Goal: Task Accomplishment & Management: Manage account settings

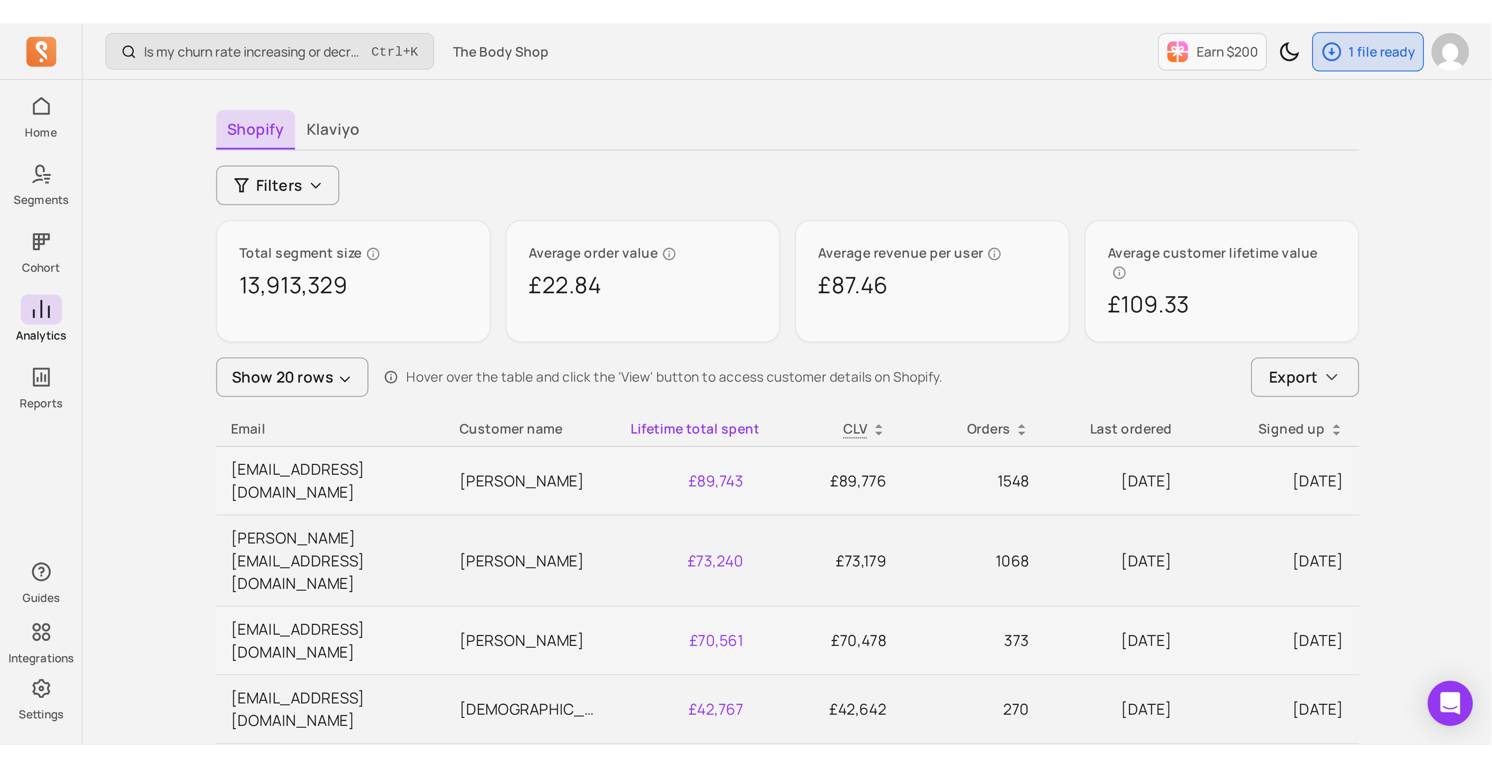
scroll to position [33, 0]
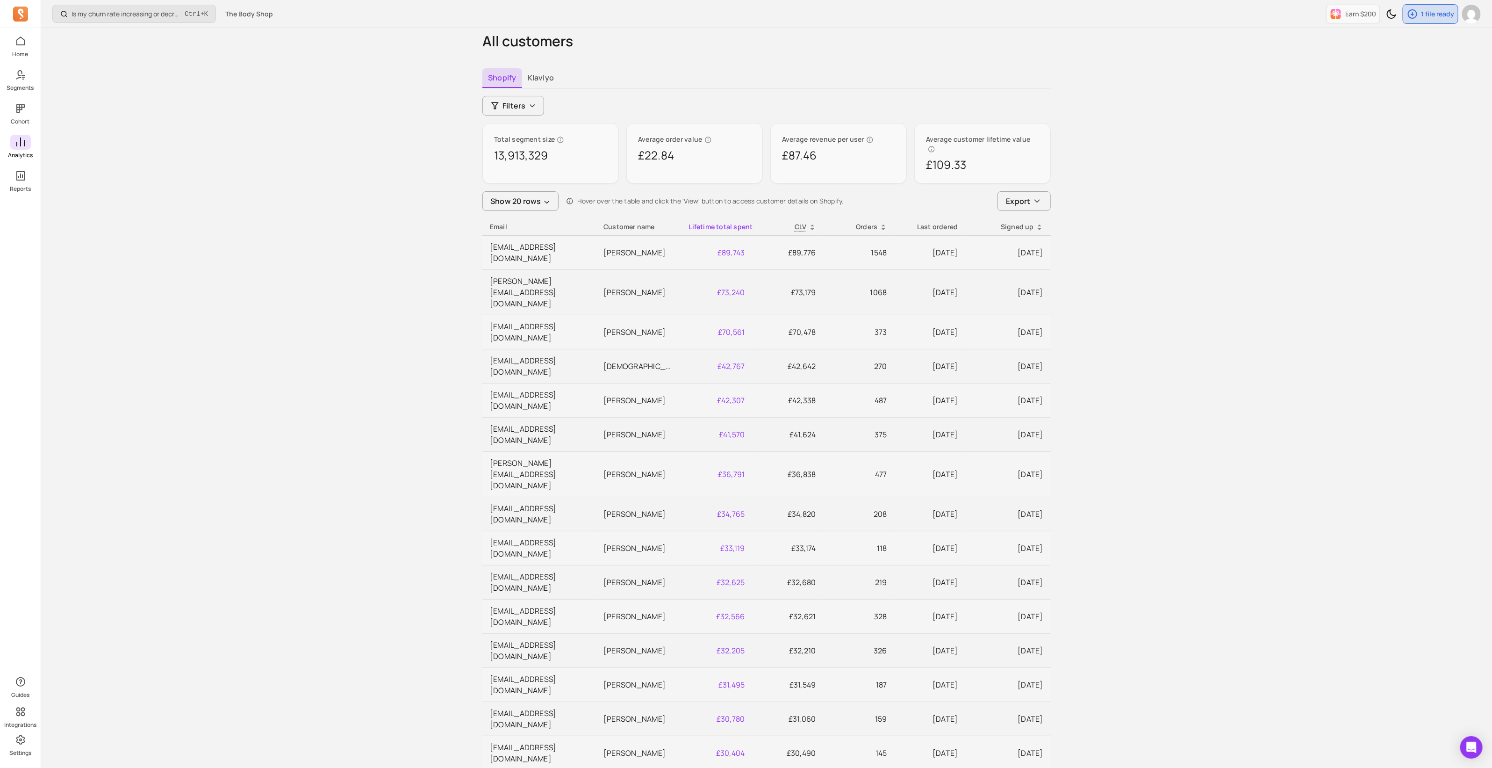
click at [18, 139] on icon at bounding box center [20, 142] width 11 height 11
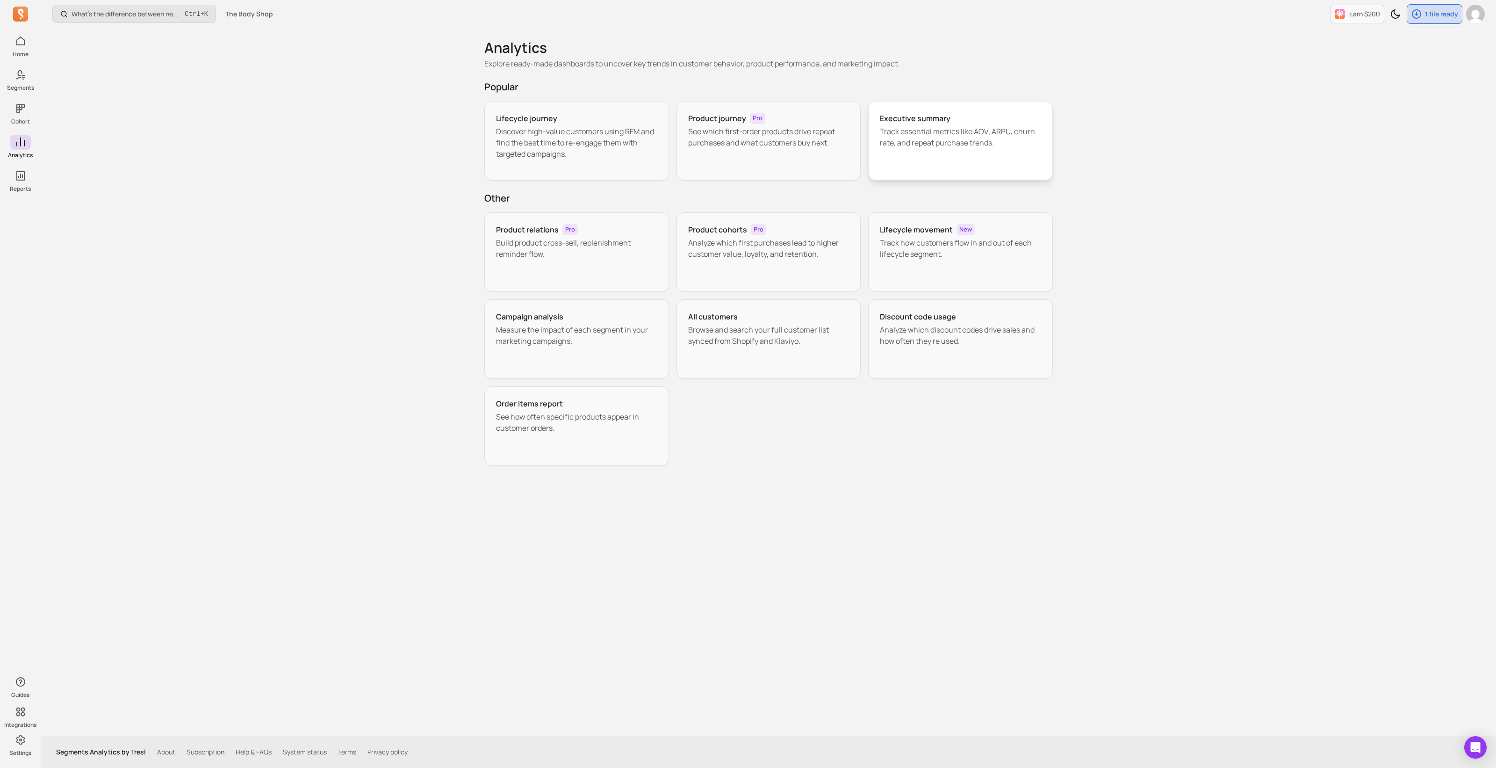
click at [744, 109] on div "Executive summary Track essential metrics like AOV, ARPU, churn rate, and repea…" at bounding box center [960, 140] width 185 height 79
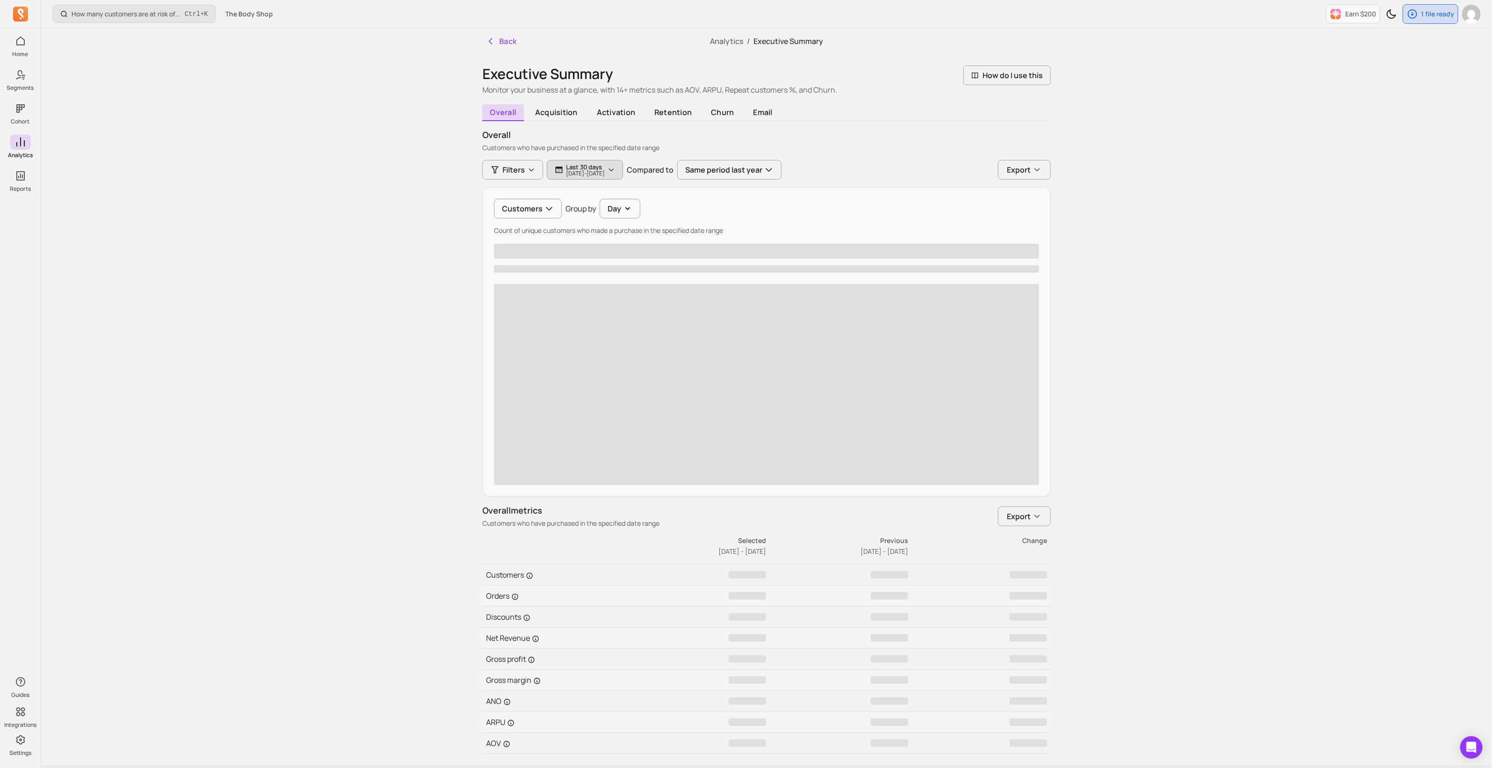
click at [595, 163] on p "Last 30 days" at bounding box center [585, 166] width 39 height 7
click at [609, 193] on button "last 30 days" at bounding box center [615, 197] width 124 height 19
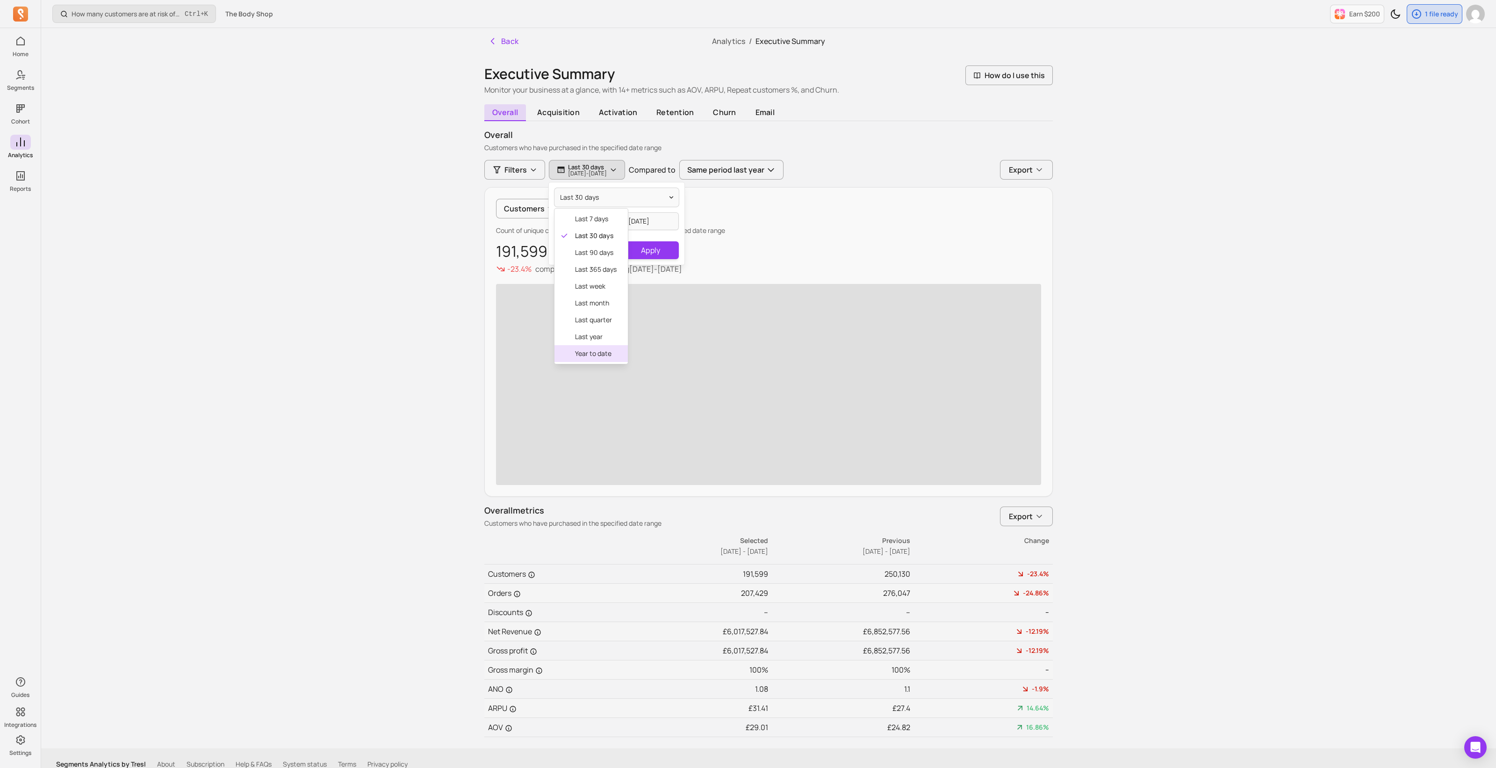
click at [593, 346] on span "year to date" at bounding box center [596, 353] width 42 height 9
type input "[DATE]"
click at [593, 223] on input "[DATE]" at bounding box center [580, 221] width 55 height 18
select select "2025"
click at [596, 246] on select "January February March April May June July August September October November De…" at bounding box center [597, 246] width 51 height 15
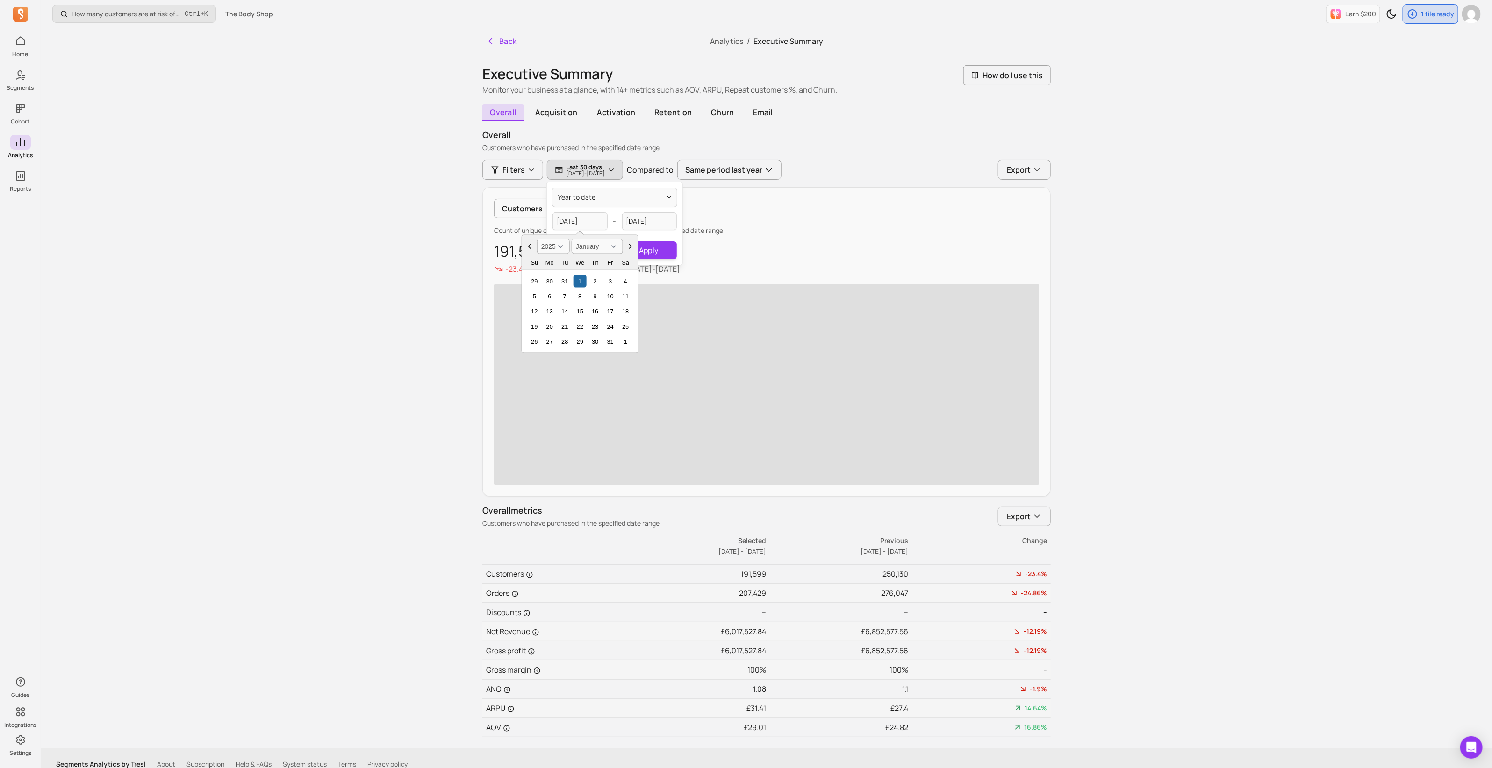
select select "August"
click at [572, 239] on select "January February March April May June July August September October November De…" at bounding box center [597, 246] width 51 height 15
click at [607, 281] on div "1" at bounding box center [610, 280] width 13 height 13
type input "[DATE]"
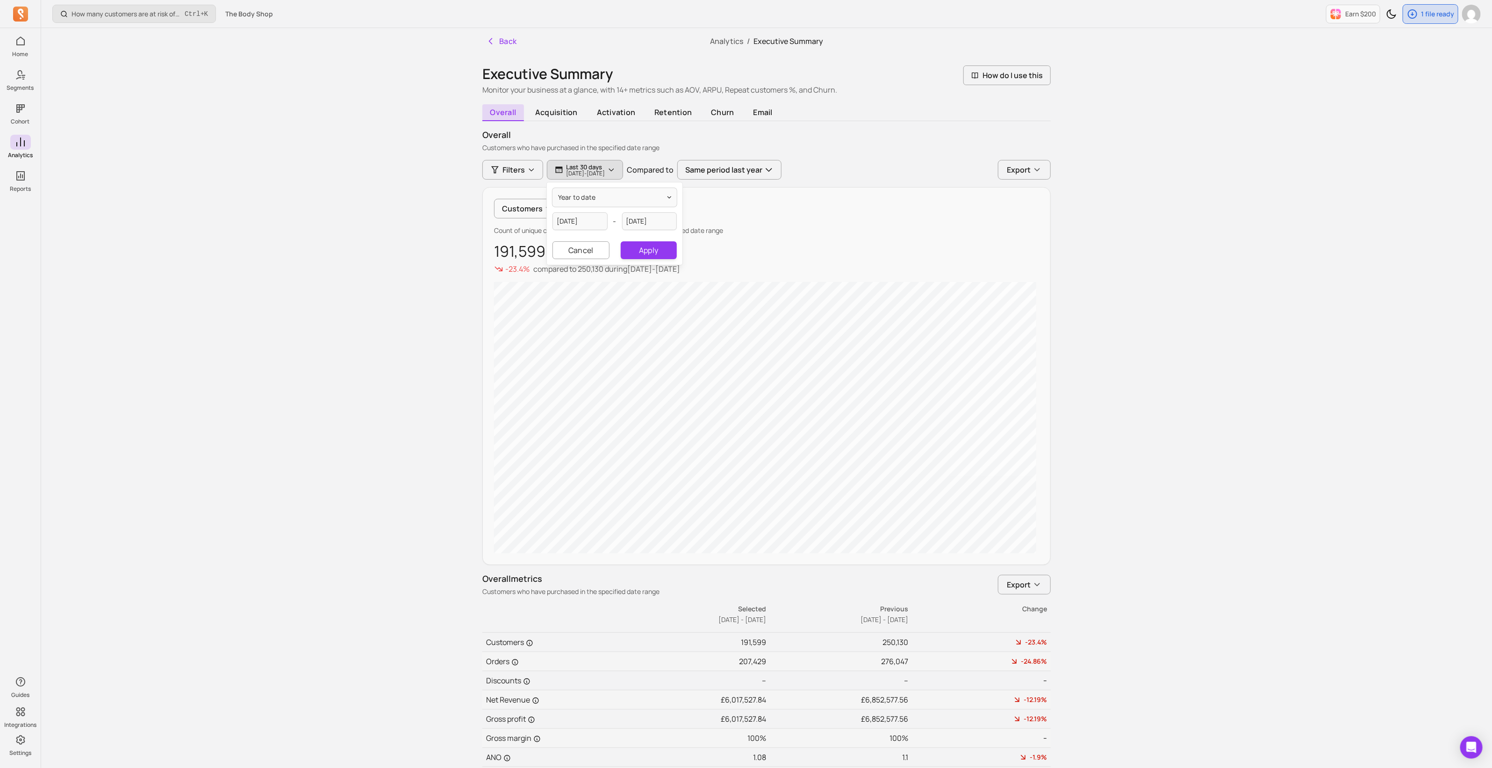
click at [652, 232] on div "year to date [DATE] - [DATE] Cancel Apply" at bounding box center [615, 223] width 136 height 82
select select "2025"
click at [653, 223] on input "[DATE]" at bounding box center [649, 221] width 55 height 18
click at [673, 244] on select "January February March April May June July August September October November De…" at bounding box center [666, 246] width 51 height 15
select select "August"
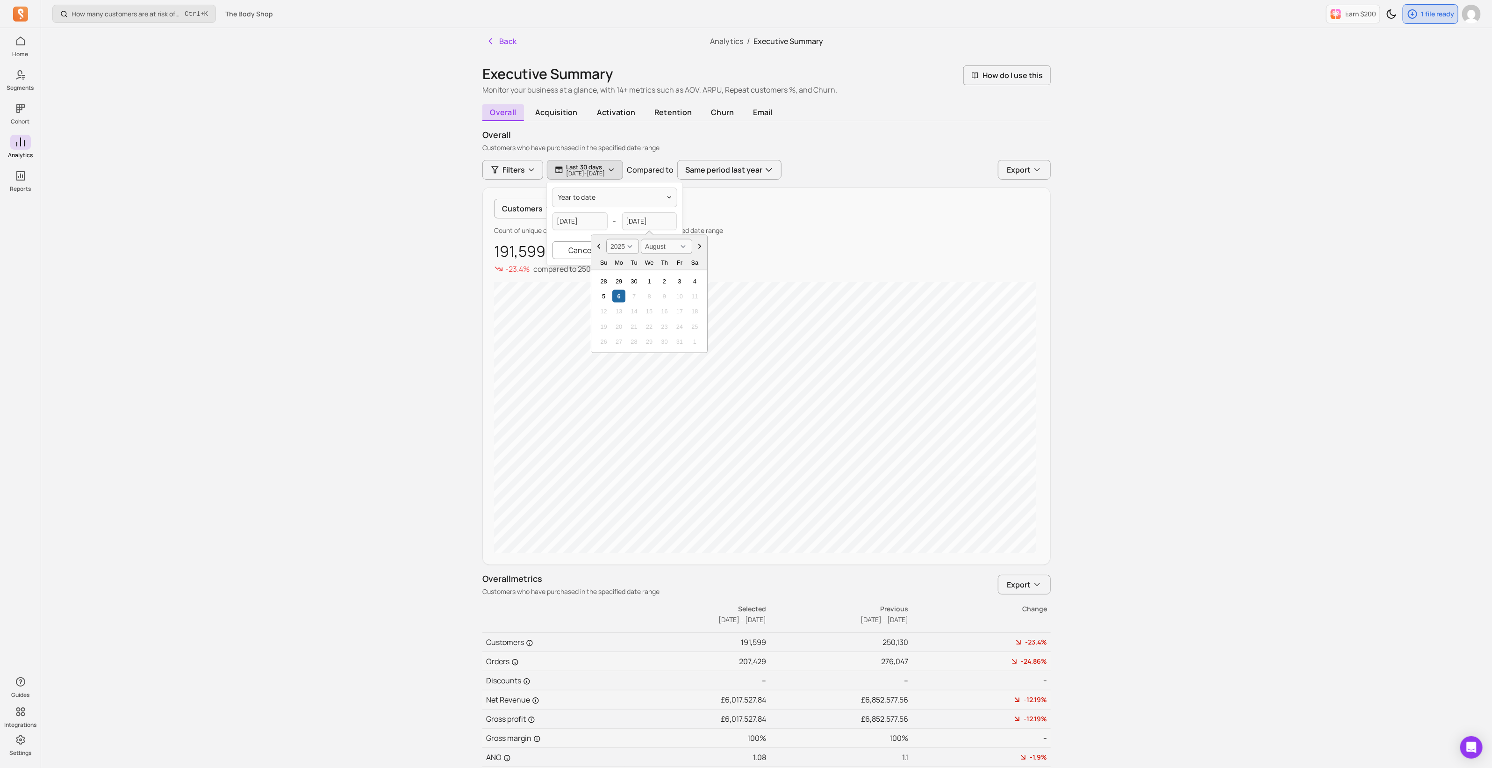
click at [641, 239] on select "January February March April May June July August September October November De…" at bounding box center [666, 246] width 51 height 15
click at [601, 346] on div "31" at bounding box center [604, 357] width 13 height 13
type input "[DATE]"
click at [653, 251] on button "Apply" at bounding box center [649, 250] width 56 height 18
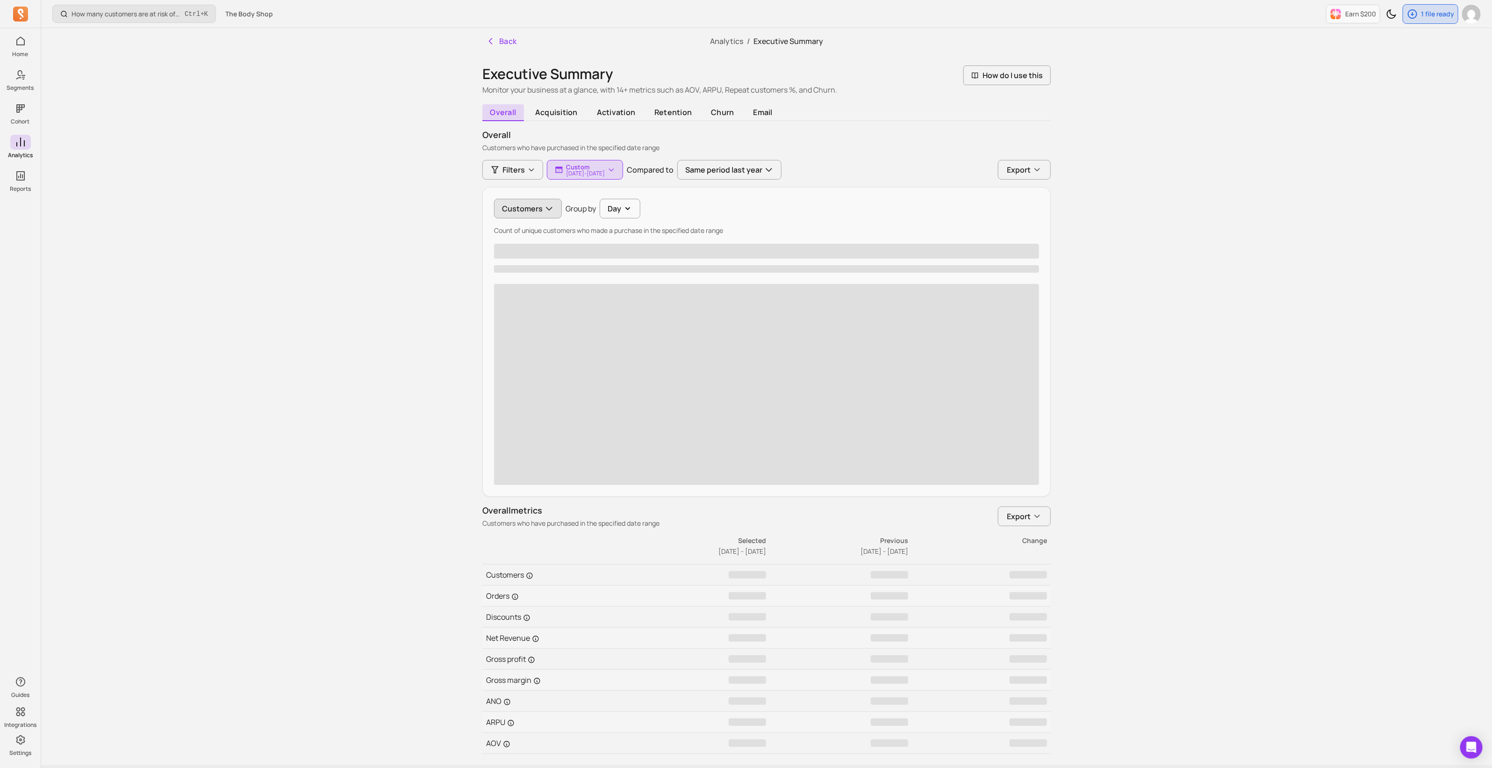
click at [517, 208] on button "Customers" at bounding box center [528, 209] width 68 height 20
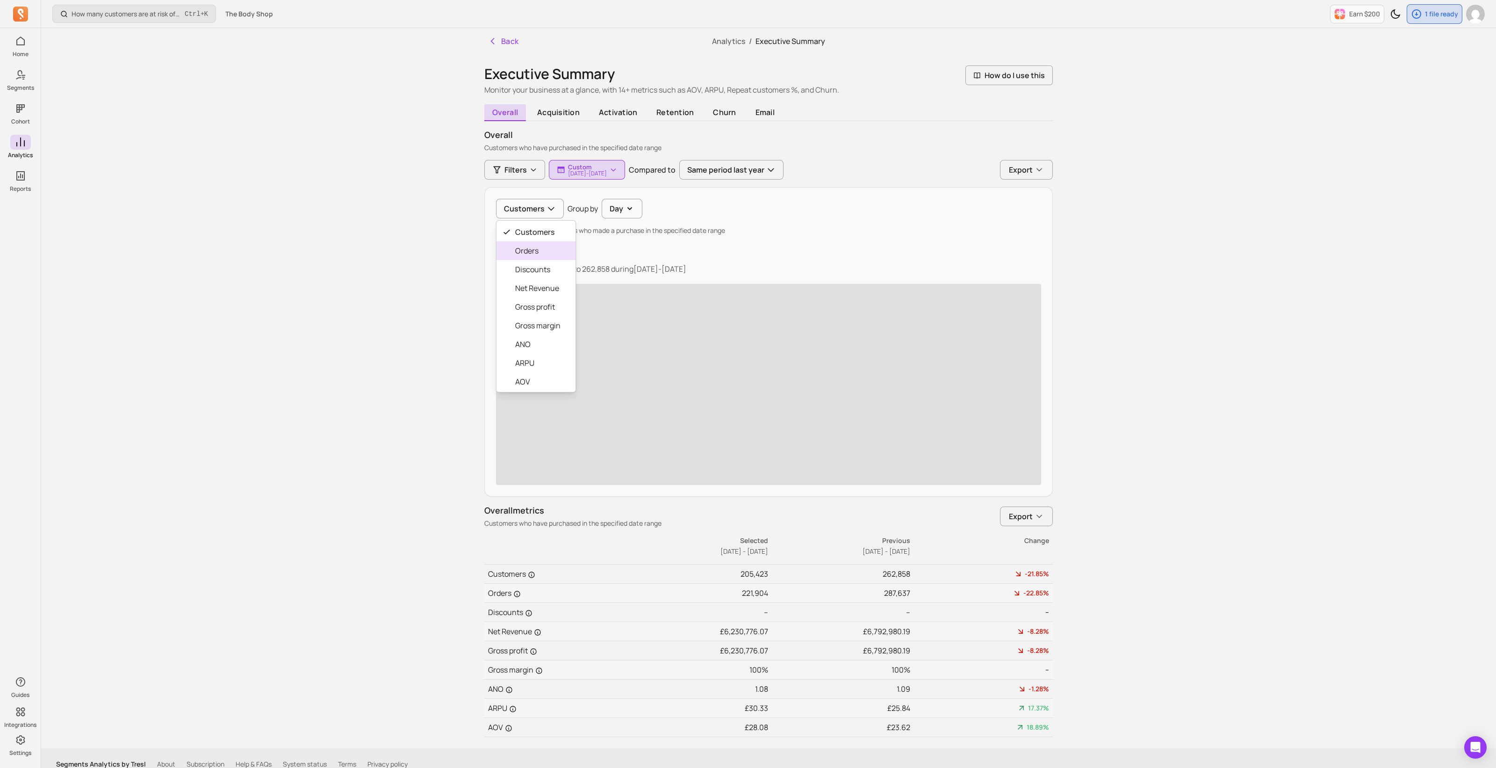
click at [546, 252] on span "Orders" at bounding box center [537, 250] width 45 height 11
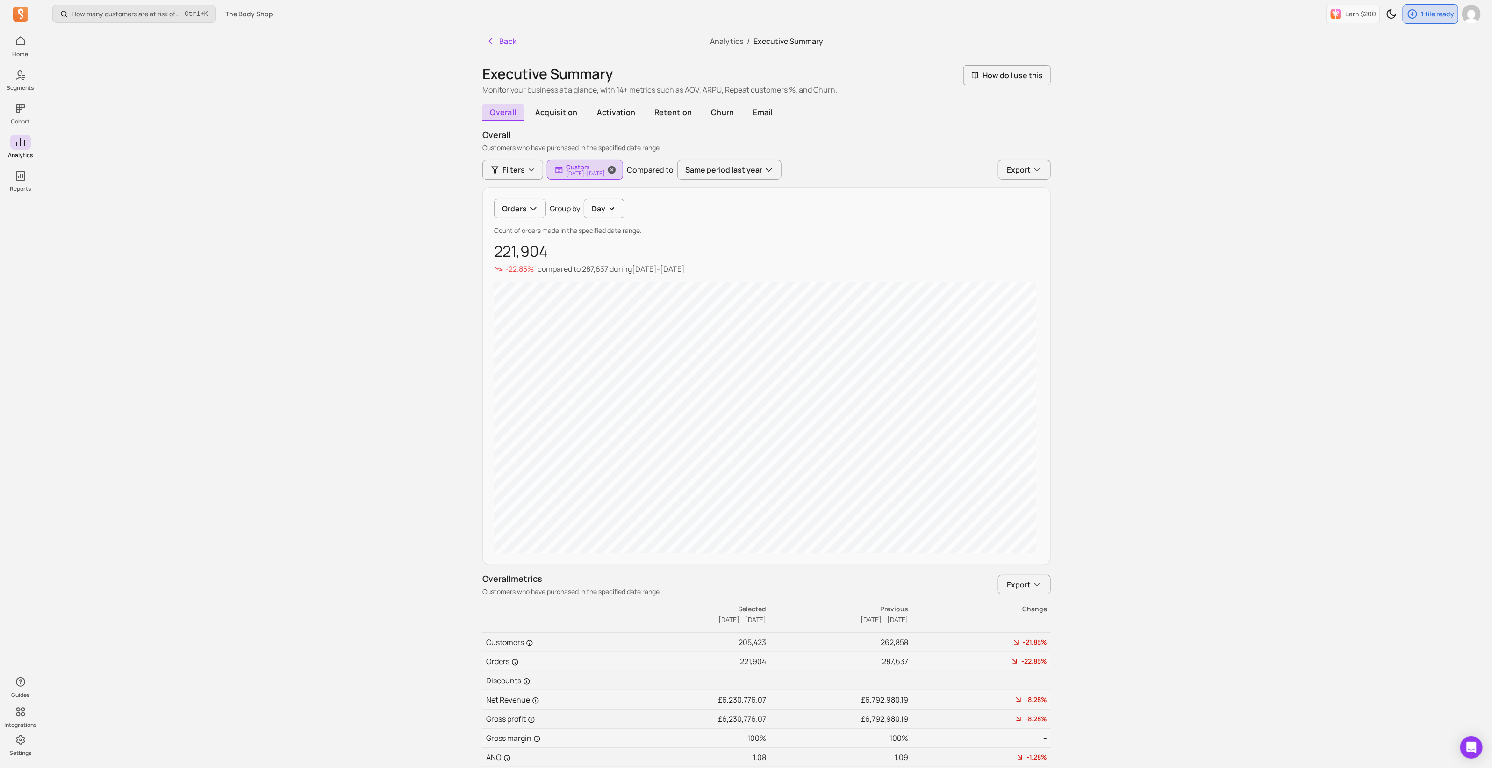
click at [589, 173] on p "[DATE] - [DATE]" at bounding box center [585, 174] width 39 height 6
click at [604, 203] on button "year to date" at bounding box center [615, 197] width 124 height 19
click at [604, 203] on button "year to date" at bounding box center [617, 197] width 124 height 19
click at [744, 226] on p "Count of orders made in the specified date range." at bounding box center [766, 230] width 545 height 9
click at [605, 173] on p "[DATE] - [DATE]" at bounding box center [585, 174] width 39 height 6
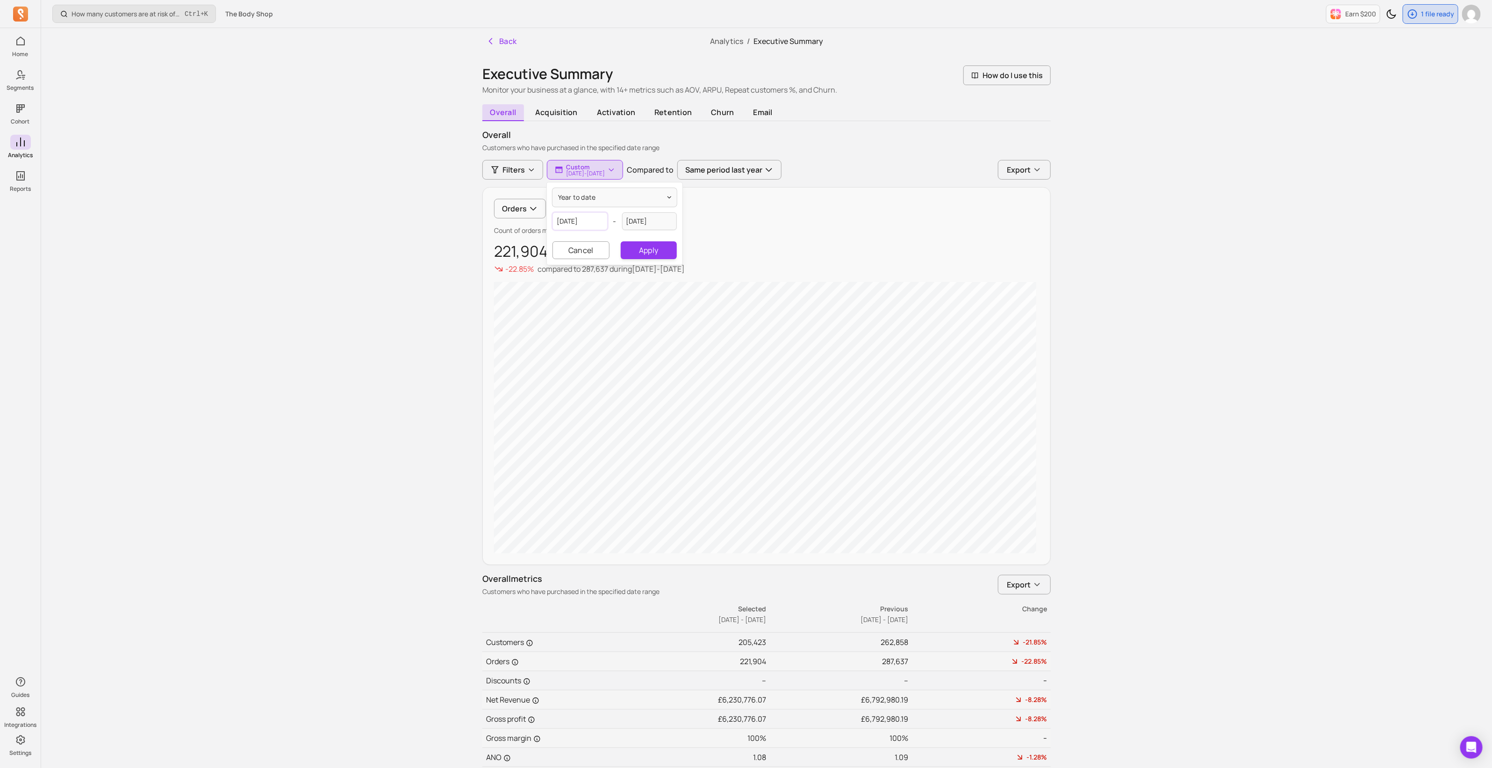
click at [582, 223] on input "[DATE]" at bounding box center [580, 221] width 55 height 18
select select "2025"
click at [586, 242] on select "January February March April May June July August September October November De…" at bounding box center [597, 246] width 51 height 15
select select "July"
click at [572, 239] on select "January February March April May June July August September October November De…" at bounding box center [597, 246] width 51 height 15
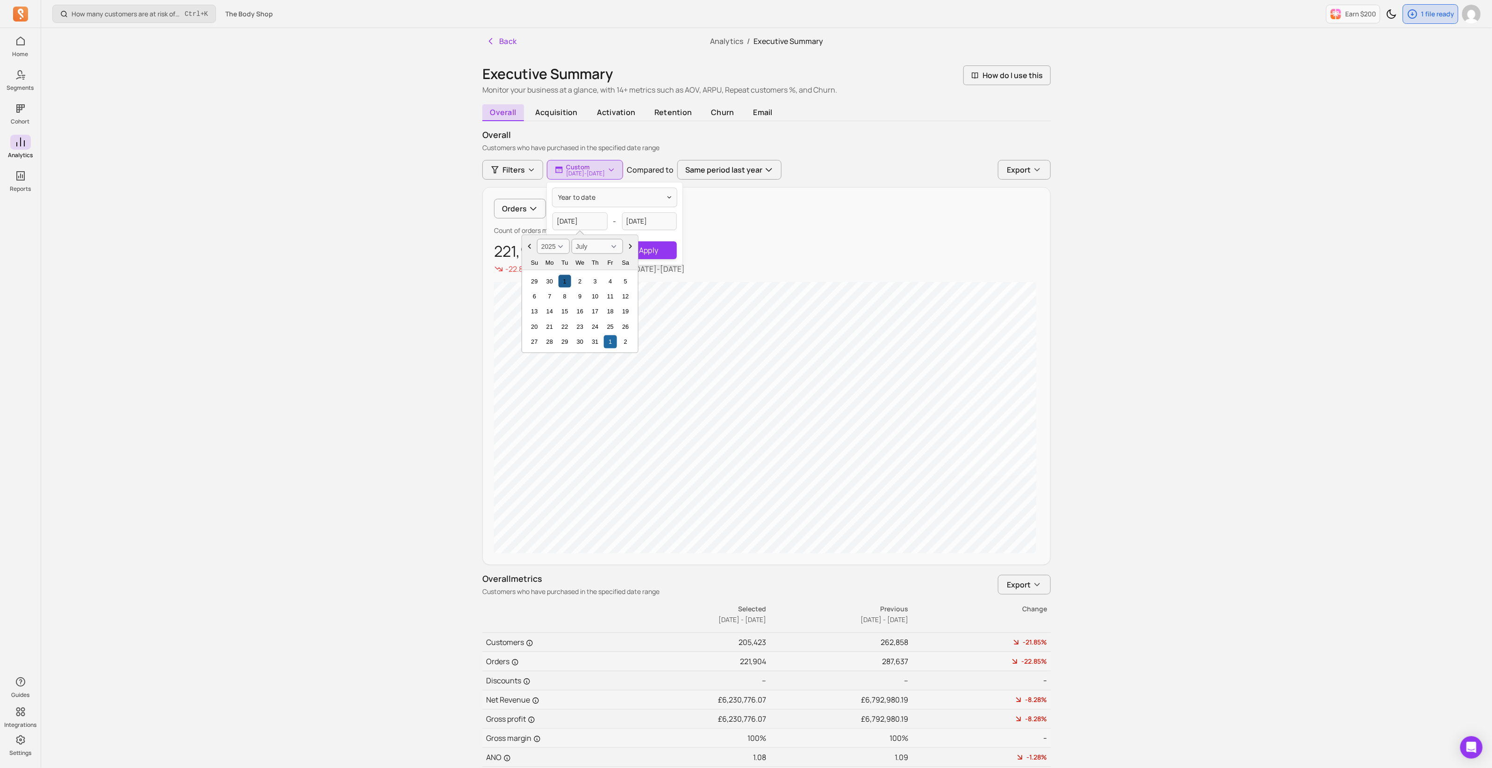
click at [567, 278] on div "1" at bounding box center [565, 280] width 13 height 13
type input "[DATE]"
click at [594, 220] on input "[DATE]" at bounding box center [580, 221] width 55 height 18
select select "2025"
select select "July"
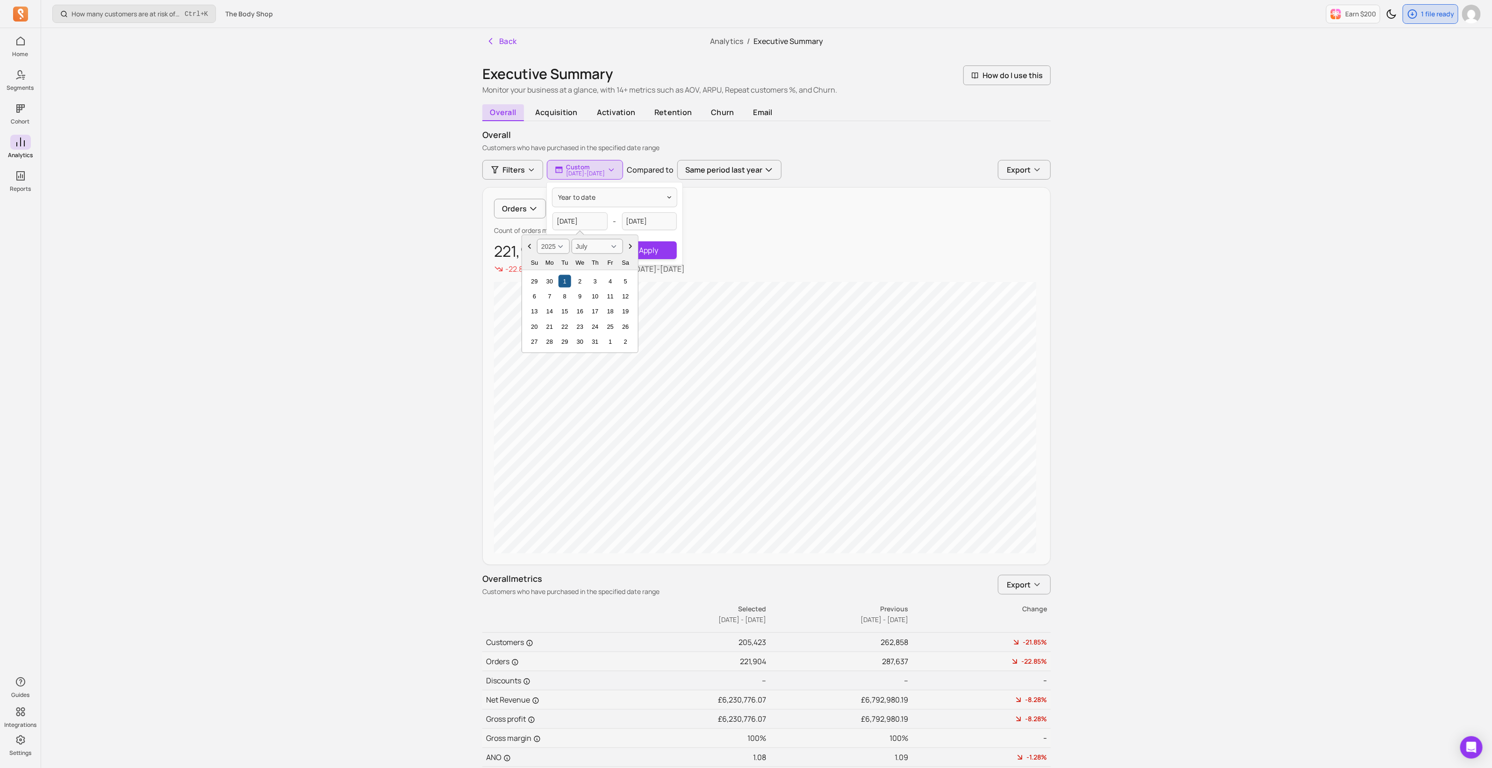
click at [566, 282] on div "1" at bounding box center [565, 280] width 13 height 13
select select "2025"
click at [640, 220] on input "[DATE]" at bounding box center [649, 221] width 55 height 18
click at [670, 246] on select "January February March April May June July August September October November De…" at bounding box center [666, 246] width 51 height 15
select select "July"
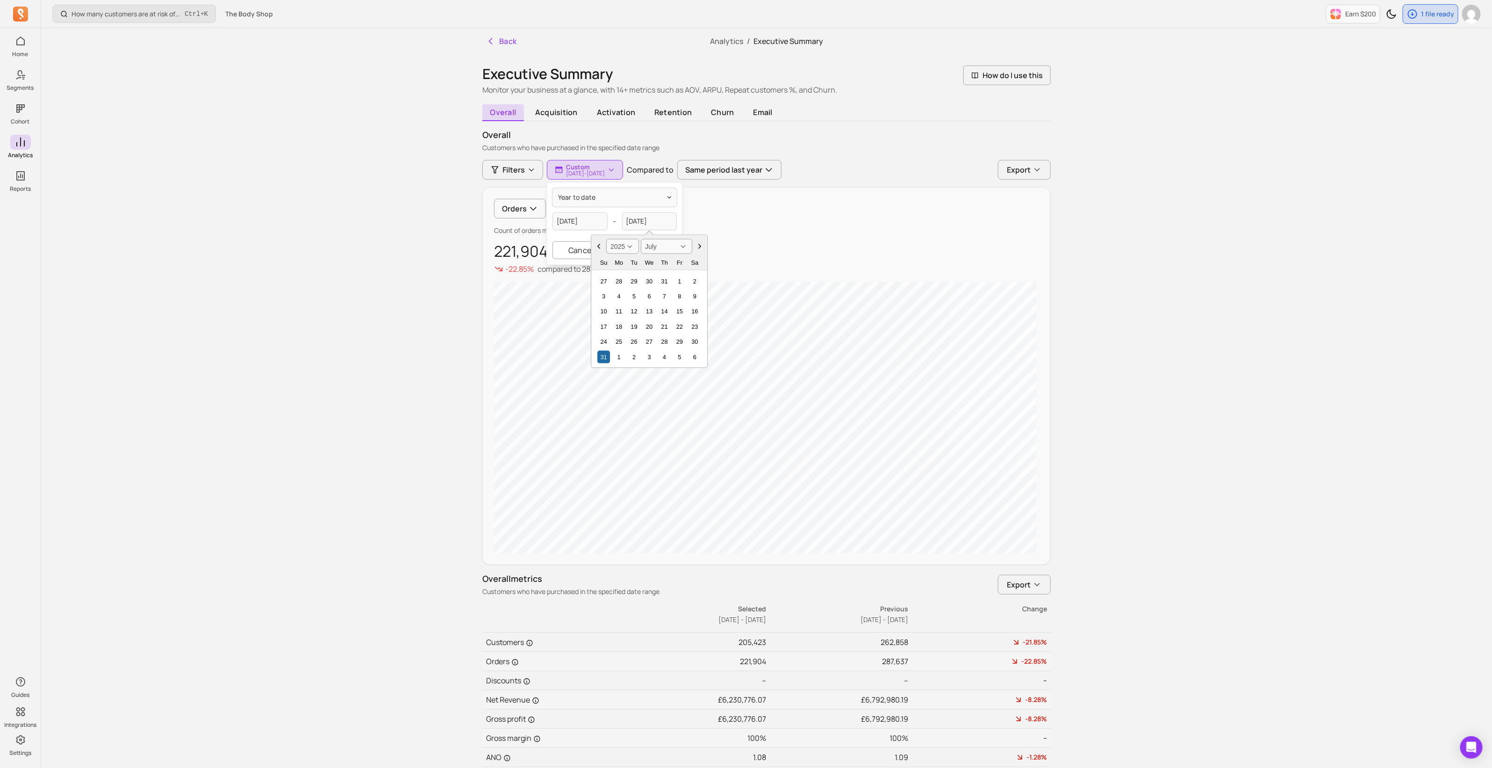
click at [641, 239] on select "January February March April May June July August September October November De…" at bounding box center [666, 246] width 51 height 15
click at [666, 343] on div "31" at bounding box center [664, 341] width 13 height 13
type input "[DATE]"
click at [640, 252] on button "Apply" at bounding box center [649, 250] width 56 height 18
click at [601, 171] on p "[DATE] - [DATE]" at bounding box center [585, 174] width 39 height 6
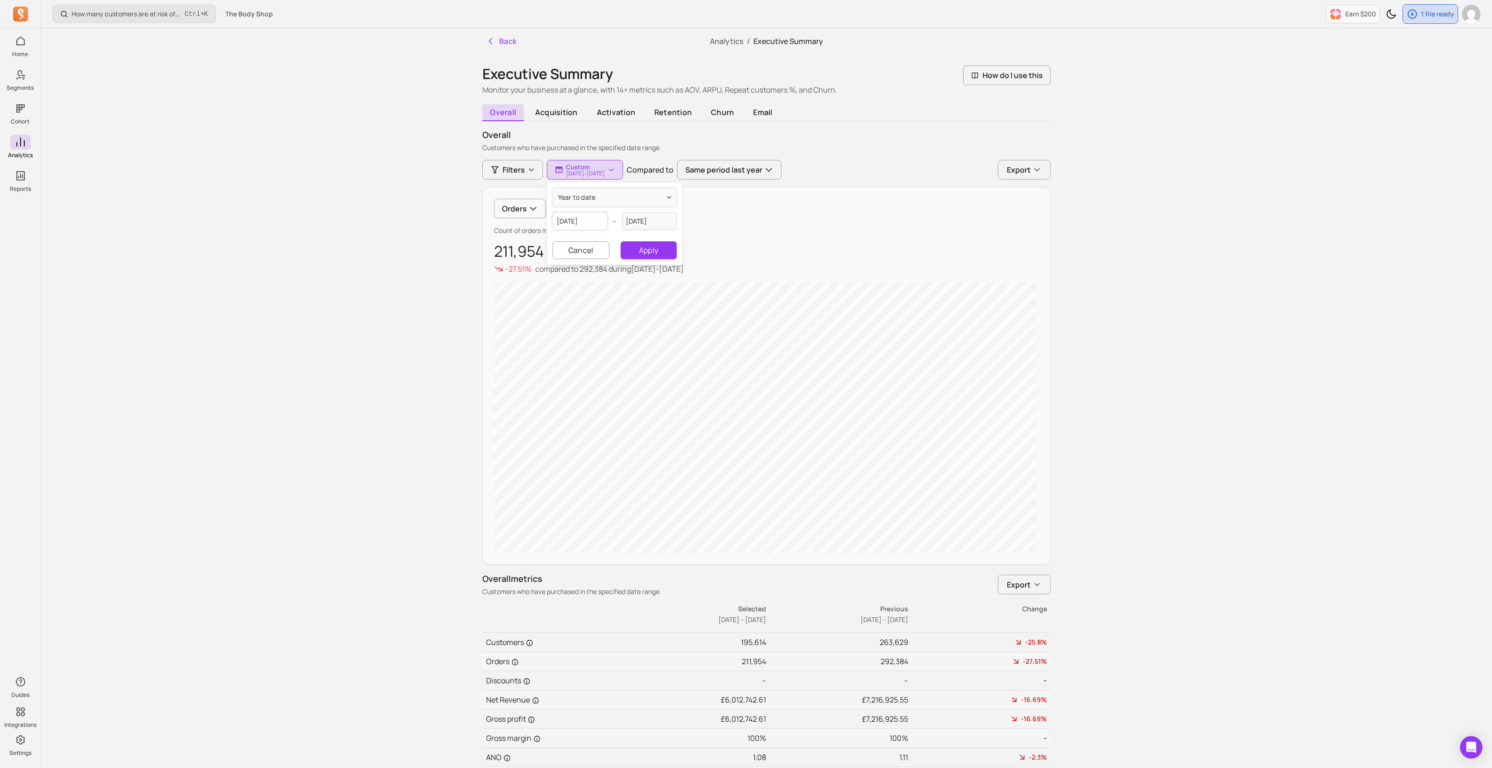
click at [588, 216] on input "[DATE]" at bounding box center [580, 221] width 55 height 18
select select "2025"
click at [593, 244] on select "January February March April May June July August September October November De…" at bounding box center [597, 246] width 51 height 15
select select "June"
click at [572, 239] on select "January February March April May June July August September October November De…" at bounding box center [597, 246] width 51 height 15
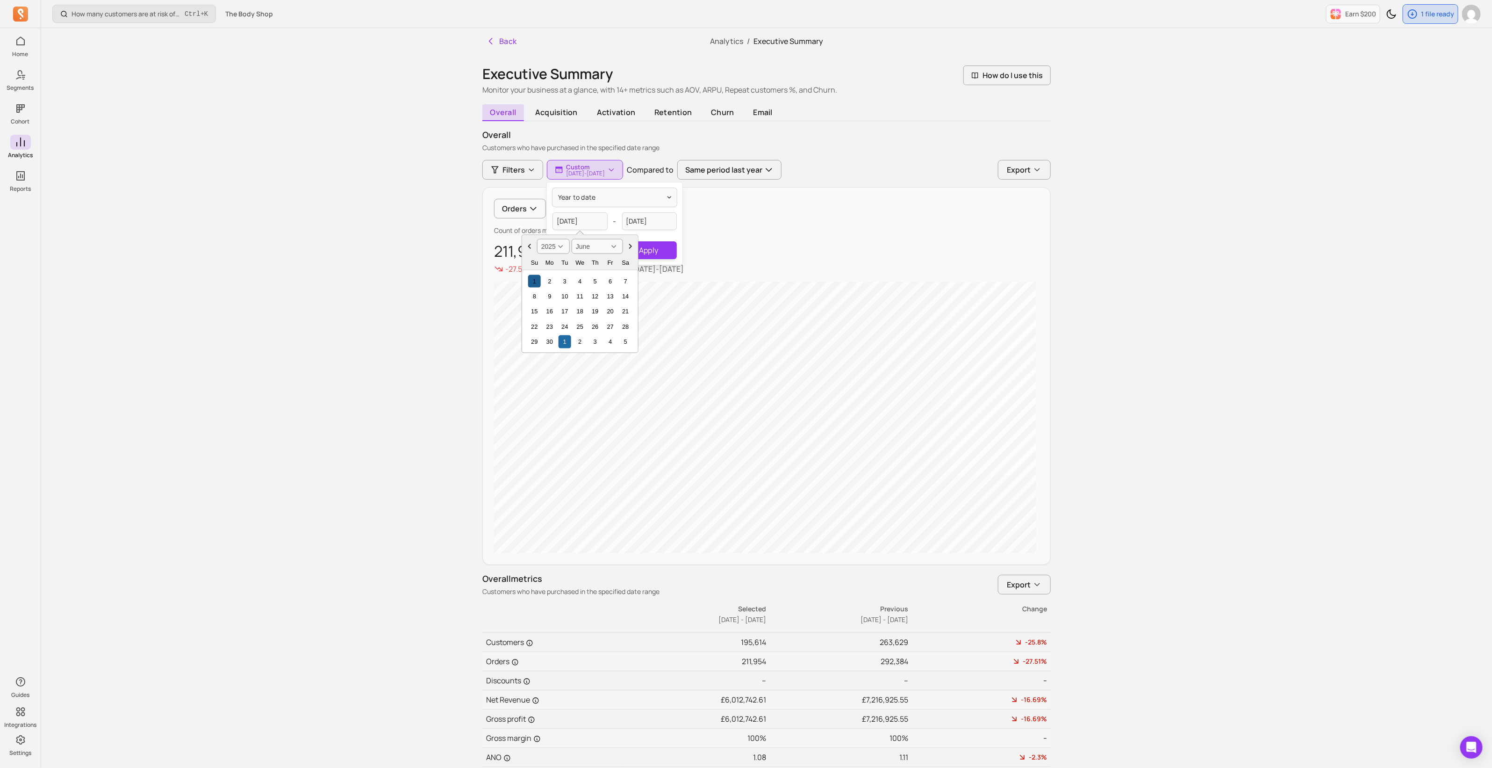
click at [537, 279] on div "1" at bounding box center [534, 280] width 13 height 13
type input "[DATE]"
select select "2025"
click at [639, 223] on input "[DATE]" at bounding box center [649, 221] width 55 height 18
click at [644, 244] on select "January February March April May June July August September October November De…" at bounding box center [666, 246] width 51 height 15
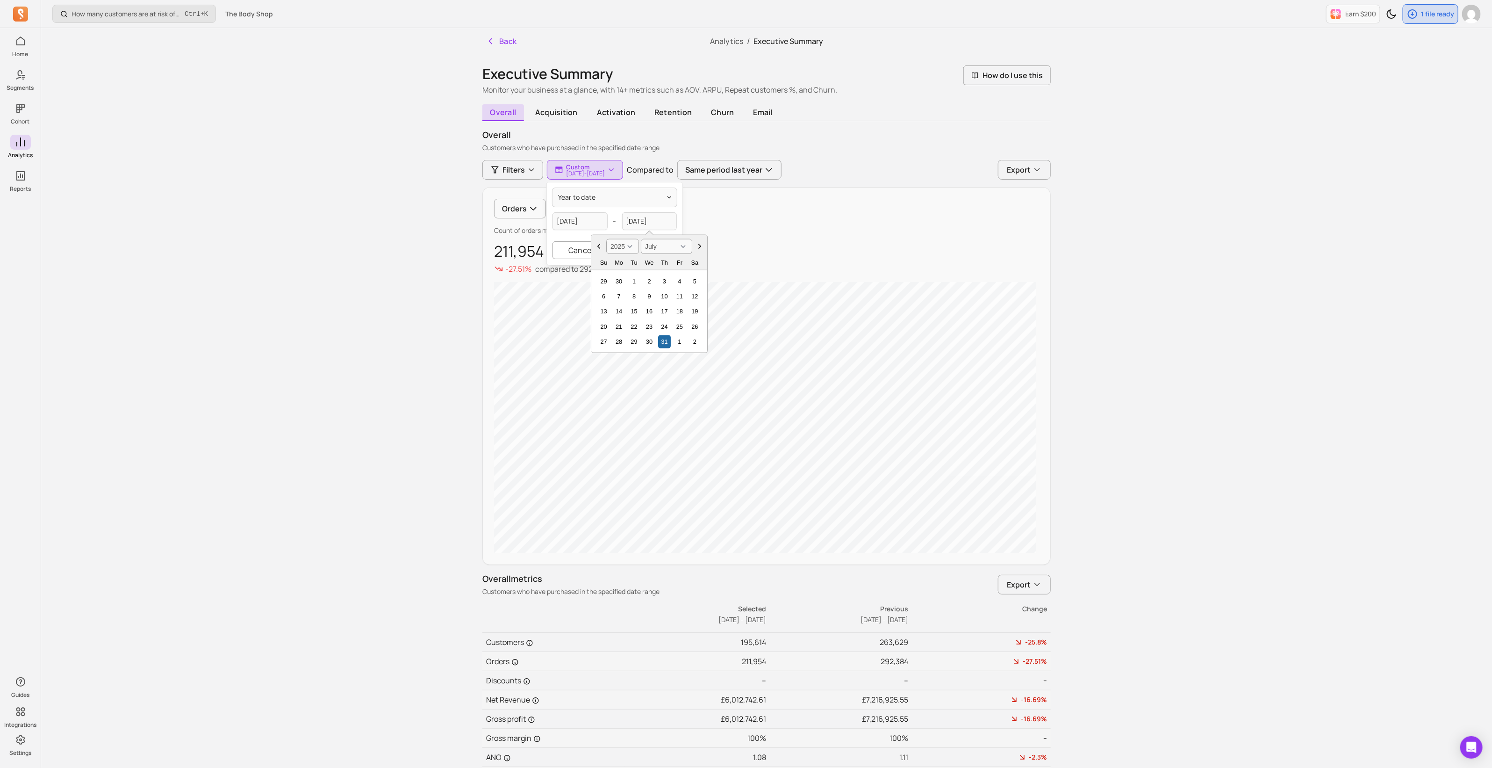
select select "June"
click at [641, 239] on select "January February March April May June July August September October November De…" at bounding box center [666, 246] width 51 height 15
drag, startPoint x: 619, startPoint y: 339, endPoint x: 979, endPoint y: 251, distance: 370.7
click at [619, 338] on div "30" at bounding box center [619, 341] width 13 height 13
type input "[DATE]"
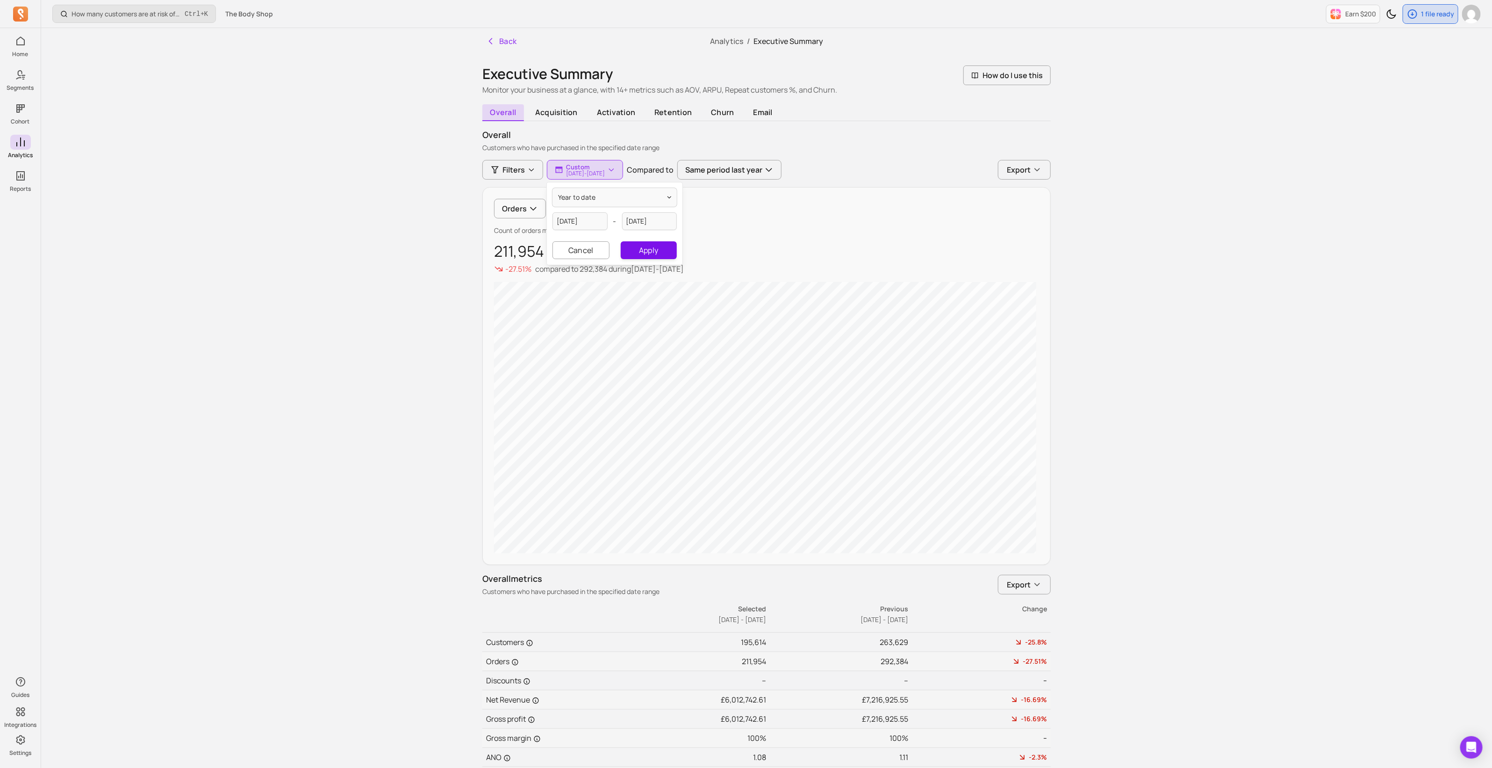
click at [653, 246] on button "Apply" at bounding box center [649, 250] width 56 height 18
click at [587, 166] on p "Custom" at bounding box center [585, 166] width 39 height 7
click at [615, 200] on button "year to date" at bounding box center [615, 197] width 124 height 19
click at [615, 200] on button "year to date" at bounding box center [617, 197] width 124 height 19
select select "2025"
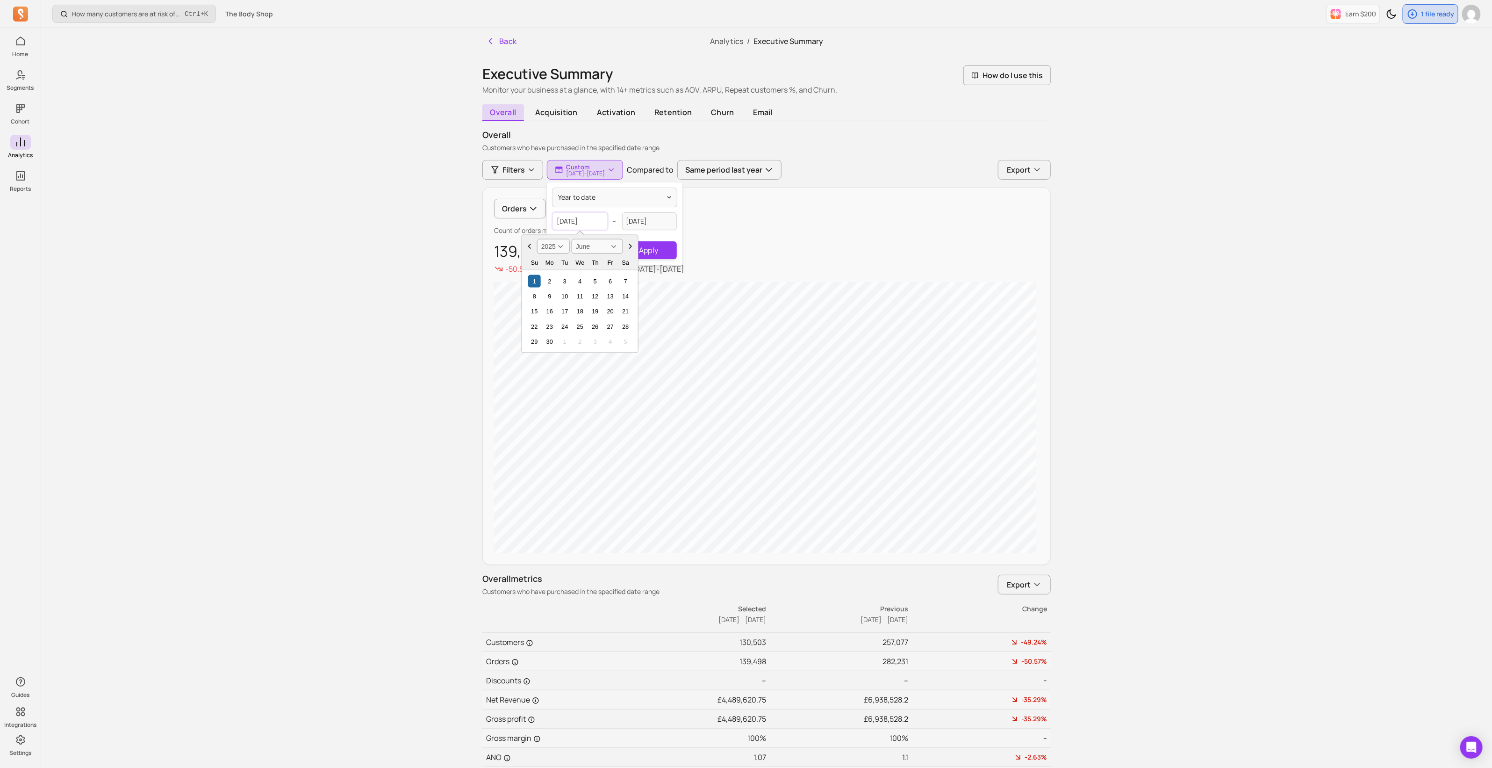
click at [580, 223] on input "[DATE]" at bounding box center [580, 221] width 55 height 18
click at [590, 246] on select "January February March April May June July August September October November De…" at bounding box center [597, 246] width 51 height 15
select select "May"
click at [572, 239] on select "January February March April May June July August September October November De…" at bounding box center [597, 246] width 51 height 15
click at [595, 279] on div "1" at bounding box center [595, 280] width 13 height 13
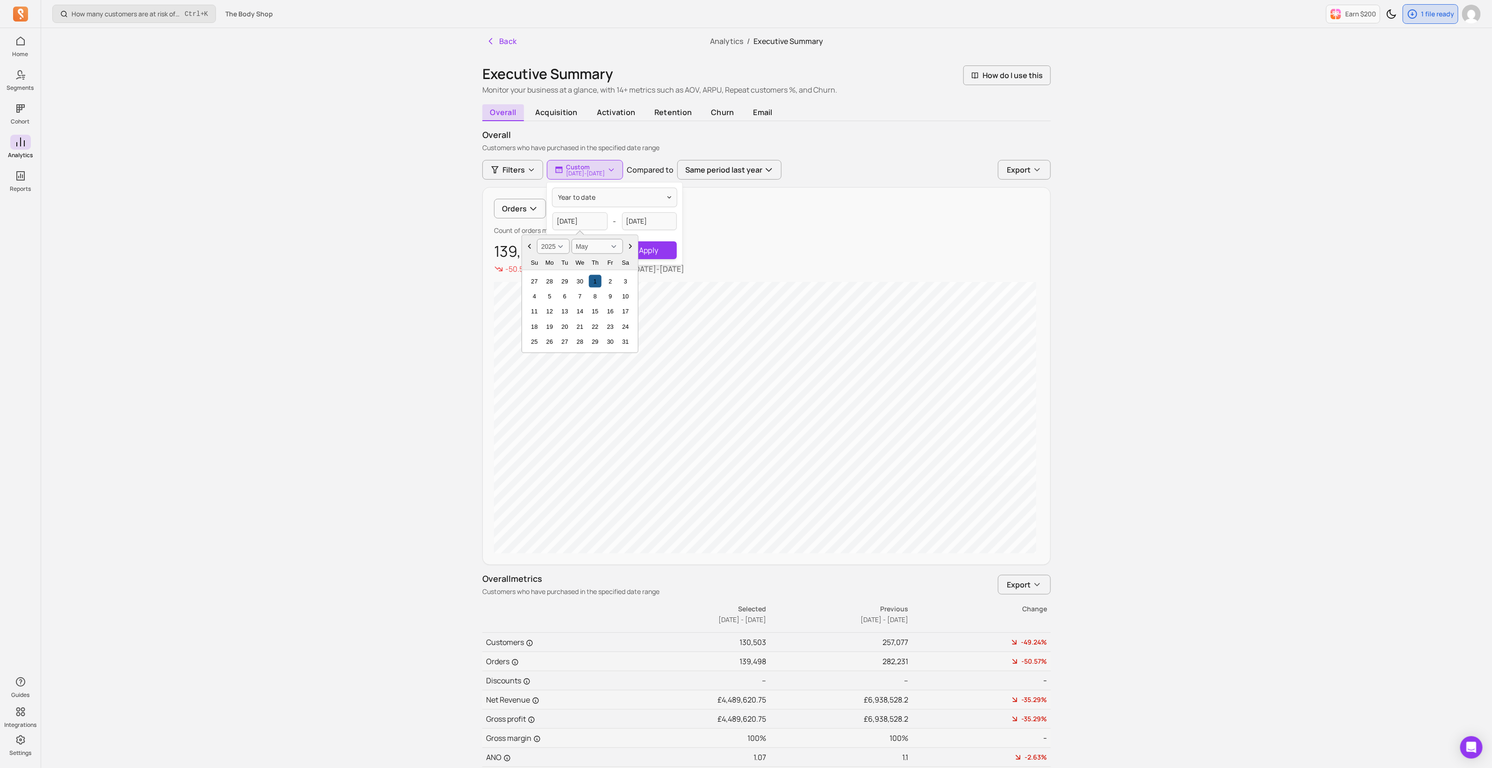
type input "[DATE]"
click at [641, 222] on input "[DATE]" at bounding box center [649, 221] width 55 height 18
select select "2025"
click at [660, 246] on select "January February March April May June July August September October November De…" at bounding box center [666, 246] width 51 height 15
select select "May"
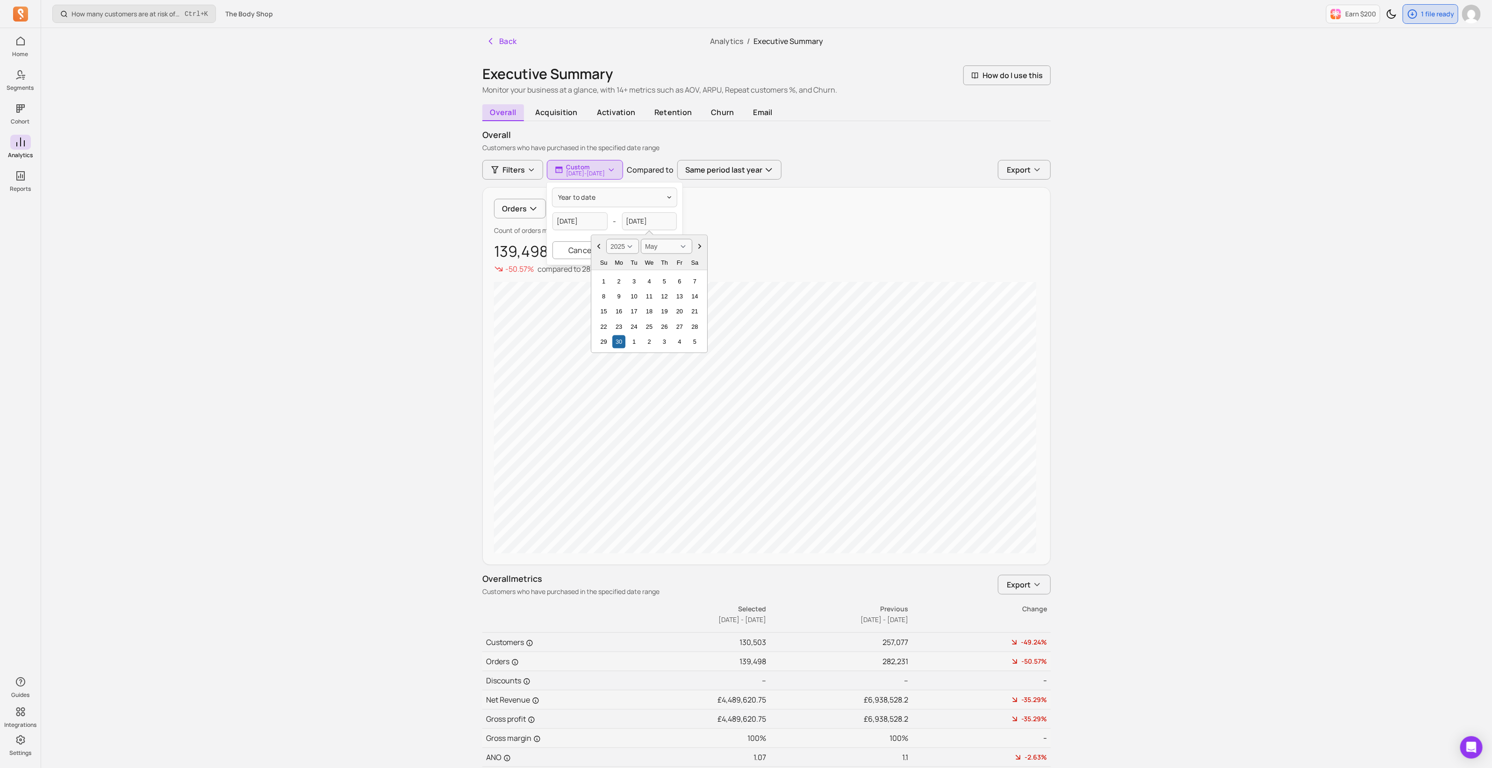
click at [641, 239] on select "January February March April May June July August September October November De…" at bounding box center [666, 246] width 51 height 15
click at [692, 340] on div "31" at bounding box center [695, 341] width 13 height 13
type input "[DATE]"
click at [652, 251] on button "Apply" at bounding box center [649, 250] width 56 height 18
click at [591, 173] on p "[DATE] - [DATE]" at bounding box center [585, 174] width 39 height 6
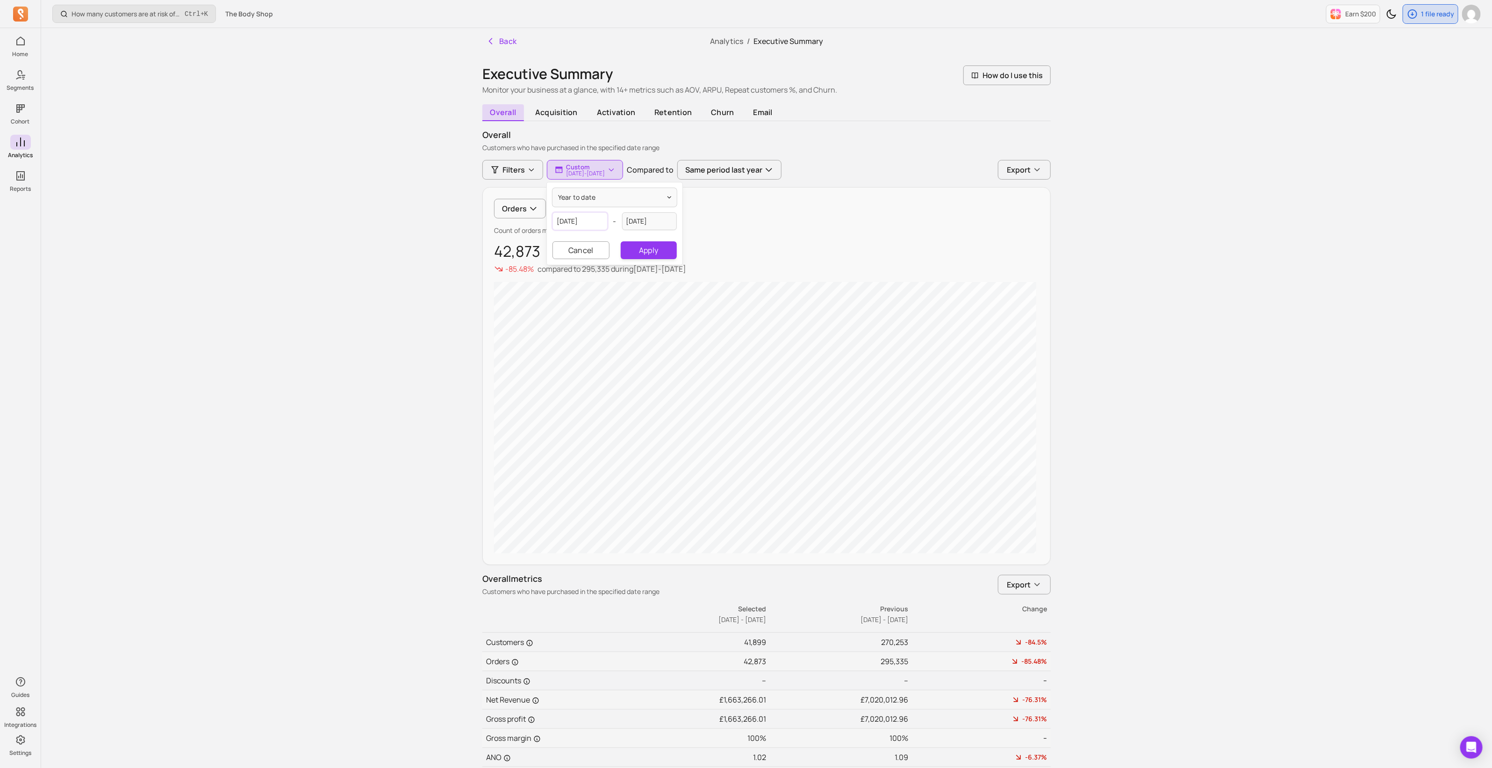
select select "2025"
click at [589, 222] on input "[DATE]" at bounding box center [580, 221] width 55 height 18
click at [588, 249] on select "January February March April May June July August September October November De…" at bounding box center [597, 246] width 51 height 15
select select "April"
click at [572, 239] on select "January February March April May June July August September October November De…" at bounding box center [597, 246] width 51 height 15
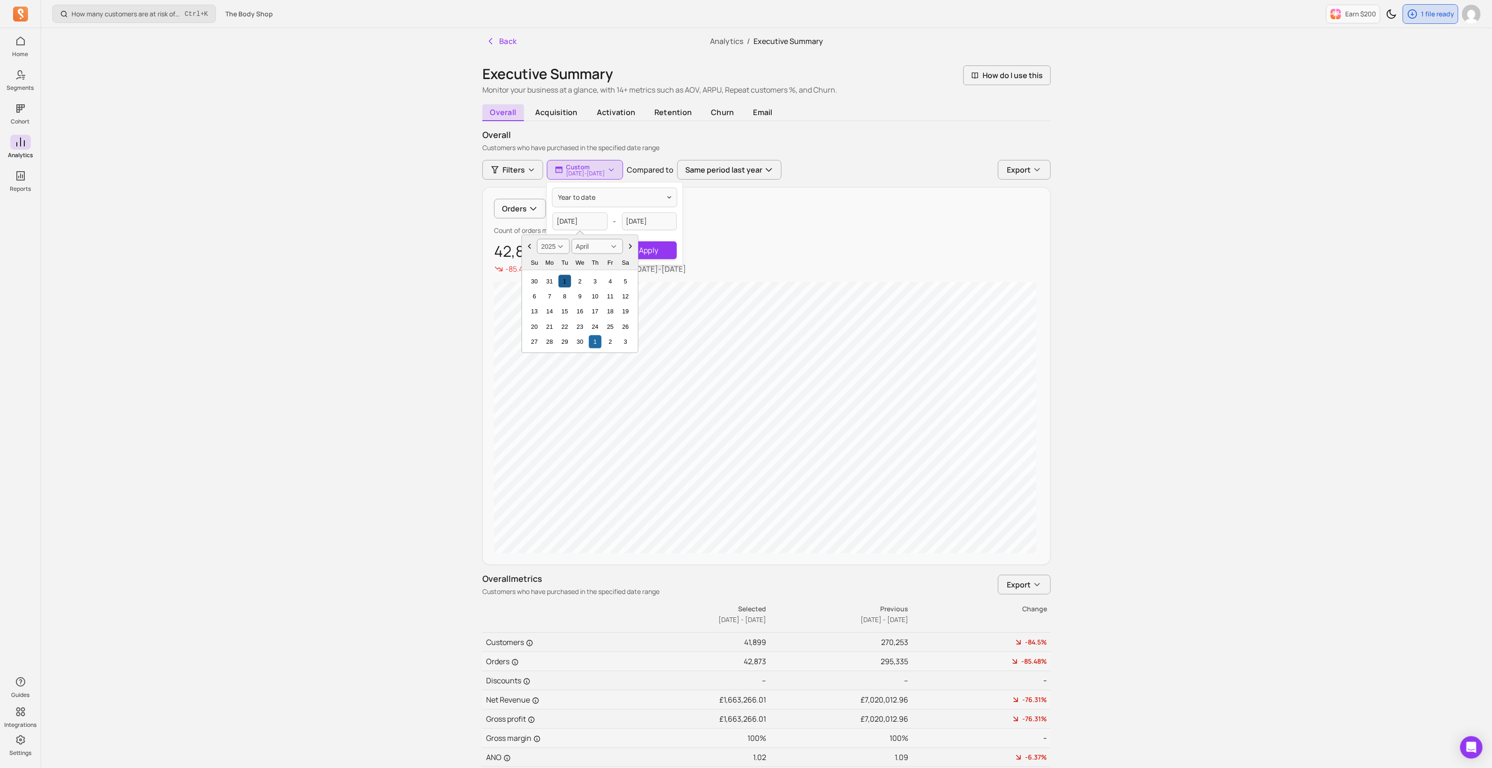
click at [565, 281] on div "1" at bounding box center [565, 280] width 13 height 13
type input "[DATE]"
select select "2025"
click at [645, 223] on input "[DATE]" at bounding box center [649, 221] width 55 height 18
drag, startPoint x: 669, startPoint y: 245, endPoint x: 666, endPoint y: 252, distance: 7.4
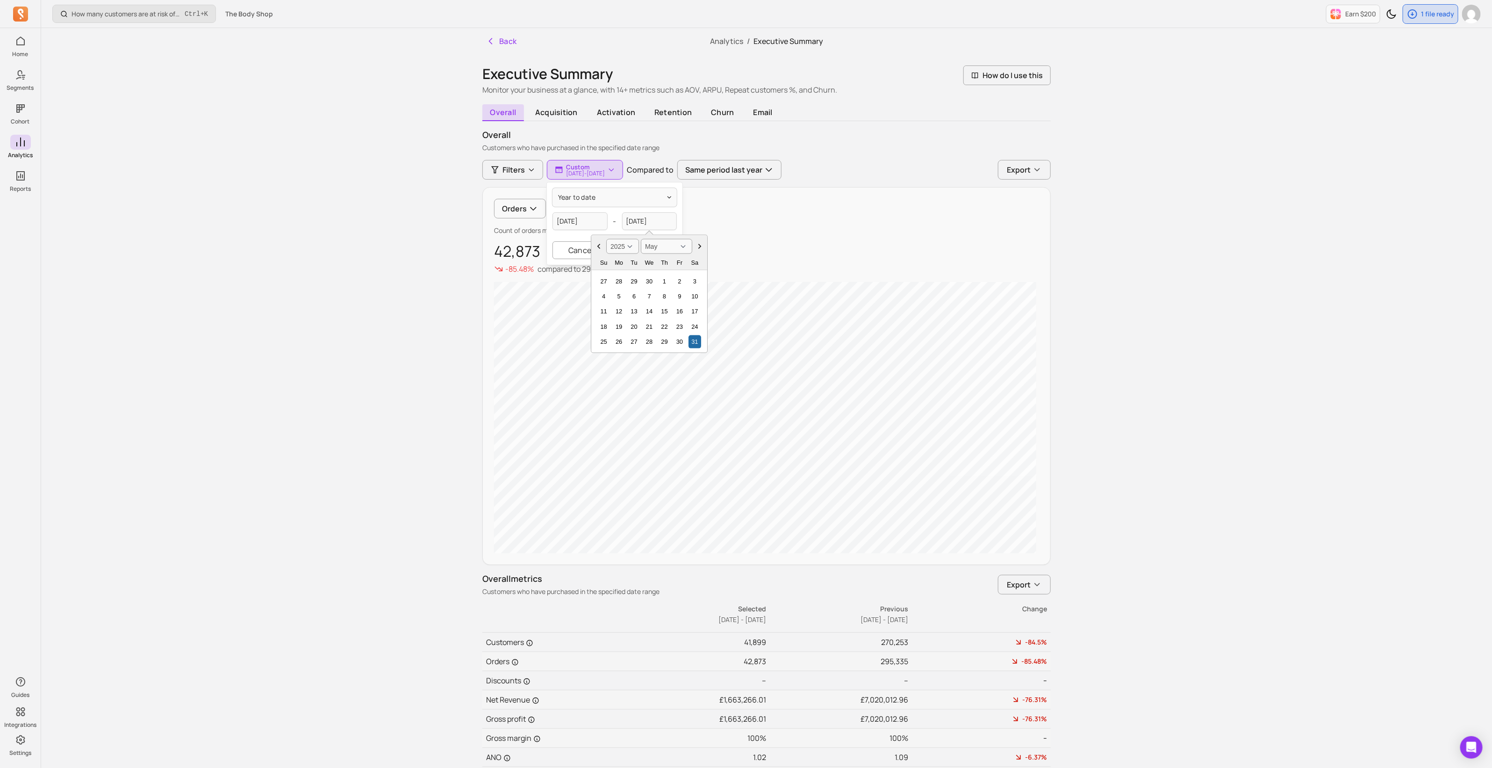
click at [669, 245] on select "January February March April May June July August September October November De…" at bounding box center [666, 246] width 51 height 15
select select "April"
click at [641, 239] on select "January February March April May June July August September October November De…" at bounding box center [666, 246] width 51 height 15
click at [646, 342] on div "30" at bounding box center [649, 341] width 13 height 13
type input "[DATE]"
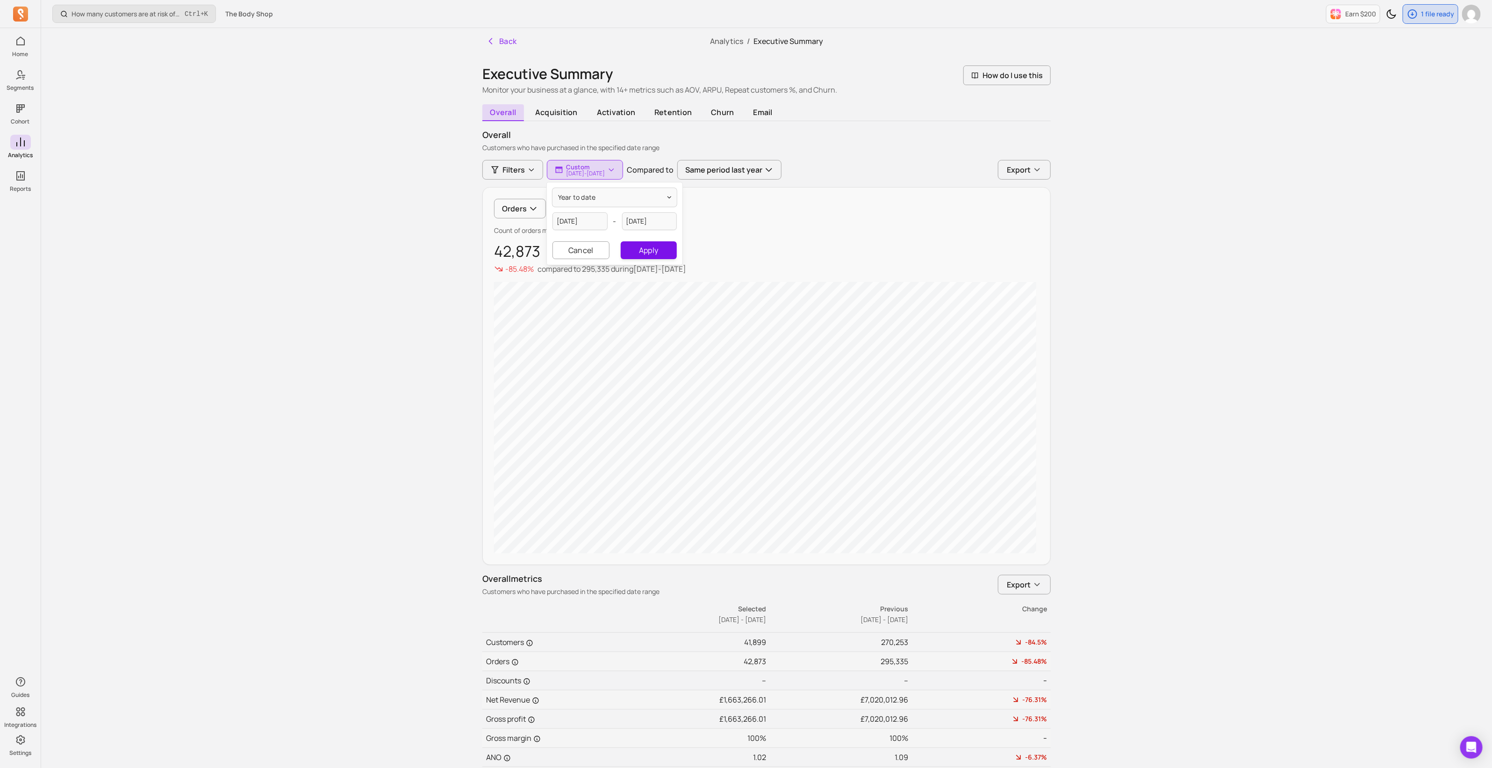
click at [656, 255] on button "Apply" at bounding box center [649, 250] width 56 height 18
click at [589, 175] on p "[DATE] - [DATE]" at bounding box center [585, 174] width 39 height 6
click at [574, 200] on span "year to date" at bounding box center [577, 197] width 38 height 9
click at [574, 200] on span "year to date" at bounding box center [579, 197] width 38 height 9
click at [579, 217] on input "[DATE]" at bounding box center [580, 221] width 55 height 18
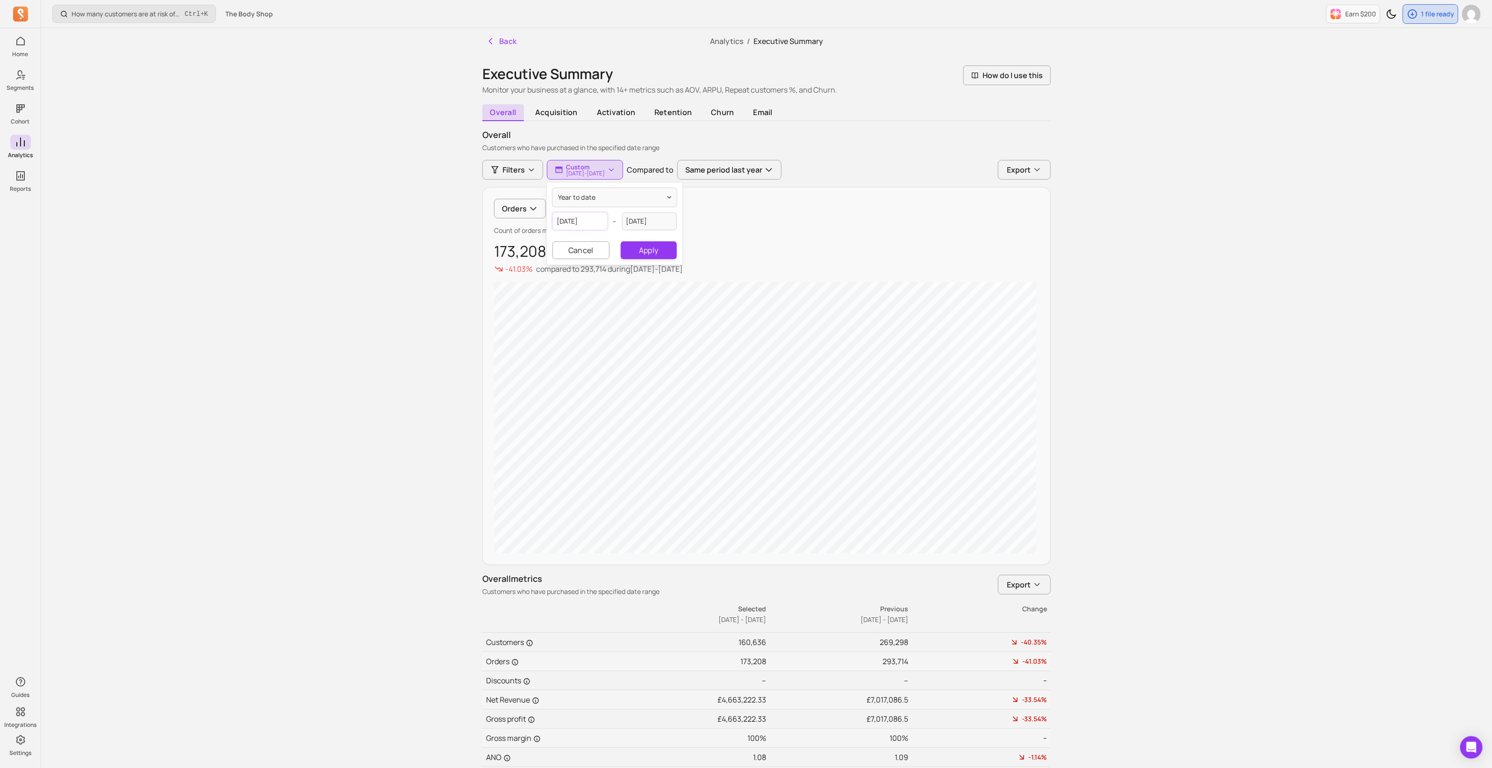
select select "2025"
click at [586, 251] on select "January February March April May June July August September October November De…" at bounding box center [597, 246] width 51 height 15
select select "March"
click at [572, 239] on select "January February March April May June July August September October November De…" at bounding box center [597, 246] width 51 height 15
click at [626, 278] on div "1" at bounding box center [625, 280] width 13 height 13
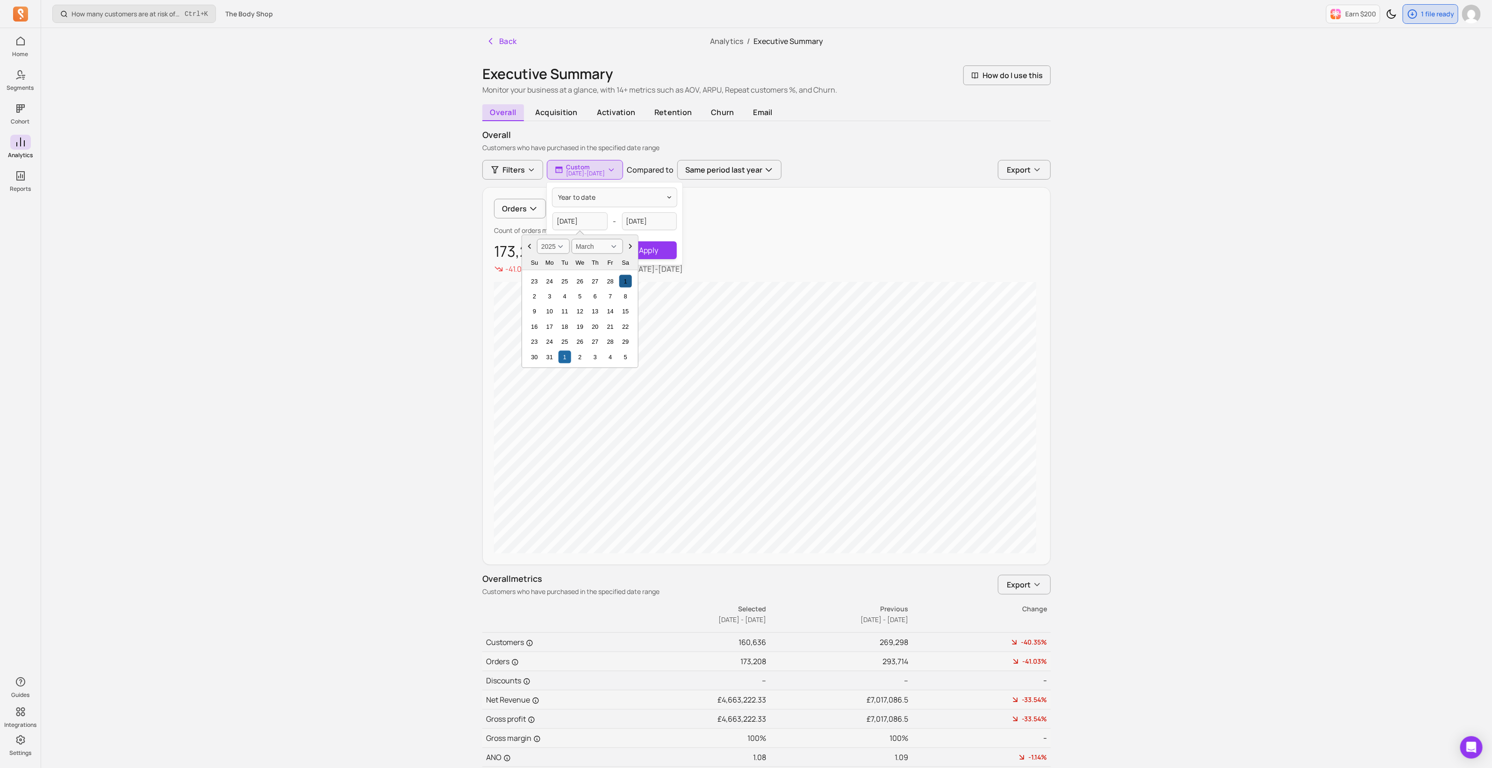
type input "[DATE]"
click at [651, 221] on input "[DATE]" at bounding box center [649, 221] width 55 height 18
select select "2025"
click at [652, 251] on select "January February March April May June July August September October November De…" at bounding box center [666, 246] width 51 height 15
select select "March"
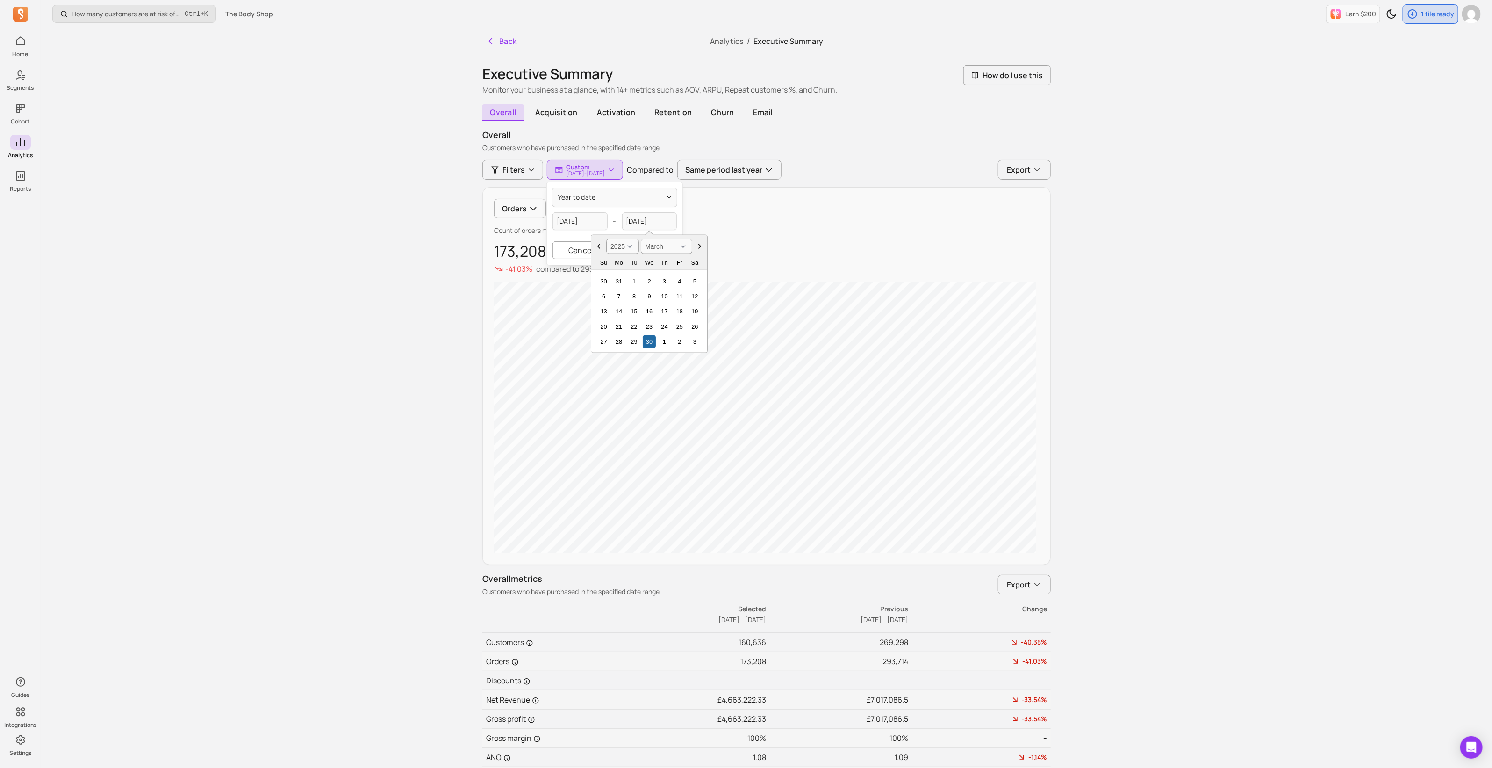
click at [641, 239] on select "January February March April May June July August September October November De…" at bounding box center [666, 246] width 51 height 15
click at [618, 346] on div "31" at bounding box center [619, 357] width 13 height 13
type input "[DATE]"
click at [655, 248] on button "Apply" at bounding box center [649, 250] width 56 height 18
click at [604, 175] on p "[DATE] - [DATE]" at bounding box center [585, 174] width 39 height 6
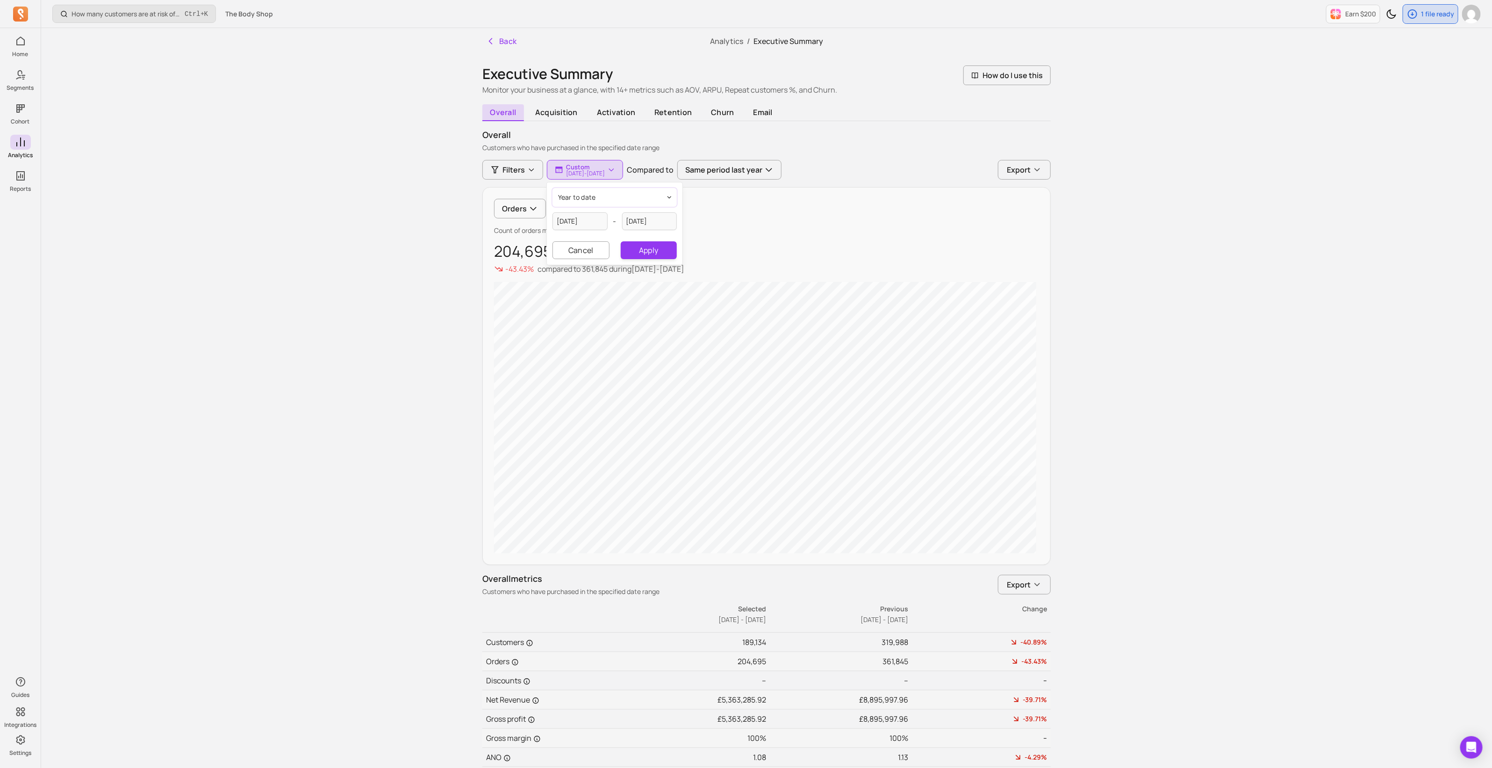
click at [608, 197] on button "year to date" at bounding box center [615, 197] width 124 height 19
click at [609, 197] on button "year to date" at bounding box center [617, 197] width 124 height 19
click at [591, 221] on input "[DATE]" at bounding box center [580, 221] width 55 height 18
select select "2025"
click at [587, 245] on select "January February March April May June July August September October November De…" at bounding box center [597, 246] width 51 height 15
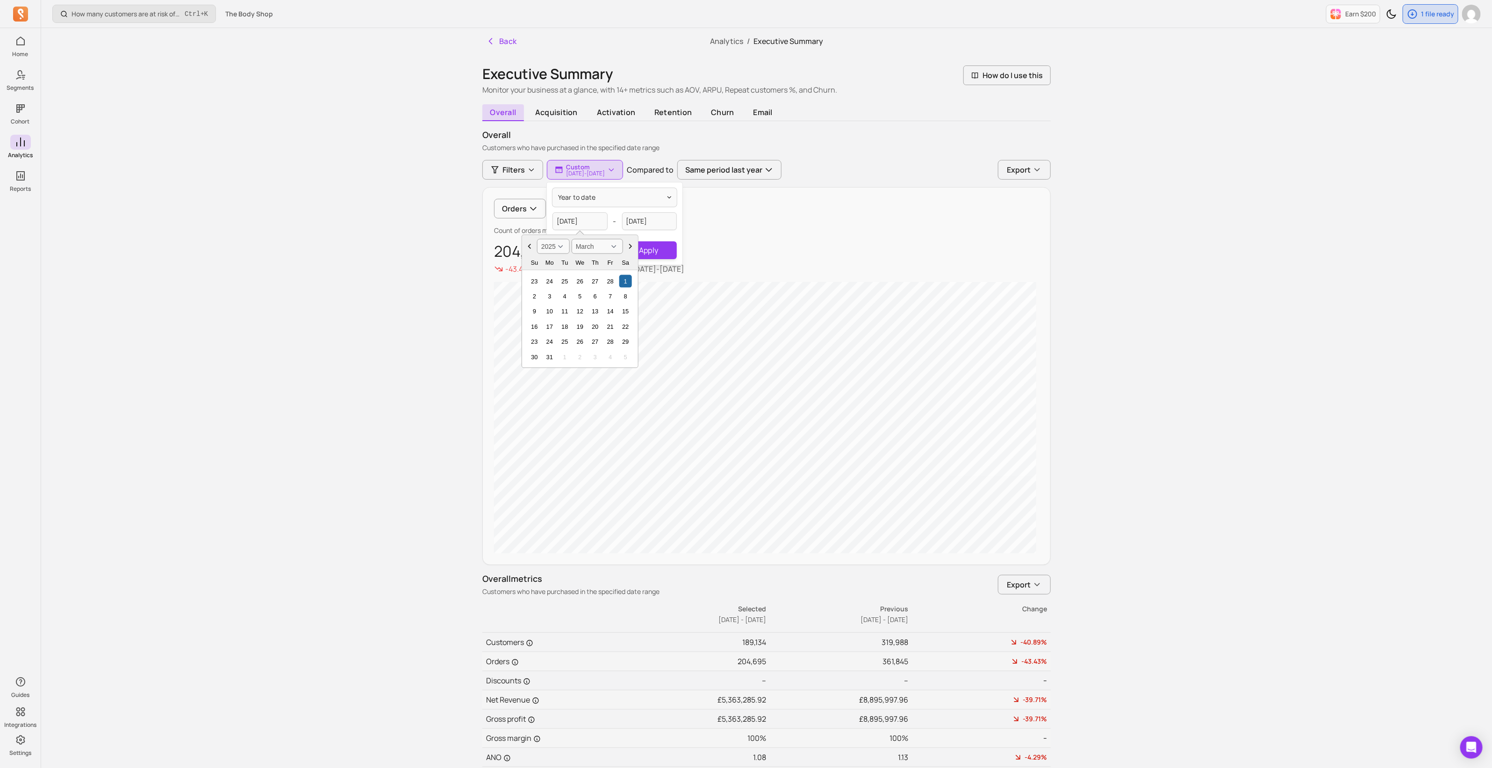
select select "February"
click at [572, 239] on select "January February March April May June July August September October November De…" at bounding box center [597, 246] width 51 height 15
click at [626, 279] on div "1" at bounding box center [625, 280] width 13 height 13
type input "[DATE]"
click at [631, 219] on input "[DATE]" at bounding box center [649, 221] width 55 height 18
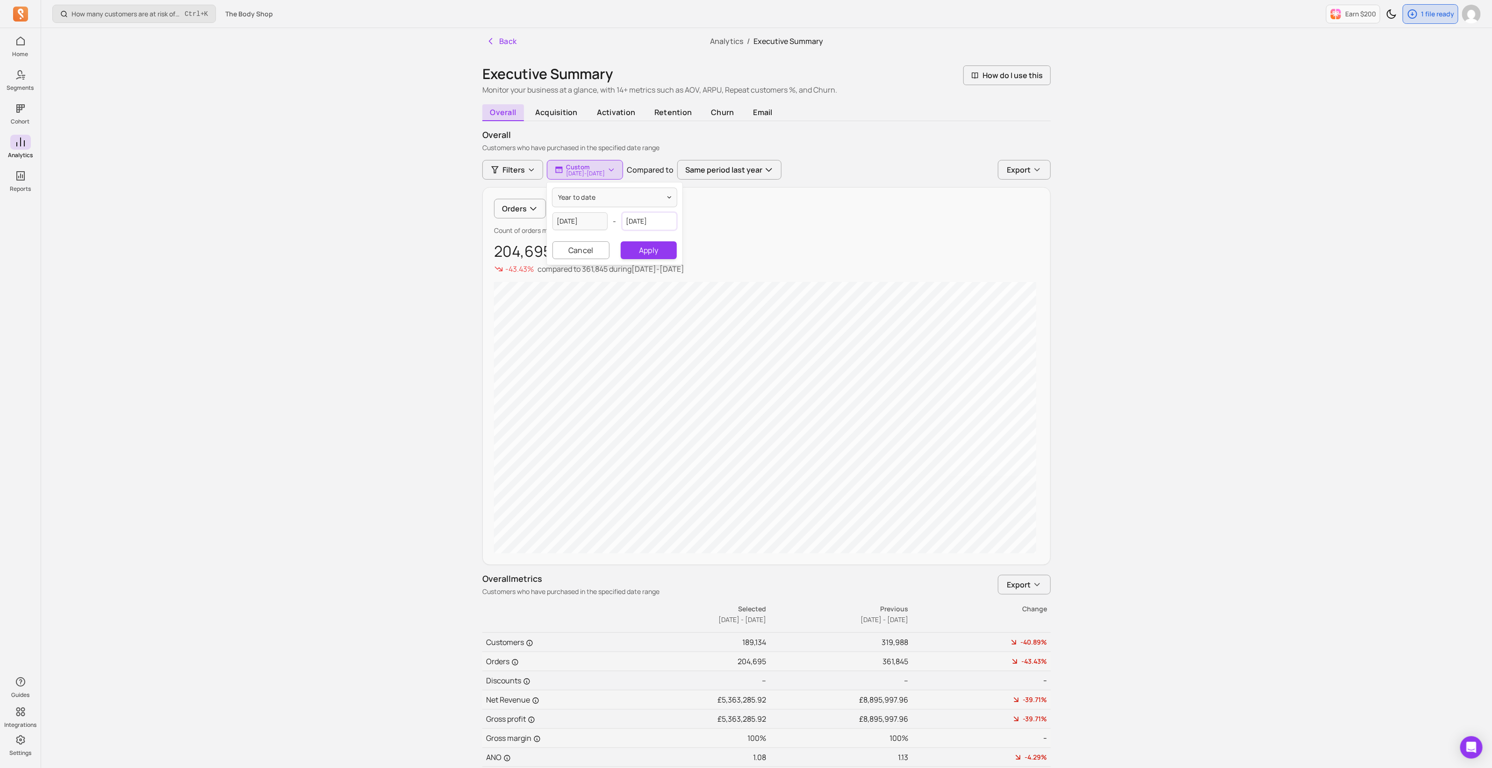
select select "2025"
click at [666, 245] on select "January February March April May June July August September October November De…" at bounding box center [666, 246] width 51 height 15
select select "February"
click at [641, 239] on select "January February March April May June July August September October November De…" at bounding box center [666, 246] width 51 height 15
click at [678, 338] on div "28" at bounding box center [680, 341] width 13 height 13
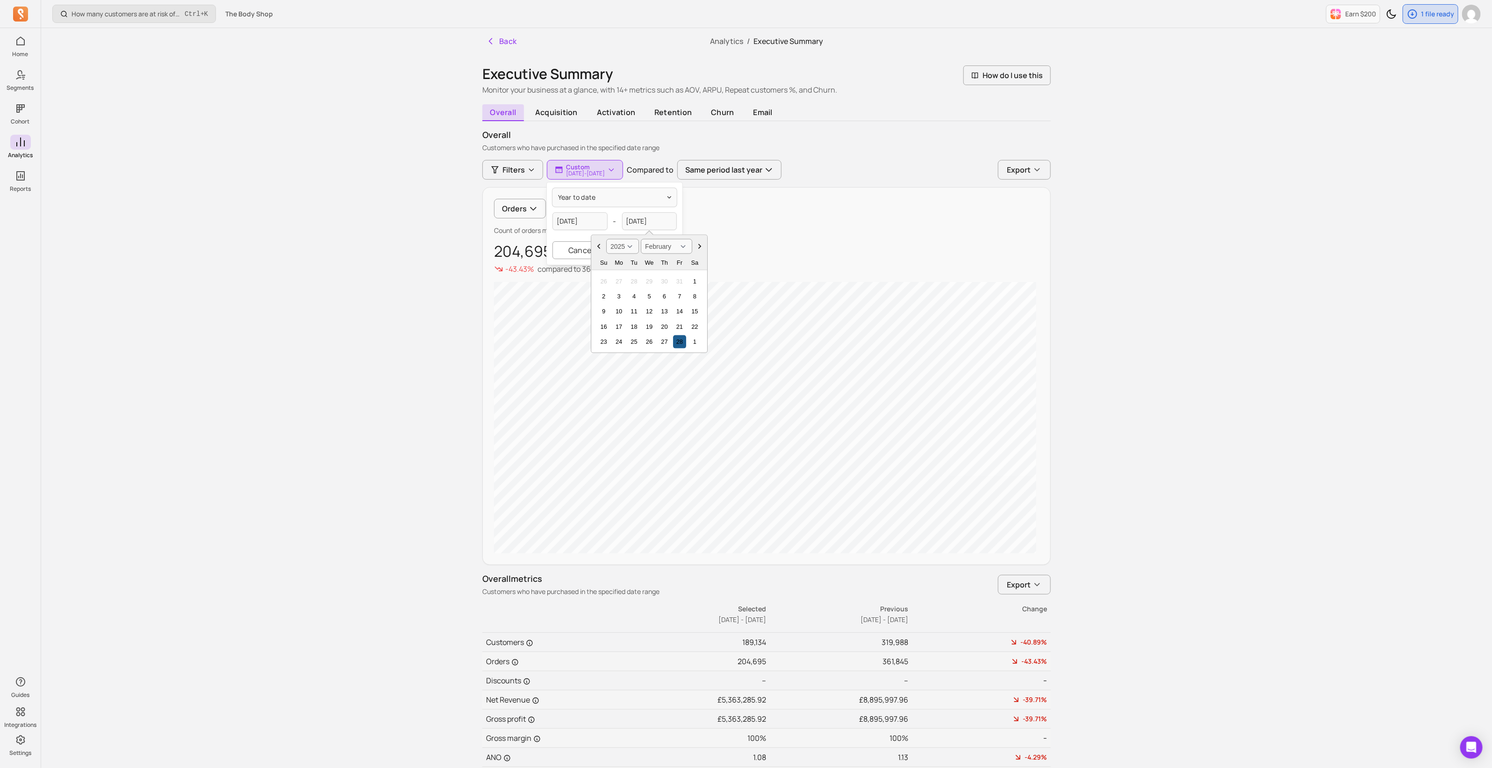
type input "[DATE]"
click at [656, 253] on button "Apply" at bounding box center [649, 250] width 56 height 18
click at [571, 171] on p "[DATE] - [DATE]" at bounding box center [585, 174] width 39 height 6
select select "2025"
click at [585, 219] on input "[DATE]" at bounding box center [580, 221] width 55 height 18
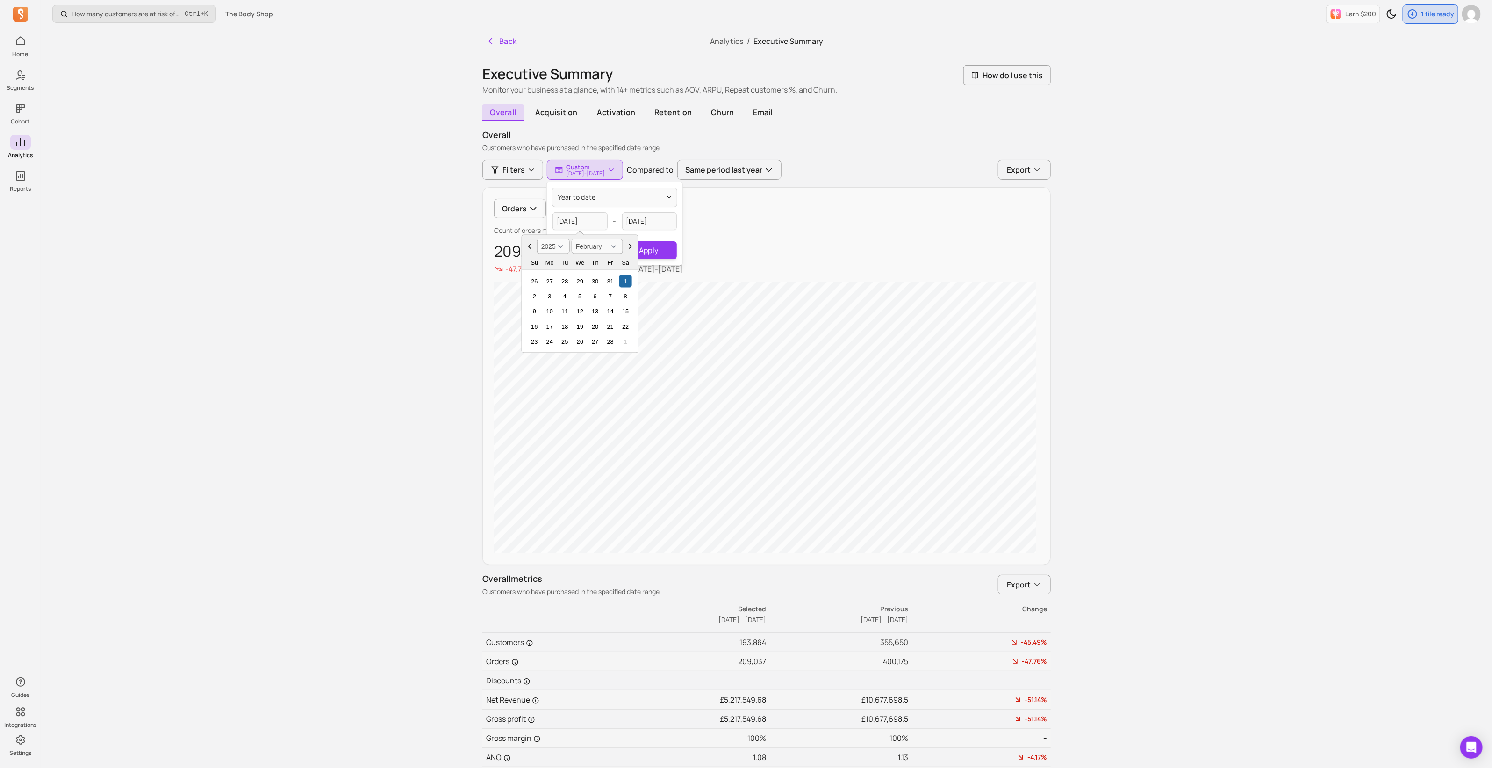
click at [587, 239] on select "January February March April May June July August September October November De…" at bounding box center [597, 246] width 51 height 15
select select "January"
click at [572, 239] on select "January February March April May June July August September October November De…" at bounding box center [597, 246] width 51 height 15
click at [580, 279] on div "1" at bounding box center [580, 280] width 13 height 13
type input "[DATE]"
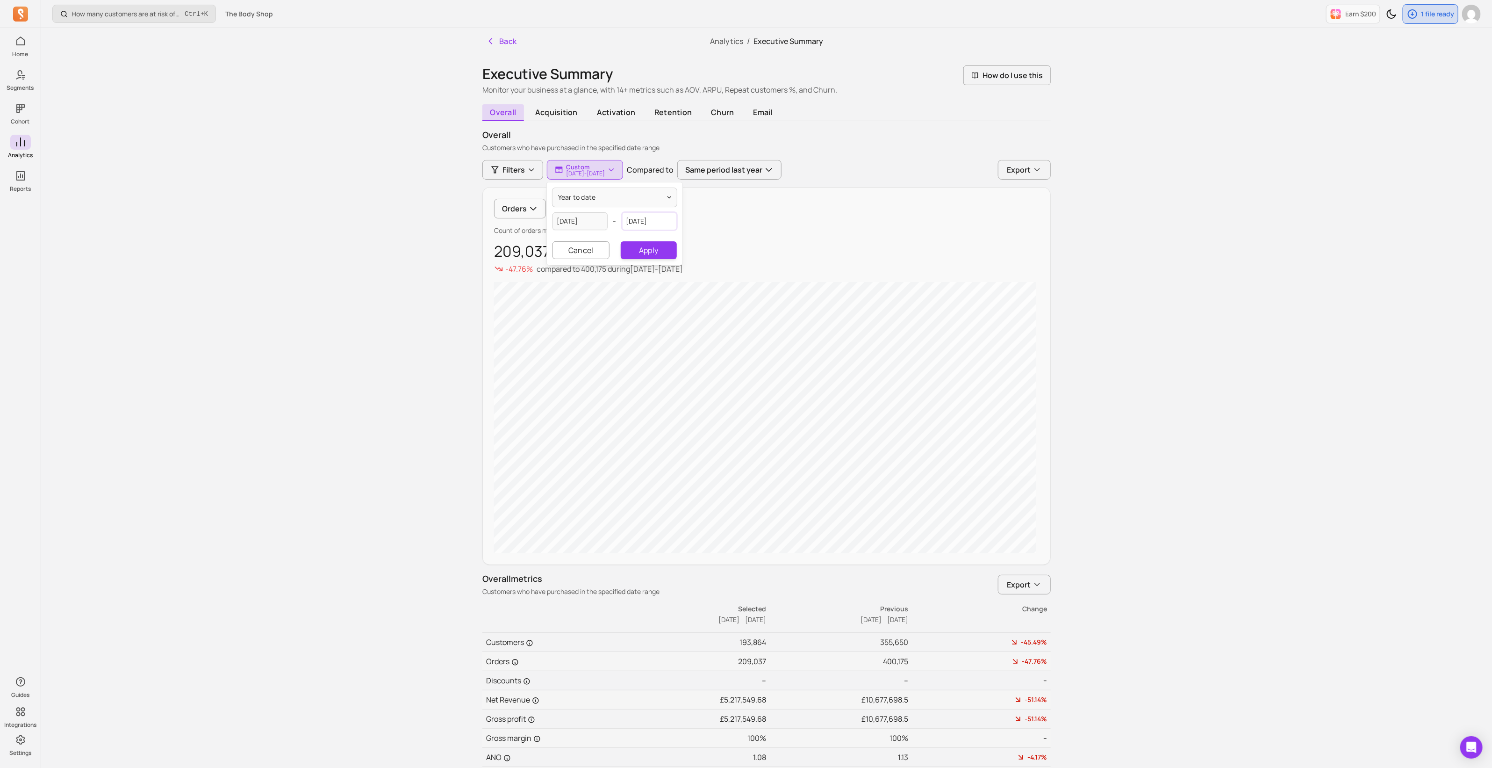
click at [654, 219] on input "[DATE]" at bounding box center [649, 221] width 55 height 18
select select "2025"
click at [659, 246] on select "January February March April May June July August September October November De…" at bounding box center [666, 246] width 51 height 15
select select "January"
click at [641, 239] on select "January February March April May June July August September October November De…" at bounding box center [666, 246] width 51 height 15
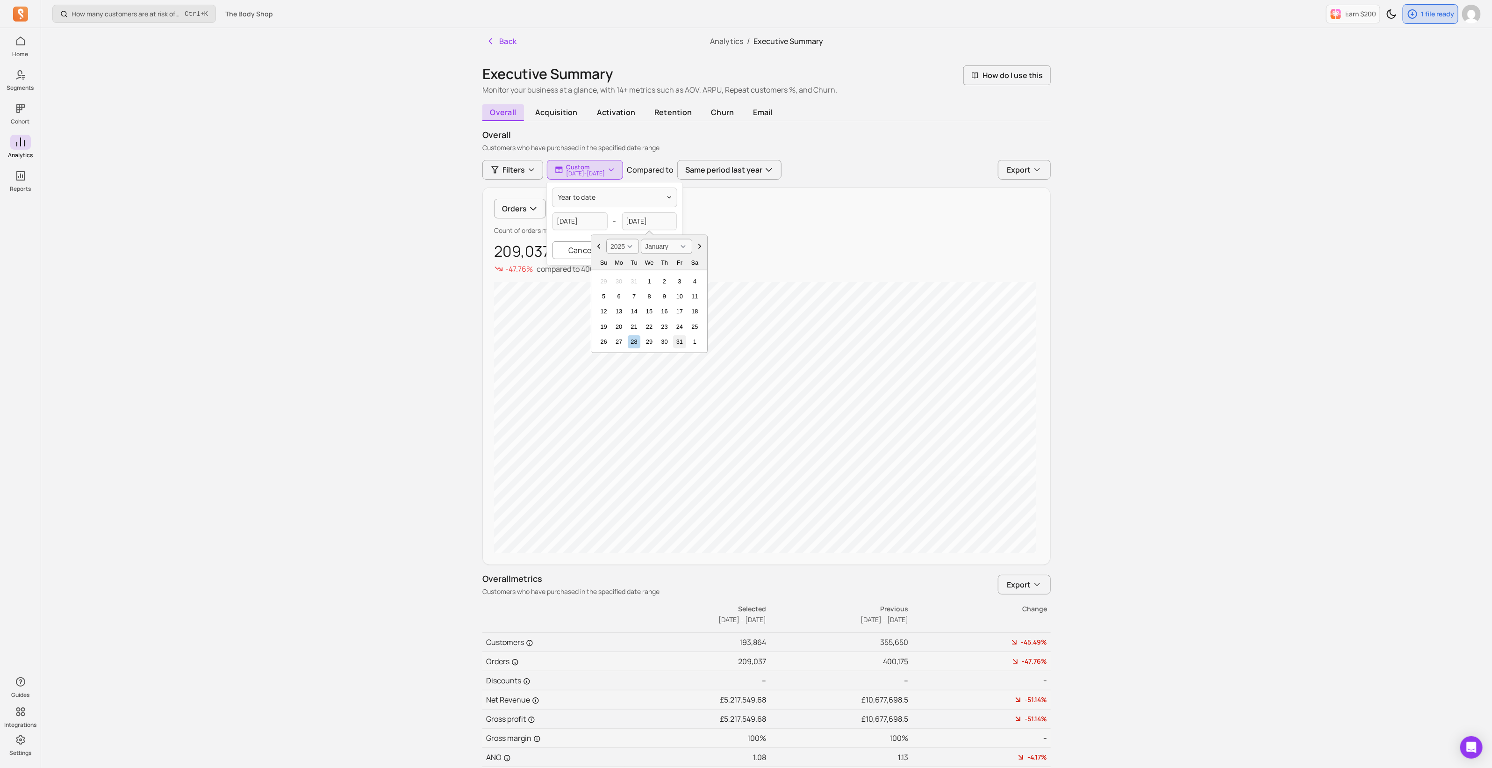
click at [681, 341] on div "31" at bounding box center [680, 341] width 13 height 13
type input "[DATE]"
click at [666, 251] on button "Apply" at bounding box center [649, 250] width 56 height 18
click at [623, 169] on span "button" at bounding box center [612, 170] width 22 height 20
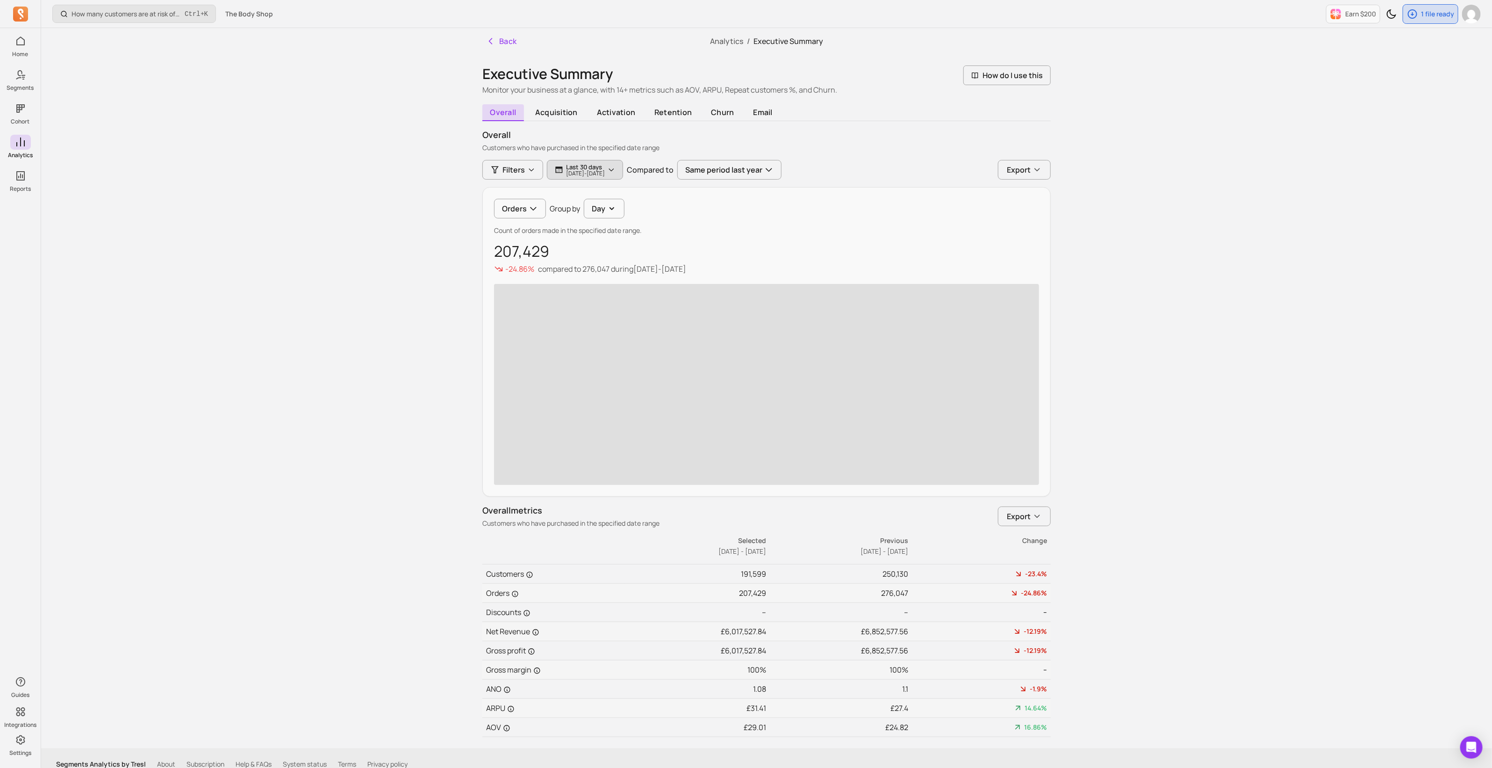
click at [605, 168] on p "Last 30 days" at bounding box center [585, 166] width 39 height 7
click at [607, 192] on button "last 30 days" at bounding box center [615, 197] width 124 height 19
click at [602, 235] on span "last 30 days" at bounding box center [596, 235] width 42 height 9
select select "2025"
select select "October"
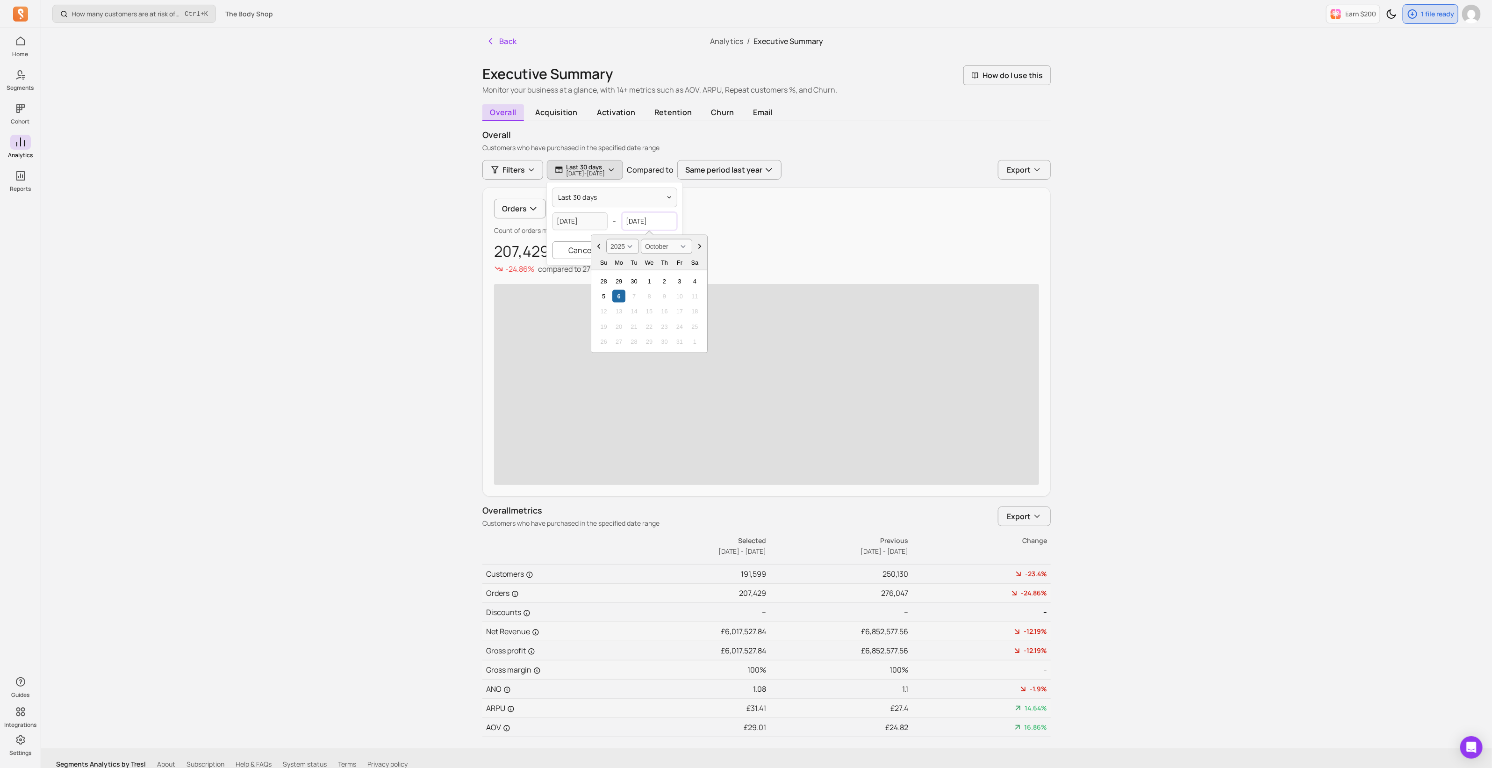
click at [667, 220] on input "[DATE]" at bounding box center [649, 221] width 55 height 18
click at [605, 293] on div "5" at bounding box center [604, 296] width 13 height 13
type input "[DATE]"
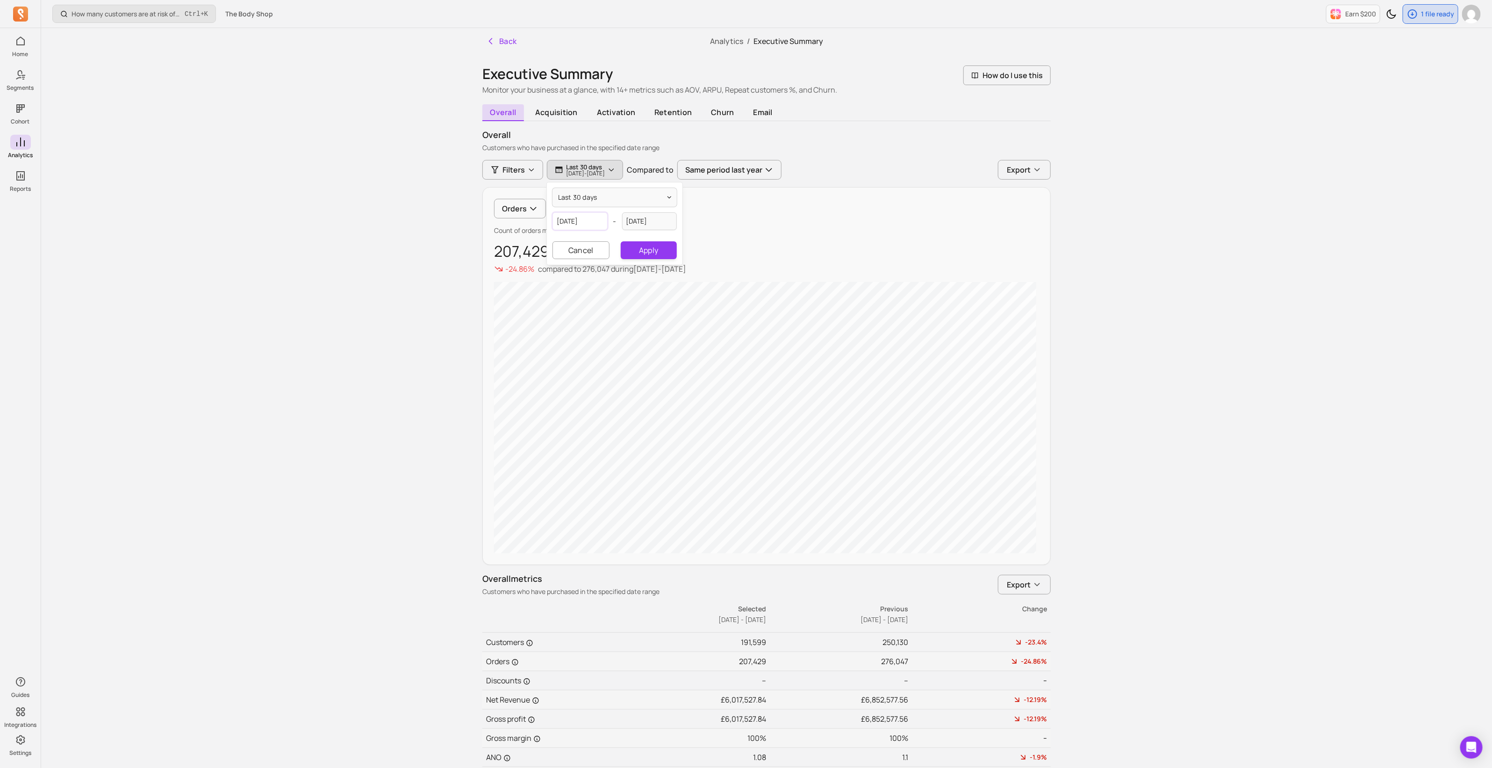
select select "2025"
select select "September"
click at [592, 225] on input "[DATE]" at bounding box center [580, 221] width 55 height 18
click at [580, 340] on div "1" at bounding box center [580, 341] width 13 height 13
type input "[DATE]"
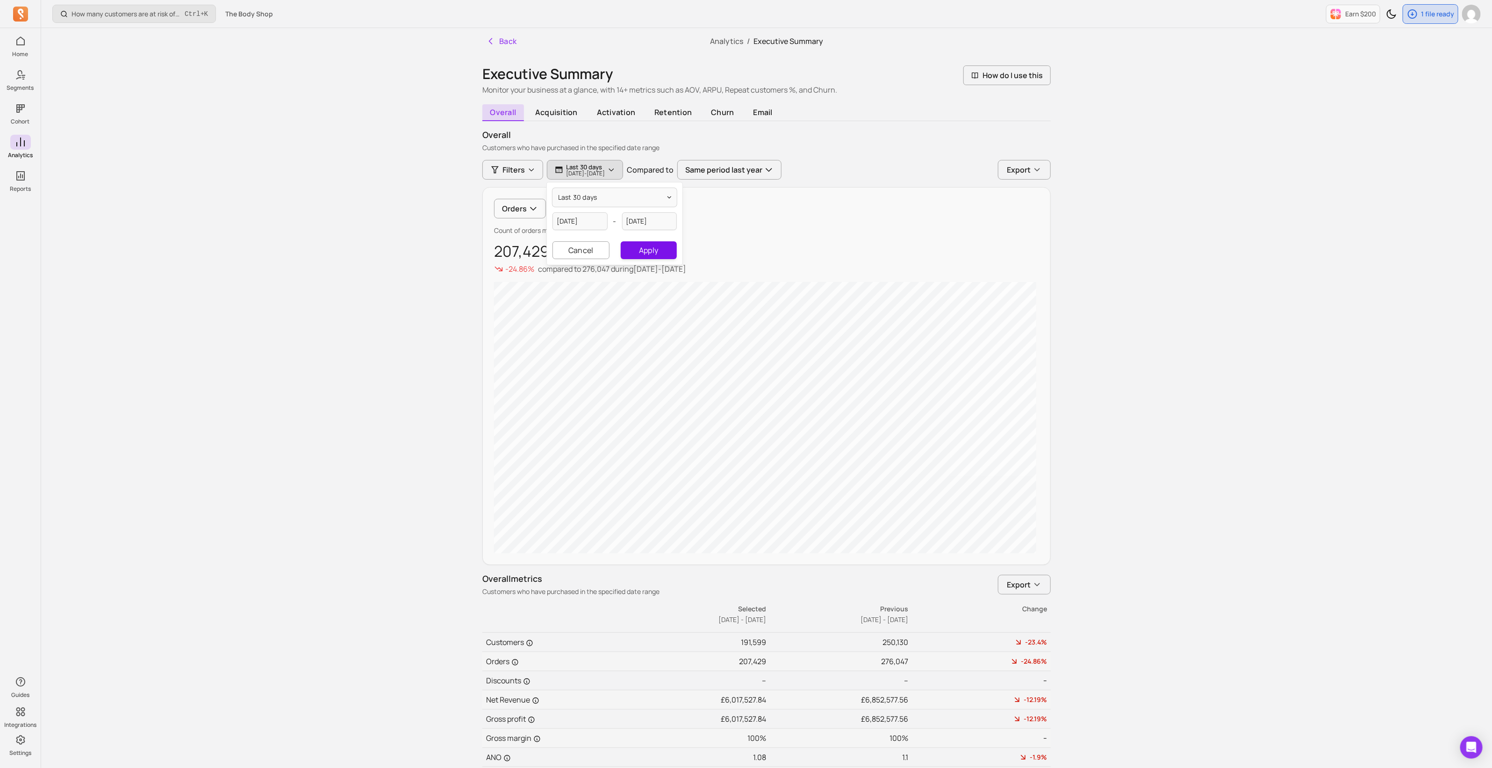
click at [648, 253] on button "Apply" at bounding box center [649, 250] width 56 height 18
click at [600, 165] on p "Custom" at bounding box center [585, 166] width 39 height 7
click at [645, 221] on input "[DATE]" at bounding box center [649, 221] width 55 height 18
select select "2025"
select select "October"
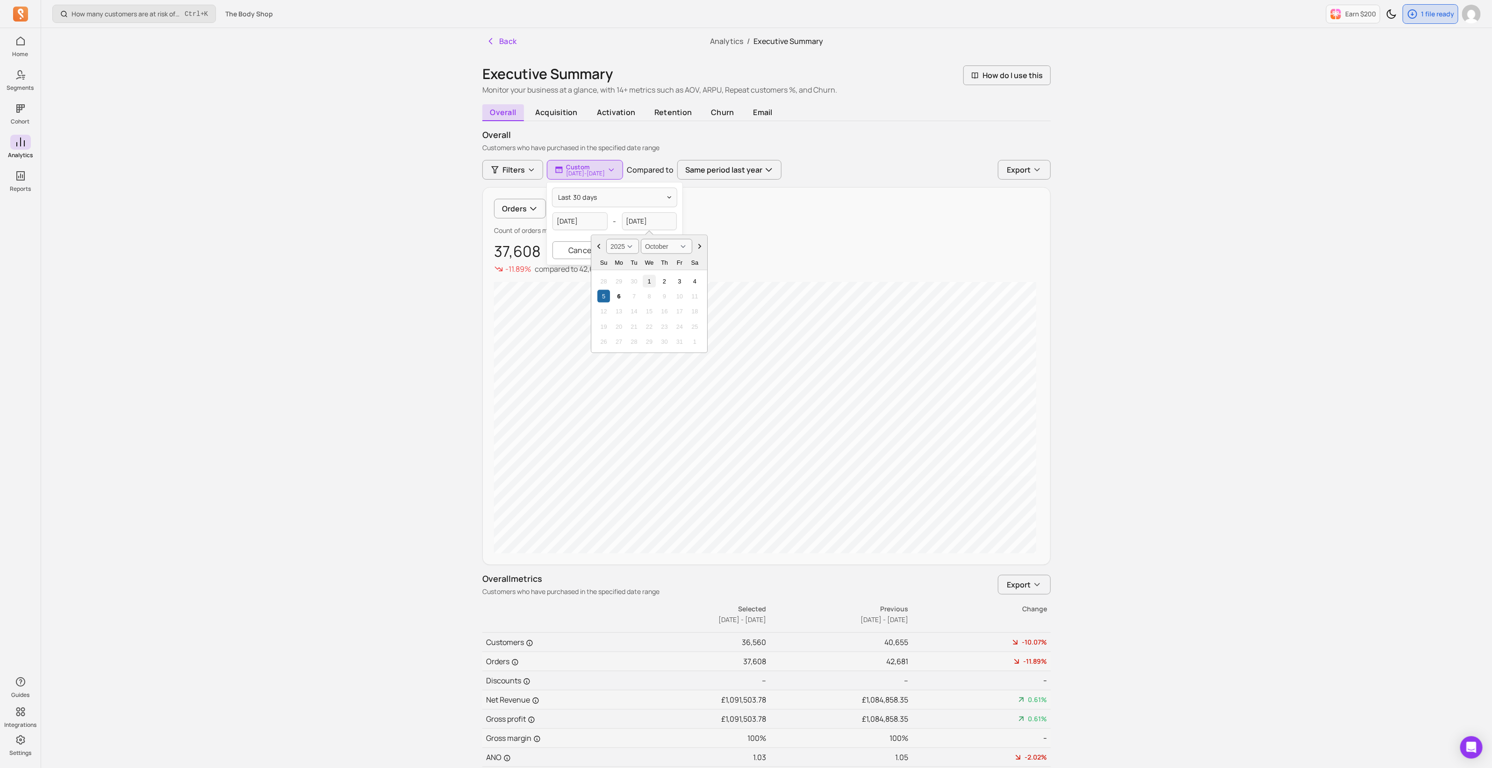
click at [648, 278] on div "1" at bounding box center [649, 280] width 13 height 13
type input "[DATE]"
click at [643, 256] on button "Apply" at bounding box center [649, 250] width 56 height 18
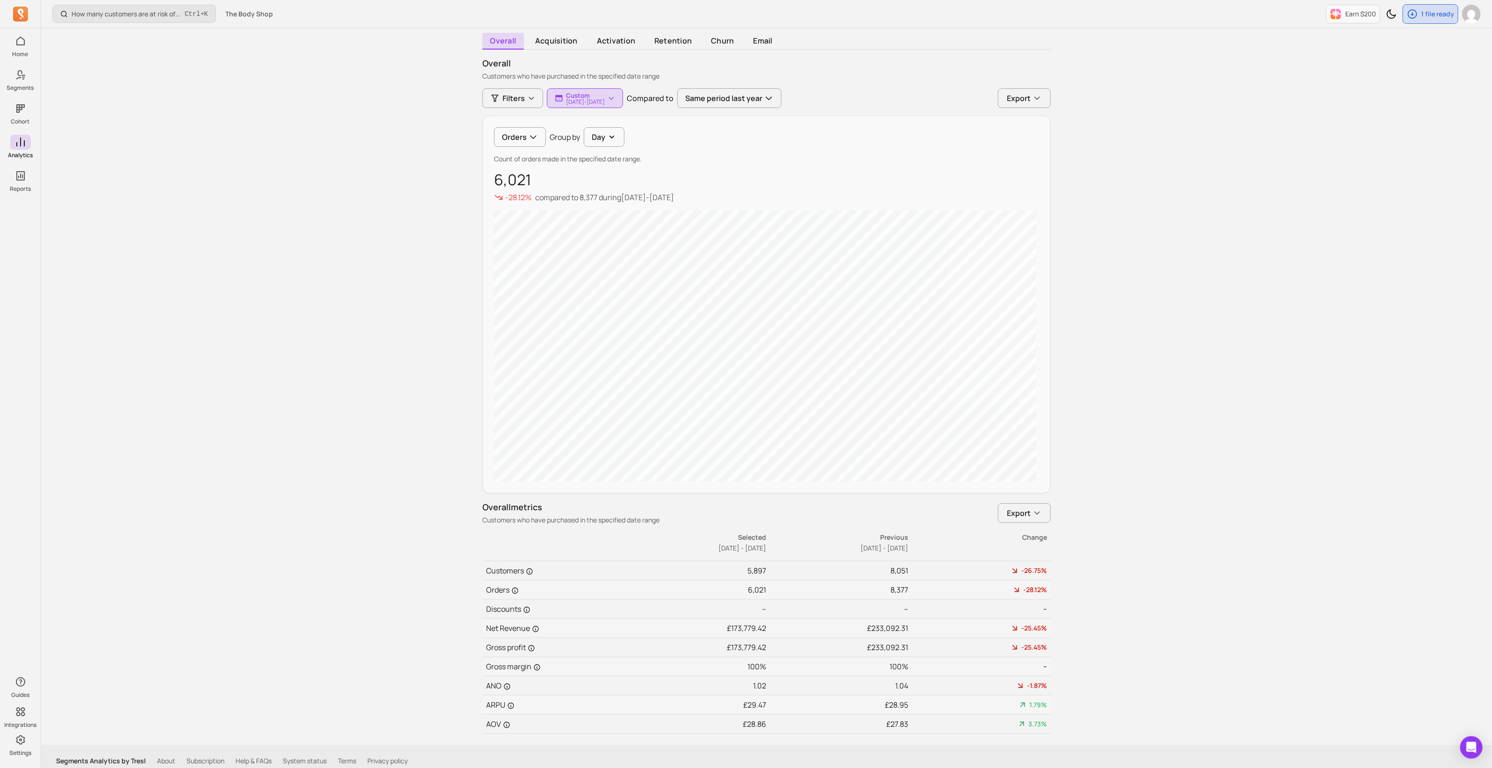
scroll to position [79, 0]
click at [744, 346] on icon "button" at bounding box center [1037, 505] width 9 height 9
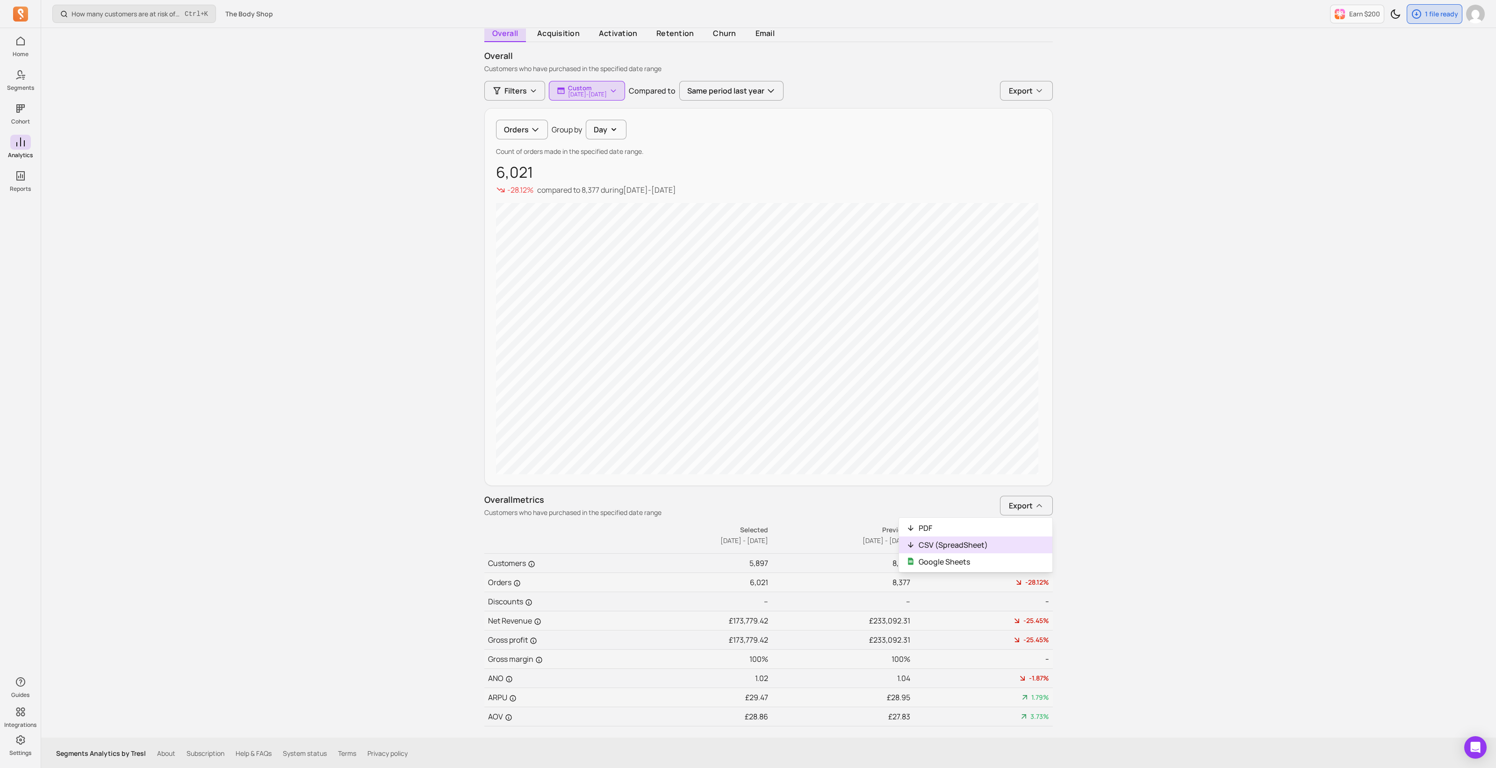
click at [744, 346] on button "CSV (SpreadSheet)" at bounding box center [975, 544] width 153 height 17
click at [744, 346] on div "How many customers are at risk of churning? Ctrl + K The Body Shop Earn $200 1 …" at bounding box center [766, 345] width 1451 height 848
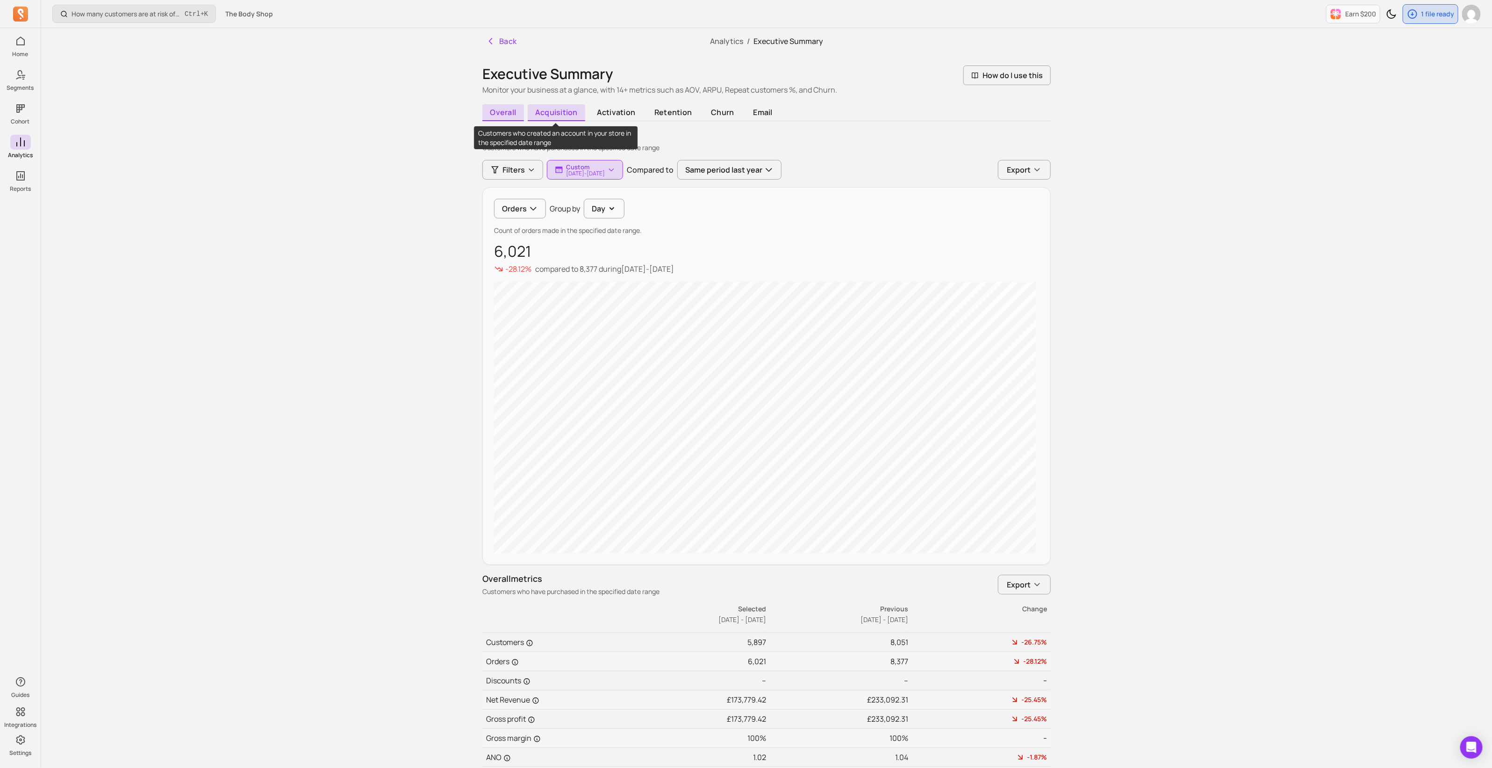
click at [571, 112] on span "acquisition" at bounding box center [557, 112] width 58 height 17
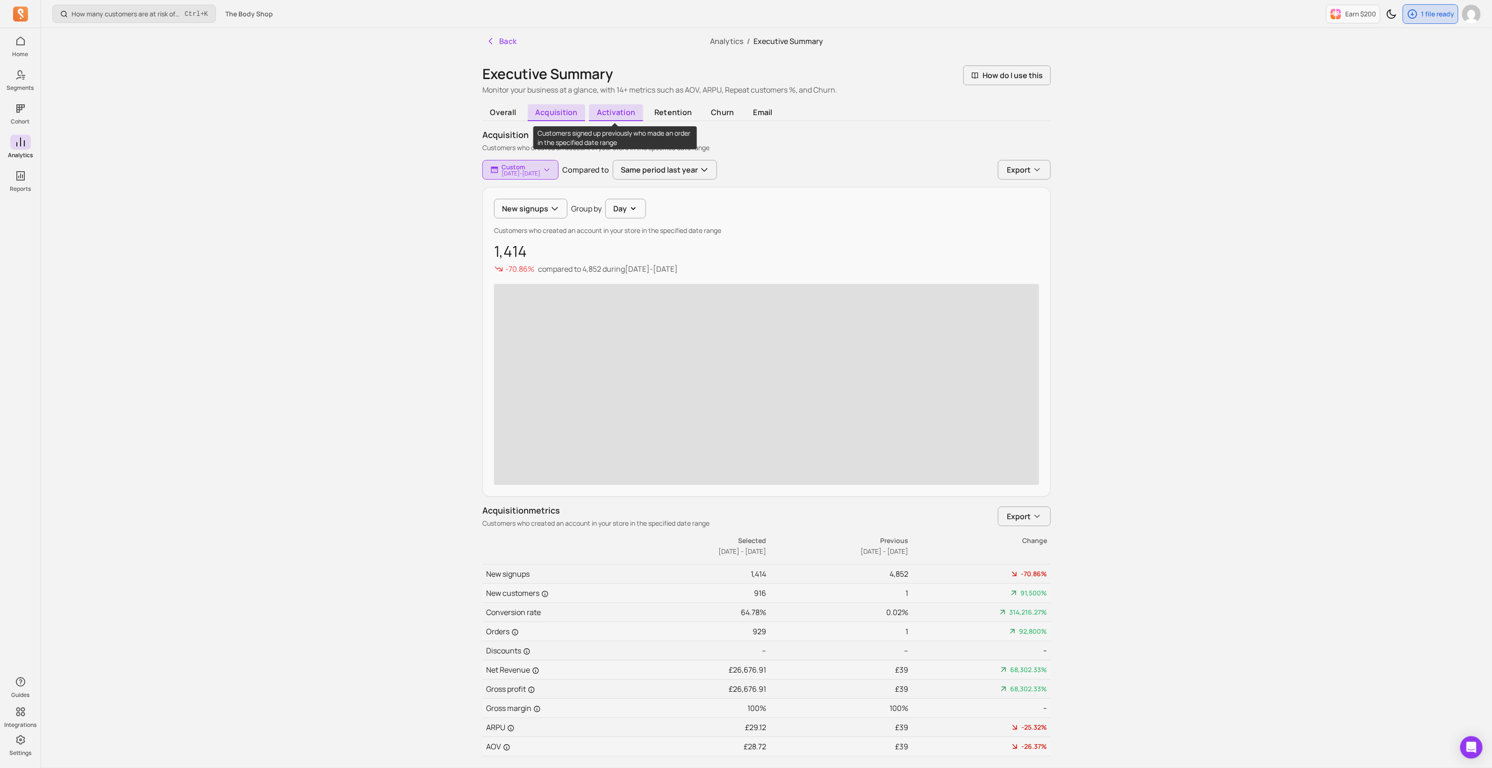
click at [612, 108] on span "activation" at bounding box center [616, 112] width 54 height 17
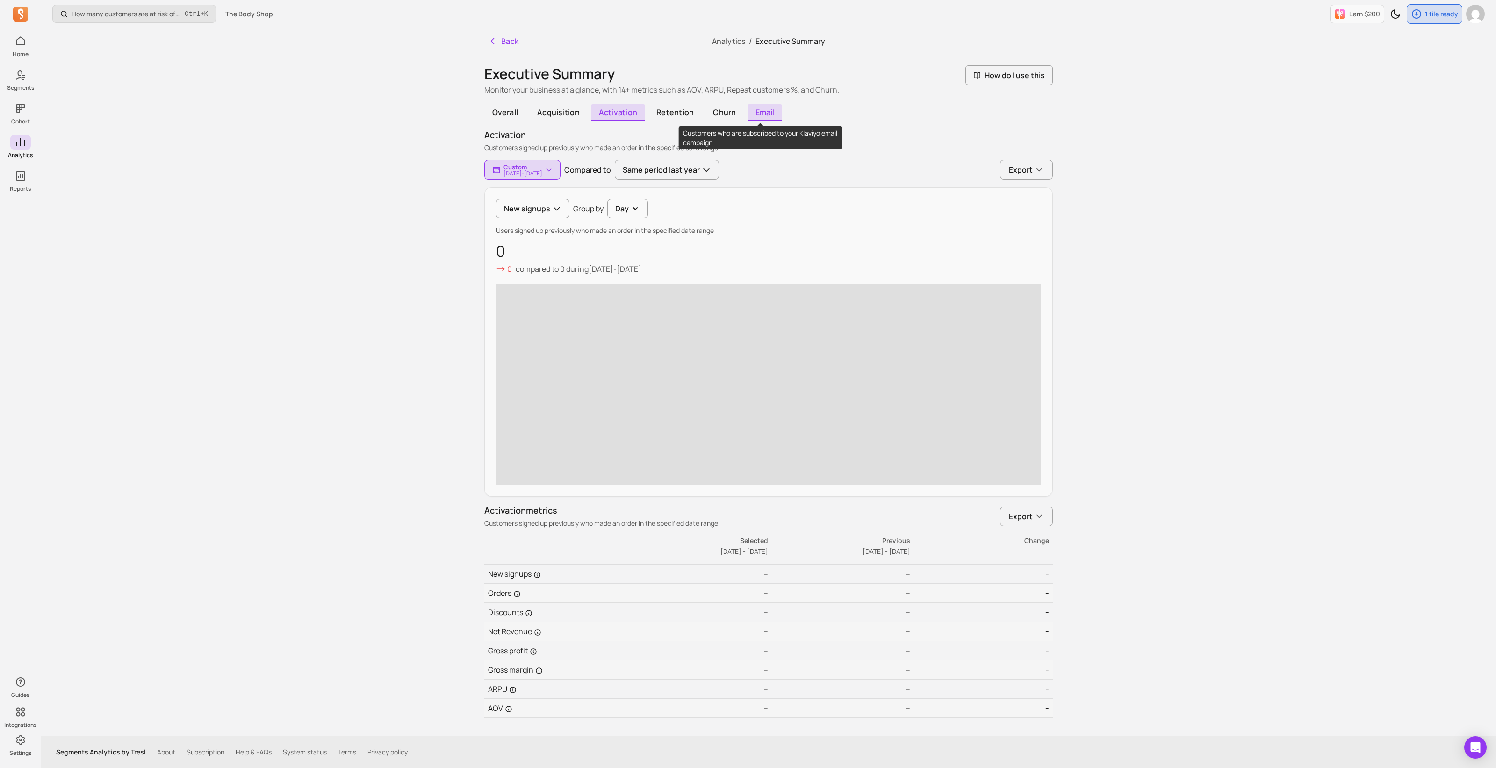
click at [744, 112] on span "email" at bounding box center [765, 112] width 35 height 17
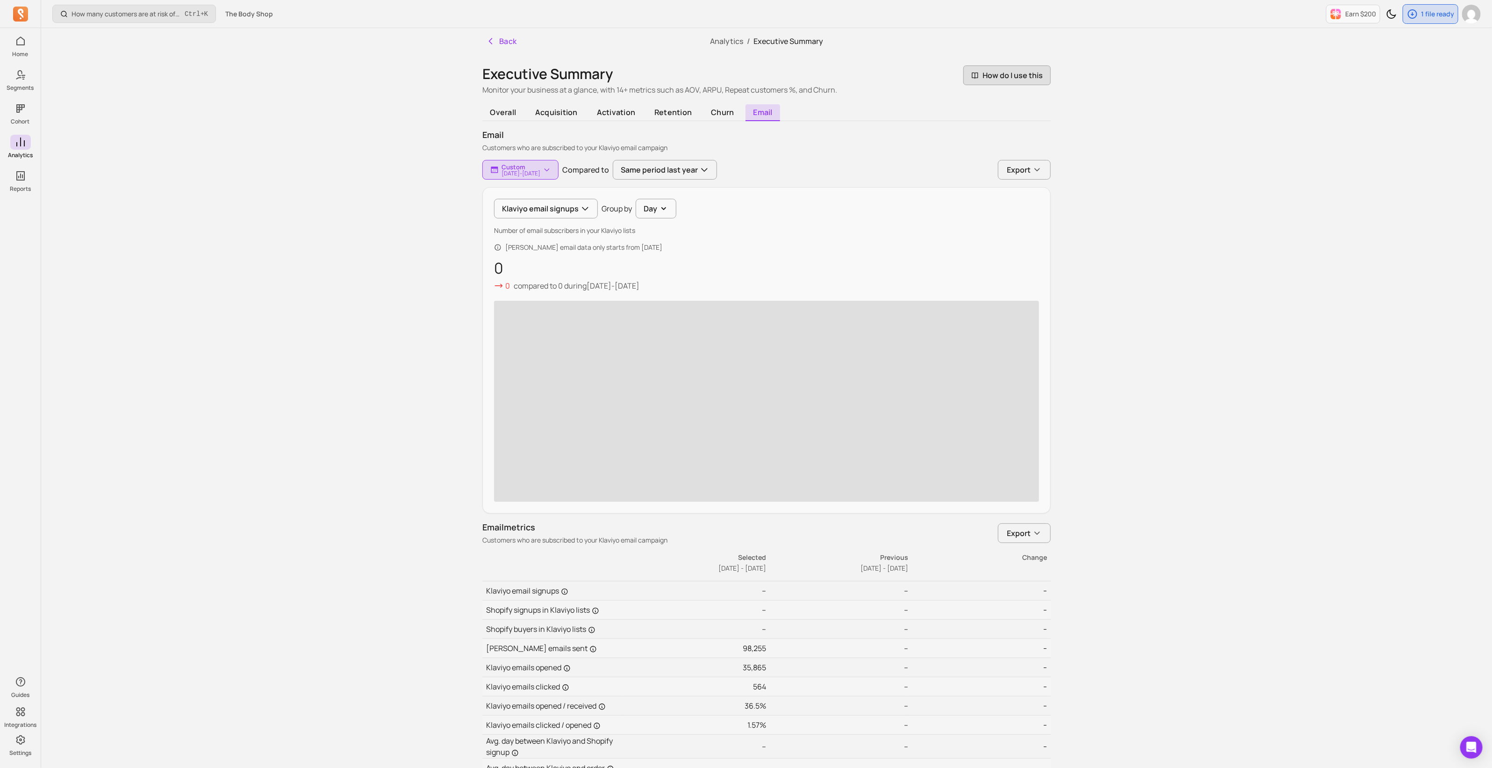
click at [744, 82] on span "How do I use this" at bounding box center [1007, 75] width 87 height 20
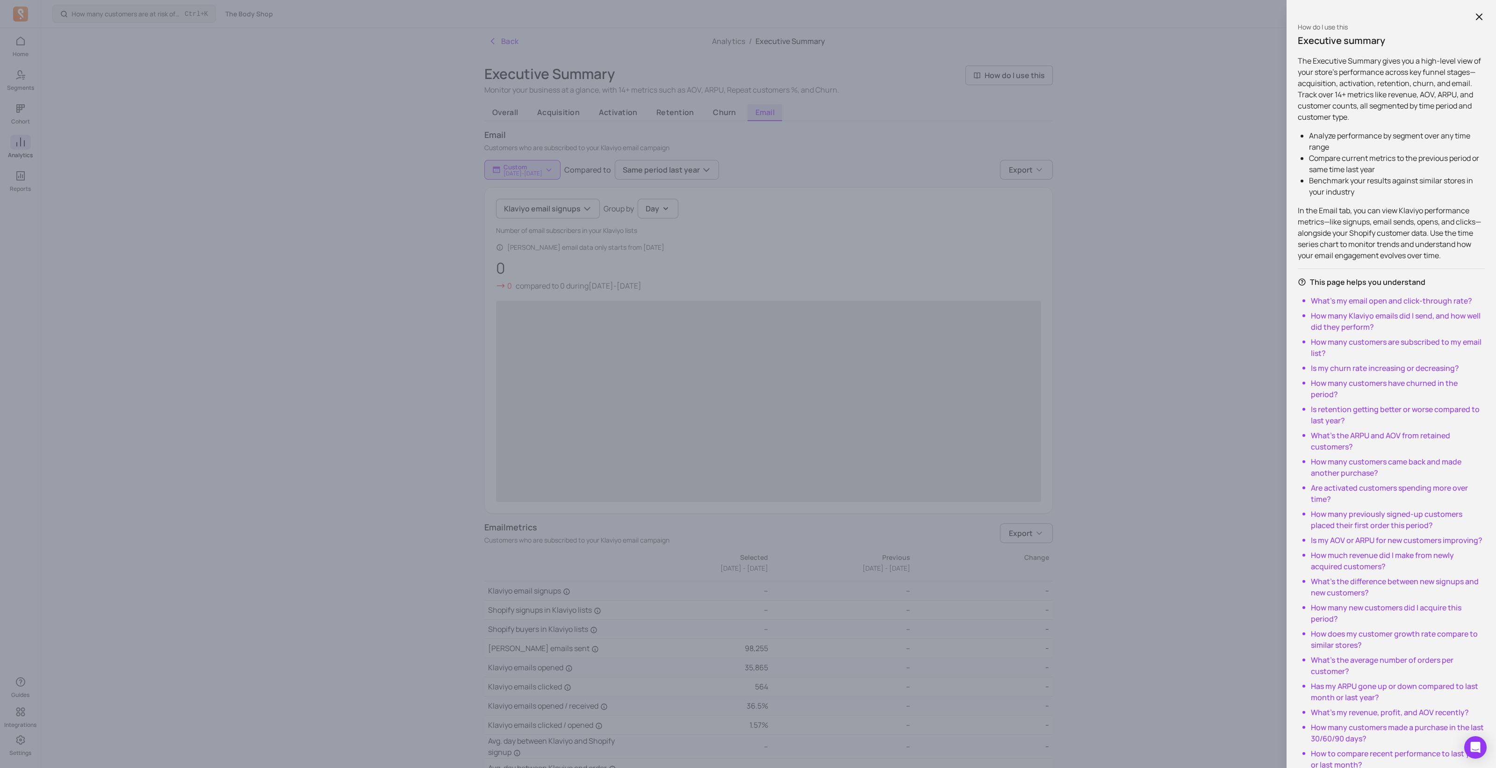
drag, startPoint x: 362, startPoint y: 208, endPoint x: 470, endPoint y: 137, distance: 128.9
click at [367, 208] on div "How do I use this Executive summary The Executive Summary gives you a high-leve…" at bounding box center [748, 384] width 1496 height 768
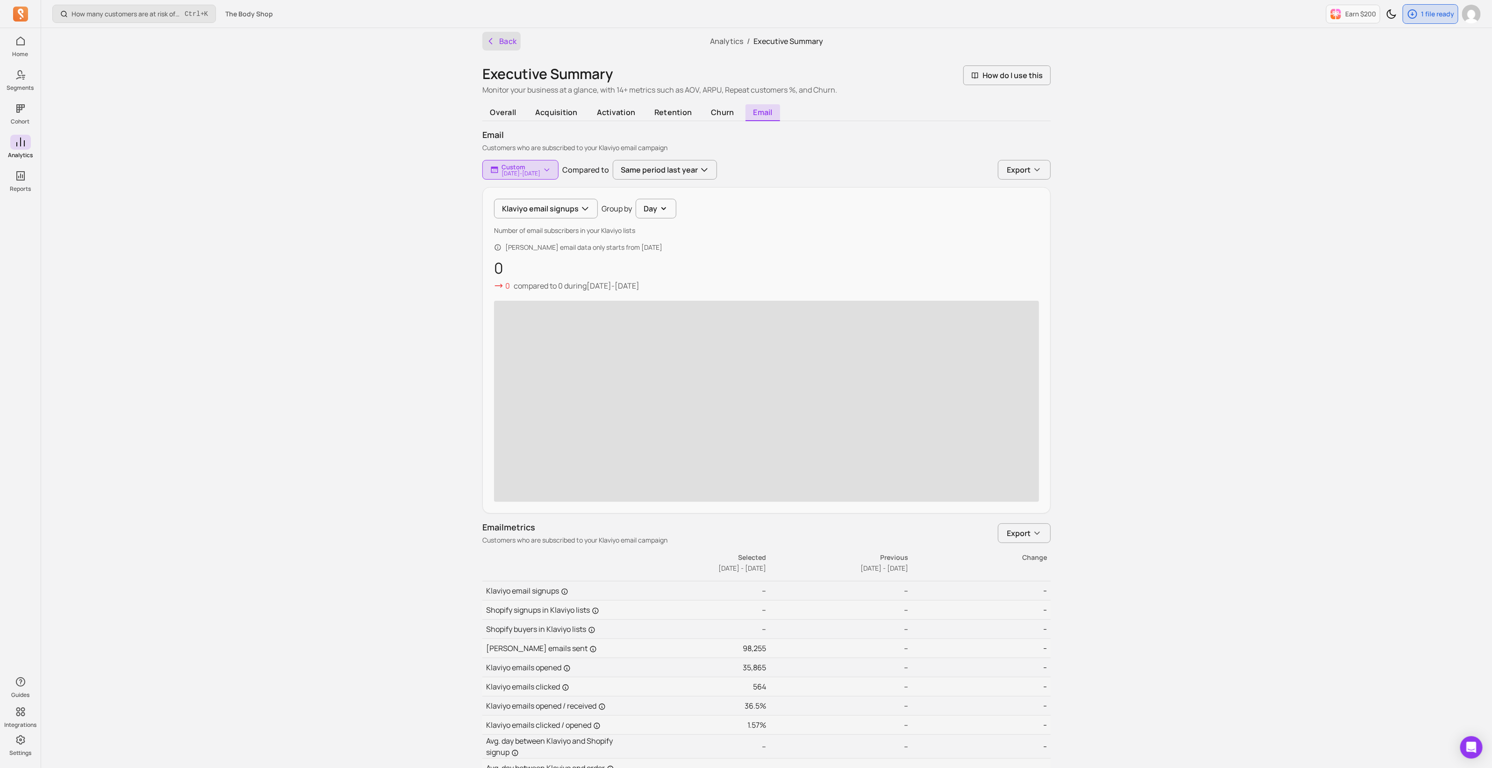
click at [514, 41] on button "Back" at bounding box center [502, 41] width 38 height 19
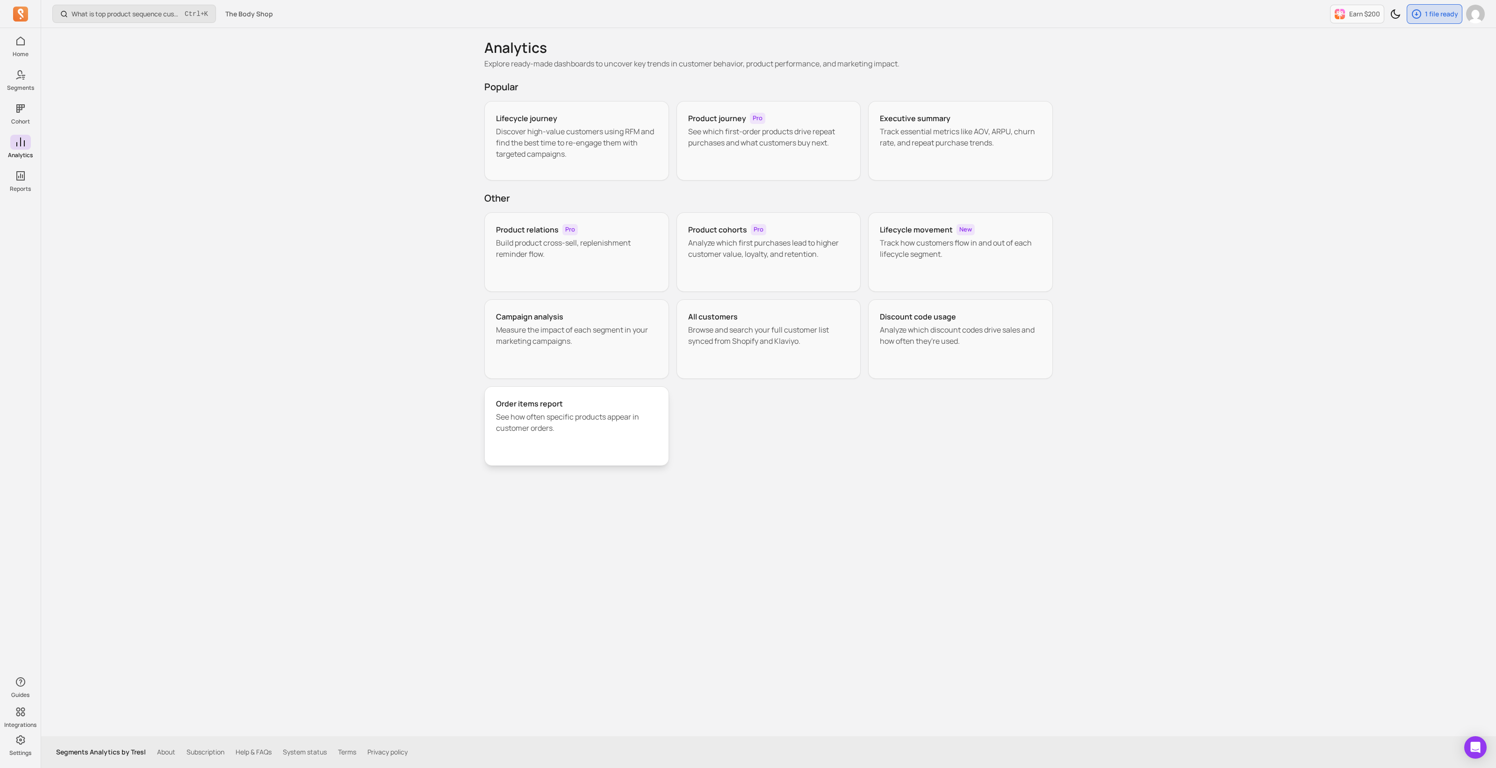
click at [524, 346] on h3 "Order items report" at bounding box center [529, 403] width 67 height 11
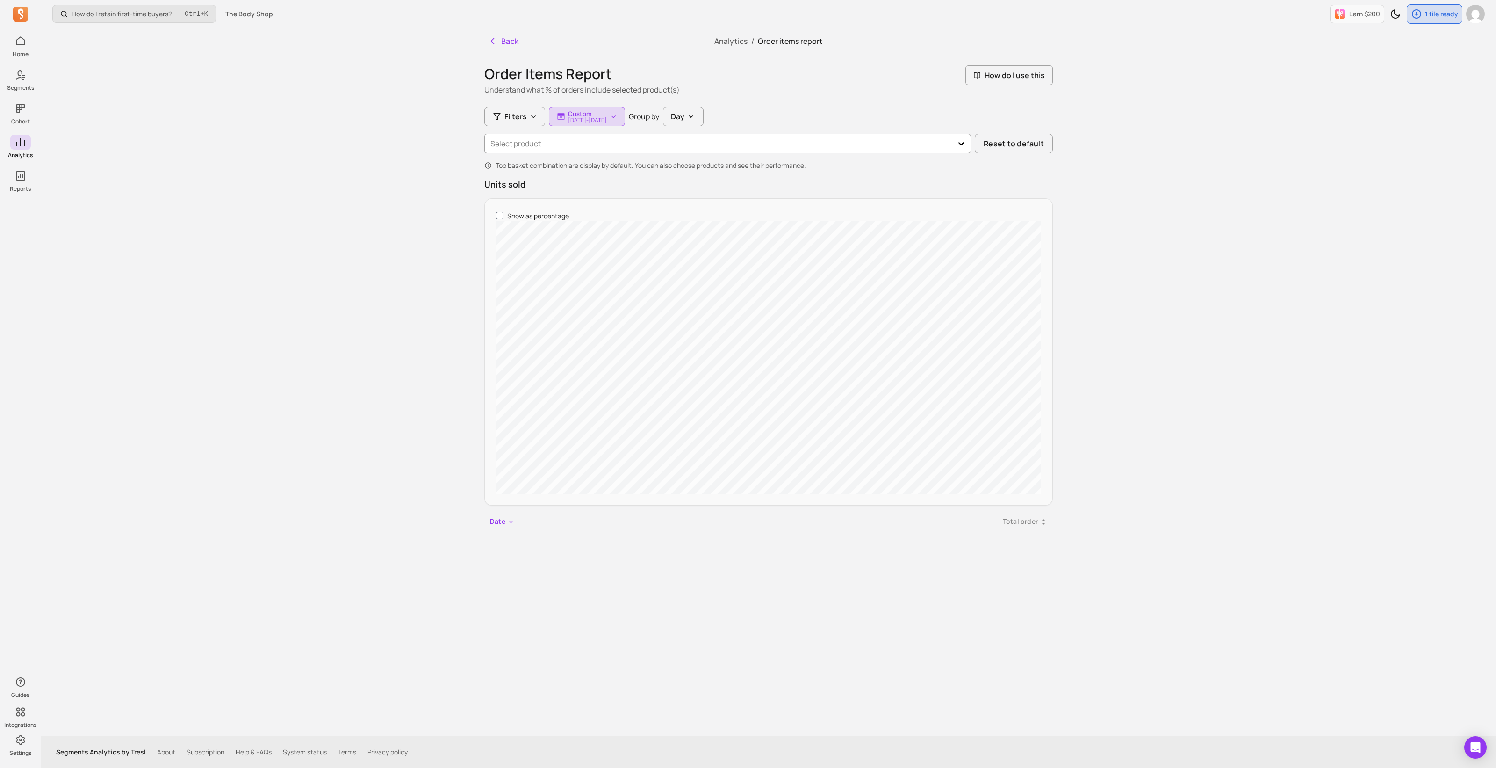
click at [744, 144] on div "Select product" at bounding box center [719, 143] width 467 height 17
click at [526, 118] on button "Filters" at bounding box center [514, 117] width 61 height 20
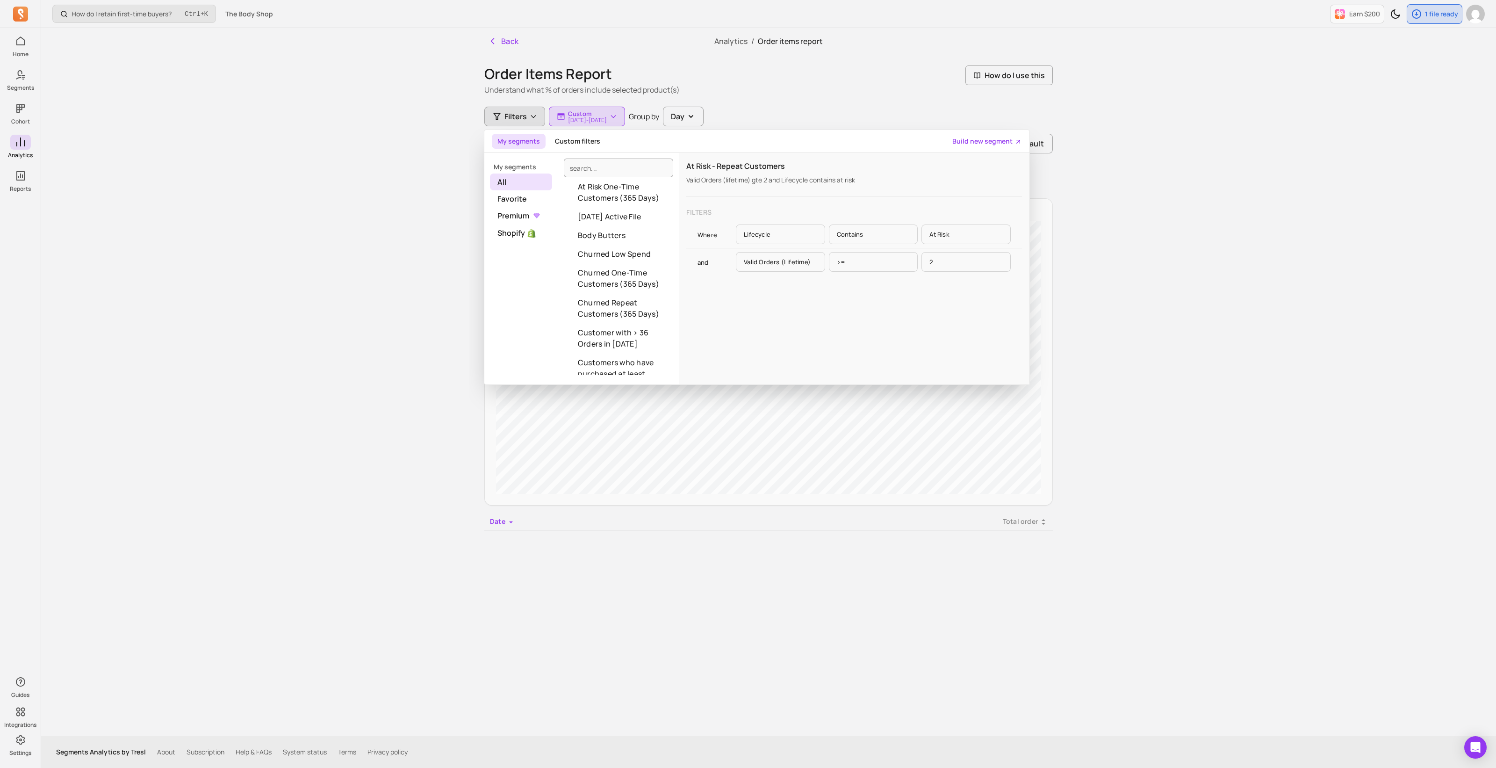
scroll to position [584, 0]
click at [514, 179] on span "All" at bounding box center [521, 181] width 62 height 17
click at [744, 314] on div "How do I retain first-time buyers? Ctrl + K The Body Shop Earn $200 1 file read…" at bounding box center [768, 384] width 1455 height 768
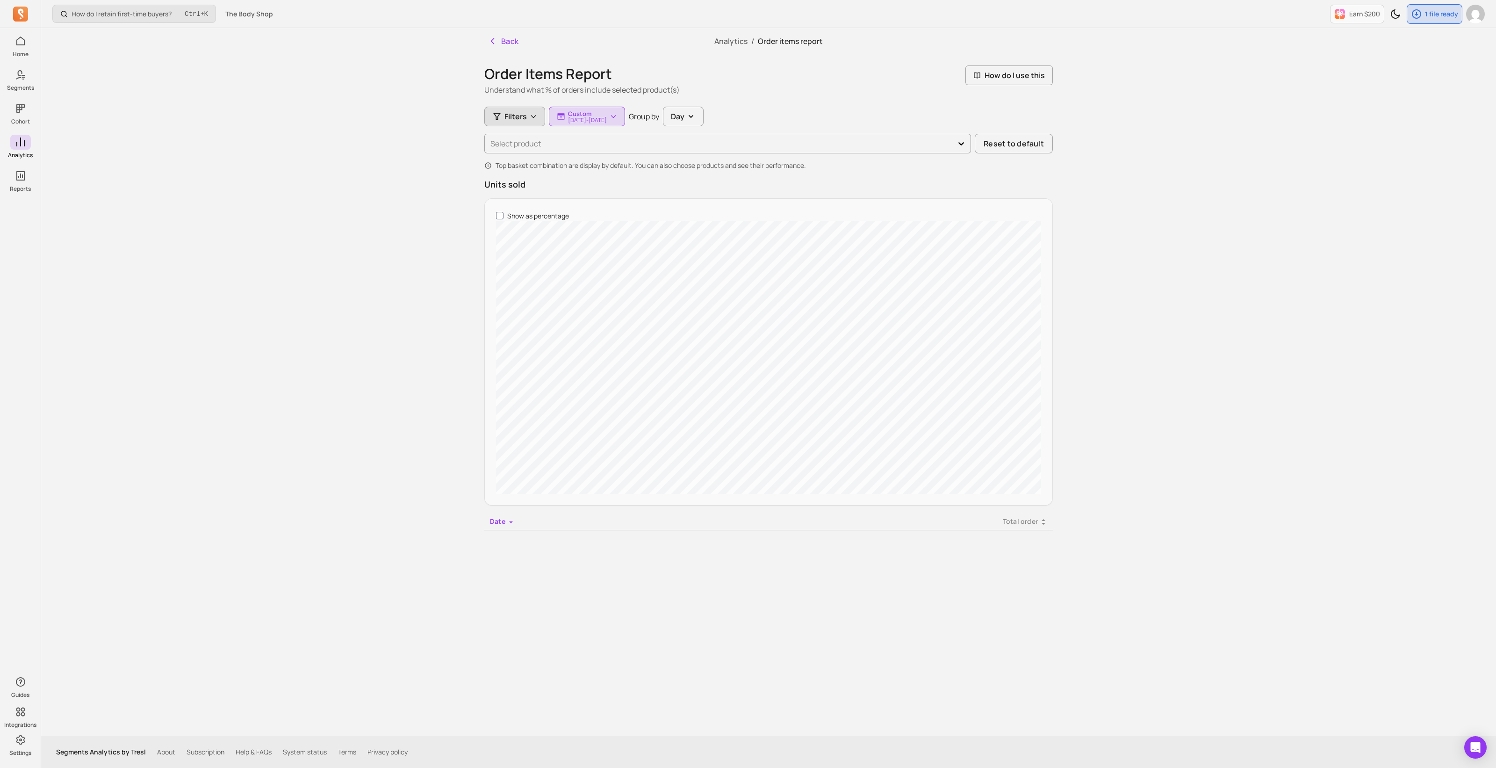
click at [514, 115] on span "Filters" at bounding box center [515, 116] width 22 height 11
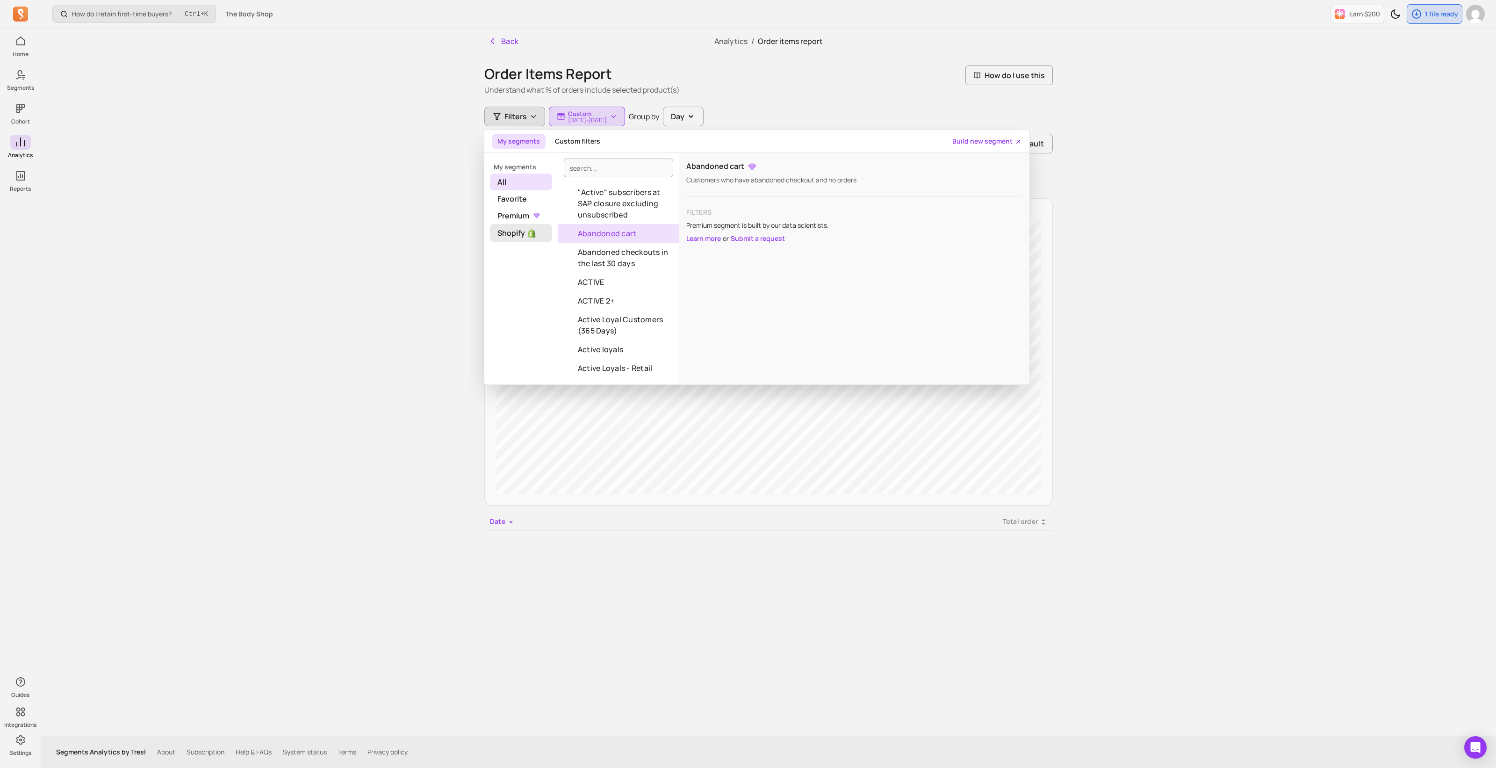
click at [507, 235] on span "Shopify" at bounding box center [521, 233] width 62 height 18
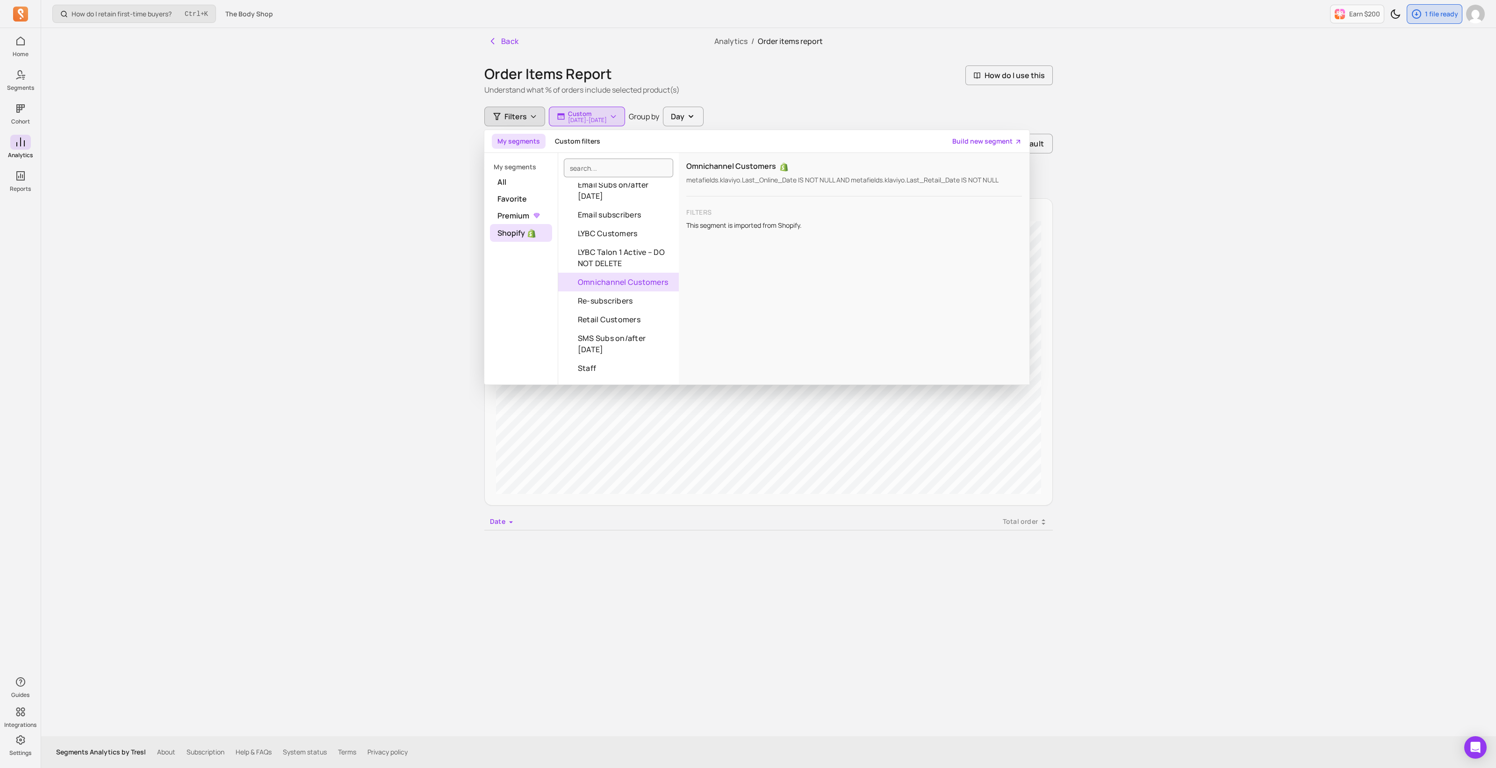
scroll to position [301, 0]
click at [630, 319] on button "Retail Customers" at bounding box center [618, 317] width 121 height 19
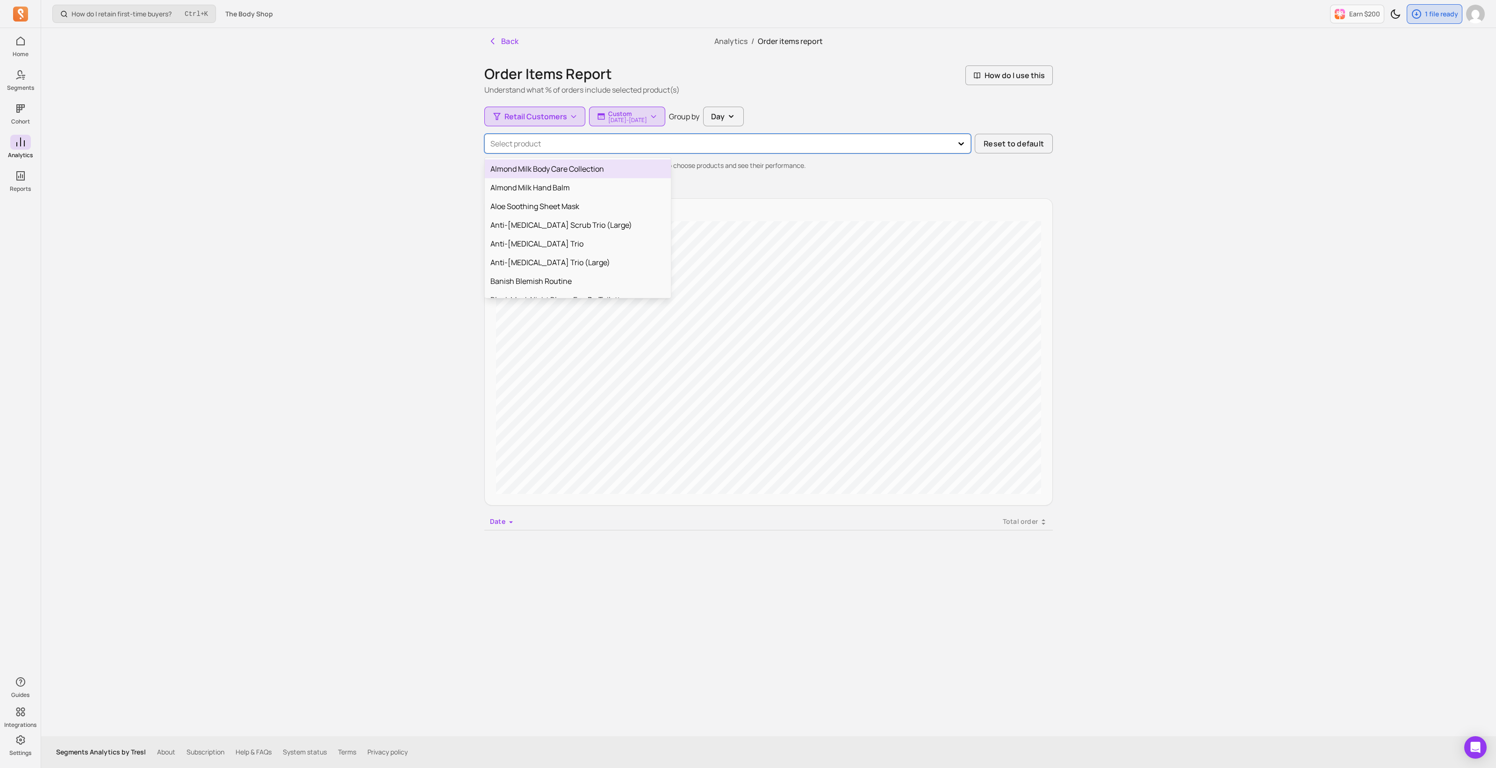
click at [744, 136] on div "Select product" at bounding box center [719, 143] width 467 height 17
type input "b"
type input "ginger"
click at [562, 206] on div "Ginger Anti-[MEDICAL_DATA] Shampoo" at bounding box center [578, 206] width 186 height 19
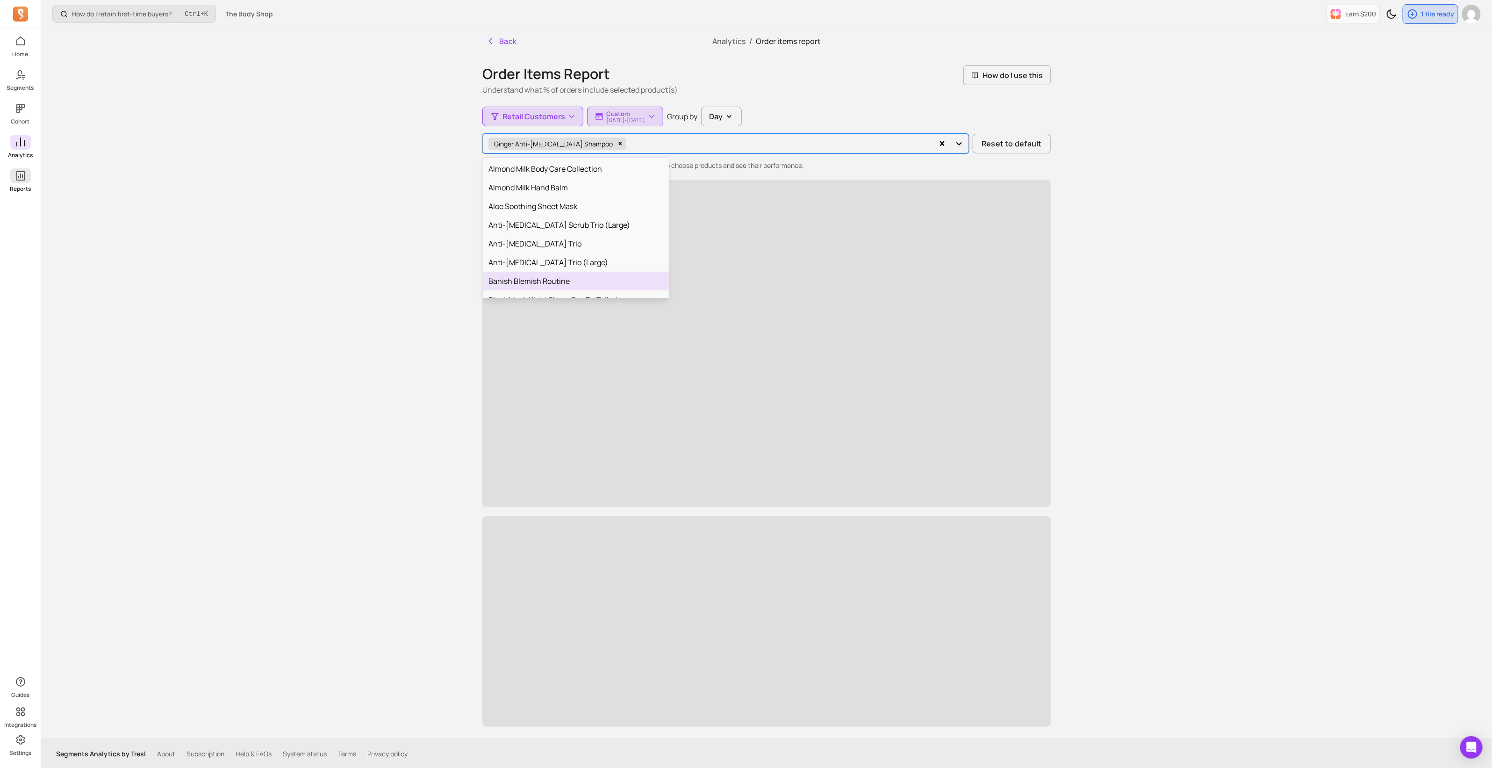
click at [22, 188] on p "Reports" at bounding box center [20, 188] width 21 height 7
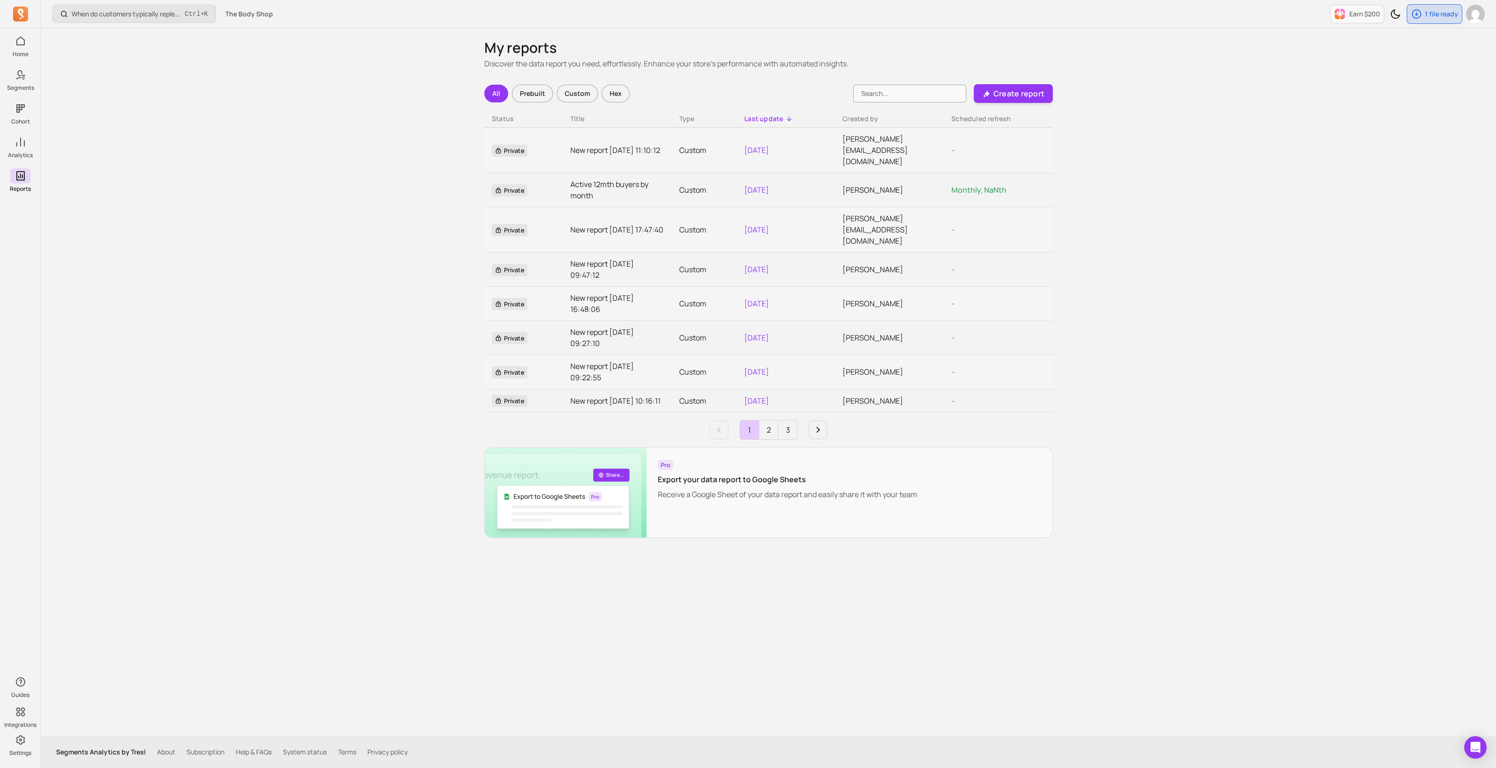
click at [533, 90] on div "Prebuilt" at bounding box center [532, 94] width 41 height 18
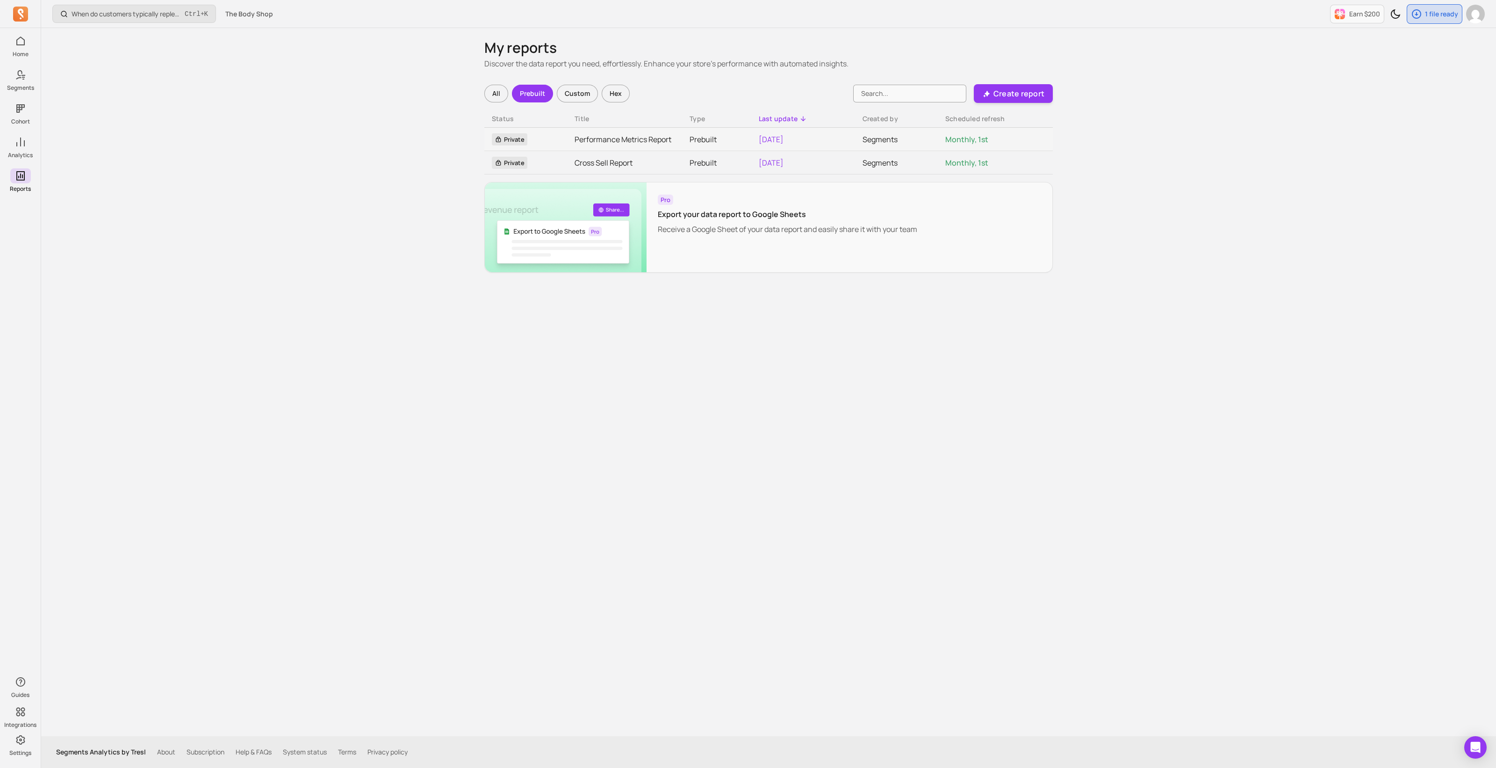
click at [571, 97] on div "Custom" at bounding box center [577, 94] width 41 height 18
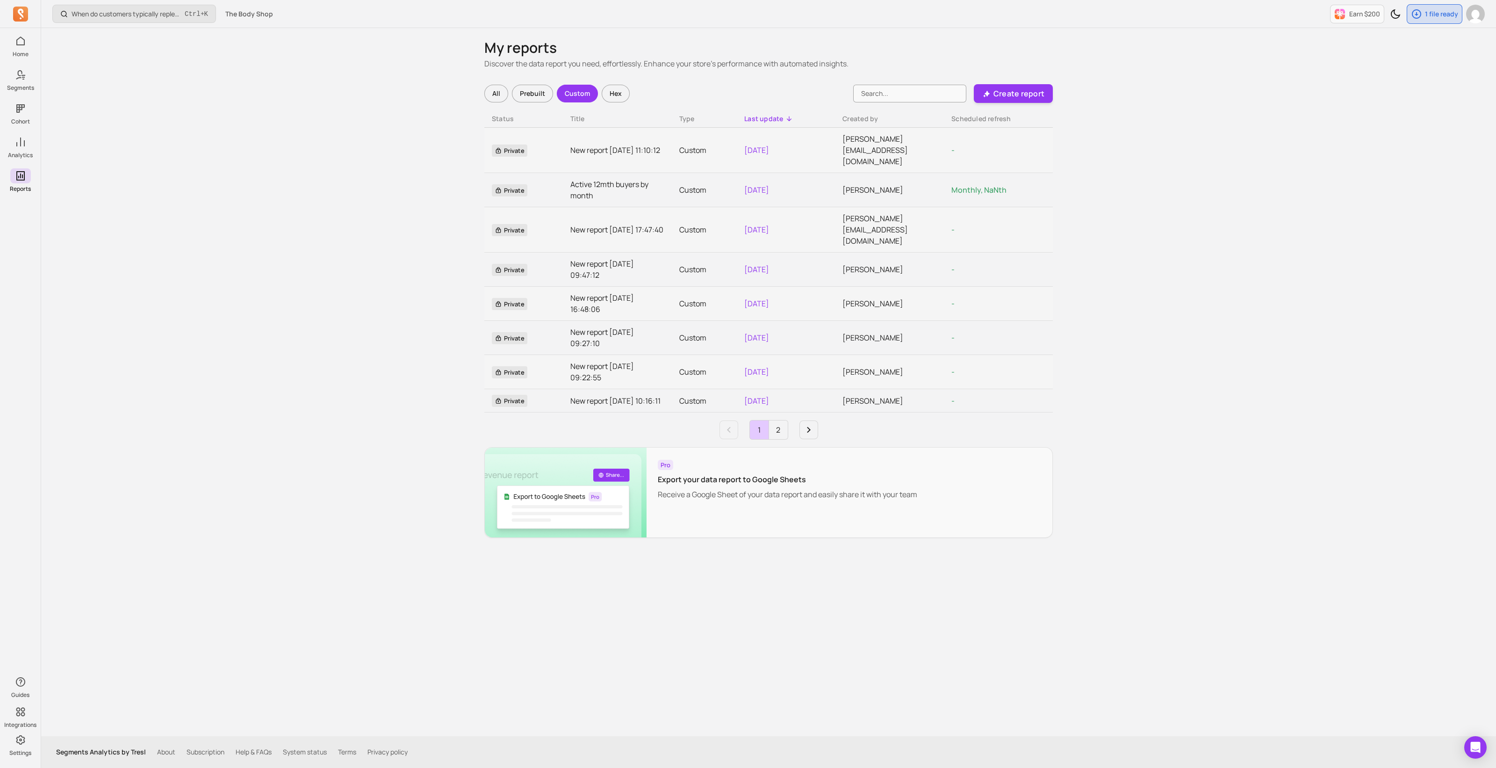
click at [612, 93] on div "Hex" at bounding box center [616, 94] width 28 height 18
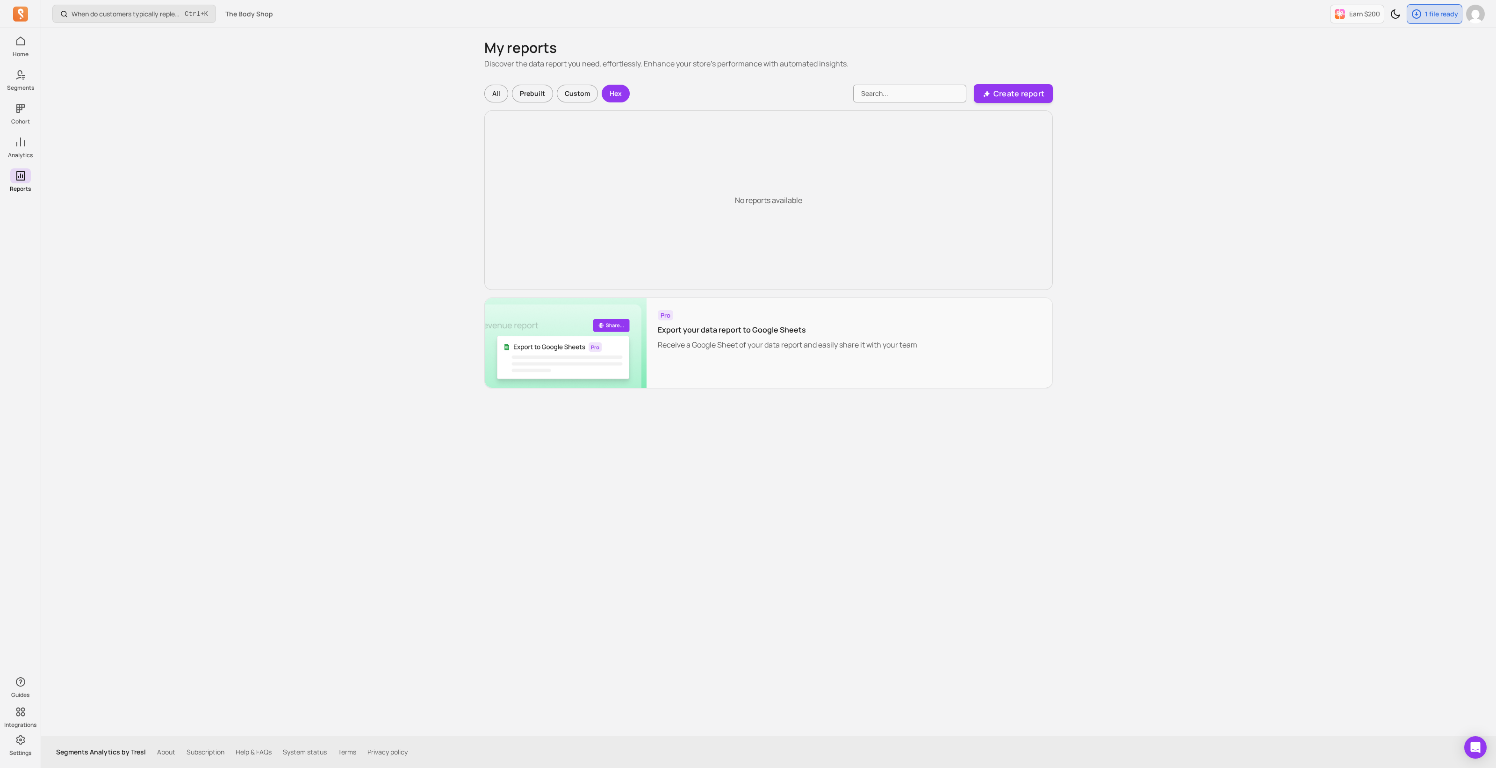
click at [671, 175] on div "No reports available" at bounding box center [768, 200] width 569 height 180
click at [744, 93] on p "Create report" at bounding box center [1019, 93] width 51 height 11
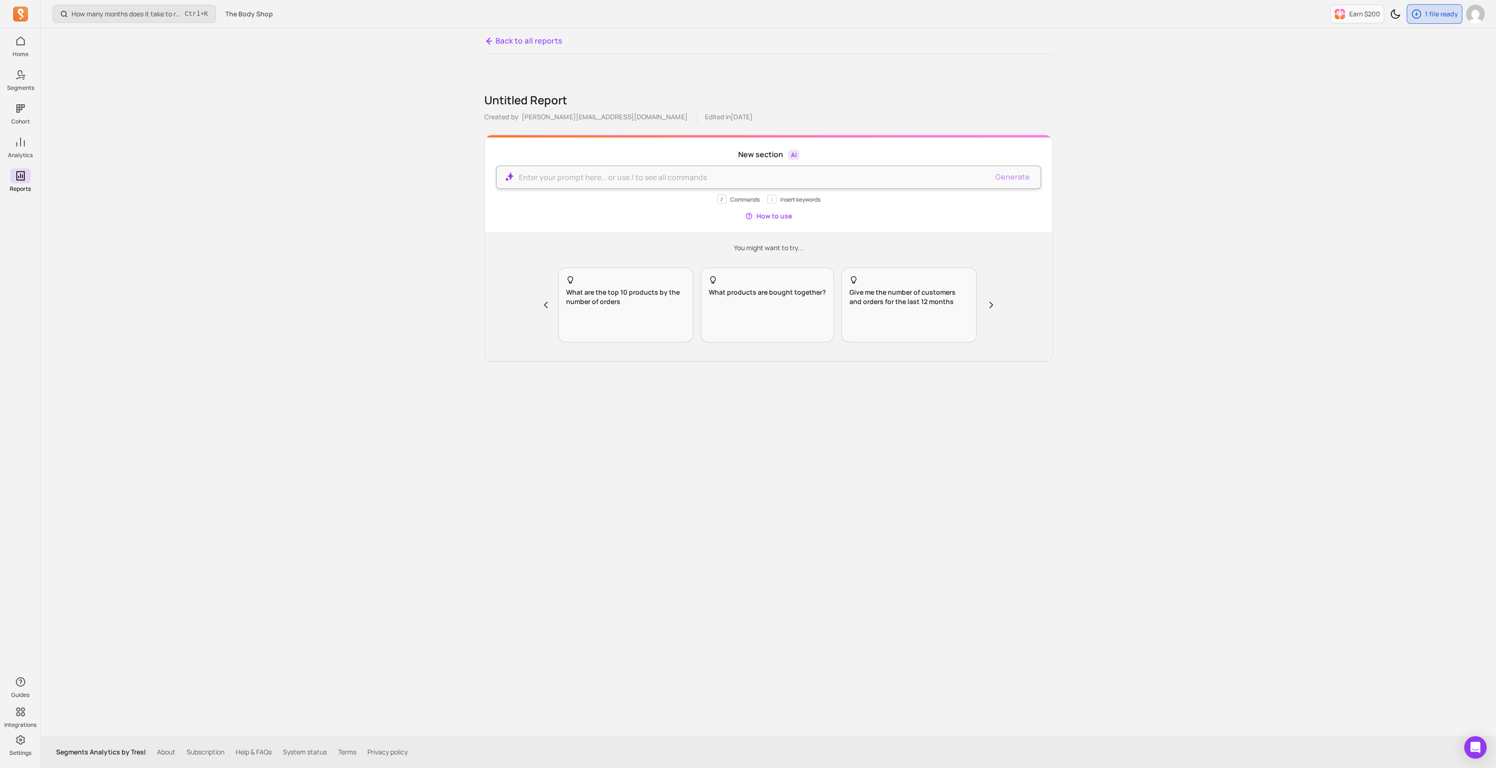
click at [675, 174] on p at bounding box center [753, 177] width 469 height 11
click at [744, 215] on button "How to use" at bounding box center [768, 215] width 47 height 9
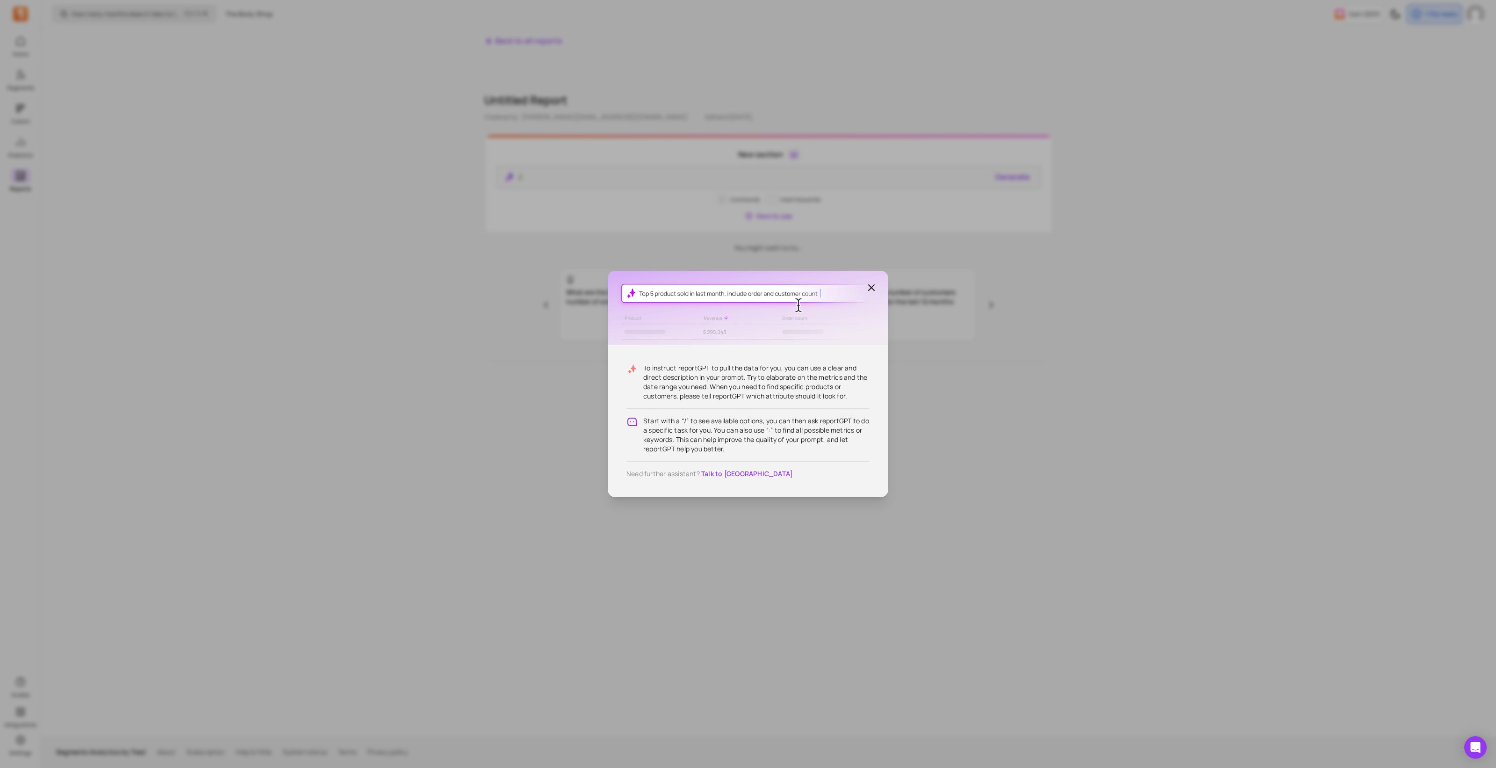
click at [744, 284] on icon "button" at bounding box center [871, 287] width 11 height 11
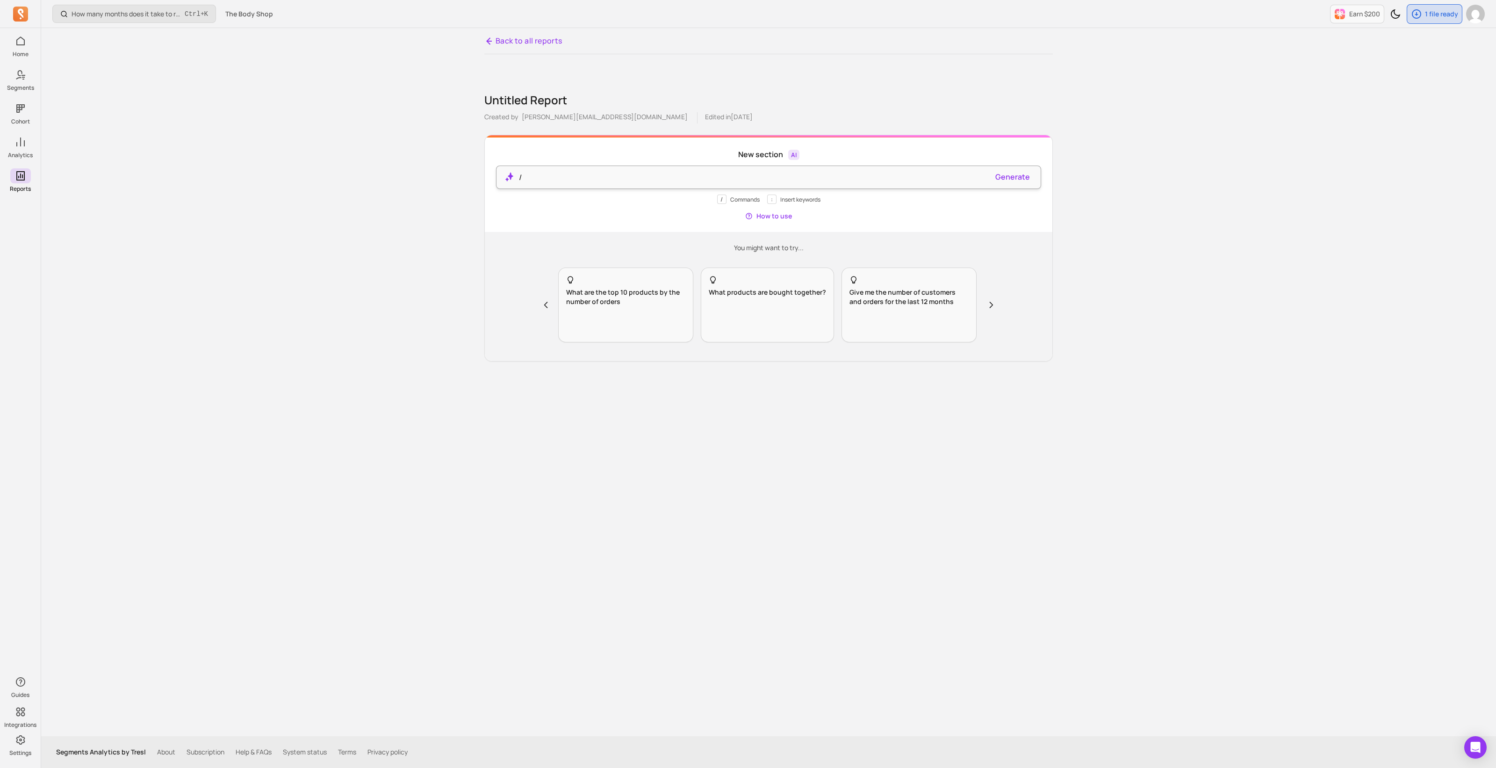
click at [563, 175] on p "/" at bounding box center [753, 177] width 469 height 11
click at [744, 306] on icon "button" at bounding box center [991, 304] width 9 height 9
click at [744, 308] on icon "button" at bounding box center [991, 304] width 9 height 9
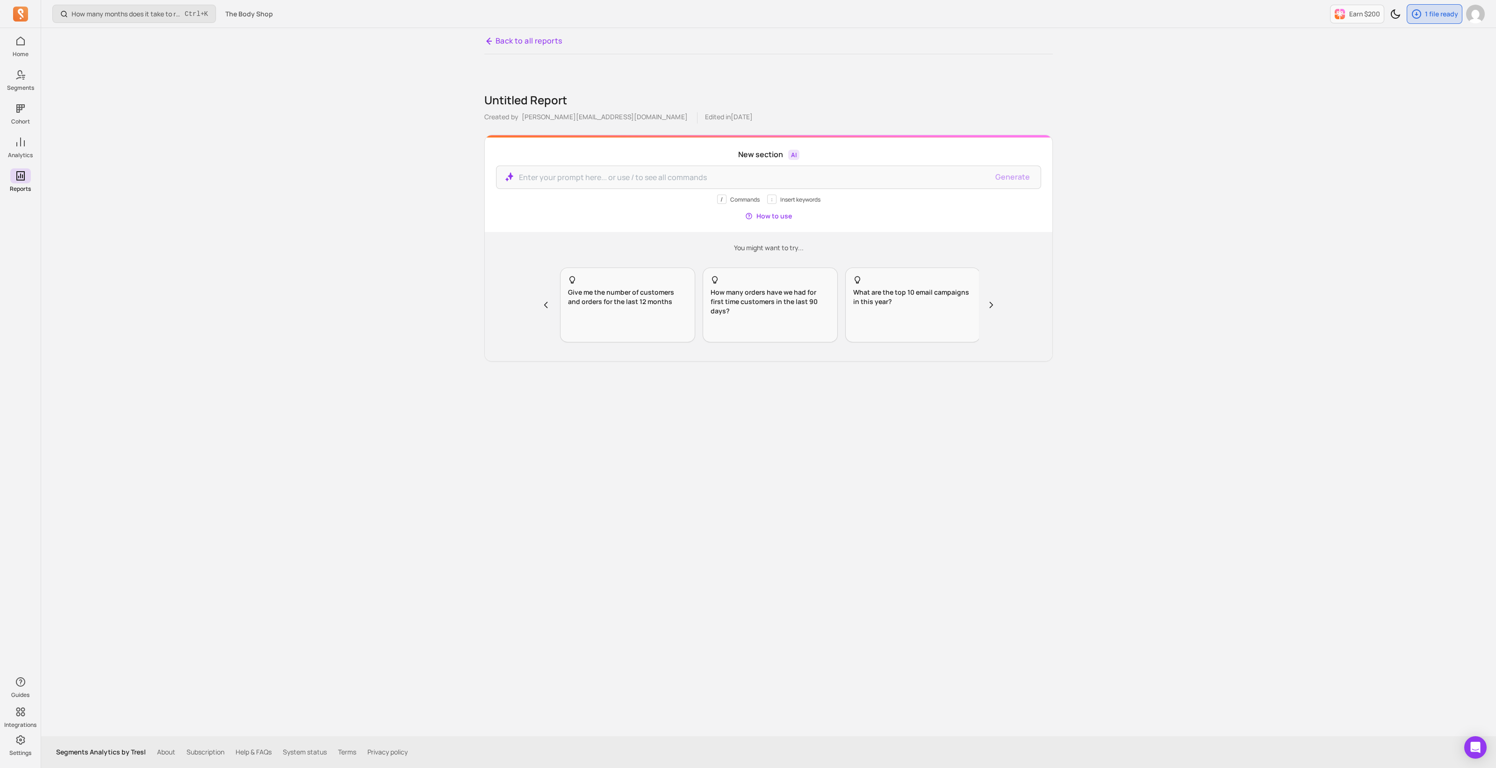
scroll to position [0, 286]
click at [744, 308] on icon "button" at bounding box center [991, 304] width 9 height 9
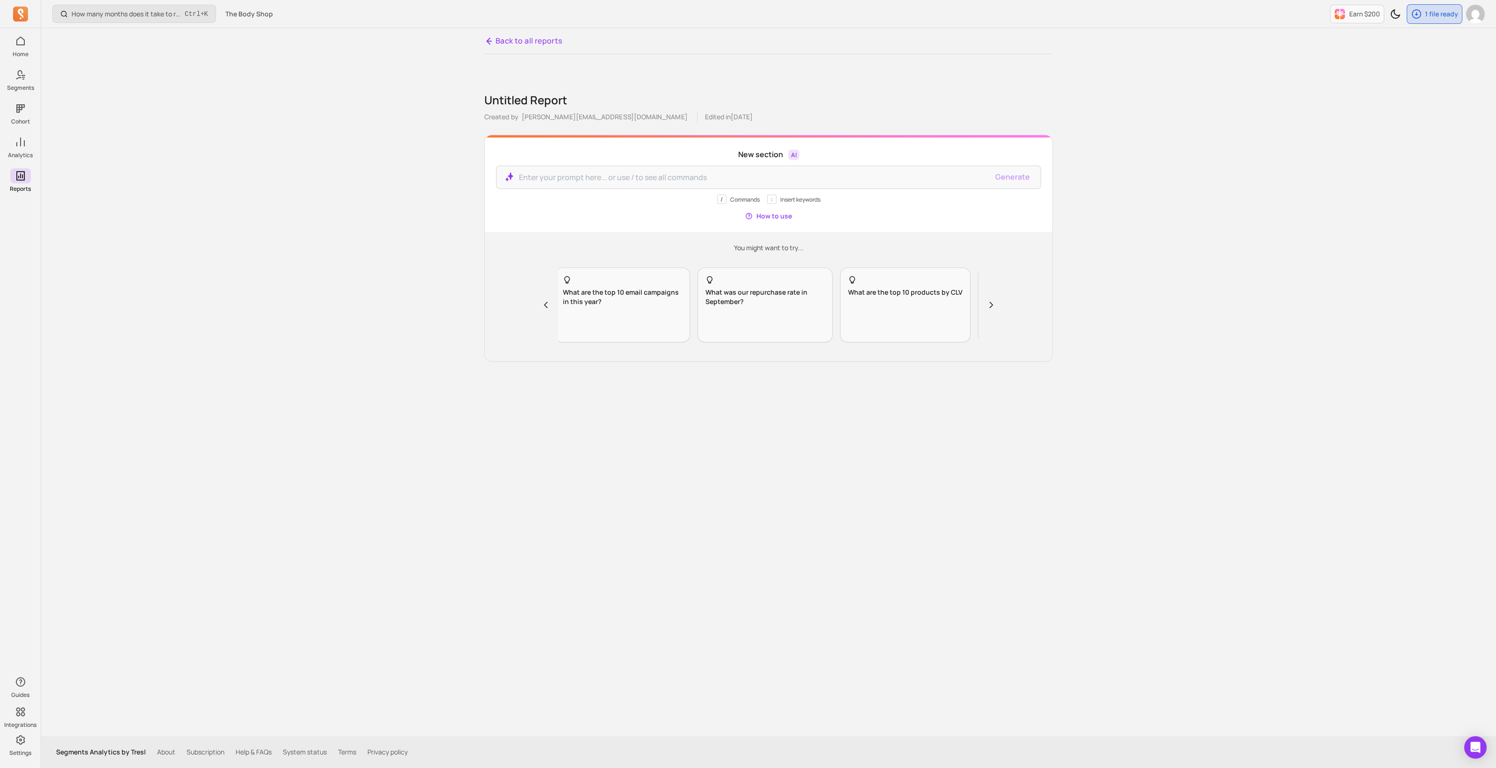
click at [744, 308] on icon "button" at bounding box center [991, 304] width 9 height 9
click at [741, 302] on p "What products are bought together in the last 30 days?" at bounding box center [759, 297] width 119 height 19
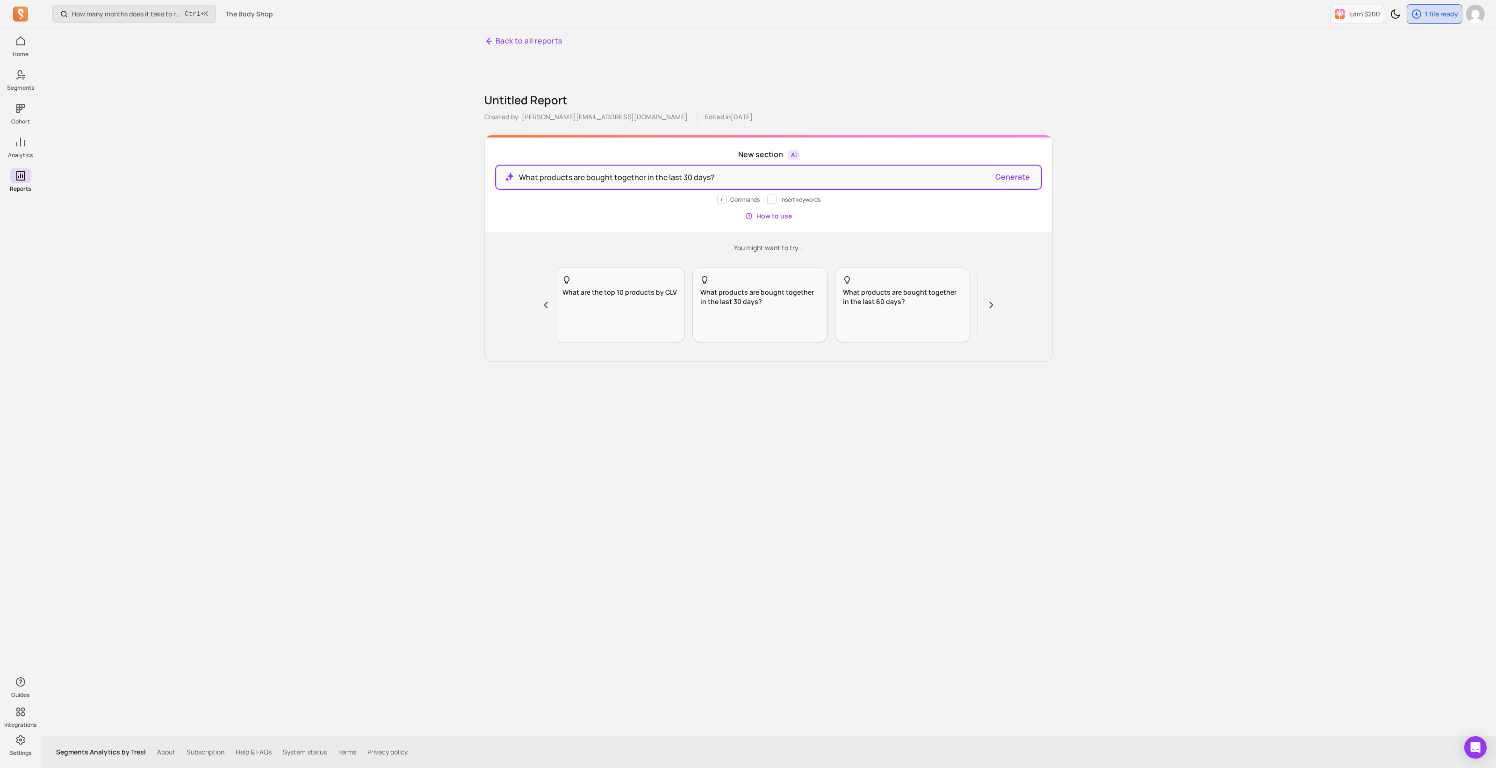
click at [744, 179] on button "Generate" at bounding box center [1012, 176] width 35 height 11
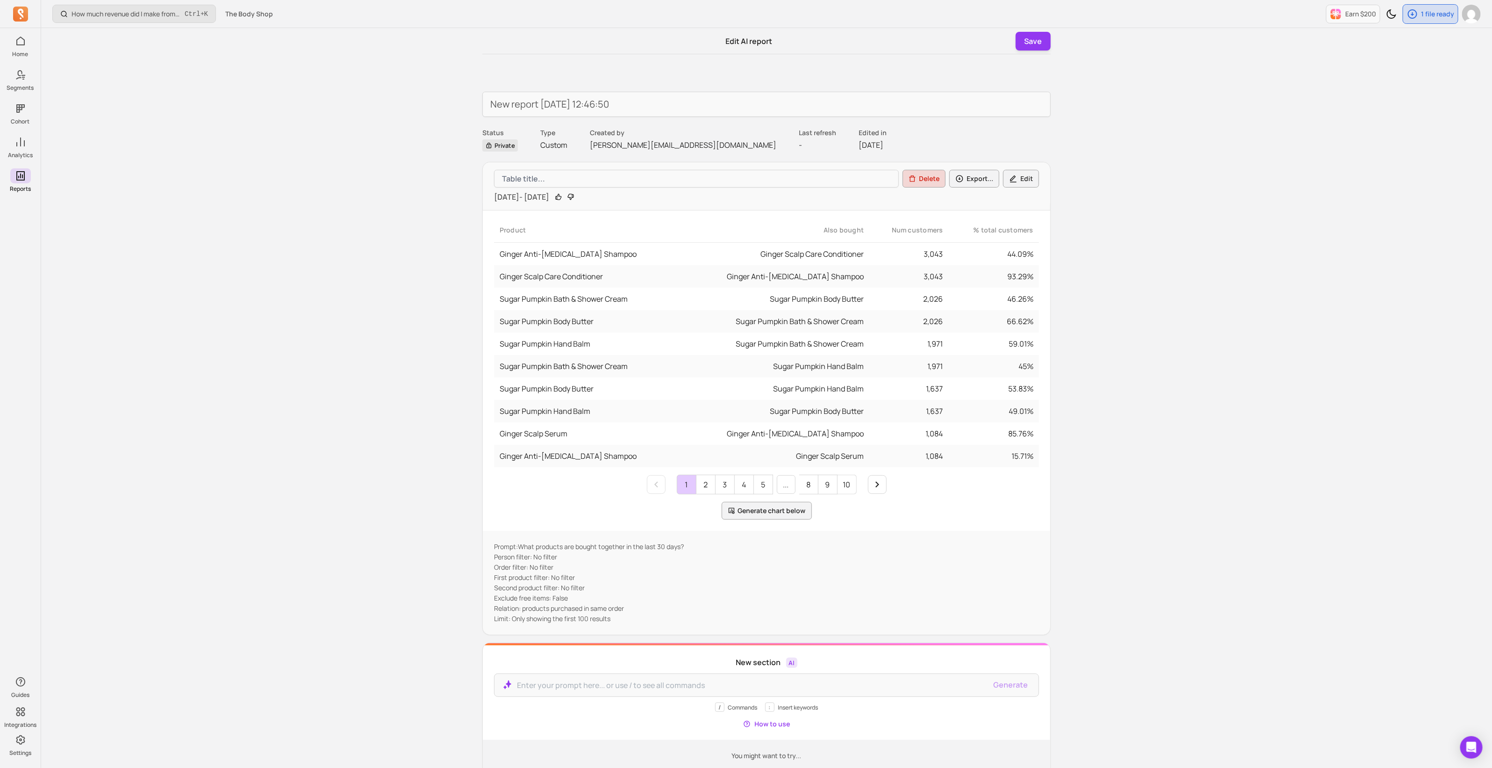
click at [552, 145] on p "Custom" at bounding box center [553, 144] width 27 height 11
click at [744, 176] on button "Edit" at bounding box center [1021, 179] width 36 height 18
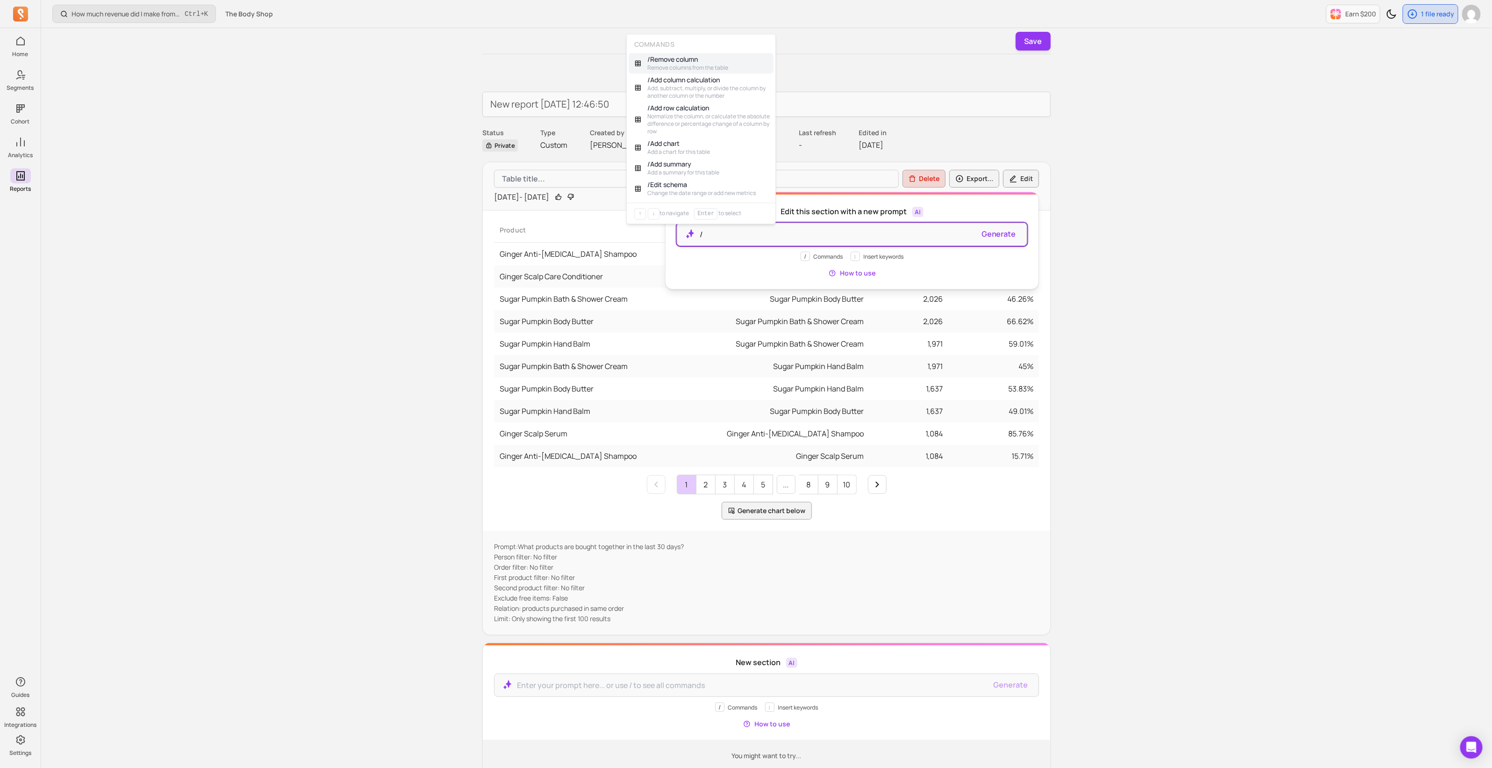
click at [744, 230] on p "/" at bounding box center [837, 234] width 275 height 11
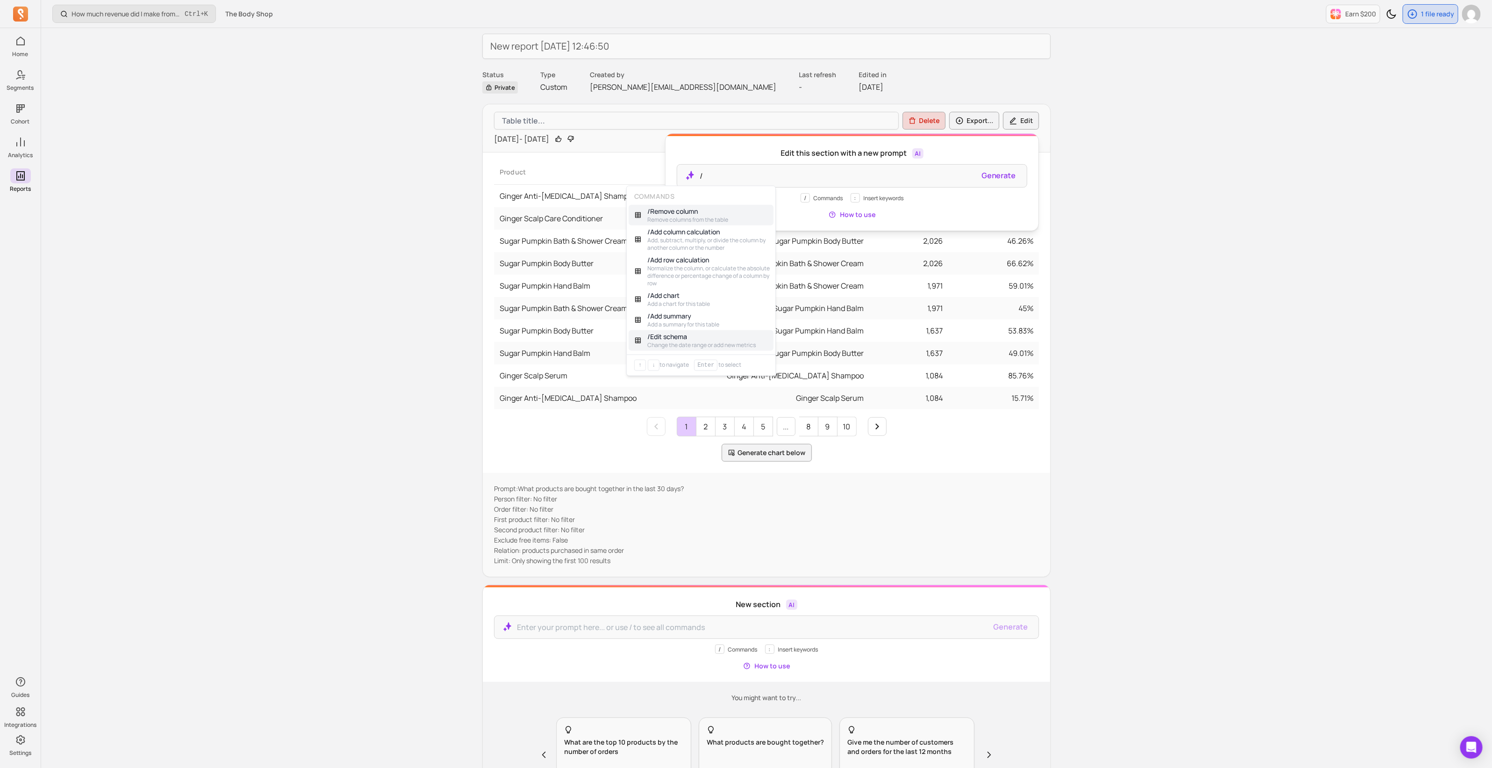
click at [680, 332] on p "/ Edit schema" at bounding box center [702, 336] width 108 height 9
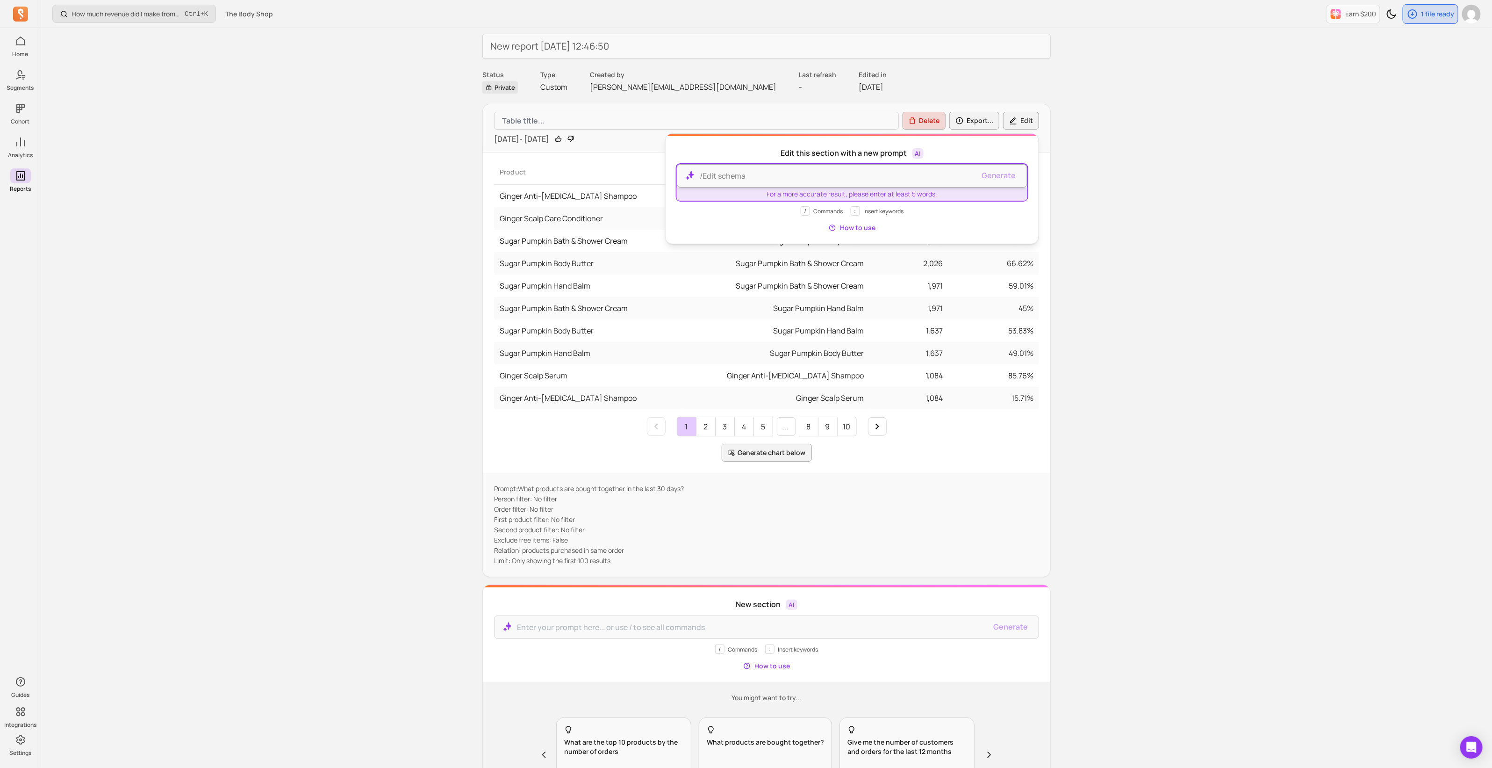
click at [744, 181] on div "/Edit schema" at bounding box center [852, 175] width 351 height 23
click at [744, 201] on div "How much revenue did I make from newly acquired customers? Ctrl + K The Body Sh…" at bounding box center [766, 398] width 1451 height 912
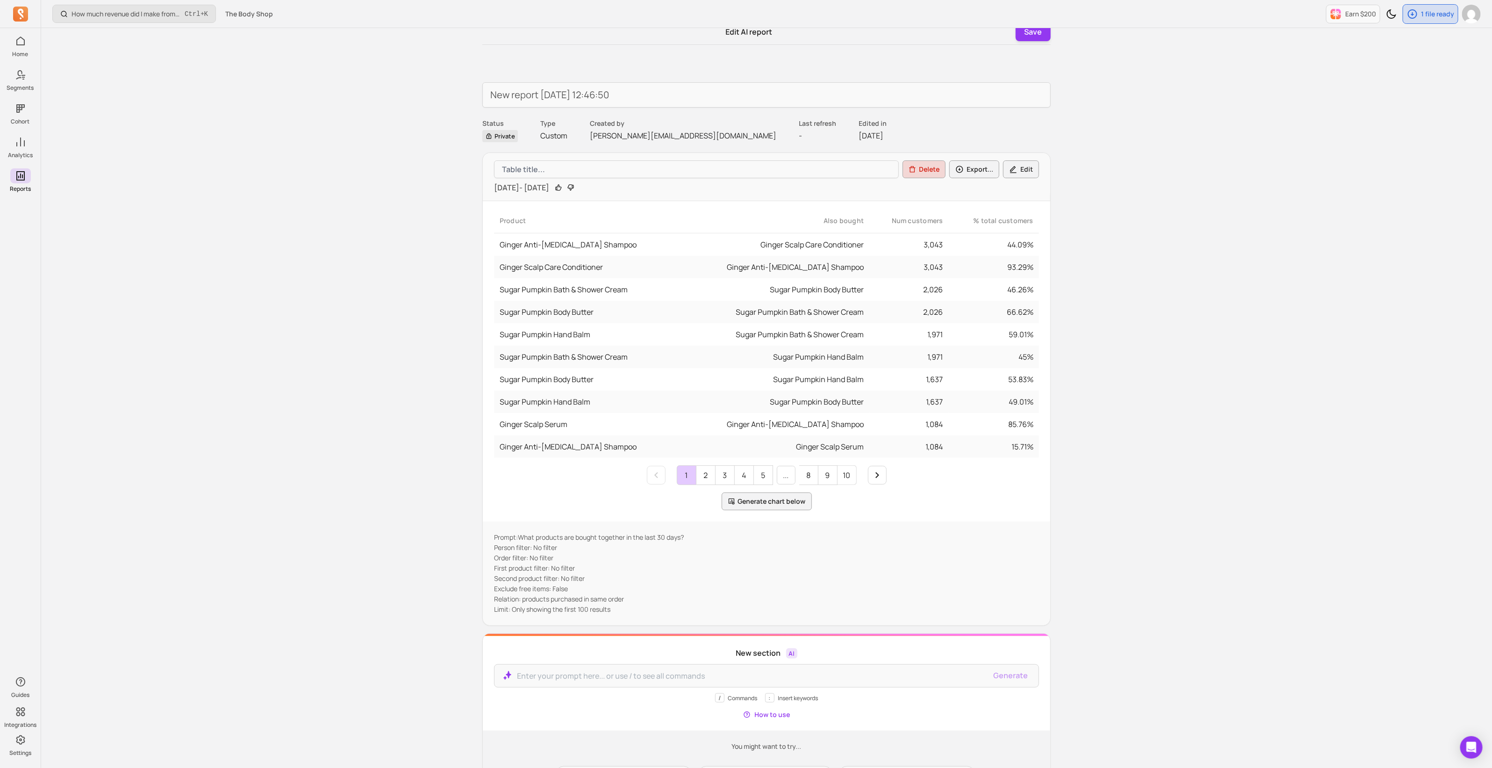
scroll to position [0, 0]
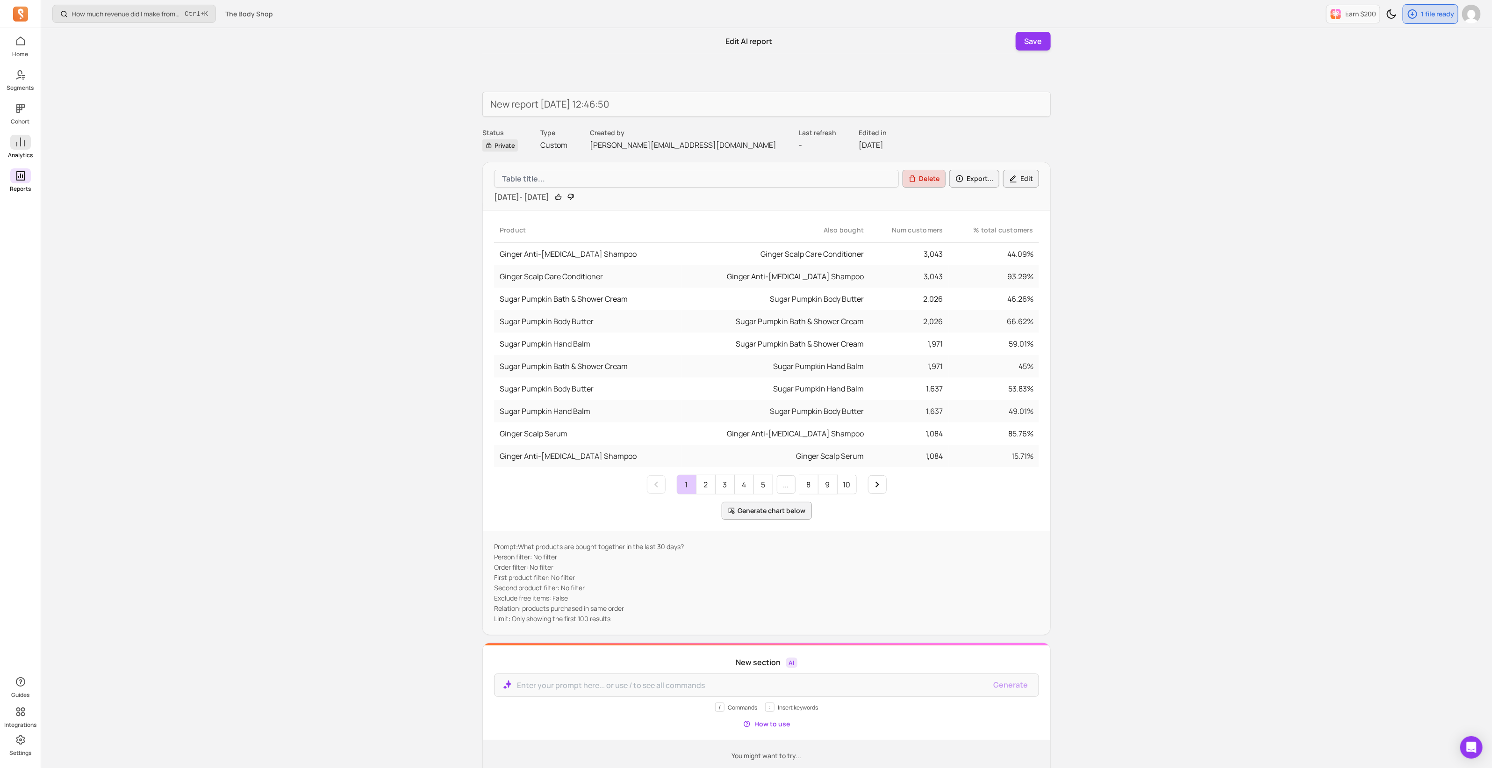
click at [28, 147] on span at bounding box center [20, 142] width 21 height 15
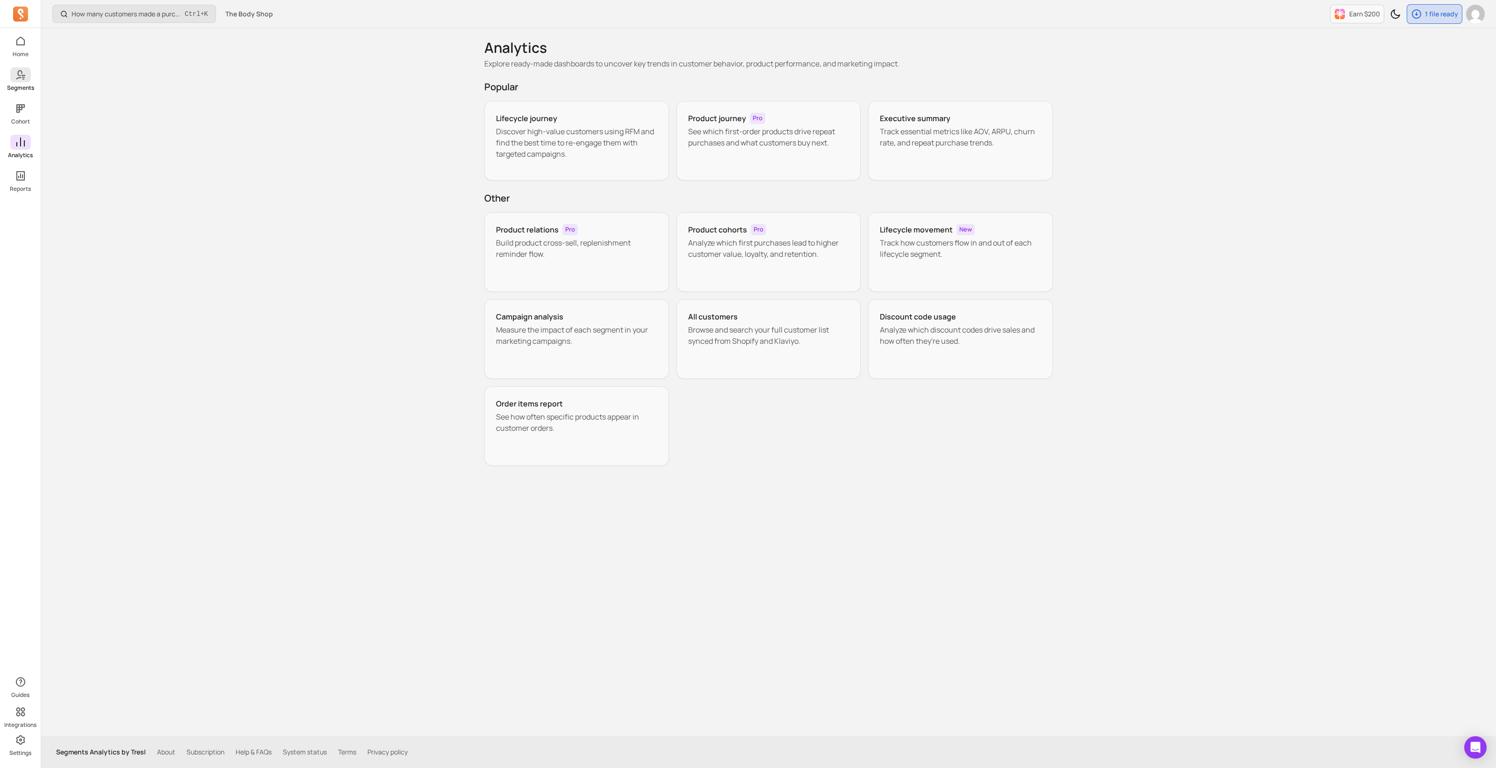
click at [16, 80] on icon at bounding box center [20, 74] width 11 height 11
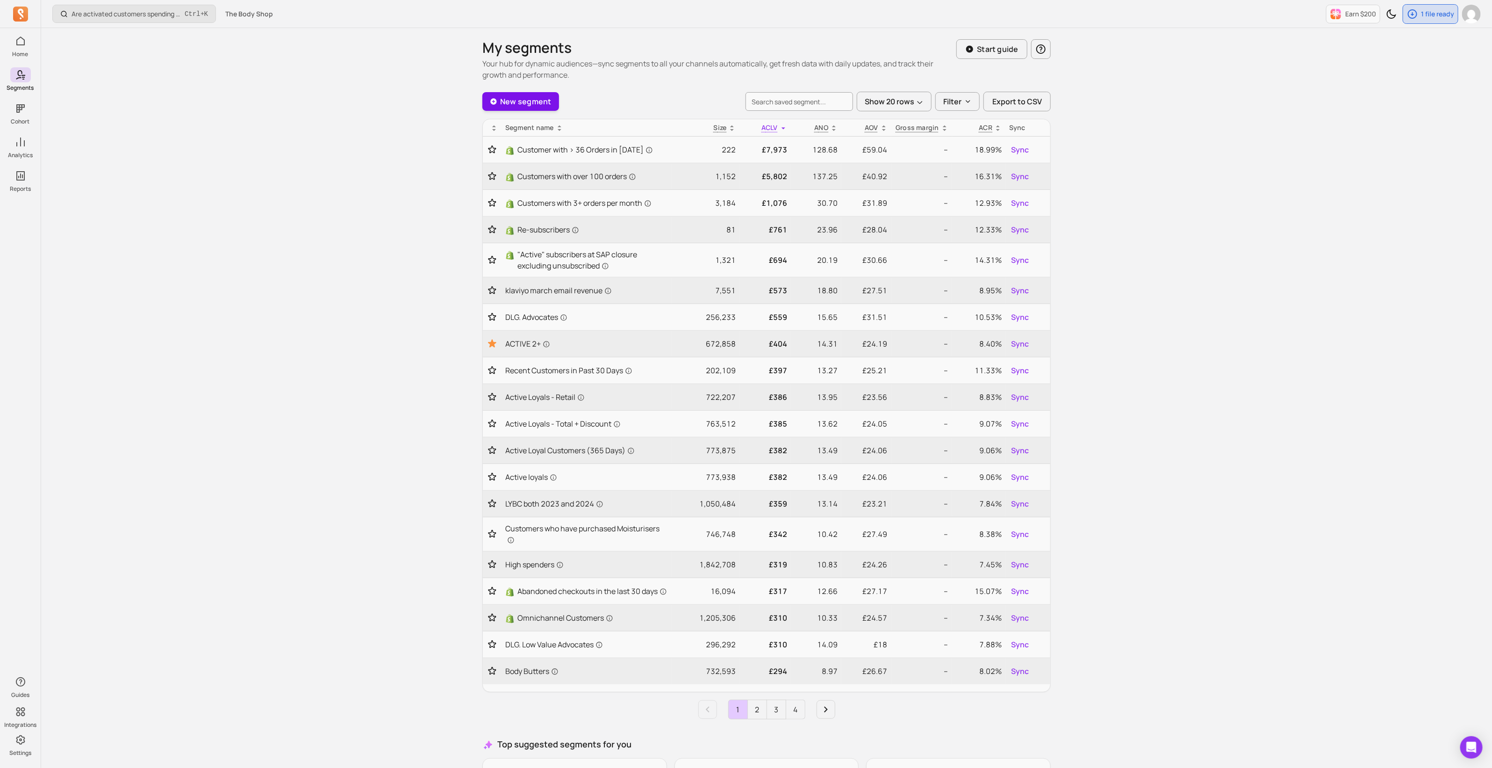
click at [528, 100] on link "New segment" at bounding box center [521, 101] width 77 height 19
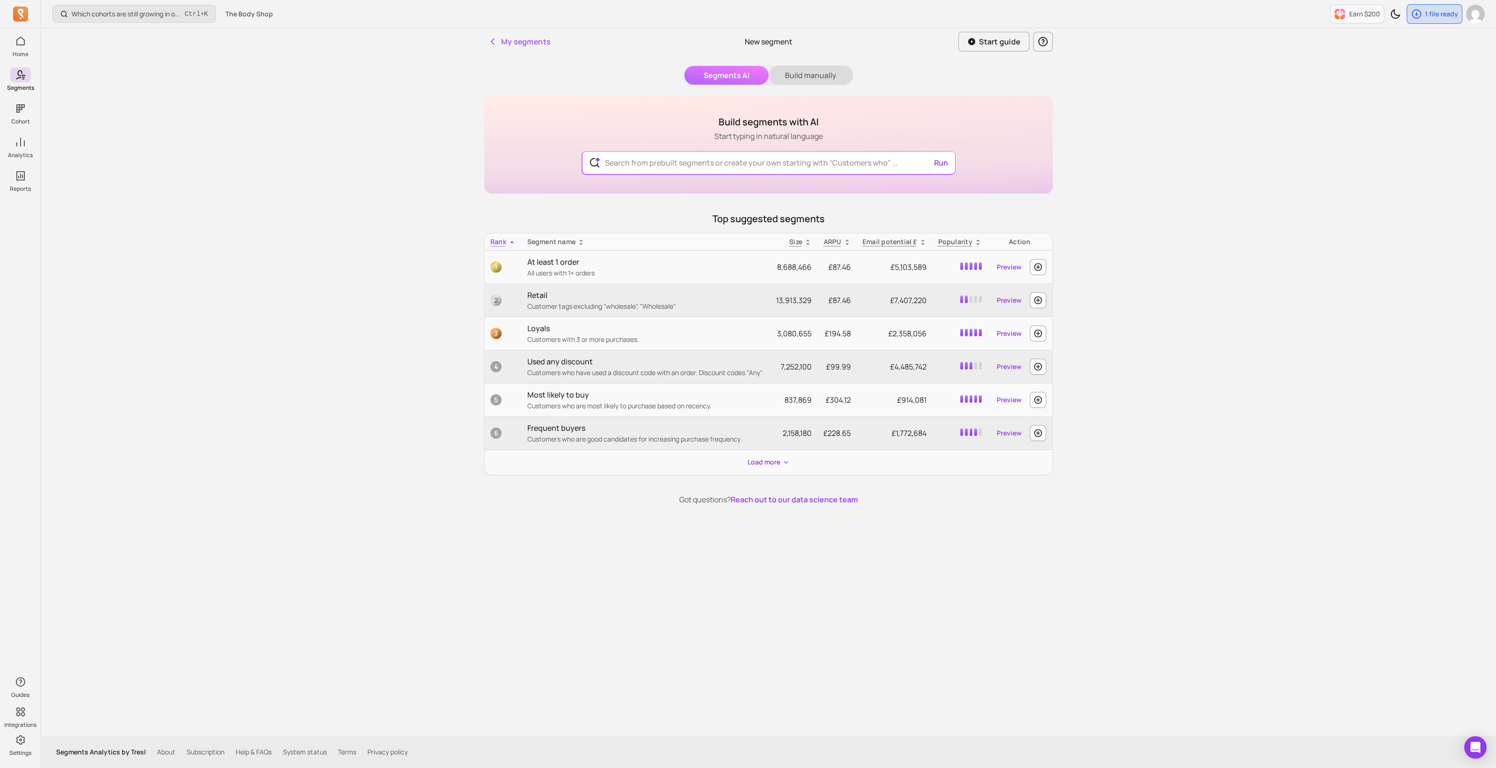
click at [744, 71] on button "Build manually" at bounding box center [811, 75] width 84 height 19
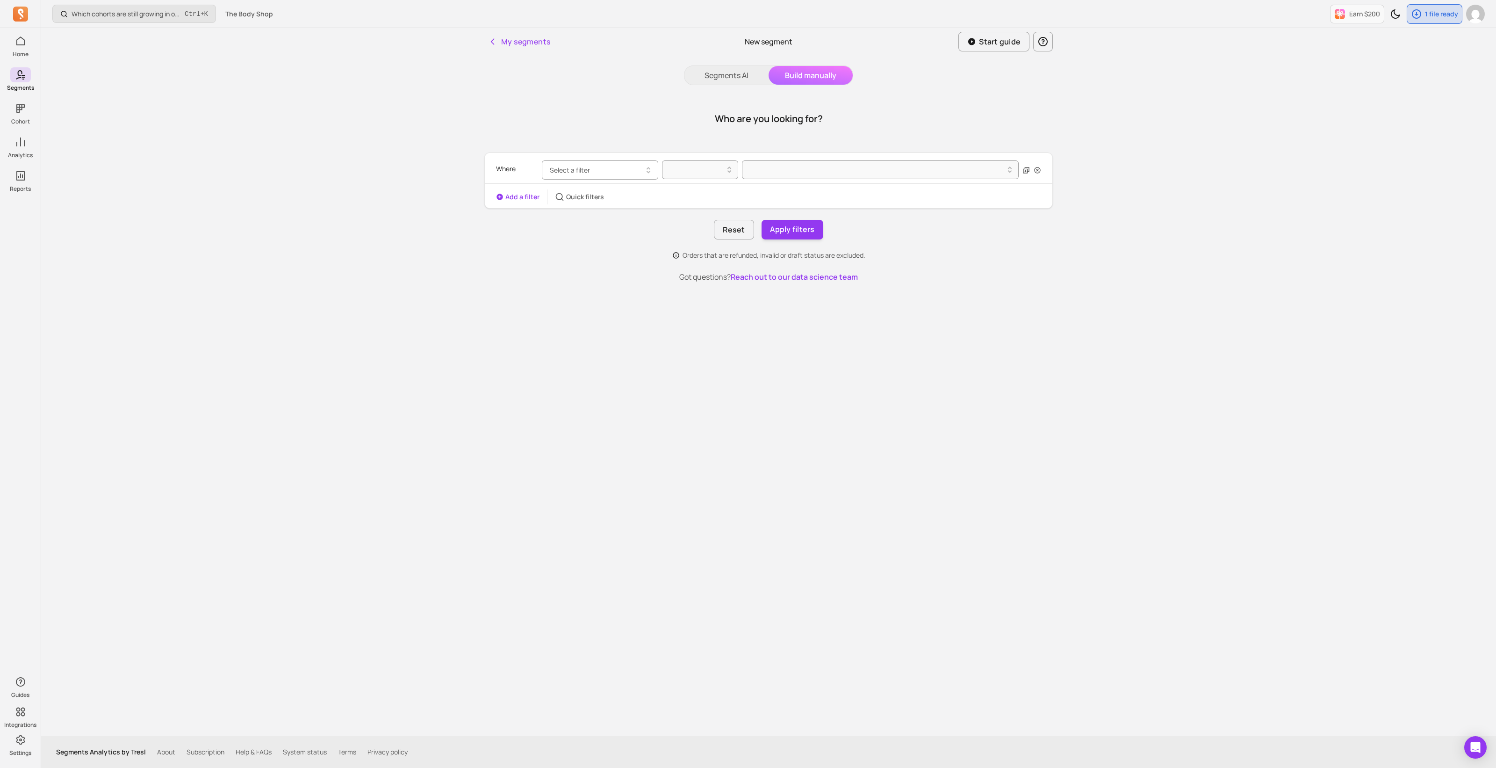
click at [592, 167] on button "Select a filter" at bounding box center [600, 169] width 116 height 19
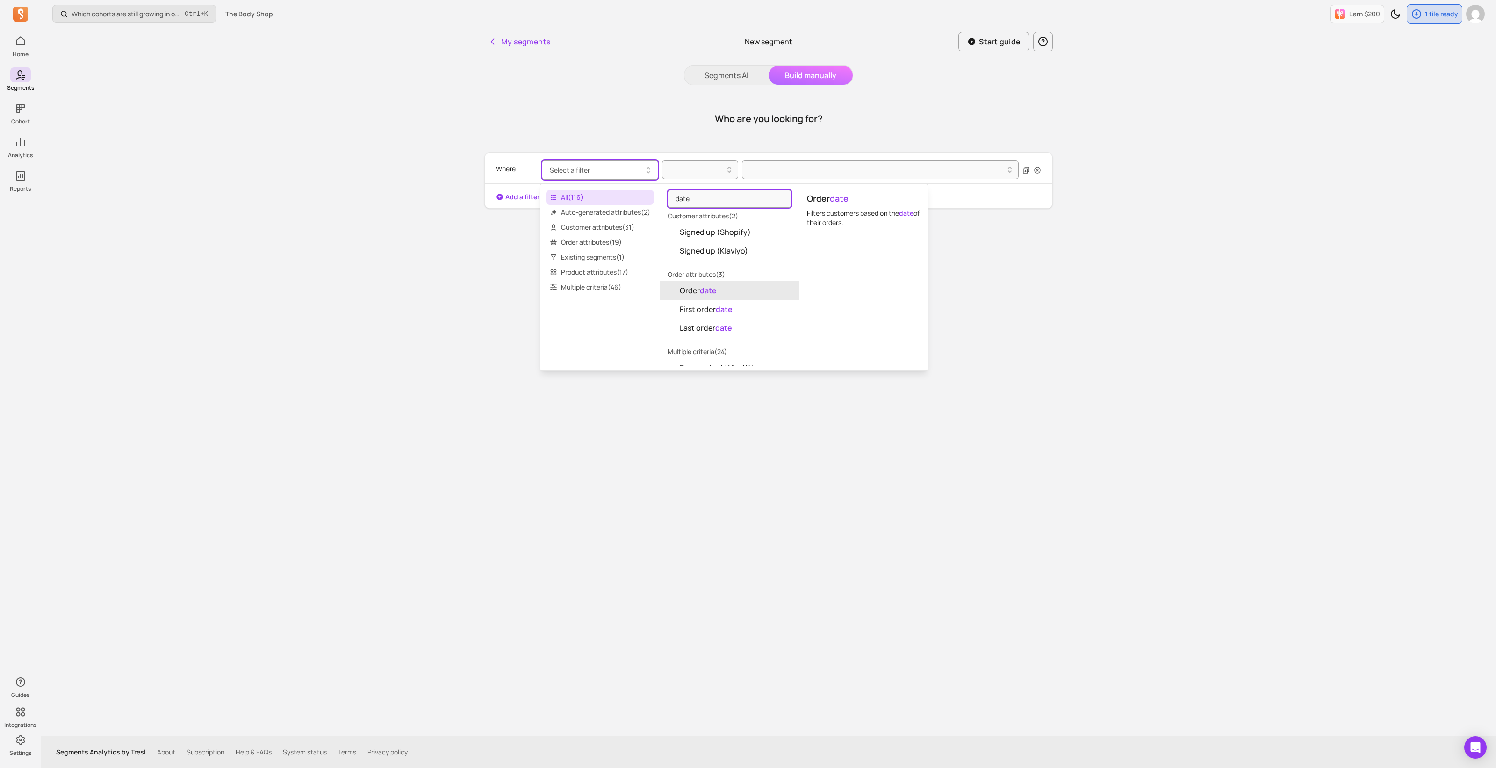
type input "date"
click at [680, 282] on button "Order date" at bounding box center [729, 290] width 139 height 19
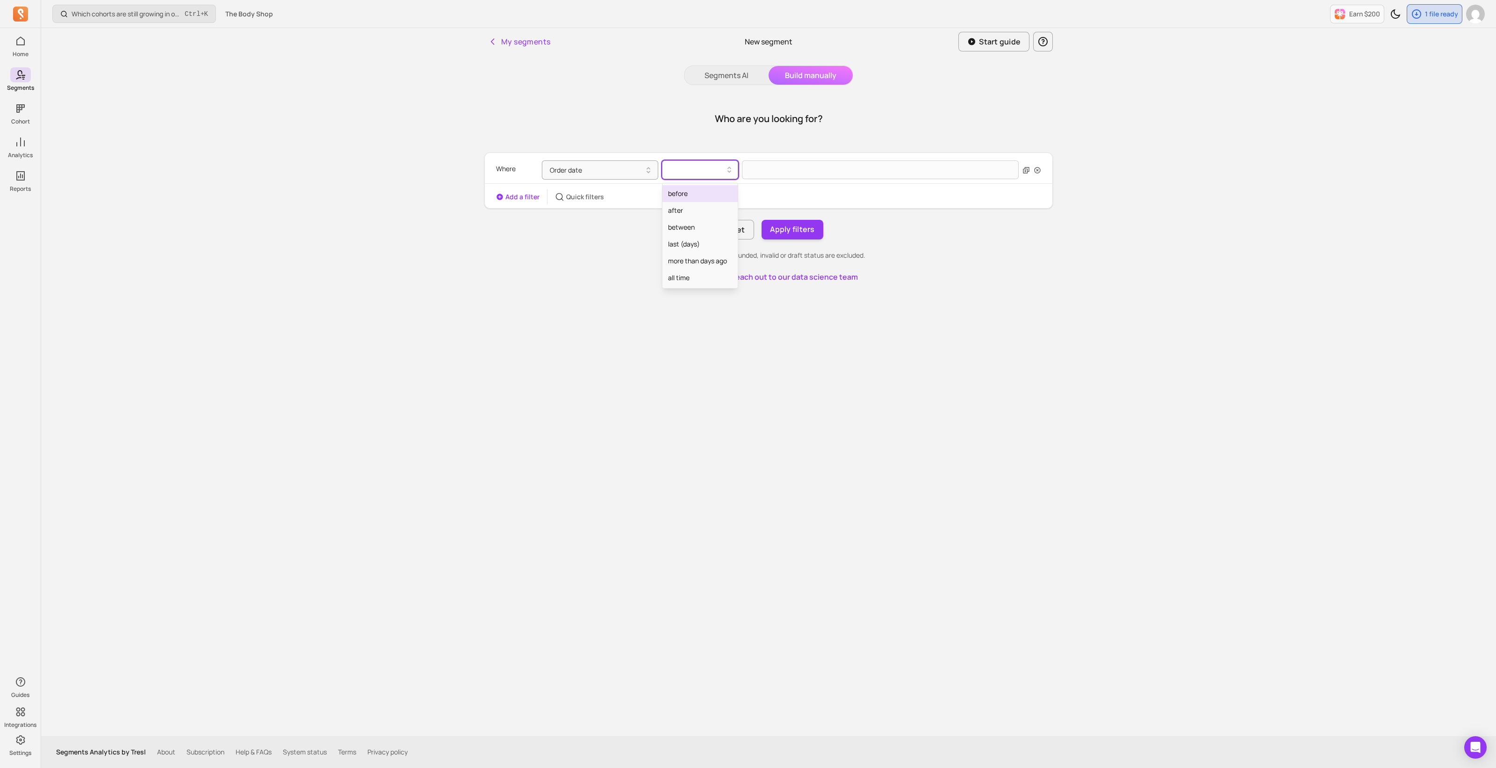
click at [717, 172] on div at bounding box center [696, 169] width 57 height 11
click at [696, 194] on div "before" at bounding box center [700, 193] width 75 height 17
select select "2025"
select select "October"
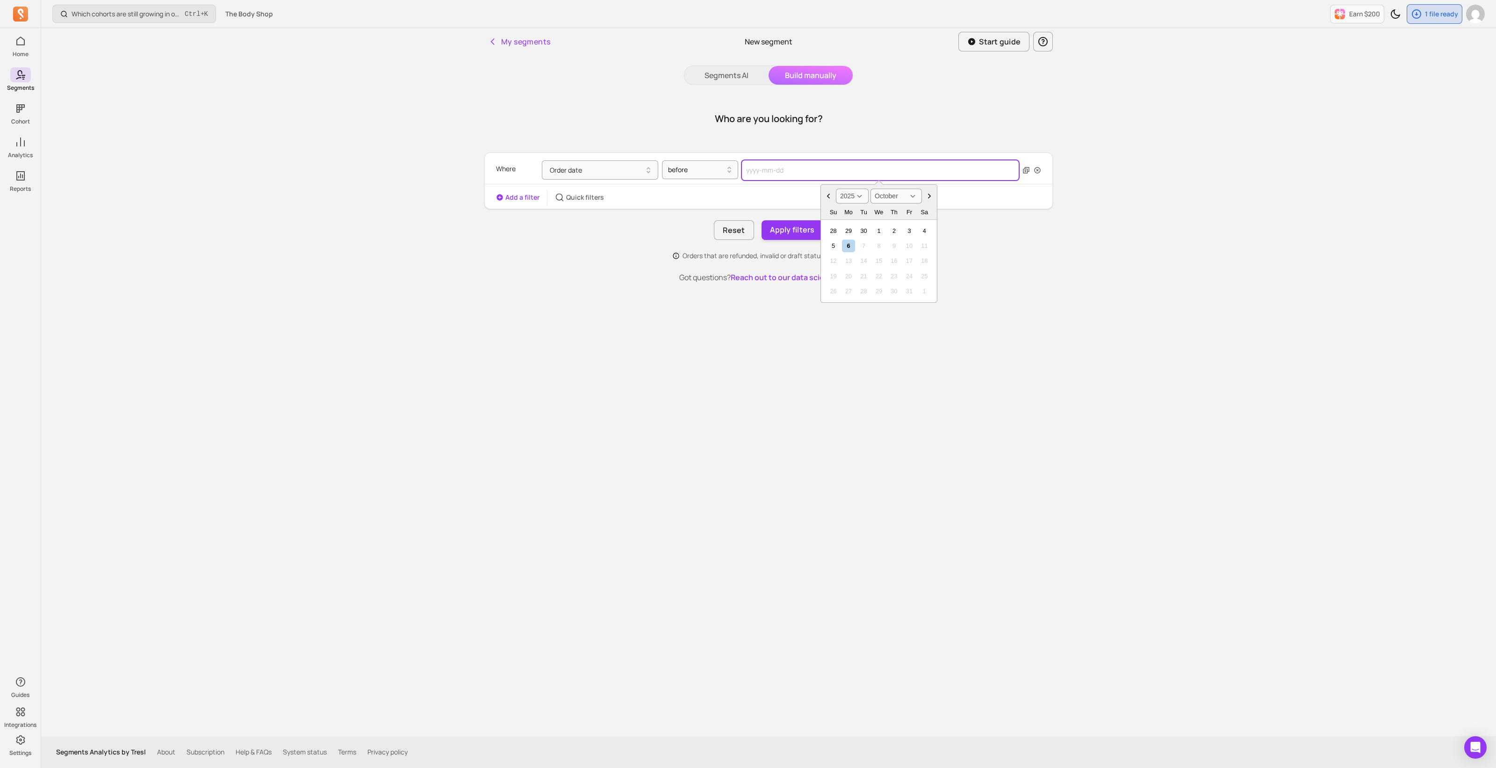
click at [744, 173] on input "text" at bounding box center [880, 170] width 277 height 20
click at [744, 230] on div "1" at bounding box center [878, 230] width 13 height 13
type input "[DATE]"
click at [698, 168] on div at bounding box center [696, 169] width 57 height 11
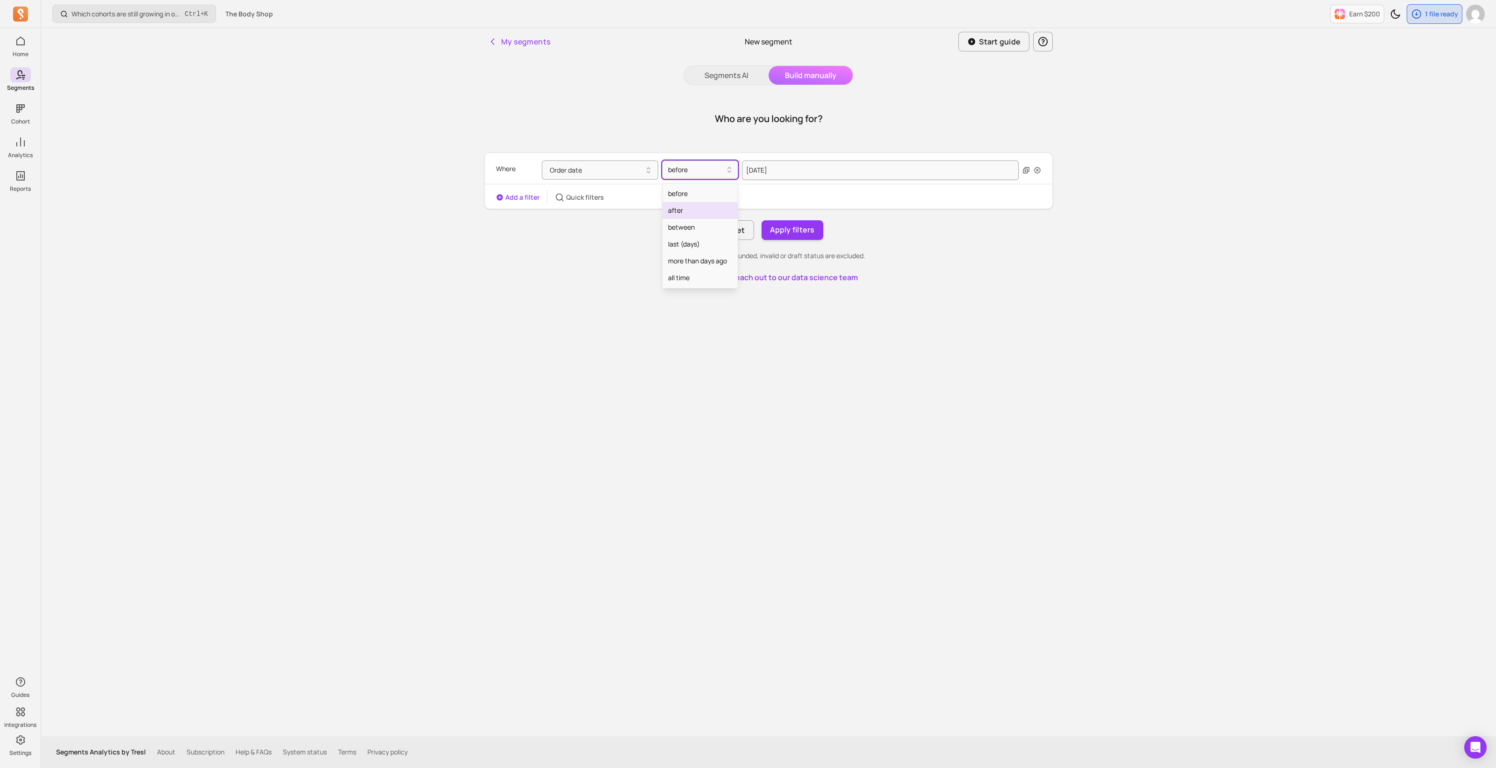
click at [693, 211] on div "after" at bounding box center [700, 210] width 75 height 17
drag, startPoint x: 1027, startPoint y: 171, endPoint x: 987, endPoint y: 173, distance: 40.8
click at [744, 171] on icon "button" at bounding box center [1026, 170] width 6 height 6
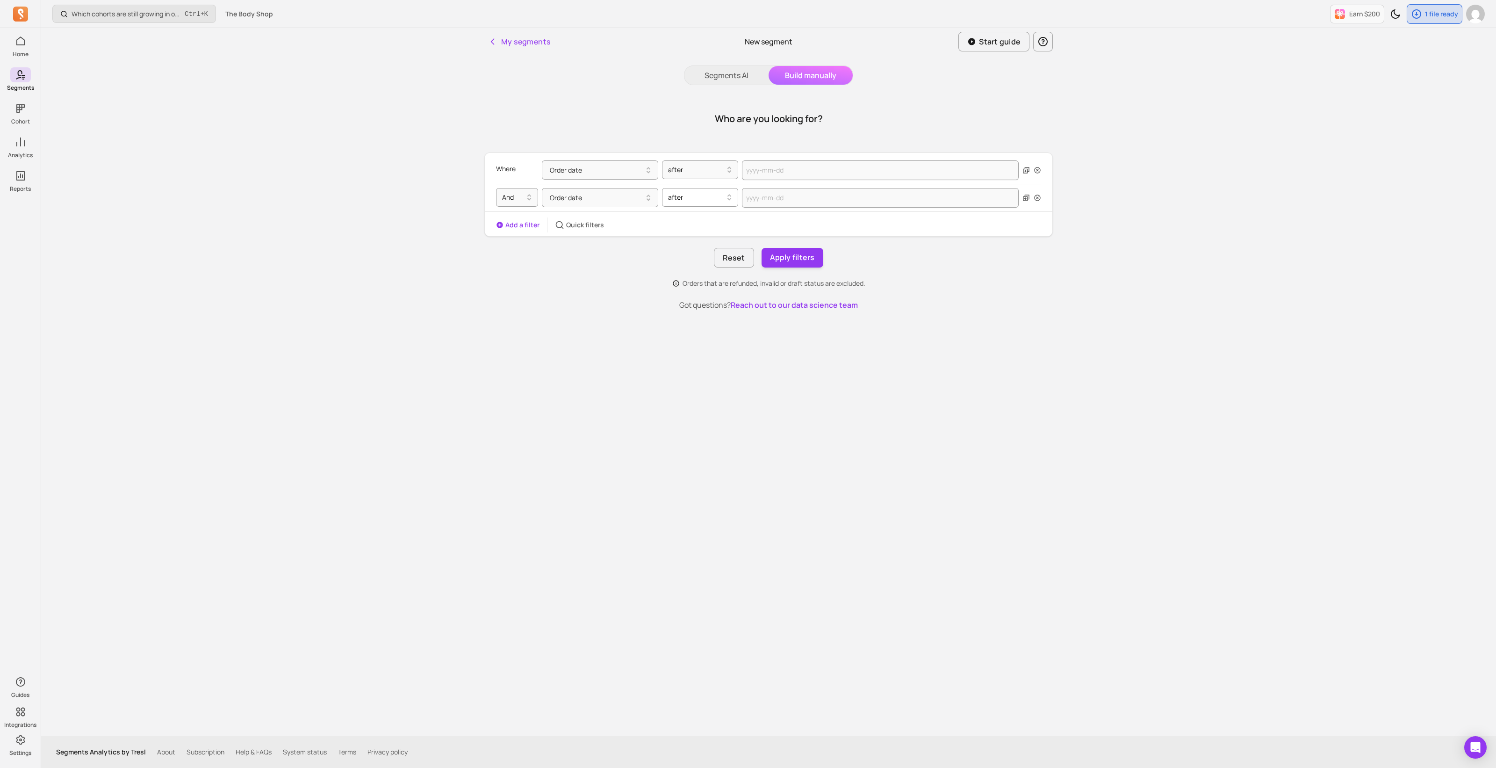
click at [681, 202] on div at bounding box center [696, 197] width 57 height 11
click at [691, 223] on div "before" at bounding box center [700, 221] width 75 height 17
click at [744, 200] on input "text" at bounding box center [880, 198] width 277 height 20
select select "2025"
select select "October"
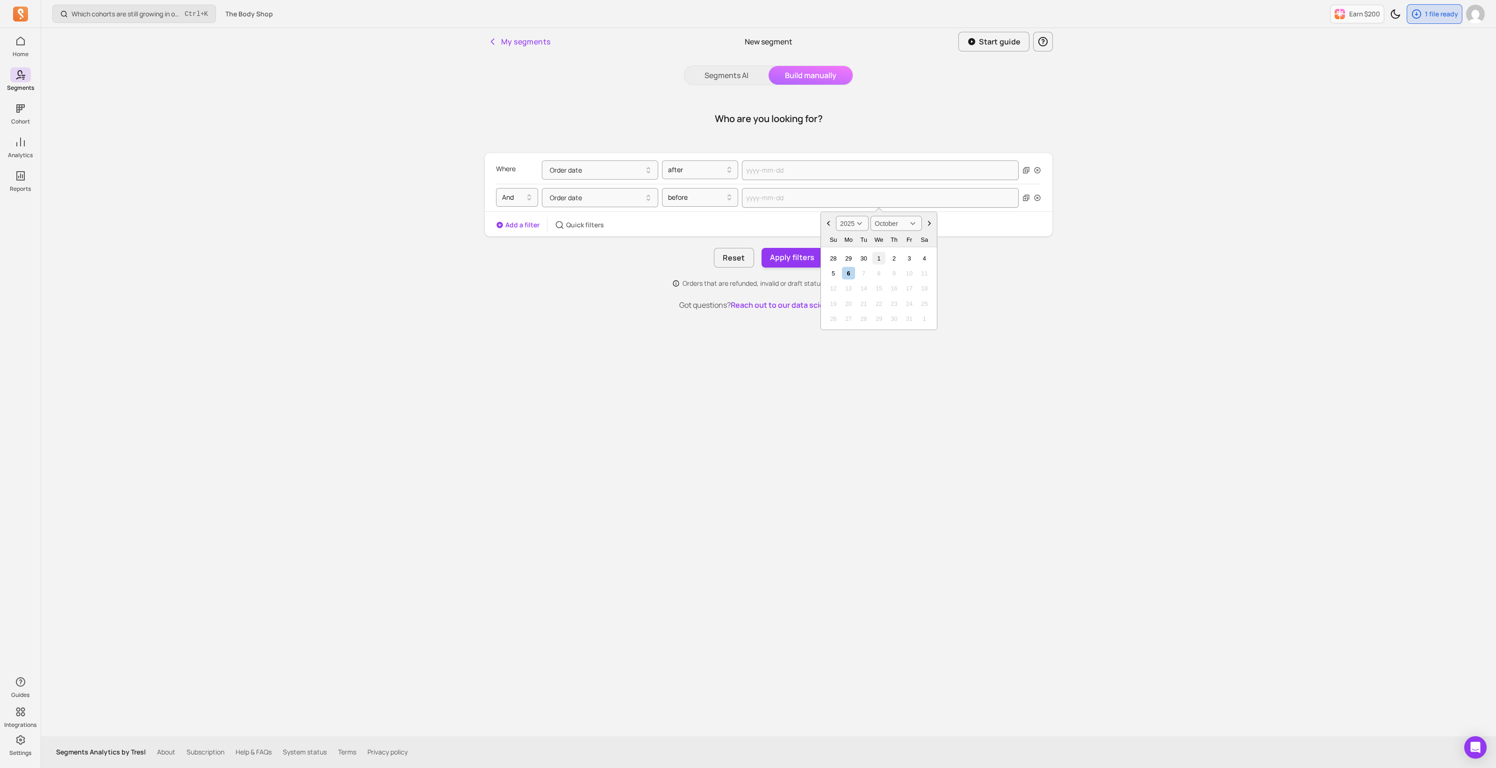
click at [744, 257] on div "1" at bounding box center [878, 258] width 13 height 13
type input "[DATE]"
select select "2025"
select select "October"
click at [744, 174] on input "text" at bounding box center [880, 170] width 277 height 20
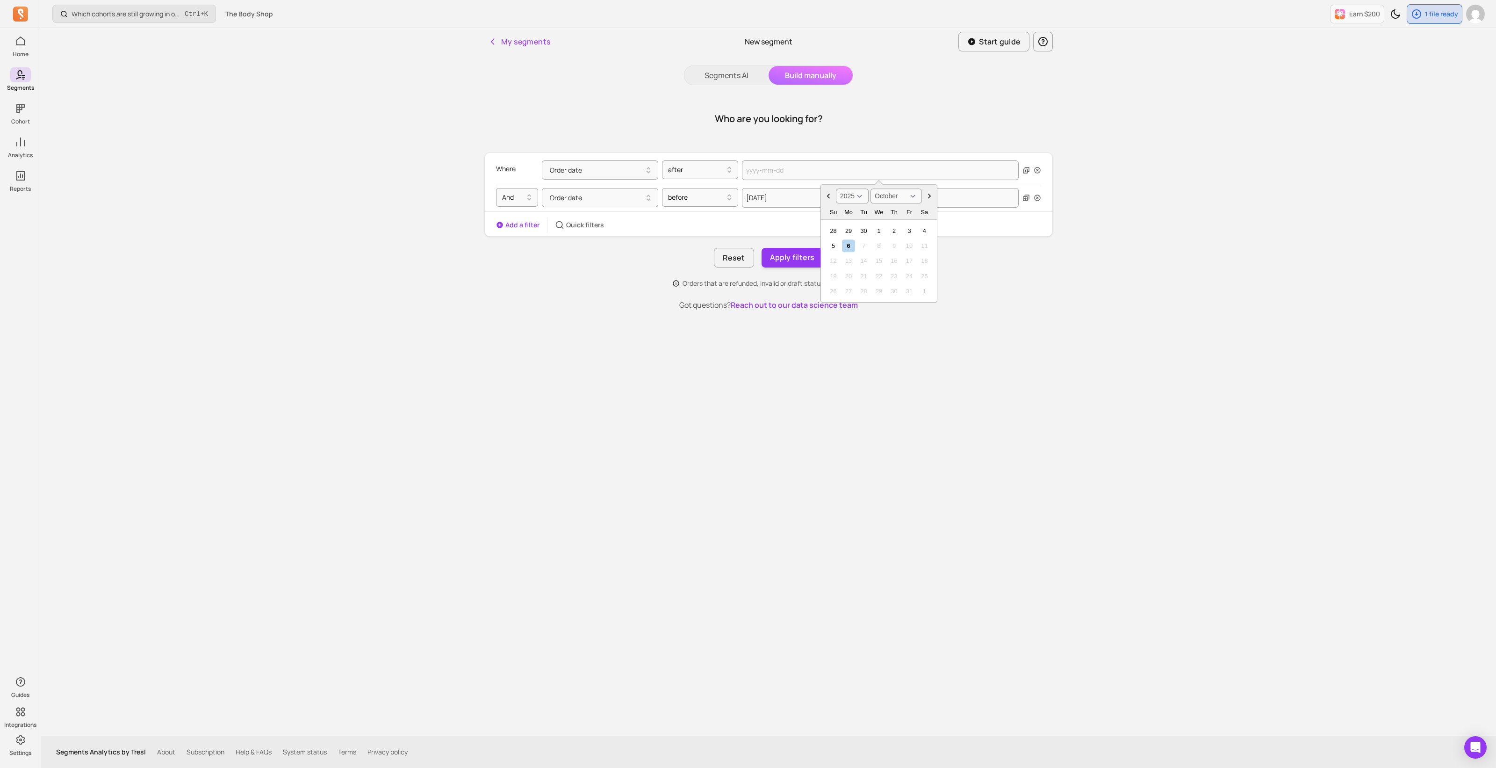
drag, startPoint x: 877, startPoint y: 227, endPoint x: 881, endPoint y: 235, distance: 8.6
click at [744, 227] on div "1" at bounding box center [878, 230] width 13 height 13
type input "[DATE]"
click at [744, 264] on button "Apply filters" at bounding box center [793, 258] width 62 height 20
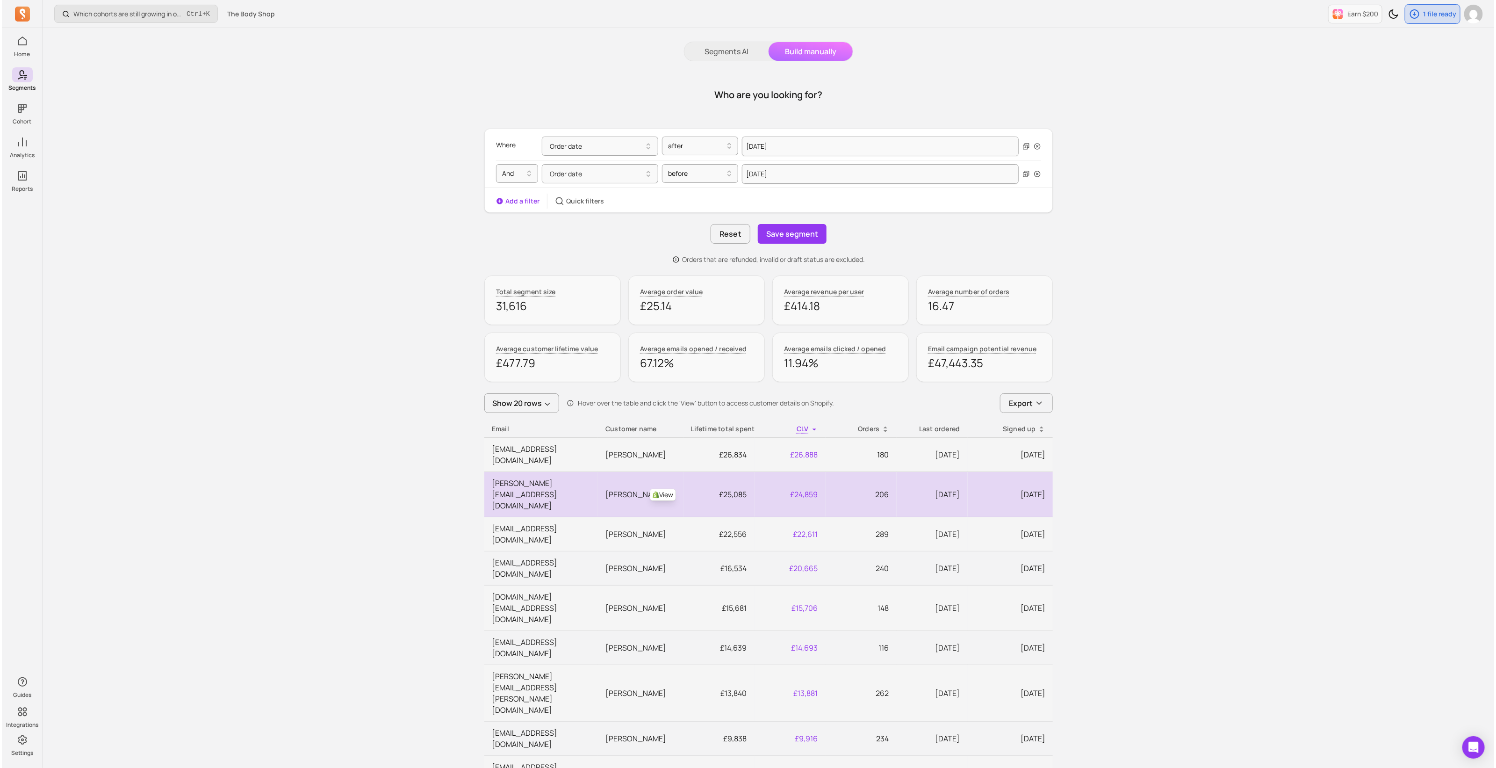
scroll to position [23, 0]
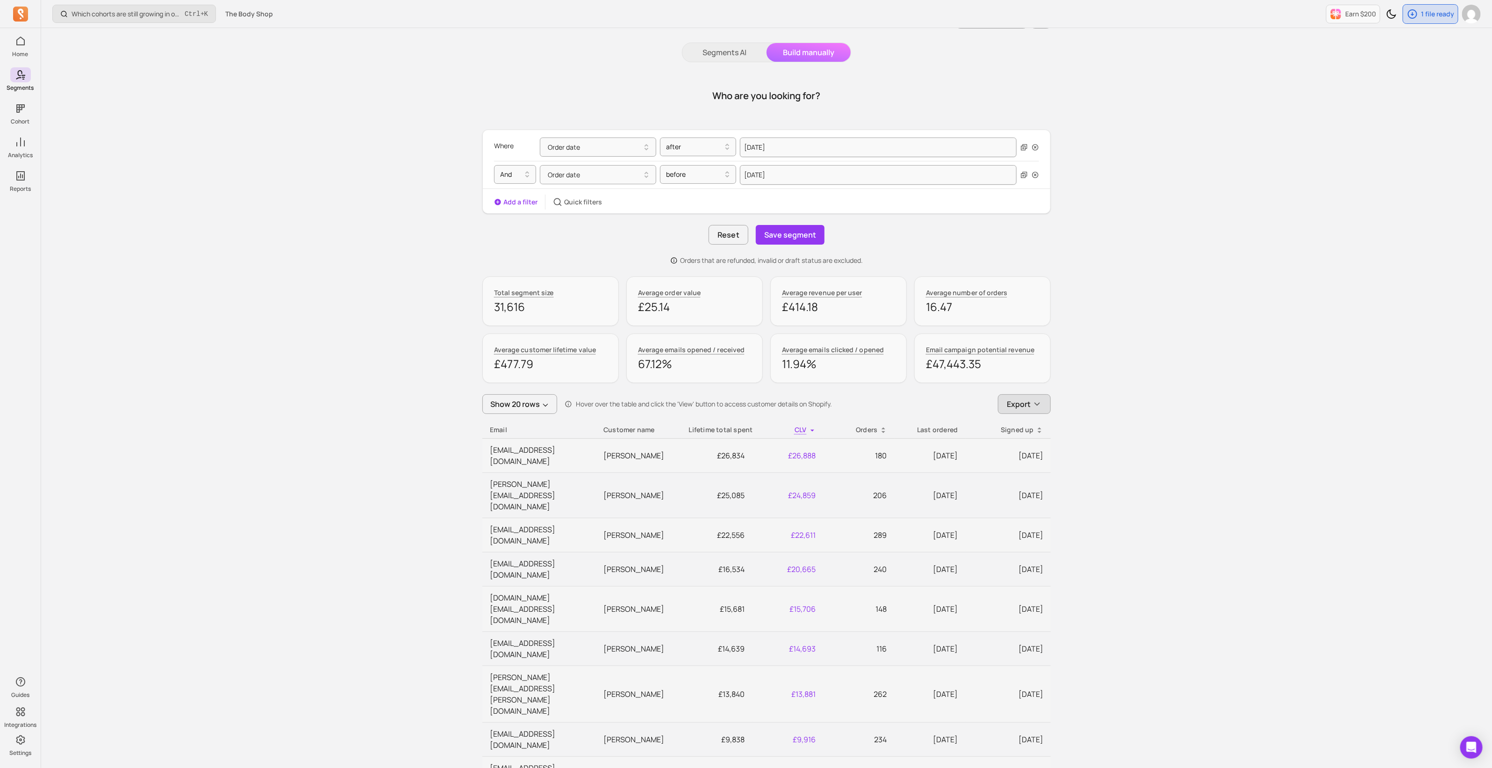
click at [744, 346] on button "Export" at bounding box center [1024, 404] width 53 height 20
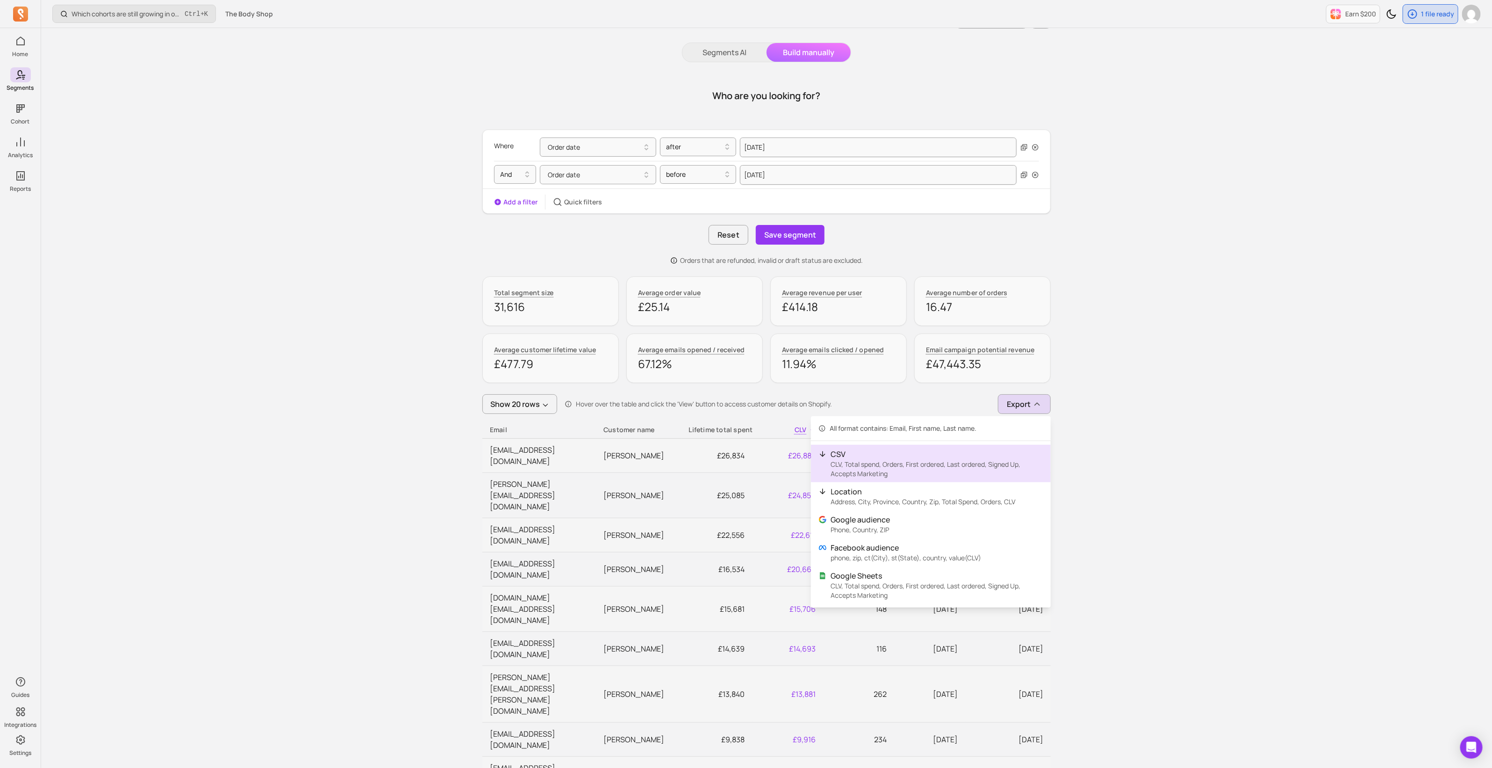
click at [744, 346] on p "CLV, Total spend, Orders, First ordered, Last ordered, Signed Up, Accepts Marke…" at bounding box center [937, 469] width 213 height 19
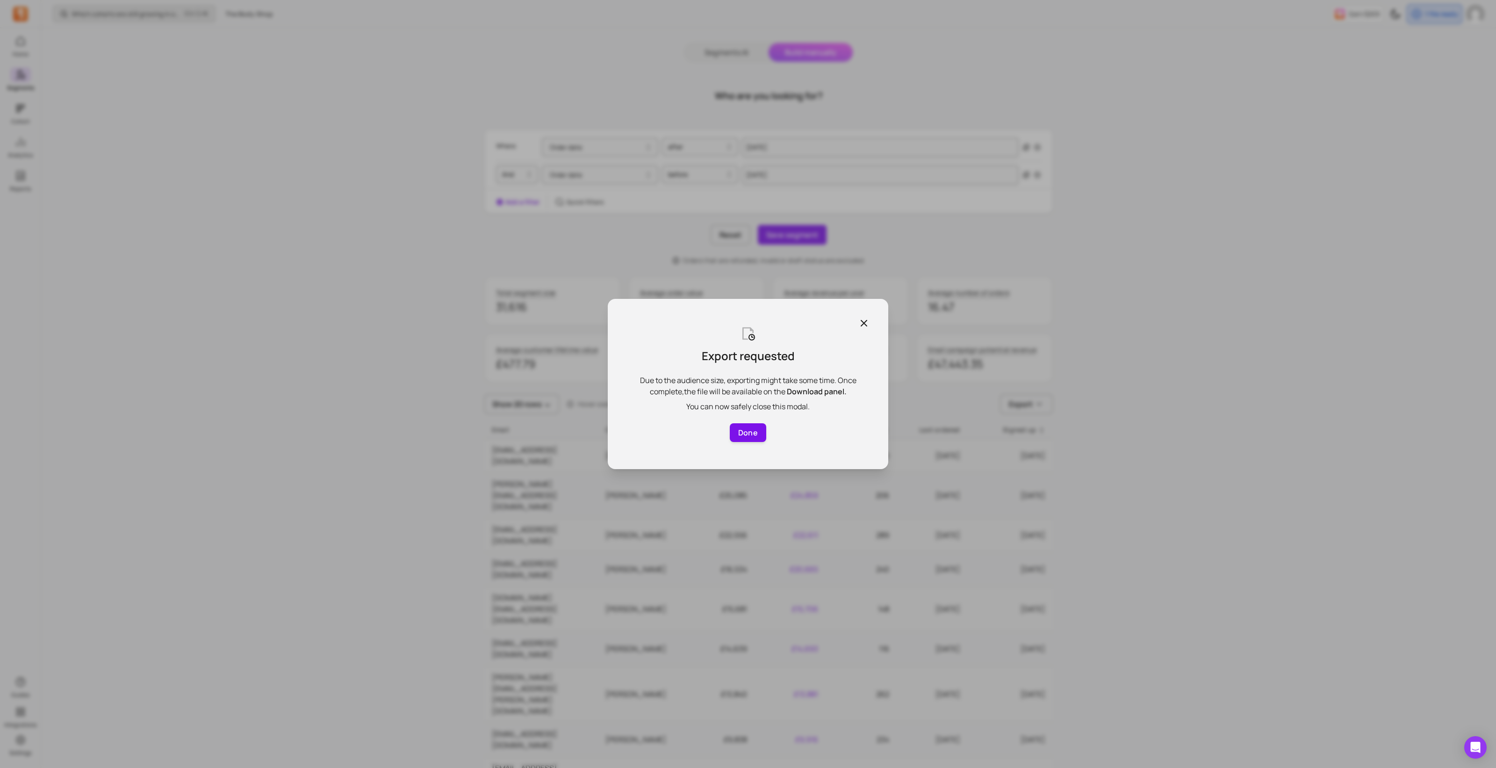
click at [740, 346] on button "Done" at bounding box center [748, 432] width 36 height 19
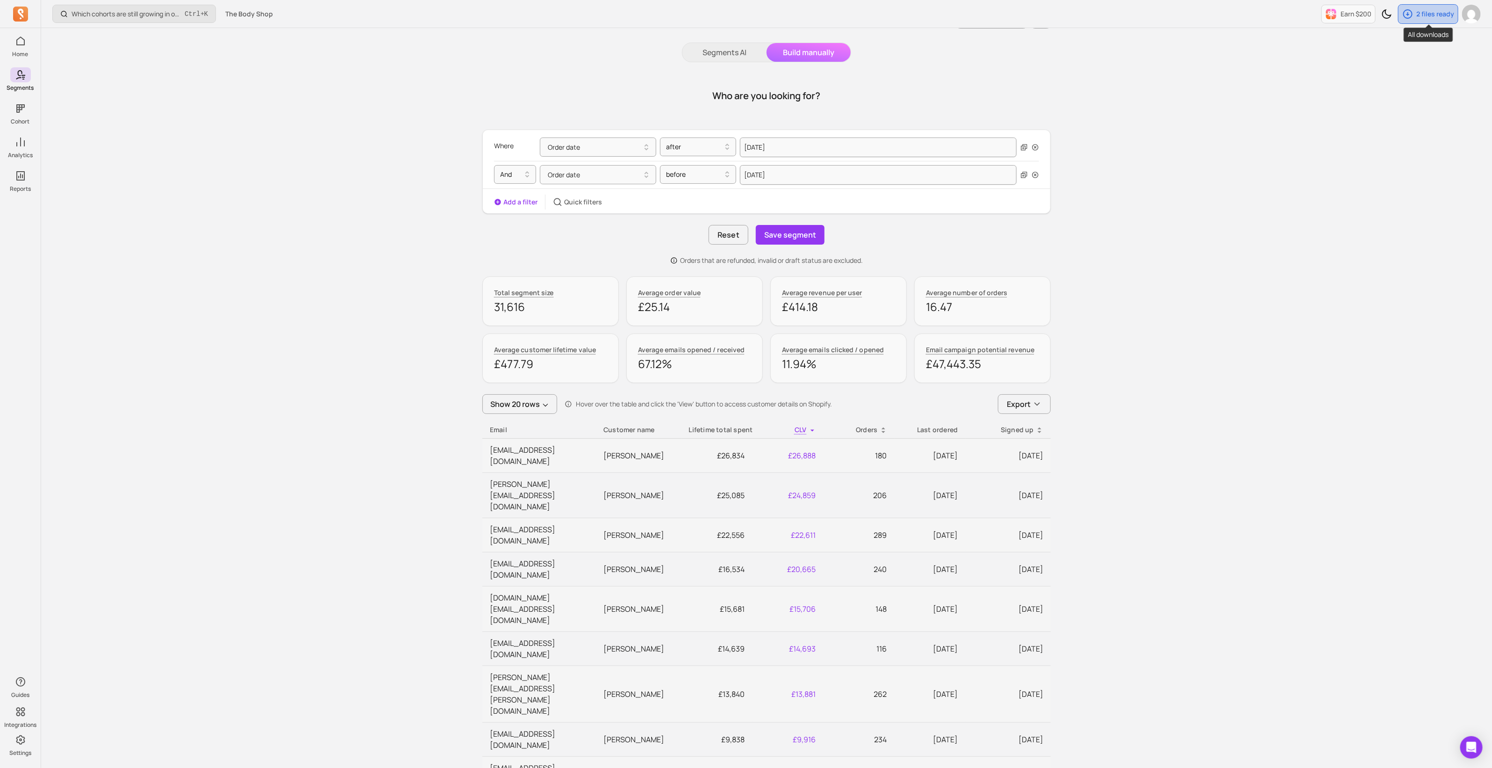
click at [744, 19] on div "2 files ready" at bounding box center [1428, 14] width 59 height 19
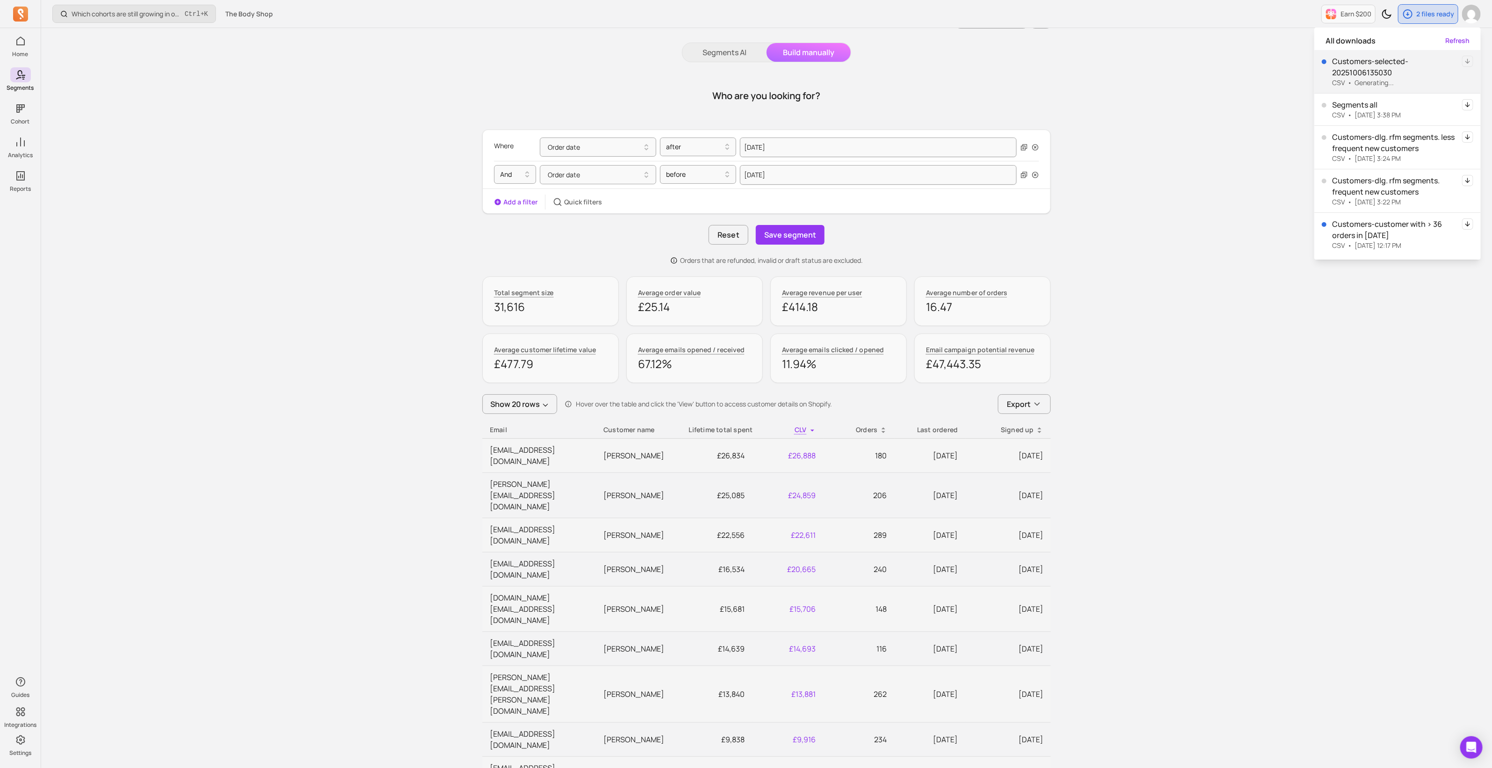
click at [744, 227] on div "Which cohorts are still growing in order volume or revenue? Ctrl + K The Body S…" at bounding box center [766, 653] width 1451 height 1353
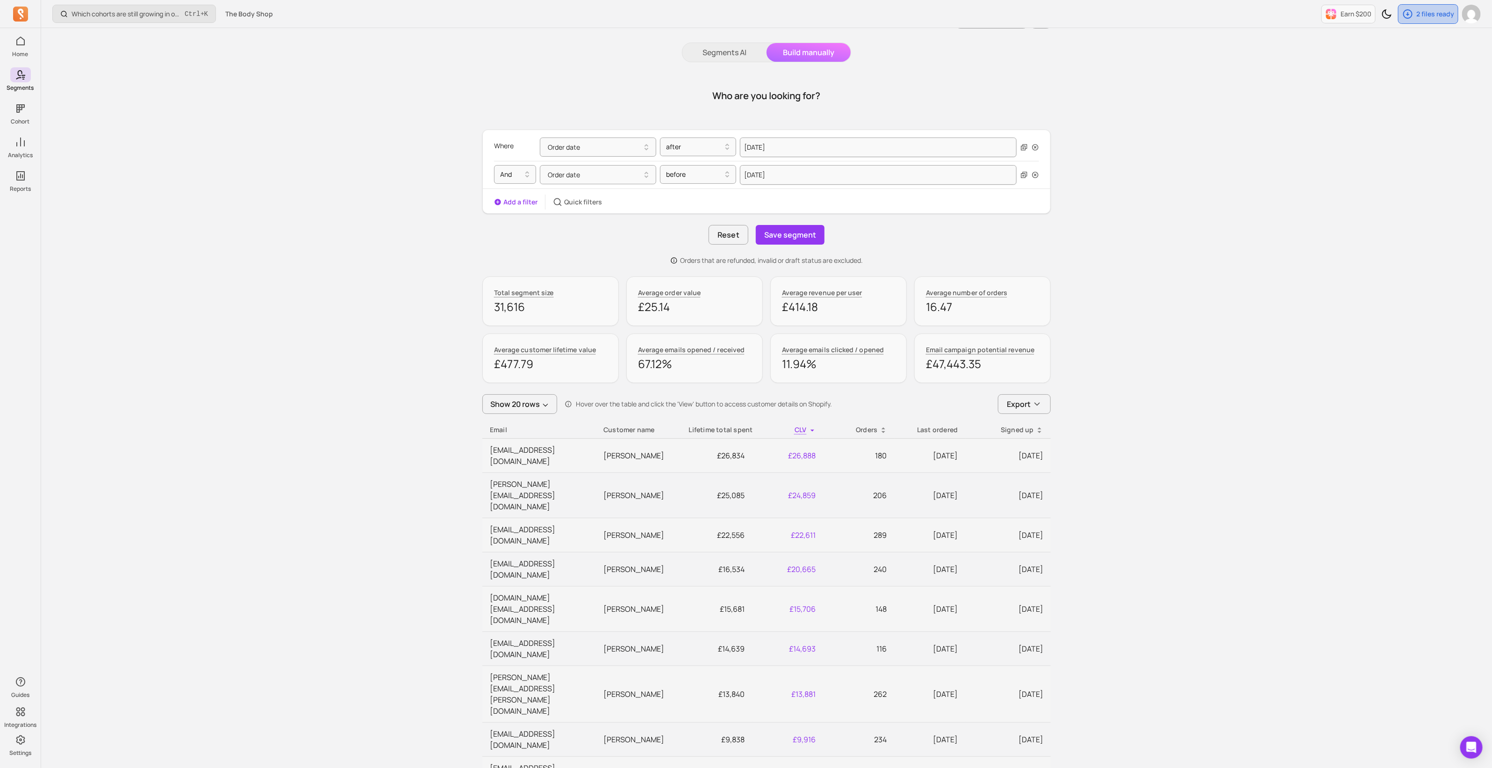
click at [744, 22] on div "2 files ready" at bounding box center [1428, 14] width 59 height 19
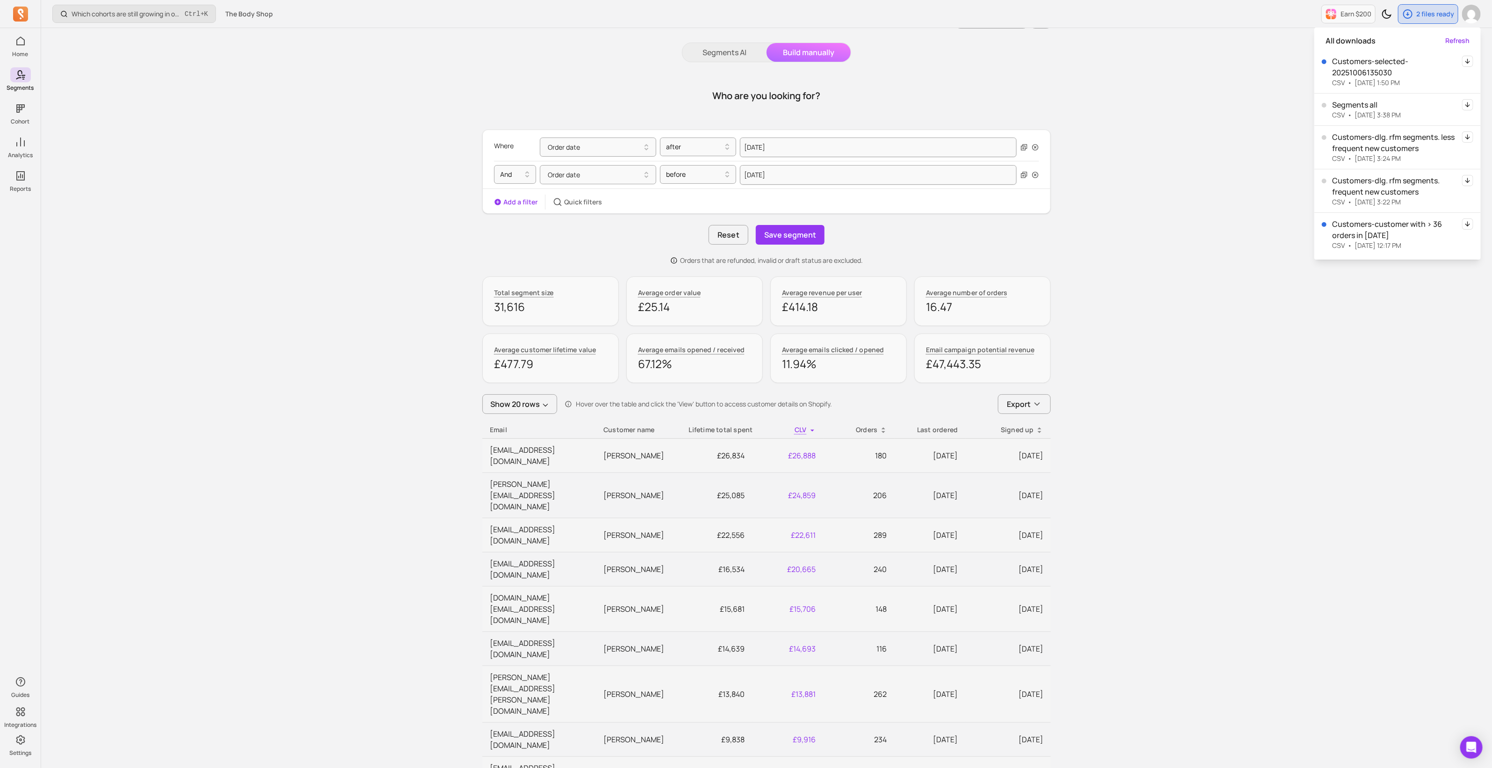
click at [744, 62] on icon "button" at bounding box center [1467, 61] width 11 height 11
click at [744, 237] on button "Save segment" at bounding box center [790, 235] width 69 height 20
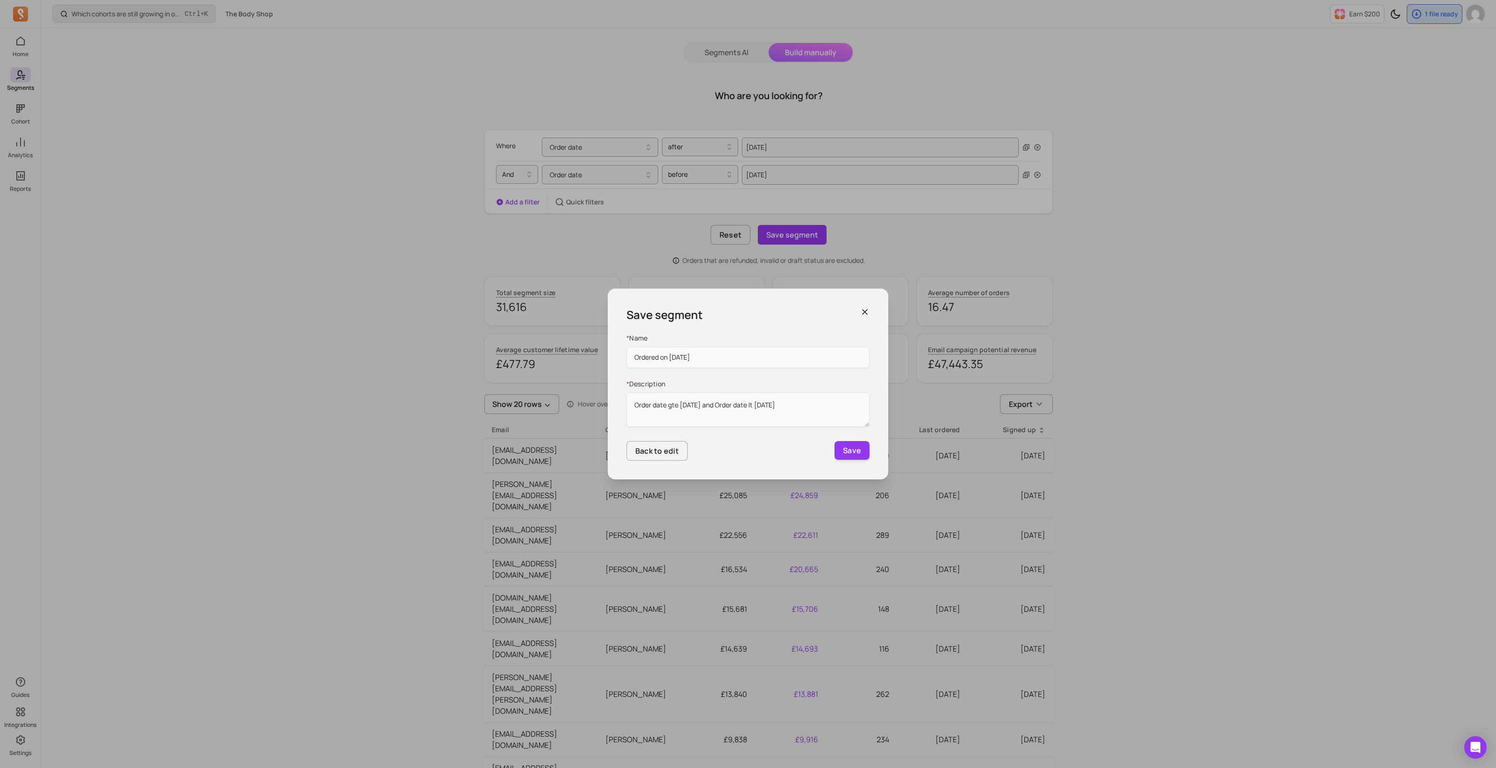
drag, startPoint x: 762, startPoint y: 358, endPoint x: 686, endPoint y: 385, distance: 80.7
click at [646, 346] on div "* Name Ordered on [DATE] * Description Order date gte [DATE] and Order date lt …" at bounding box center [748, 381] width 243 height 96
click at [740, 346] on input "Ordered on [DATE]" at bounding box center [748, 357] width 243 height 22
drag, startPoint x: 750, startPoint y: 358, endPoint x: 592, endPoint y: 344, distance: 158.1
click at [592, 344] on div "Save segment * Name Ordered on [DATE] * Description Order date gte [DATE] and O…" at bounding box center [748, 384] width 1496 height 768
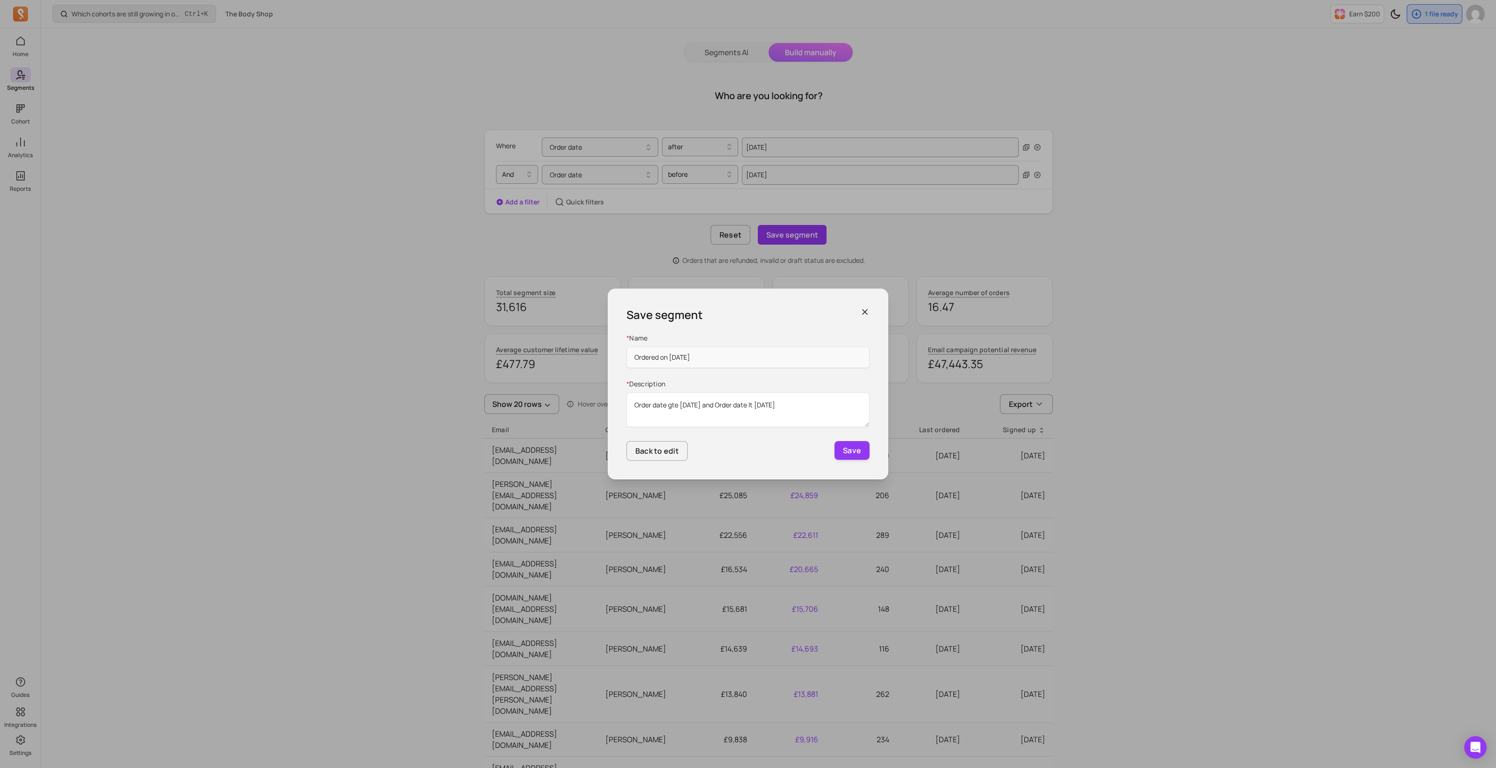
type input "Ordered on [DATE]"
click at [688, 346] on textarea "Order date gte [DATE] and Order date lt [DATE]" at bounding box center [748, 409] width 243 height 35
paste textarea "ed on [DATE]"
type textarea "Ordered on [DATE]"
drag, startPoint x: 864, startPoint y: 451, endPoint x: 902, endPoint y: 513, distance: 72.7
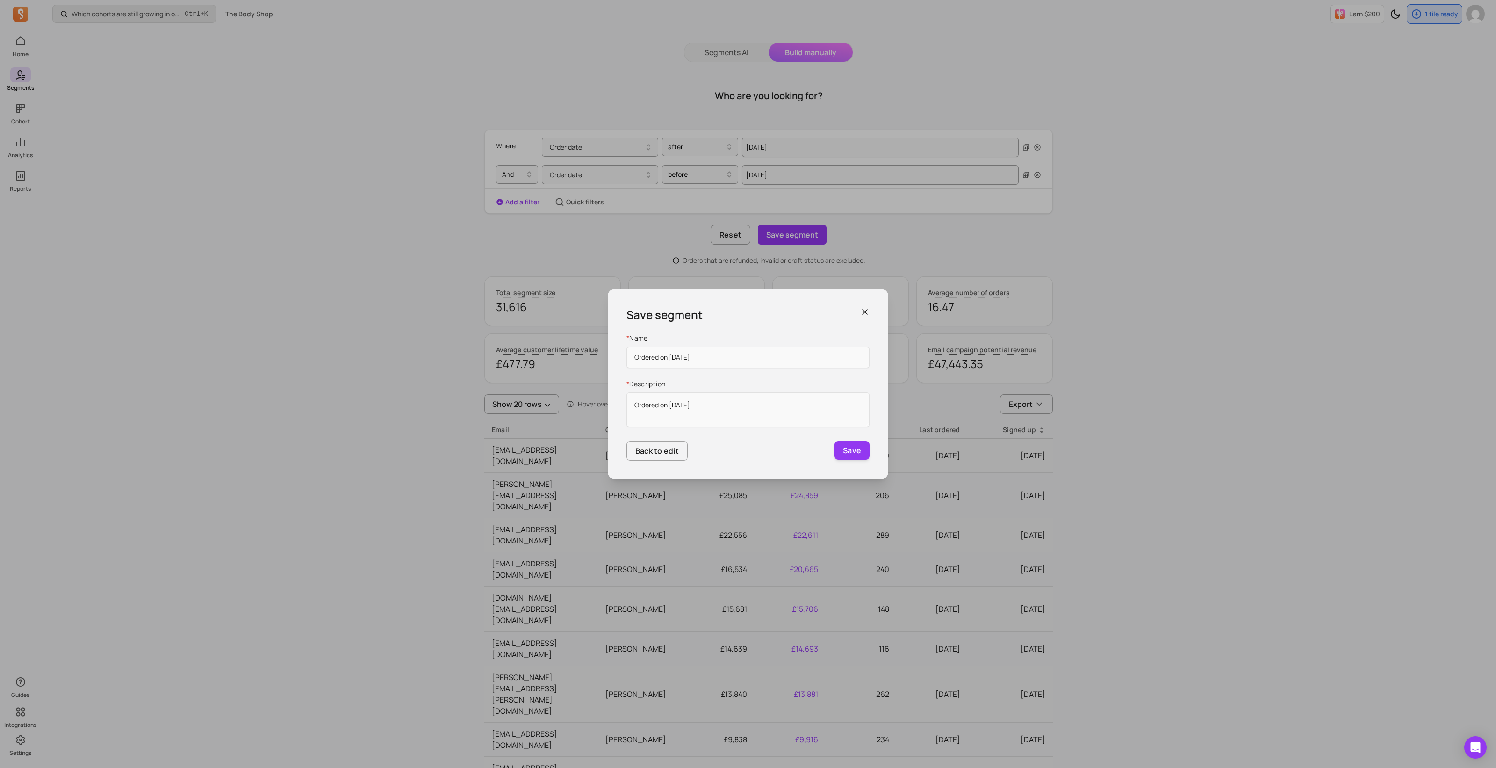
click at [744, 346] on button "Save" at bounding box center [852, 450] width 35 height 19
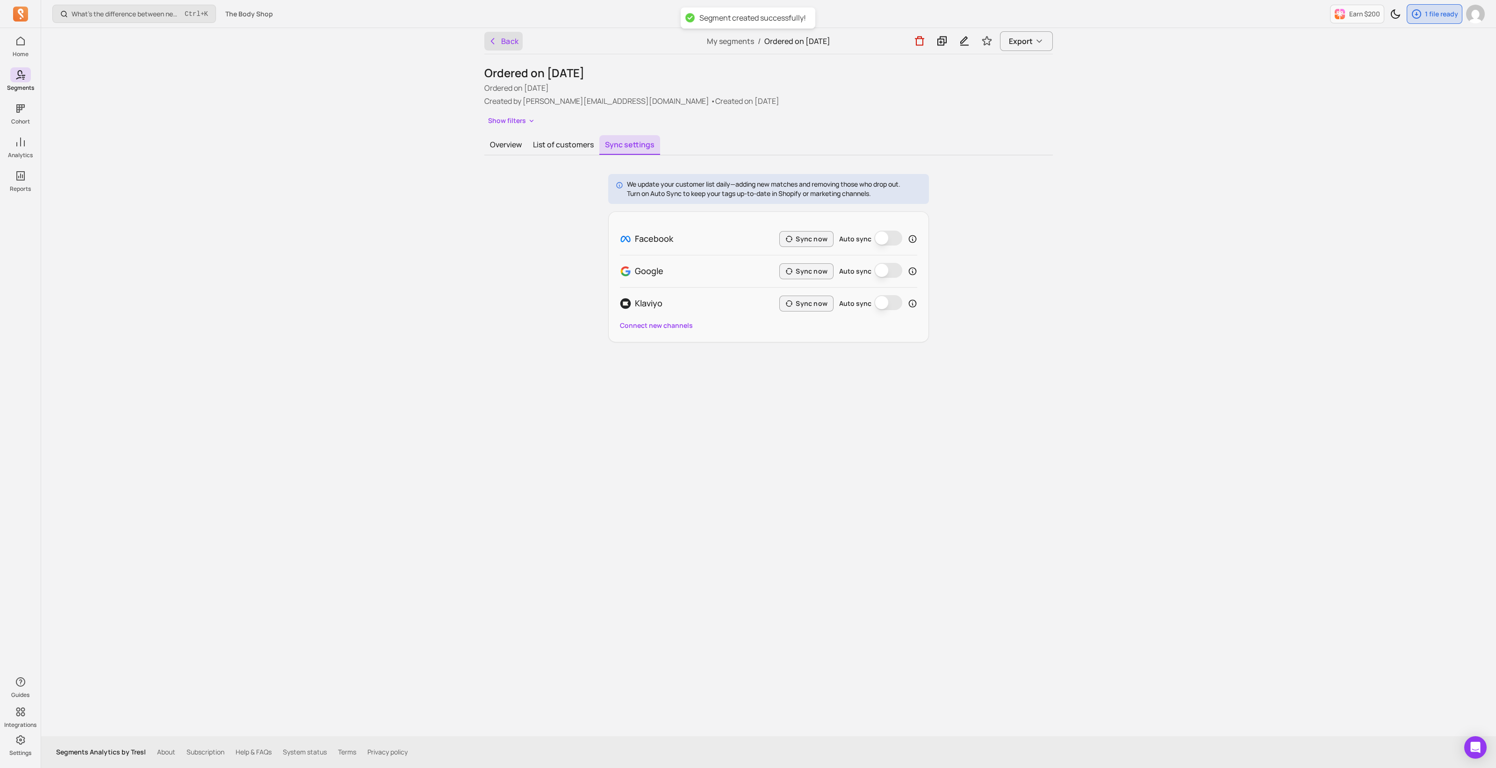
click at [491, 41] on icon "button" at bounding box center [492, 40] width 9 height 9
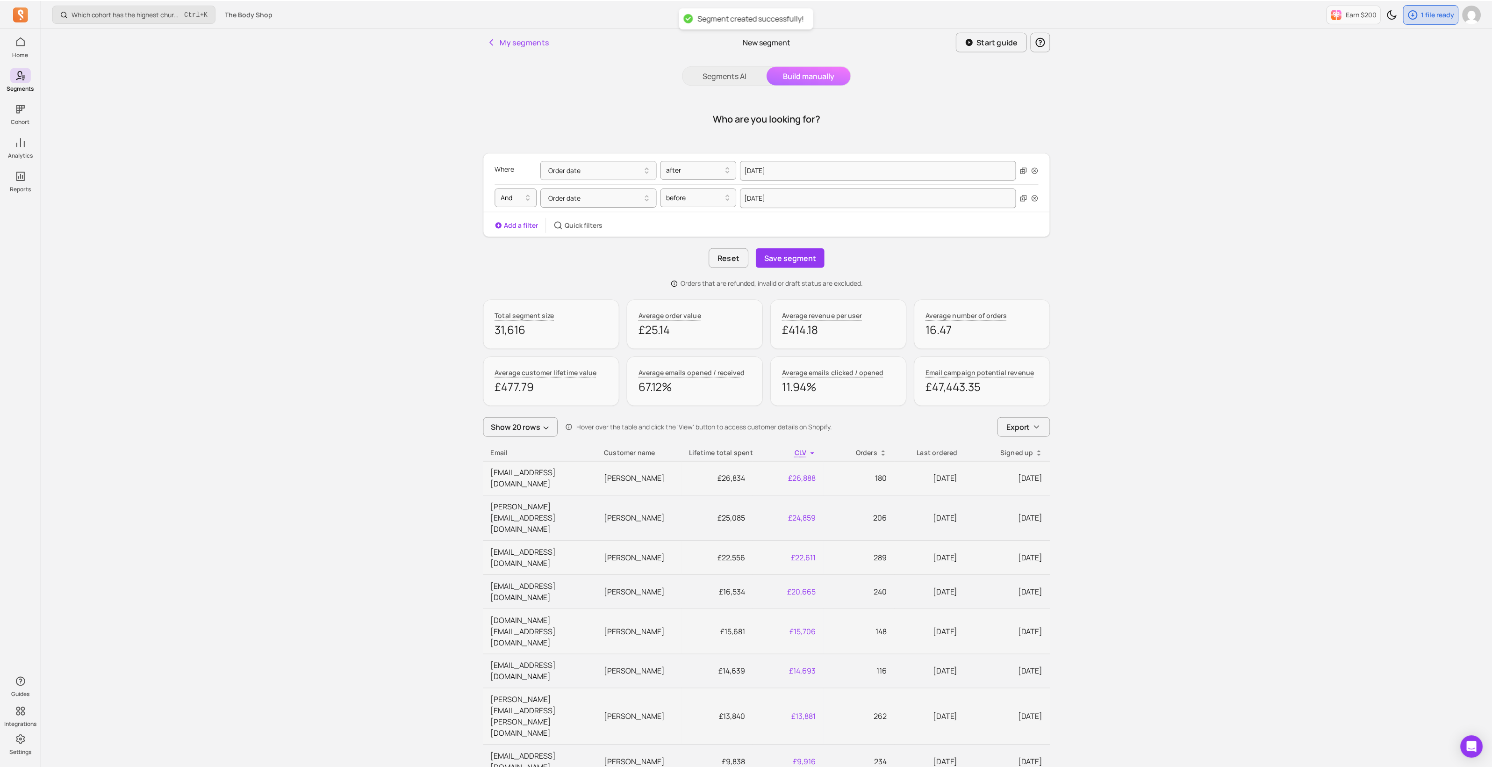
scroll to position [23, 0]
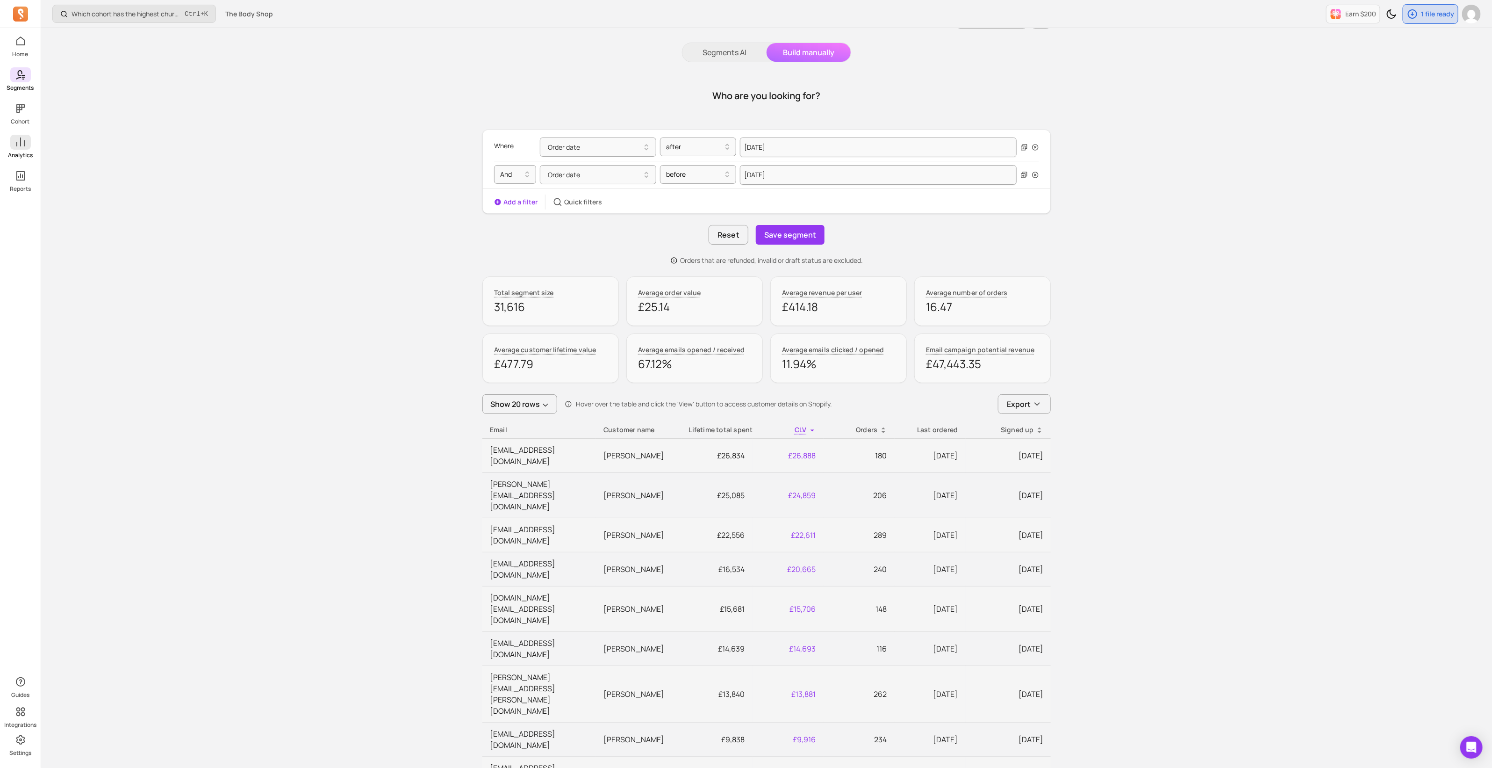
click at [17, 148] on span at bounding box center [20, 142] width 21 height 15
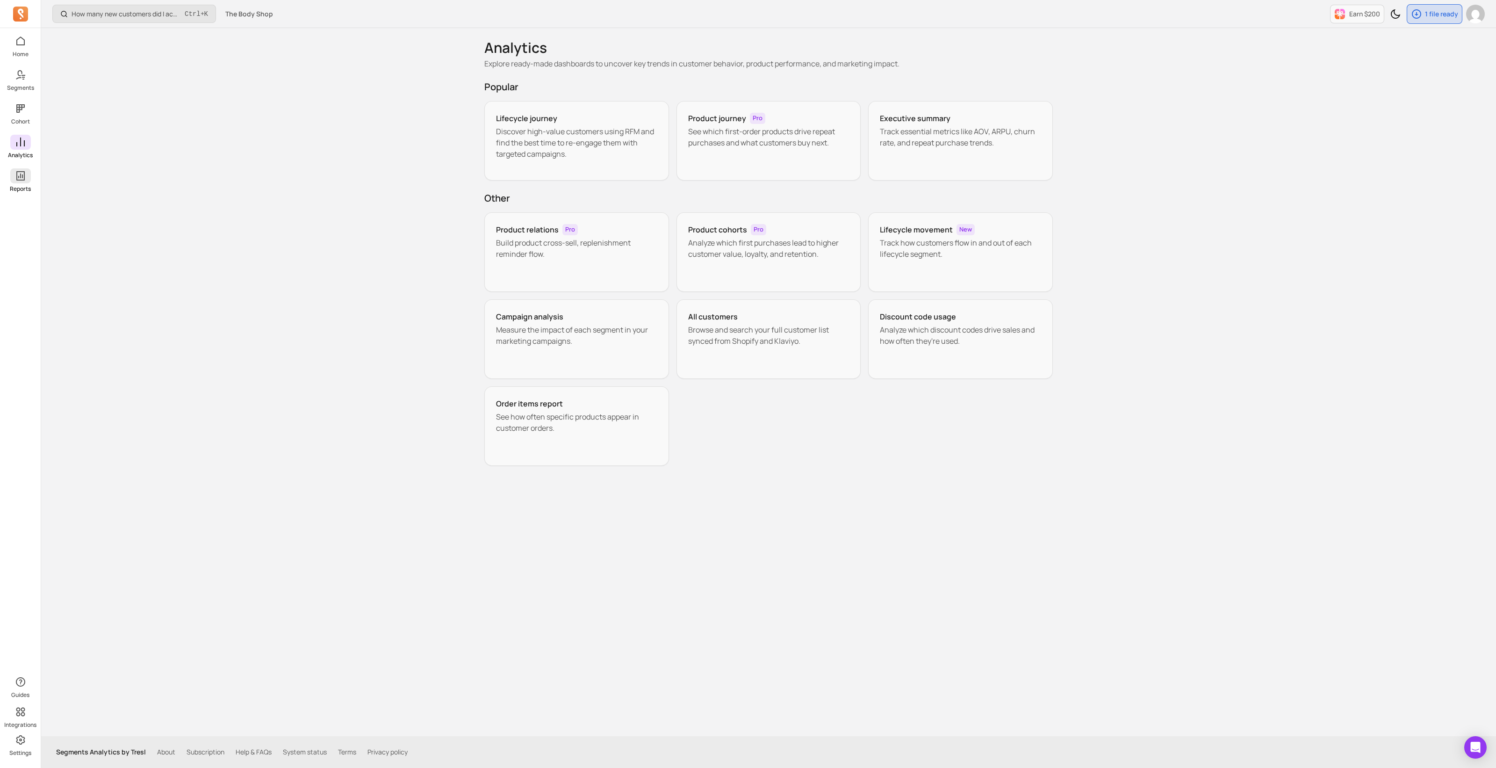
click at [23, 177] on icon at bounding box center [20, 175] width 8 height 9
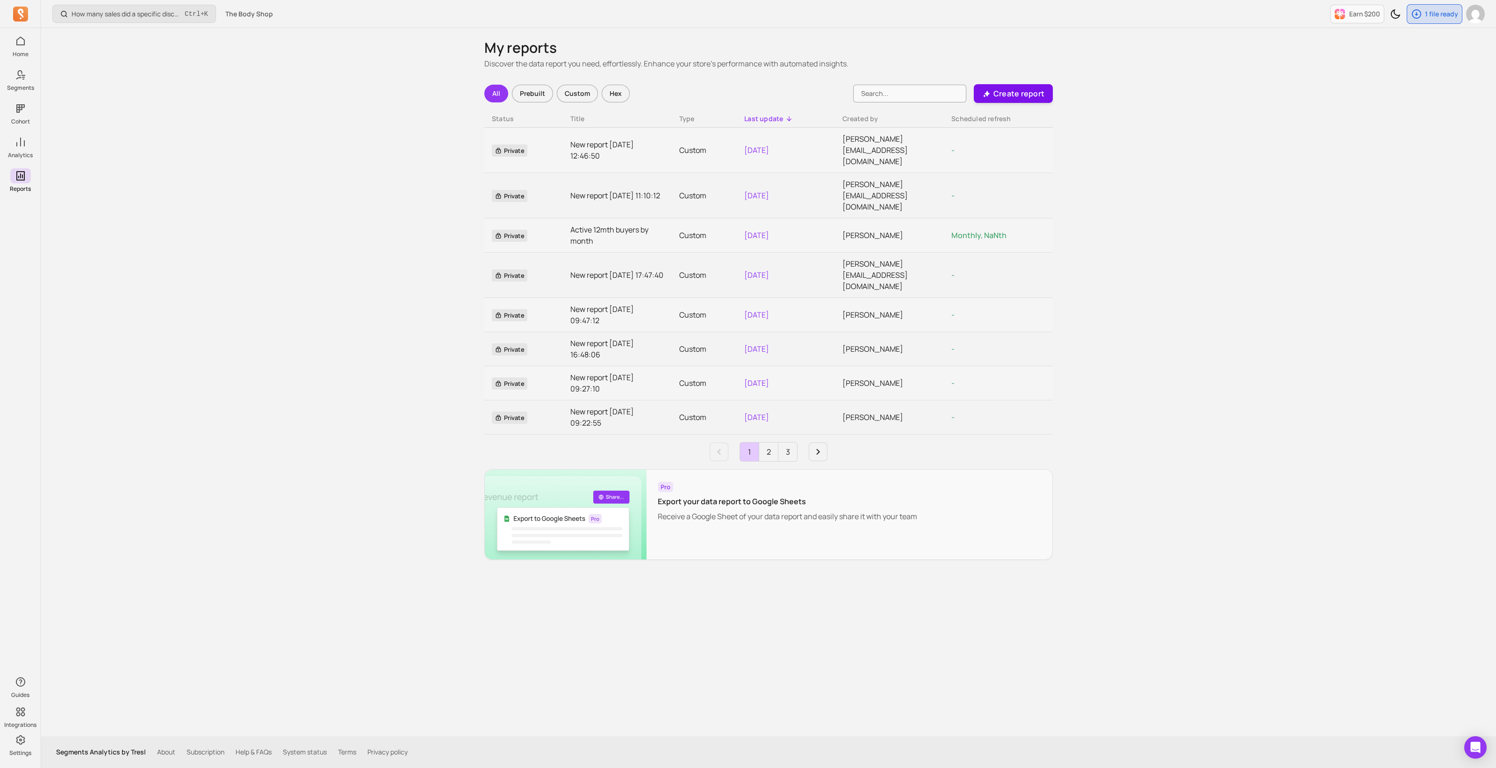
click at [744, 98] on button "Create report" at bounding box center [1013, 93] width 79 height 19
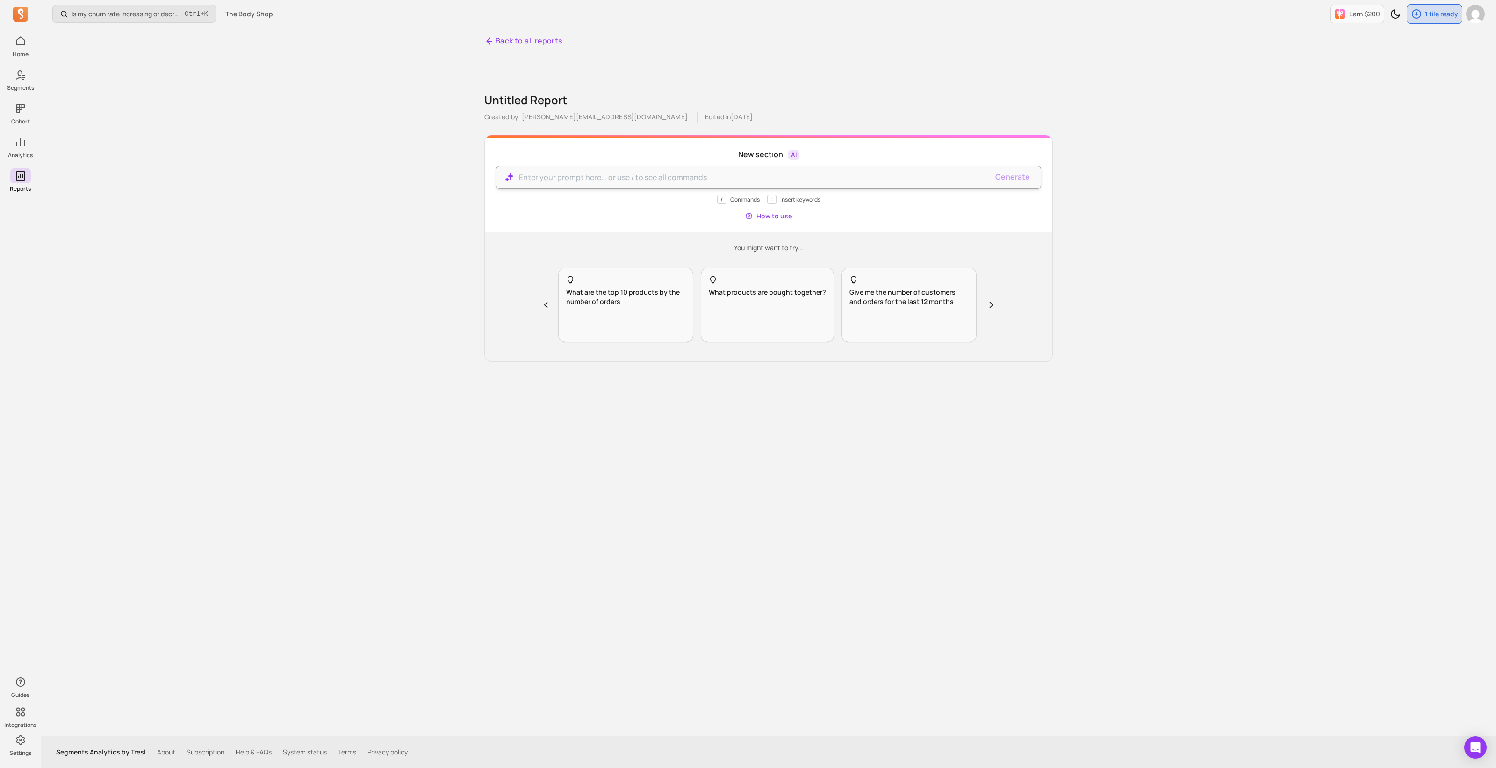
click at [634, 182] on p at bounding box center [753, 177] width 469 height 11
click at [653, 214] on div "/ Commands : Insert keywords How to use" at bounding box center [768, 207] width 545 height 26
click at [742, 196] on p "/ Commands" at bounding box center [738, 198] width 43 height 9
click at [744, 214] on button "How to use" at bounding box center [768, 215] width 47 height 9
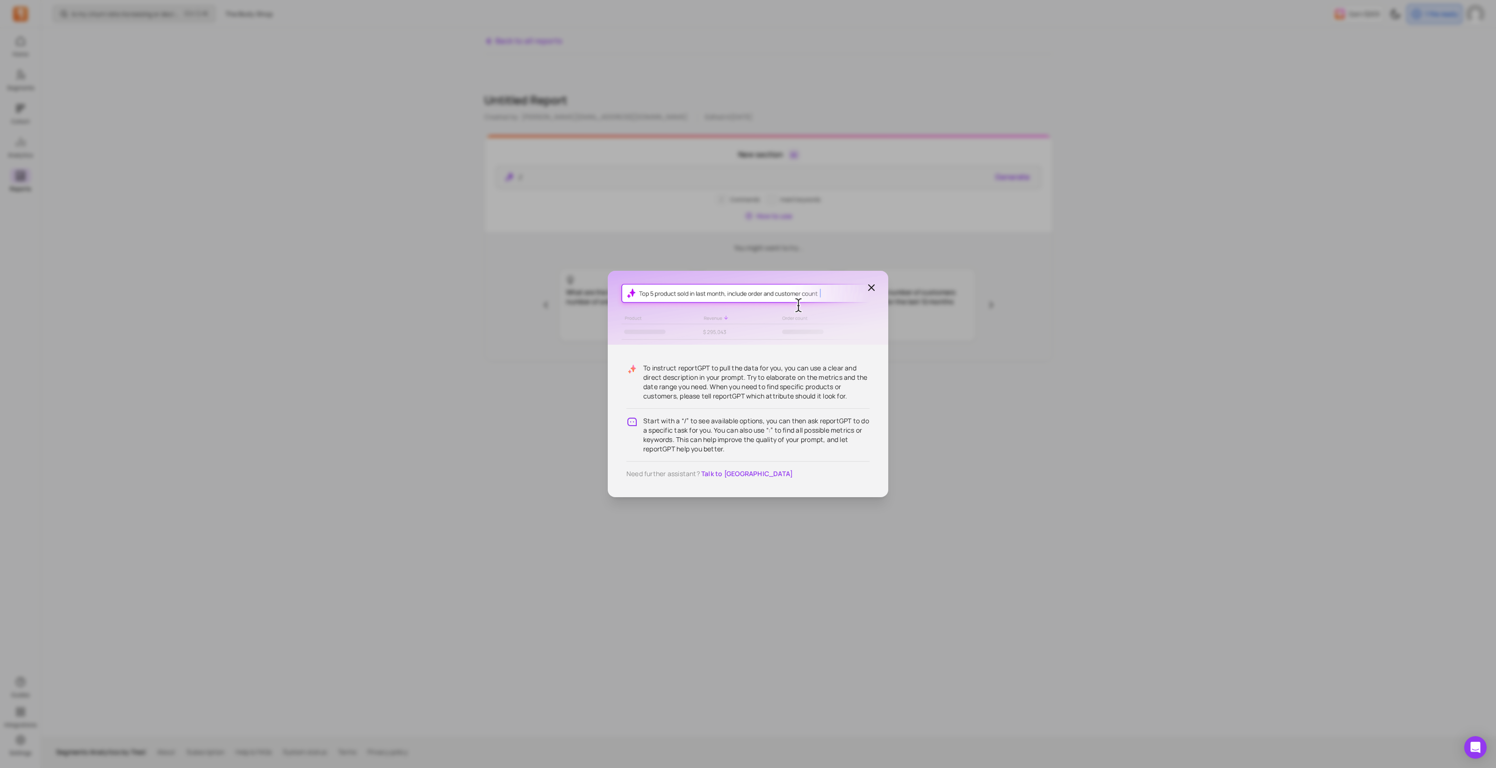
click at [744, 346] on div "To instruct reportGPT to pull the data for you, you can use a clear and direct …" at bounding box center [748, 384] width 1496 height 768
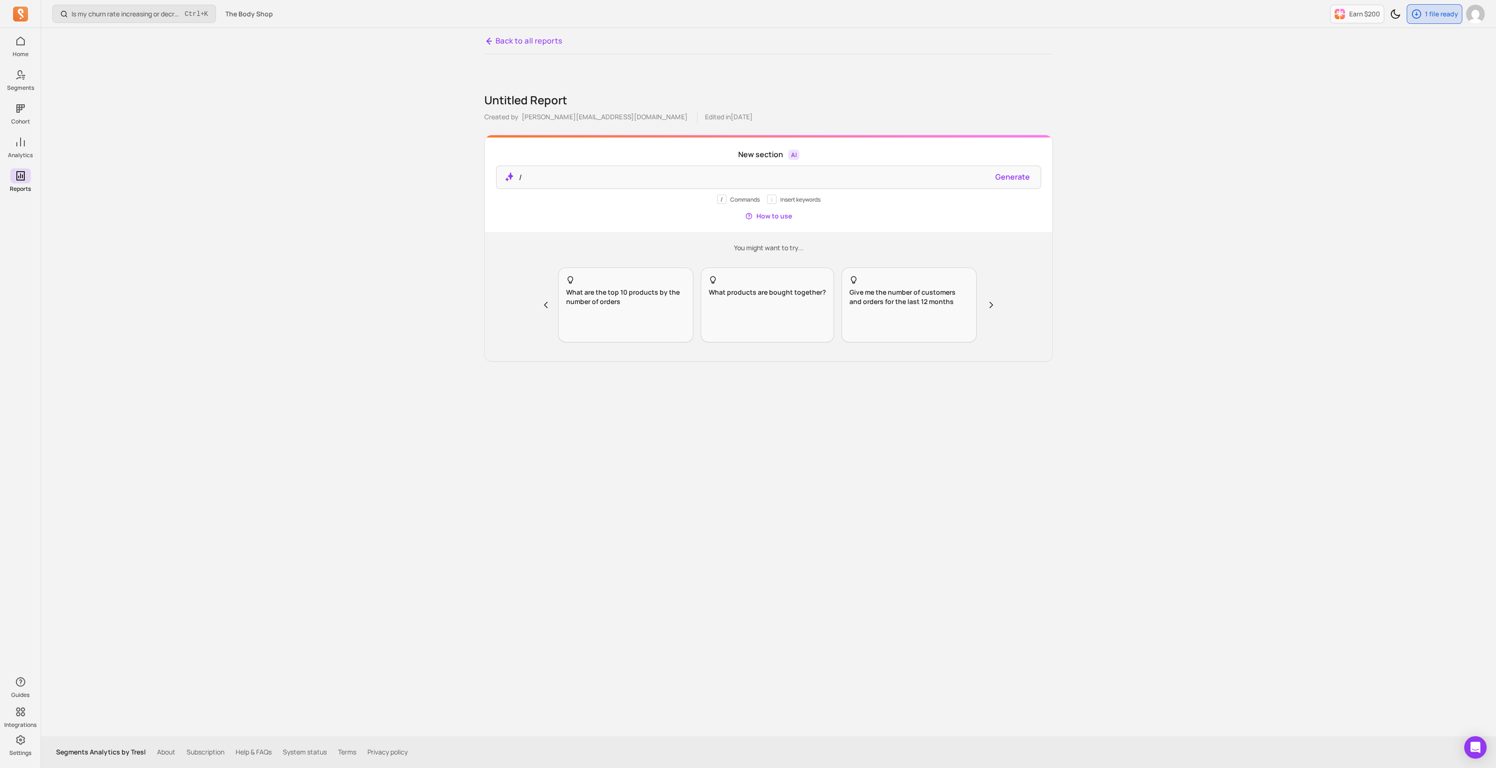
click at [744, 246] on p "You might want to try..." at bounding box center [768, 247] width 545 height 9
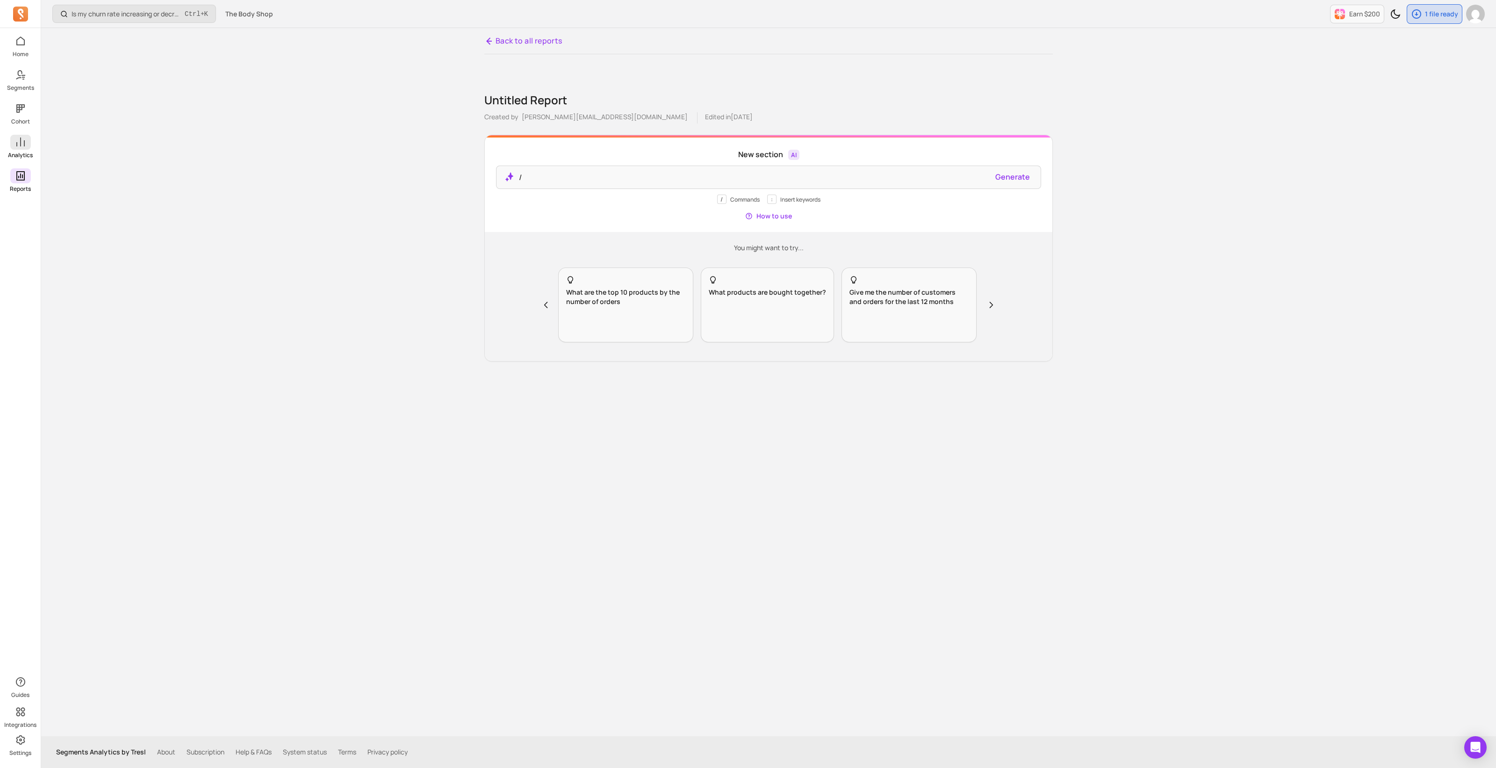
click at [15, 155] on p "Analytics" at bounding box center [20, 154] width 25 height 7
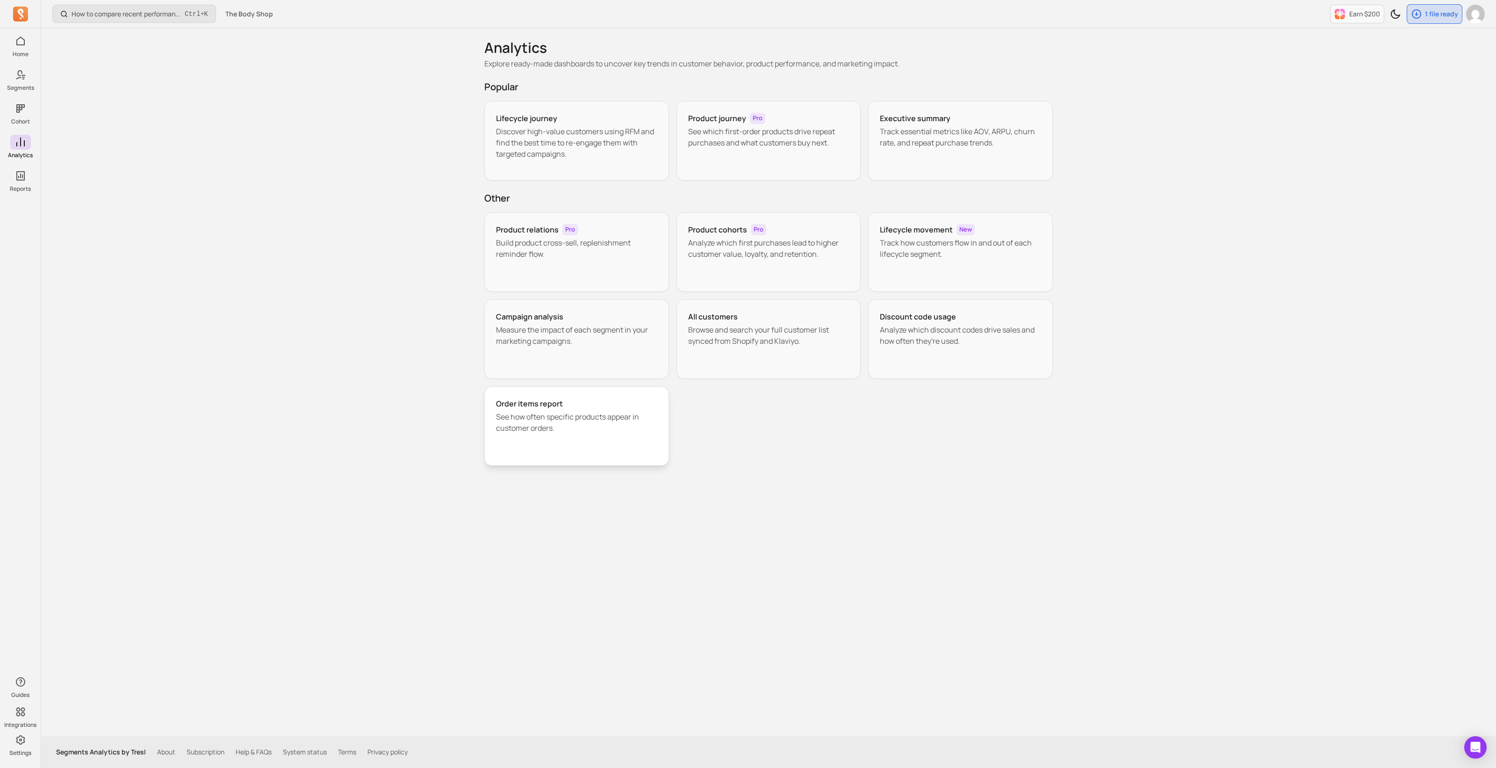
click at [584, 346] on div "Order items report See how often specific products appear in customer orders." at bounding box center [576, 425] width 185 height 79
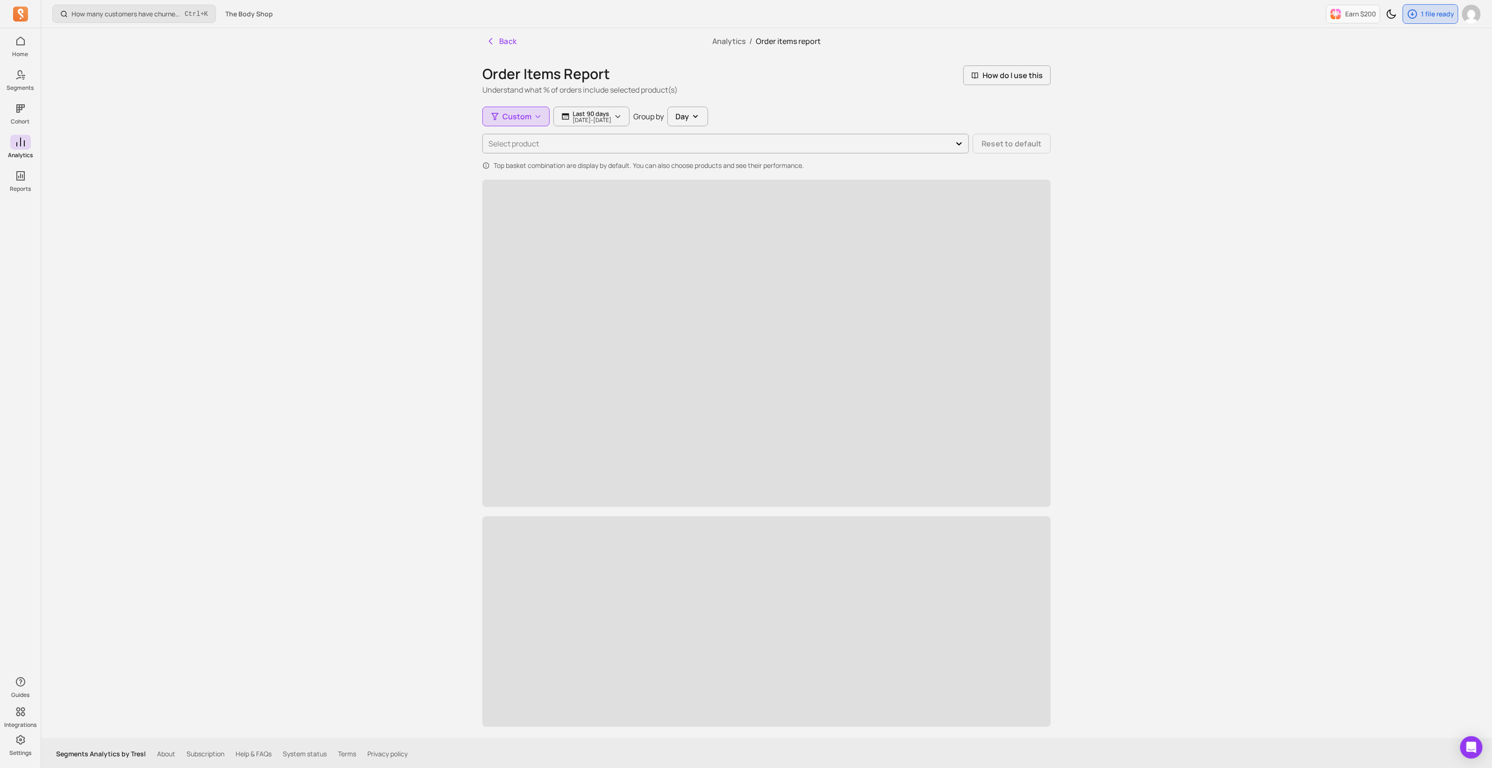
click at [520, 146] on div "Select product Reset to default" at bounding box center [767, 144] width 569 height 20
click at [540, 112] on icon "button" at bounding box center [537, 116] width 9 height 9
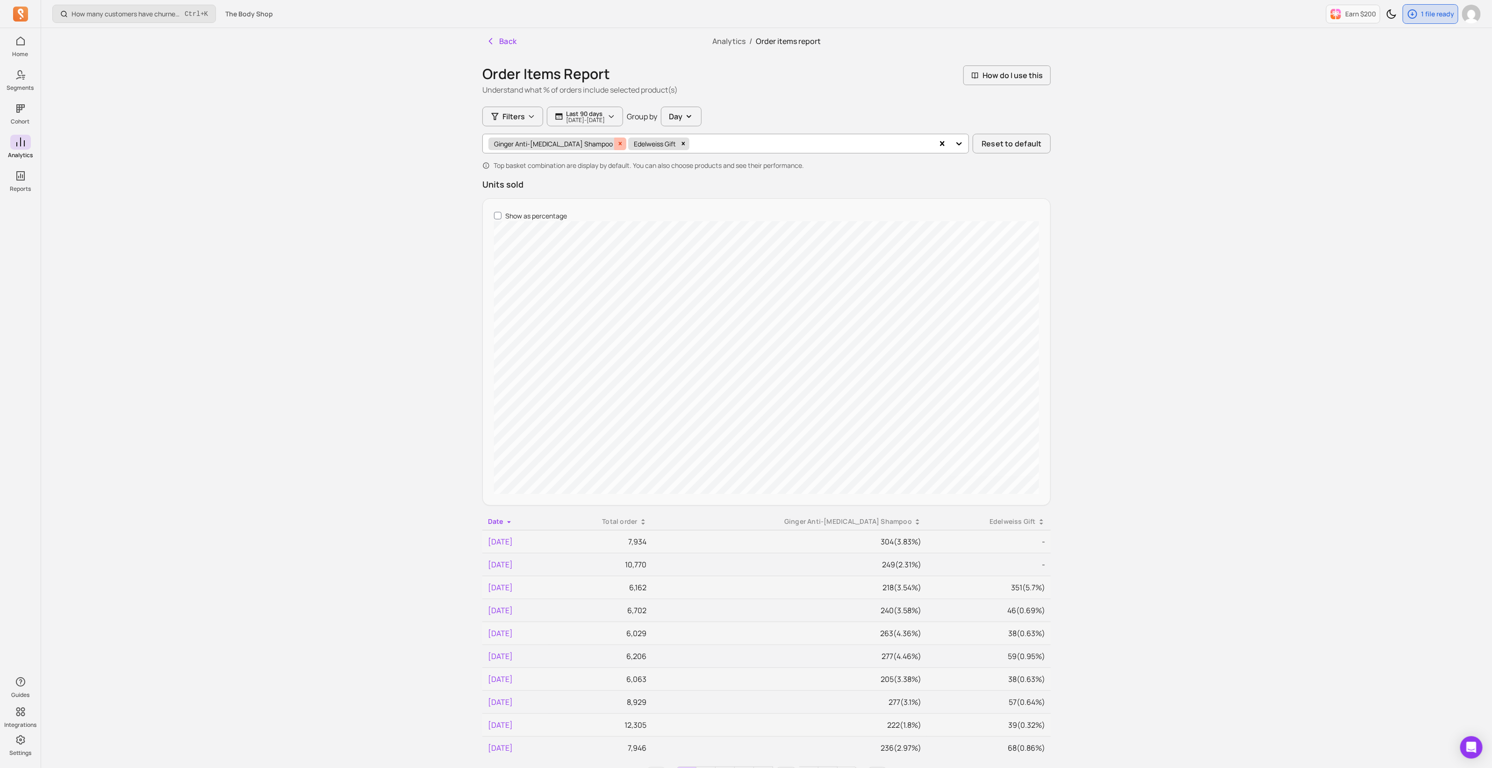
click at [617, 141] on icon "Remove Ginger Anti-dandruff Shampoo" at bounding box center [620, 143] width 7 height 7
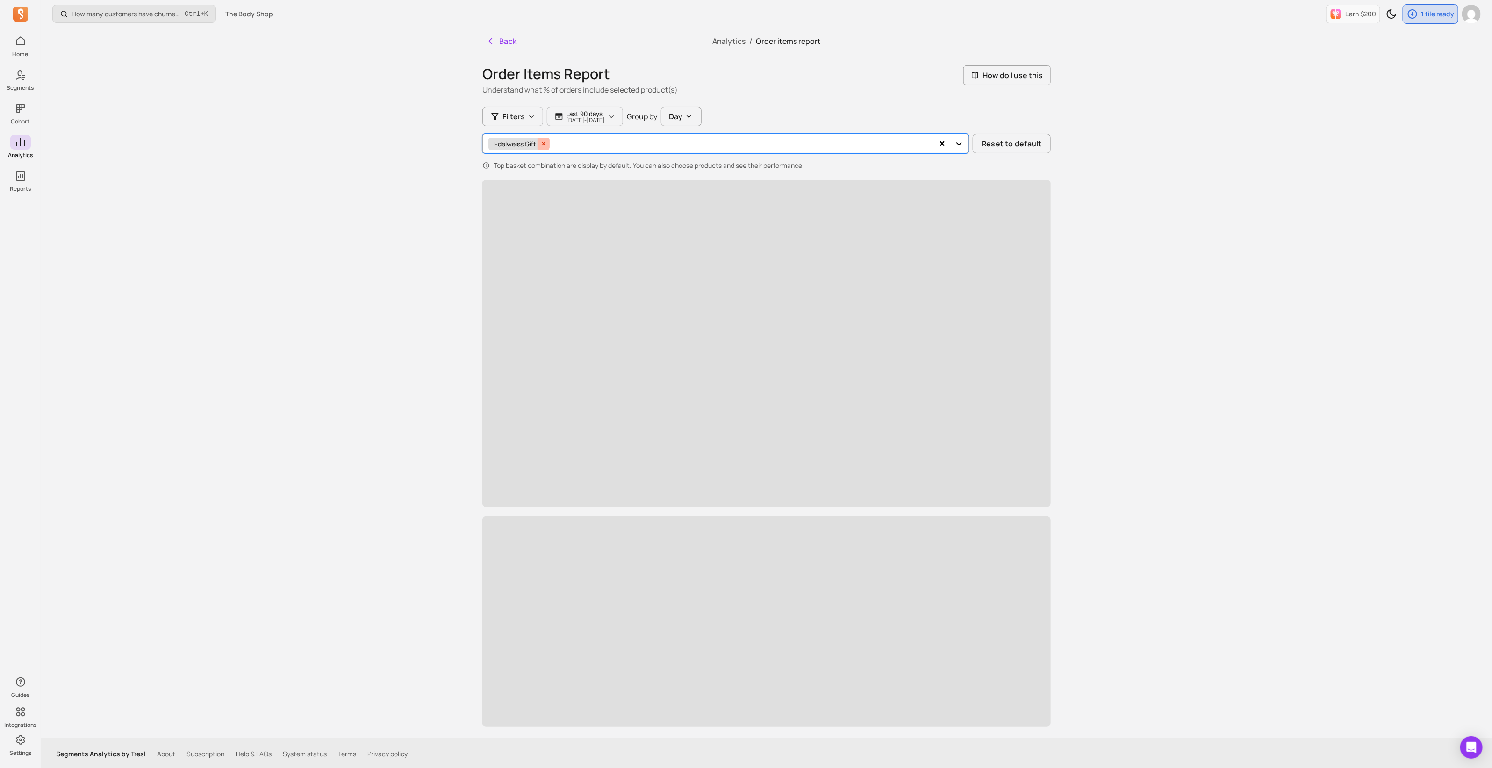
click at [547, 140] on icon "Remove Edelweiss Gift" at bounding box center [543, 143] width 7 height 7
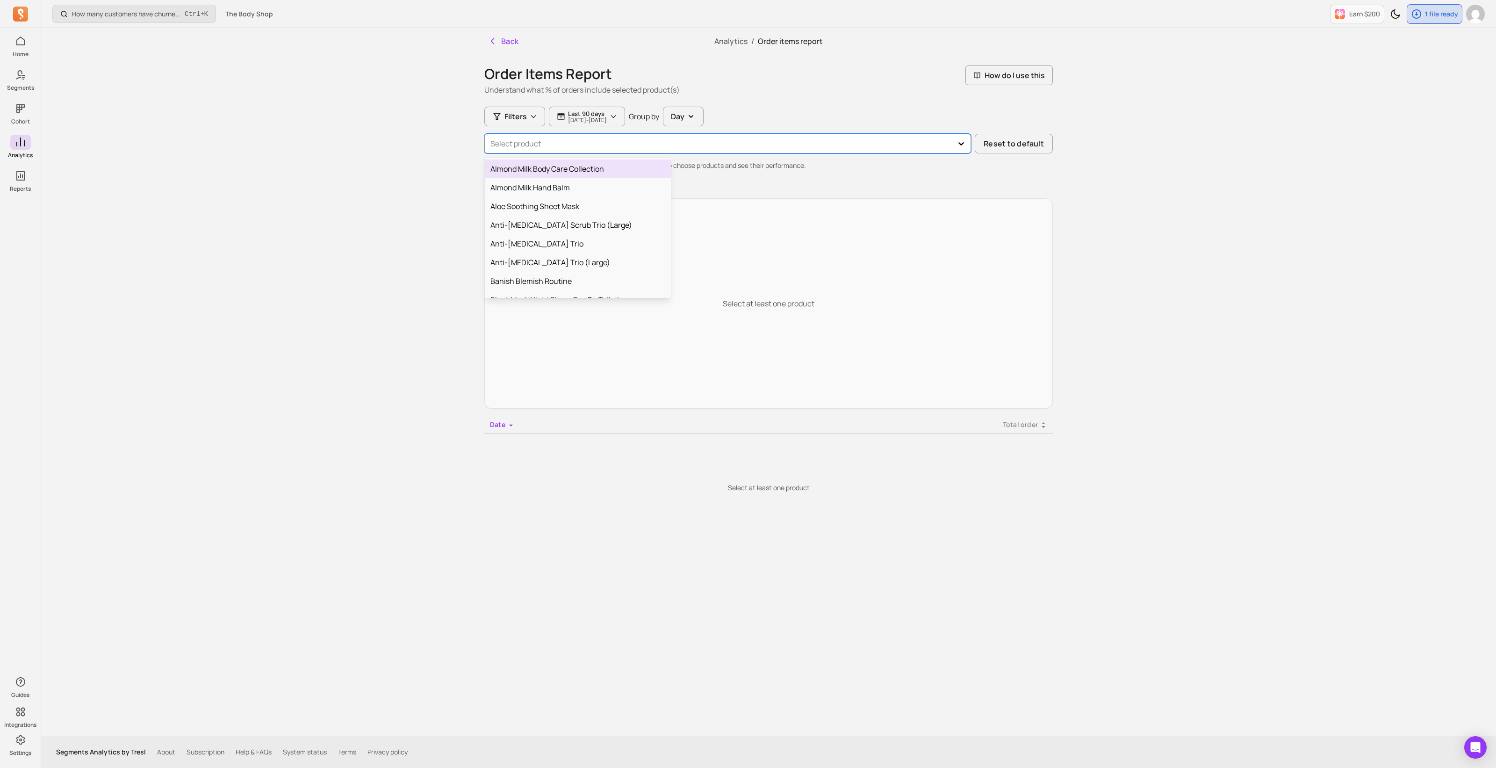
click at [576, 143] on div at bounding box center [719, 143] width 458 height 13
click at [590, 143] on div at bounding box center [719, 143] width 458 height 13
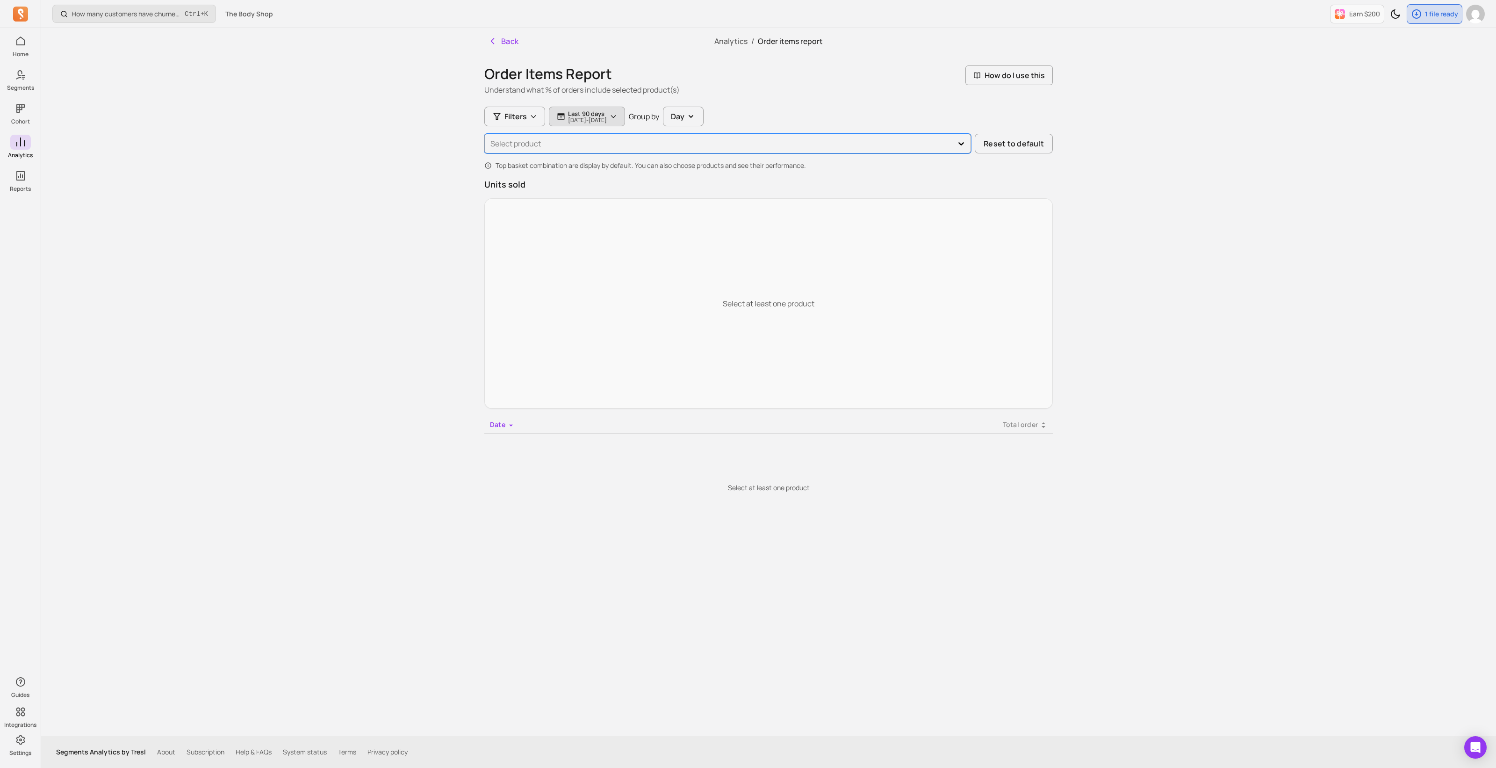
click at [576, 123] on p "[DATE] - [DATE]" at bounding box center [587, 120] width 39 height 6
click at [577, 160] on input "[DATE]" at bounding box center [582, 168] width 55 height 18
select select "2025"
click at [610, 194] on select "January February March April May June July August September October November De…" at bounding box center [599, 193] width 51 height 15
select select "October"
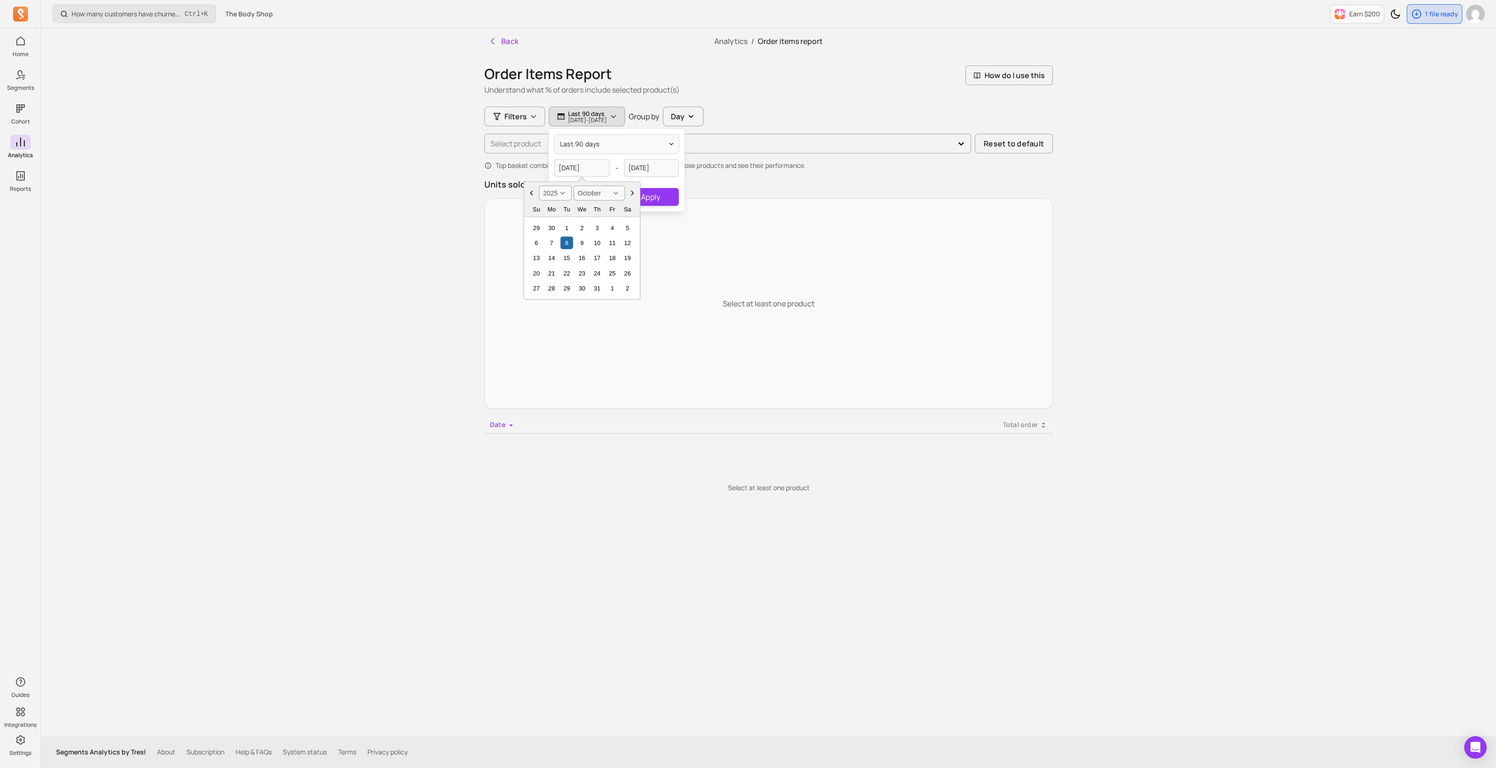
click at [574, 186] on select "January February March April May June July August September October November De…" at bounding box center [599, 193] width 51 height 15
click at [582, 228] on div "1" at bounding box center [582, 227] width 13 height 13
type input "[DATE]"
select select "2025"
select select "October"
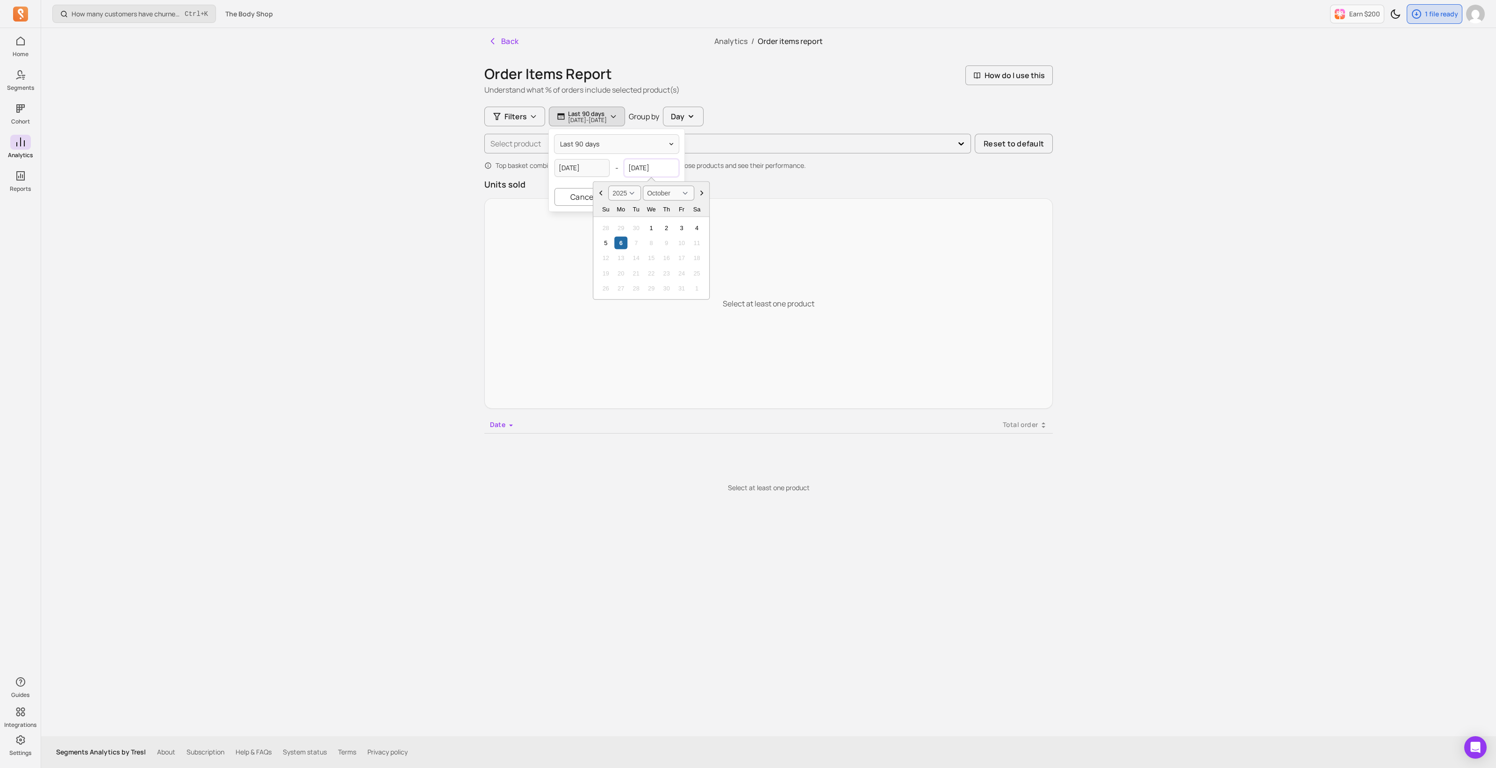
click at [636, 168] on input "[DATE]" at bounding box center [651, 168] width 55 height 18
click at [651, 229] on div "1" at bounding box center [651, 227] width 13 height 13
type input "[DATE]"
click at [662, 198] on button "Apply" at bounding box center [651, 197] width 56 height 18
click at [515, 118] on span "Filters" at bounding box center [515, 116] width 22 height 11
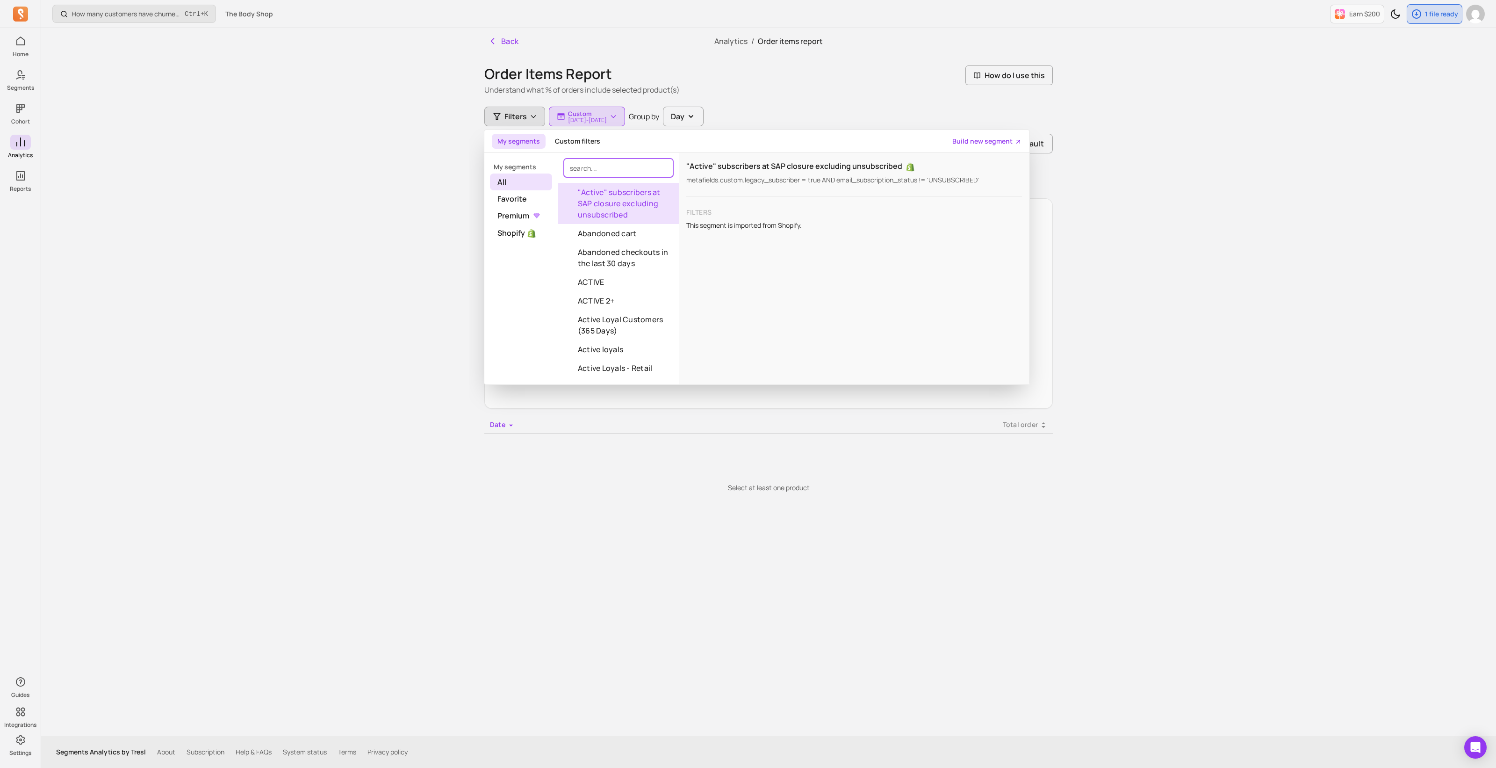
click at [611, 167] on input "search" at bounding box center [618, 167] width 109 height 19
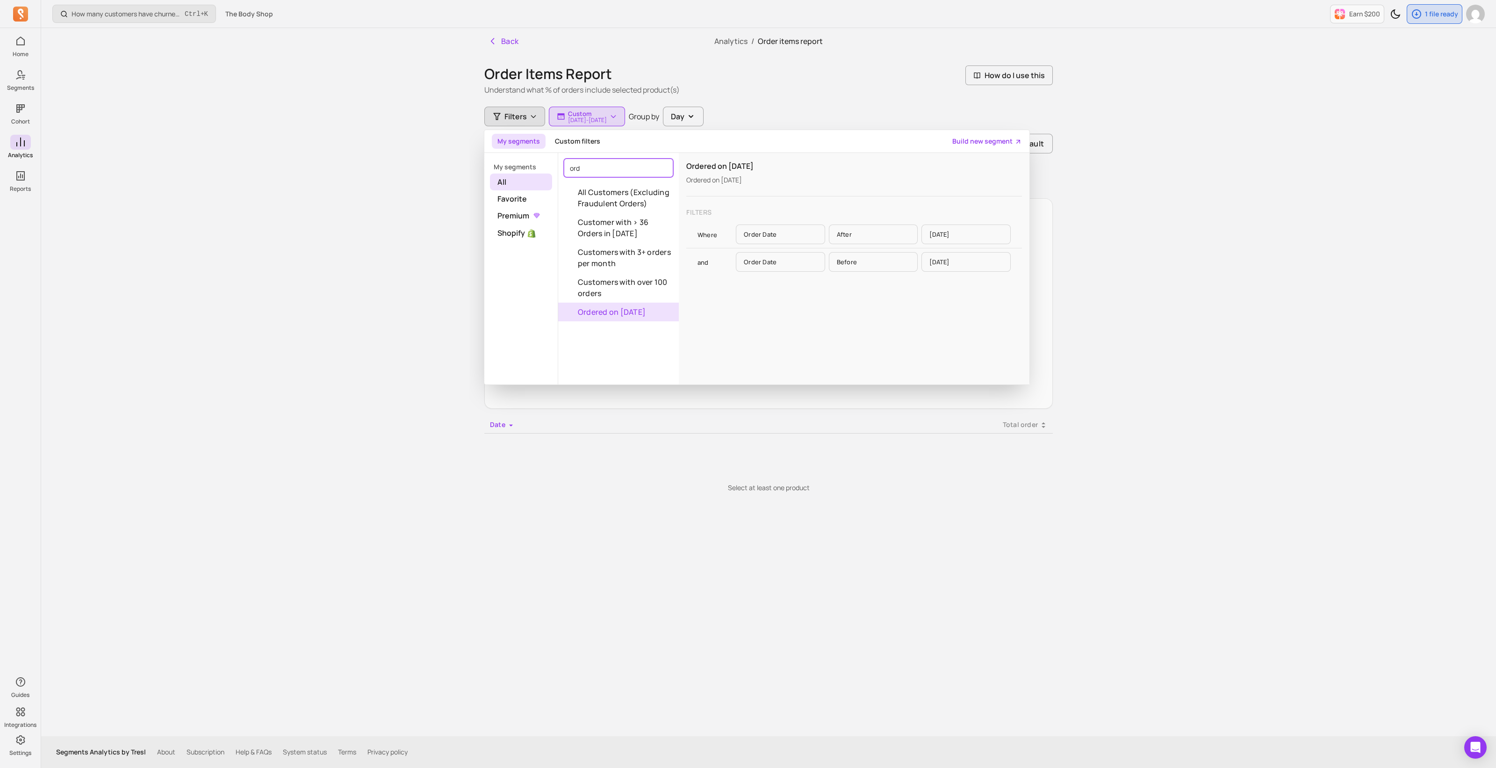
type input "ord"
click at [627, 307] on button "Ordered on [DATE]" at bounding box center [618, 311] width 121 height 19
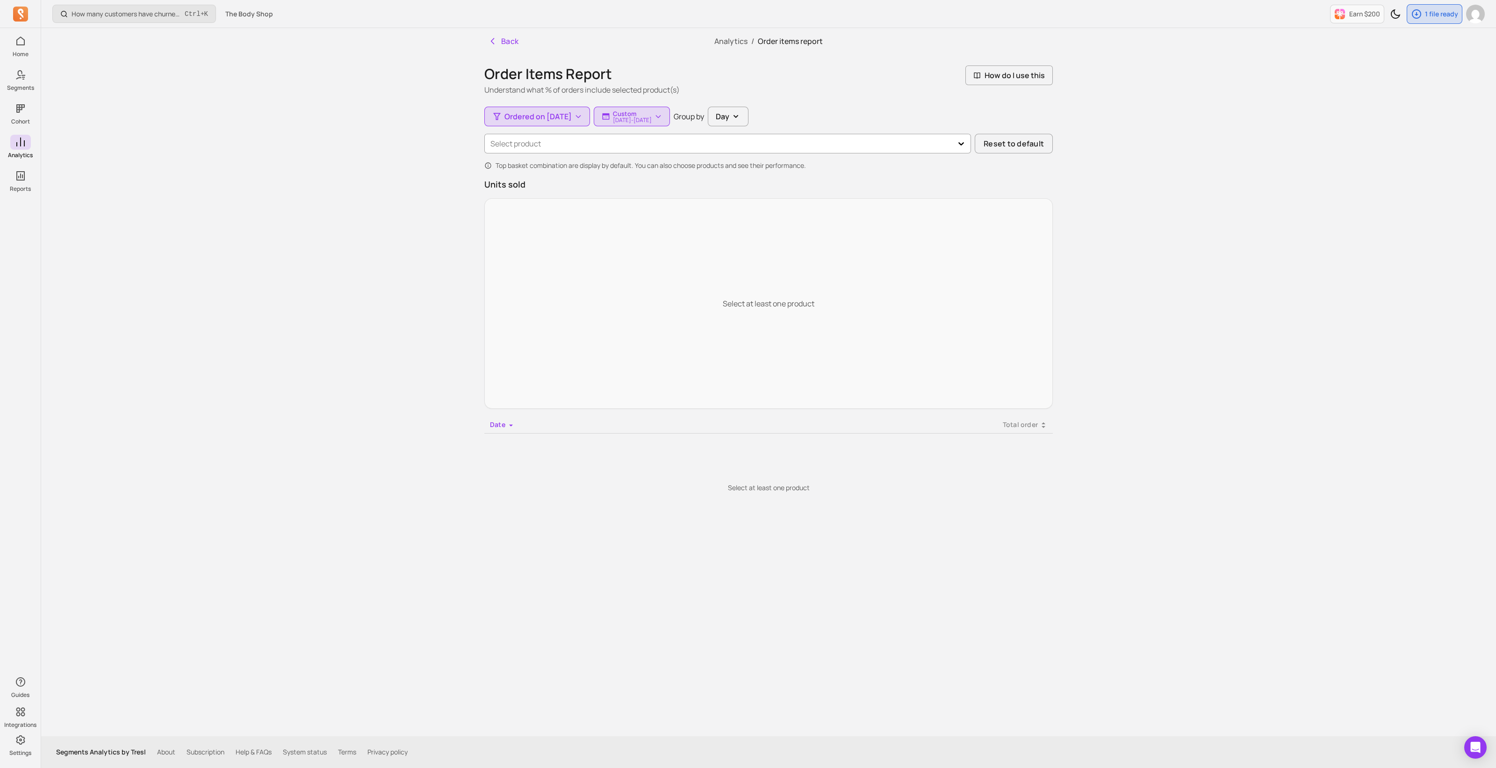
click at [575, 144] on div at bounding box center [719, 143] width 458 height 13
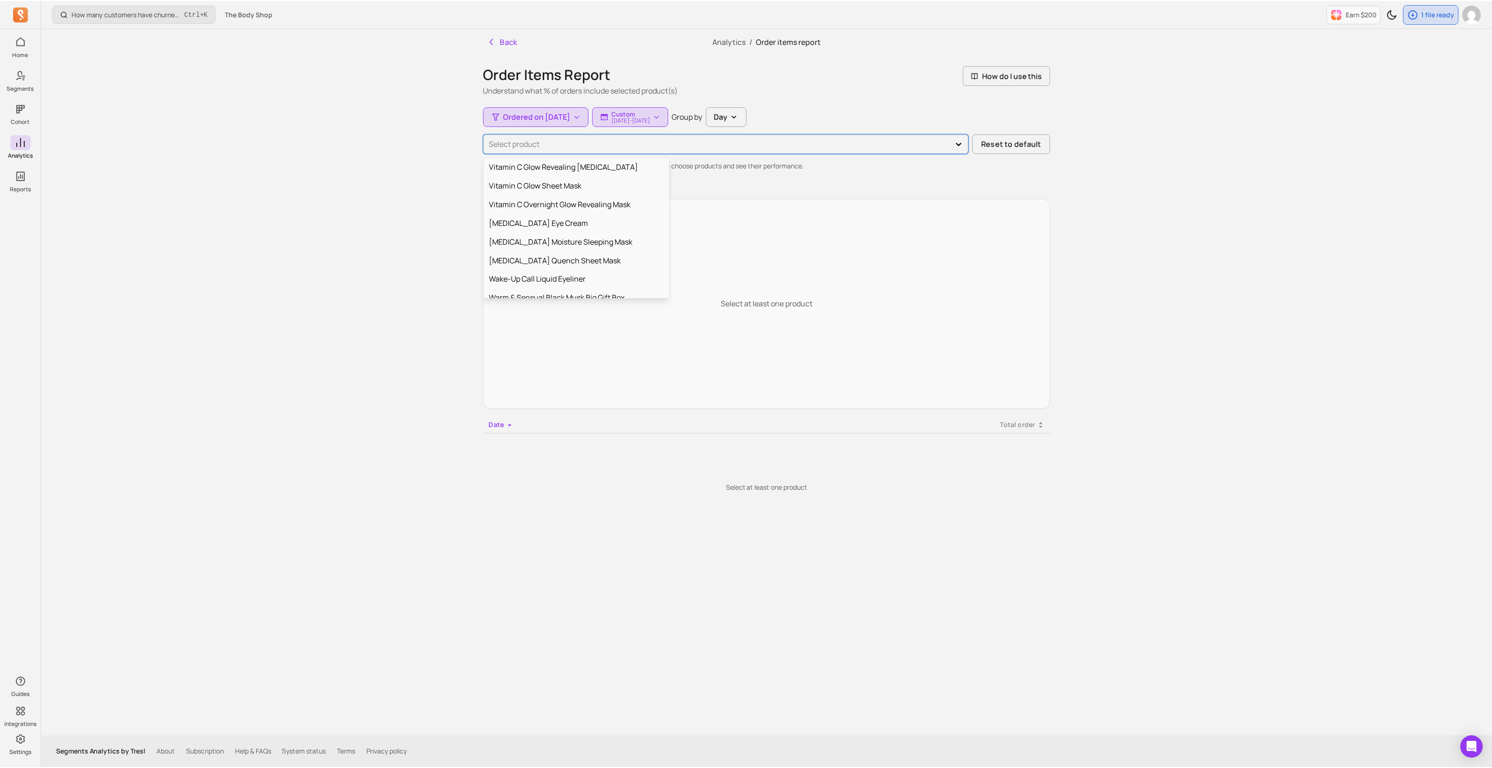
scroll to position [1755, 0]
click at [584, 289] on div "Zesty Body Care Collection" at bounding box center [578, 298] width 186 height 19
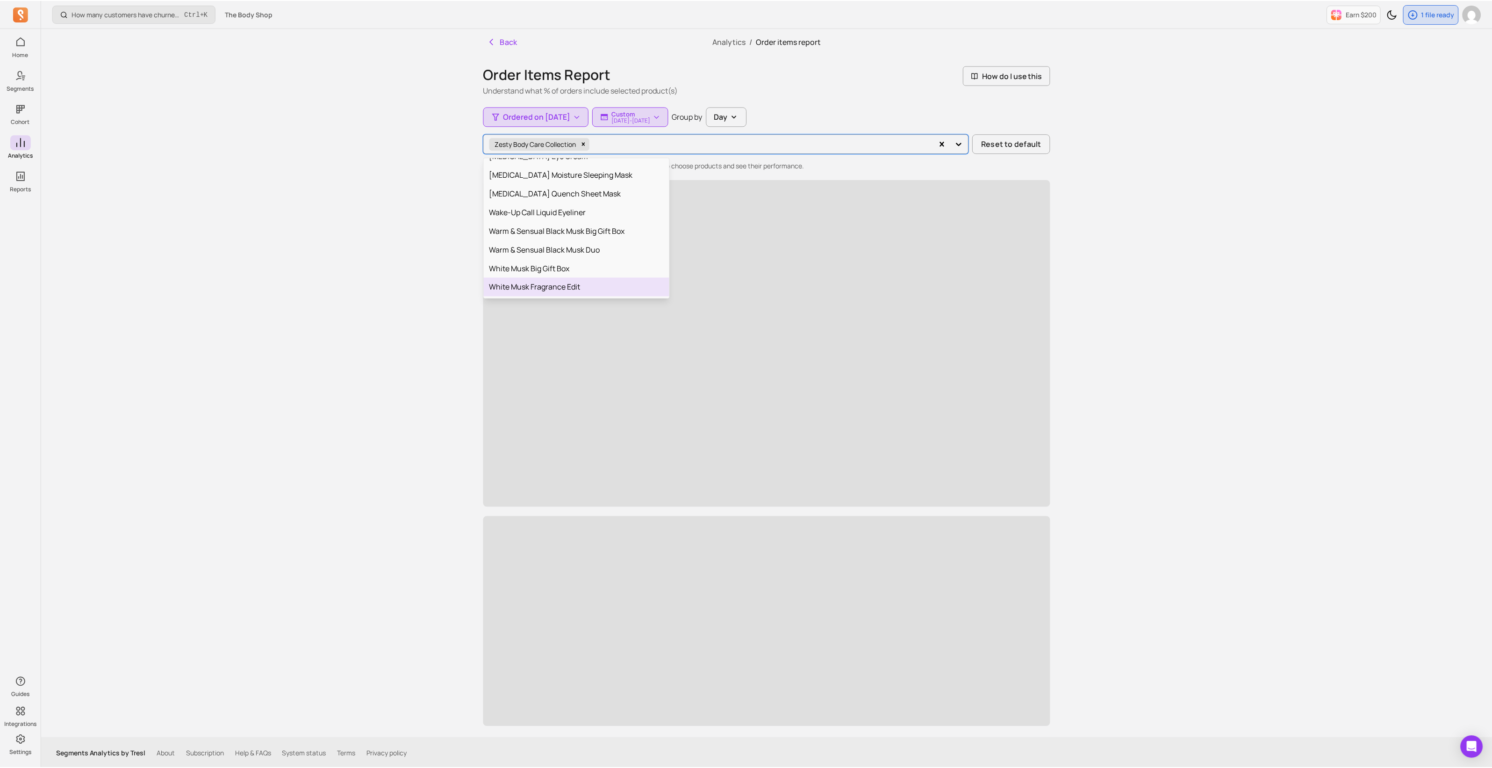
scroll to position [1736, 0]
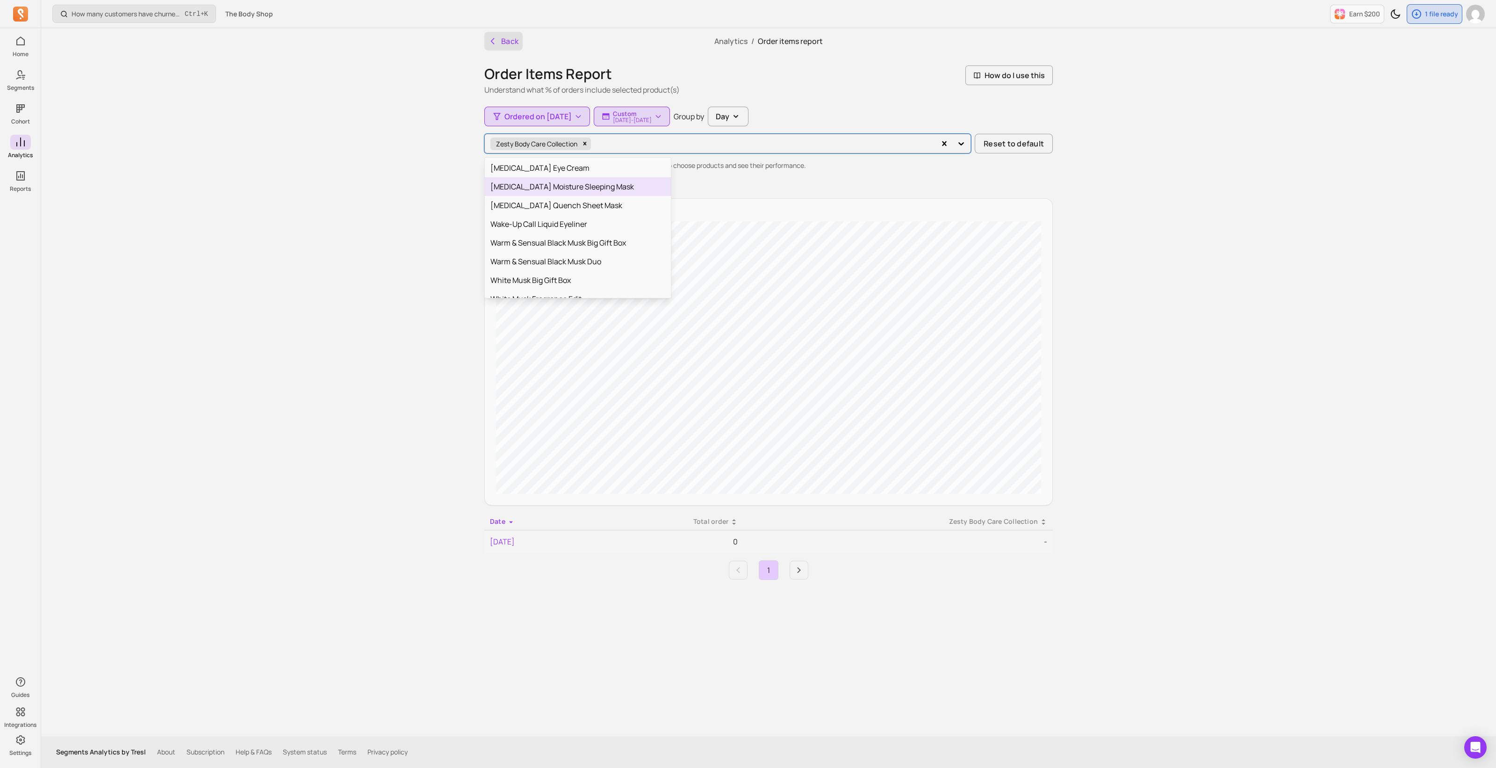
click at [493, 41] on icon "button" at bounding box center [492, 40] width 9 height 9
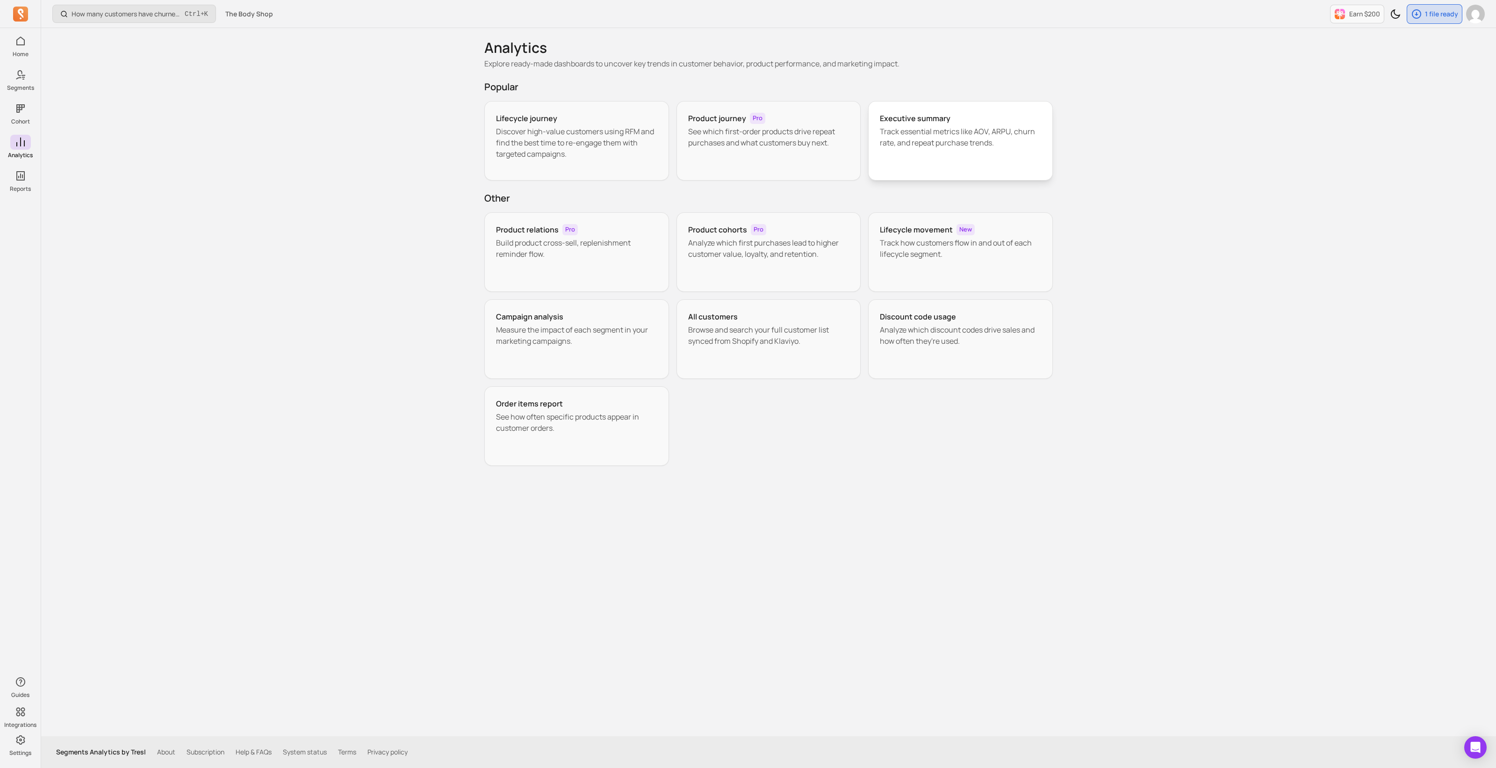
click at [744, 157] on div "Executive summary Track essential metrics like AOV, ARPU, churn rate, and repea…" at bounding box center [960, 140] width 185 height 79
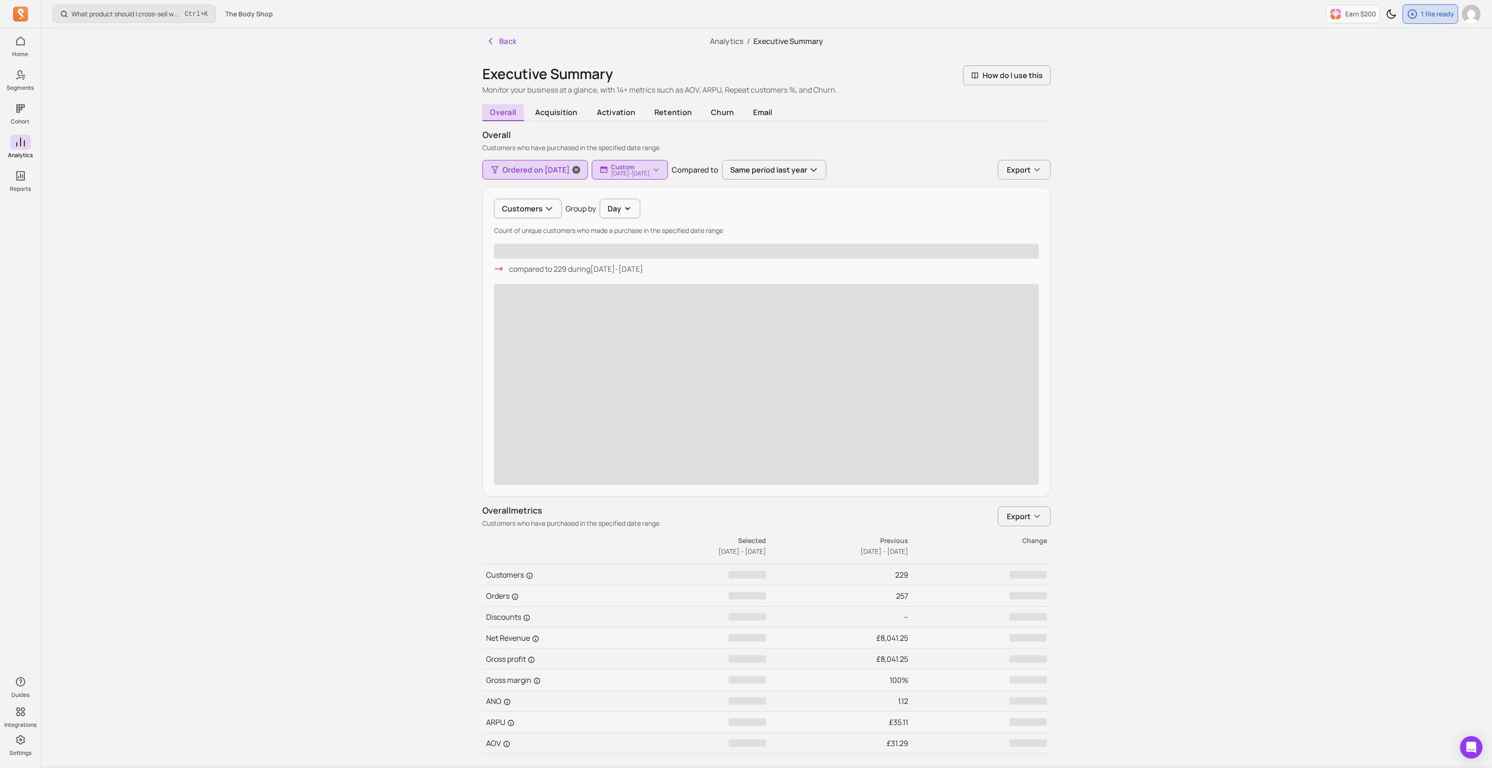
click at [527, 171] on span "Ordered on [DATE]" at bounding box center [536, 169] width 67 height 11
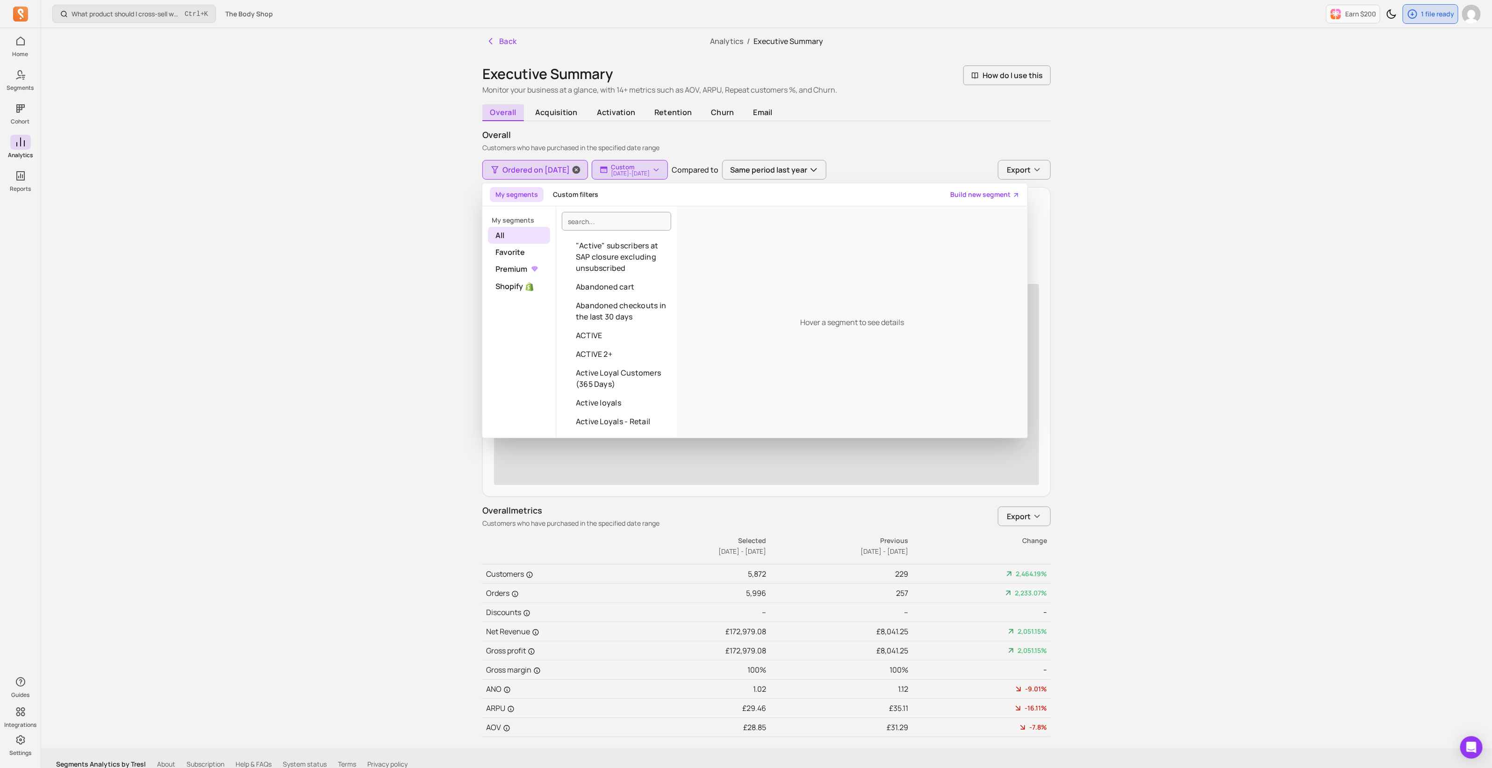
click at [527, 171] on span "Ordered on [DATE]" at bounding box center [536, 169] width 67 height 11
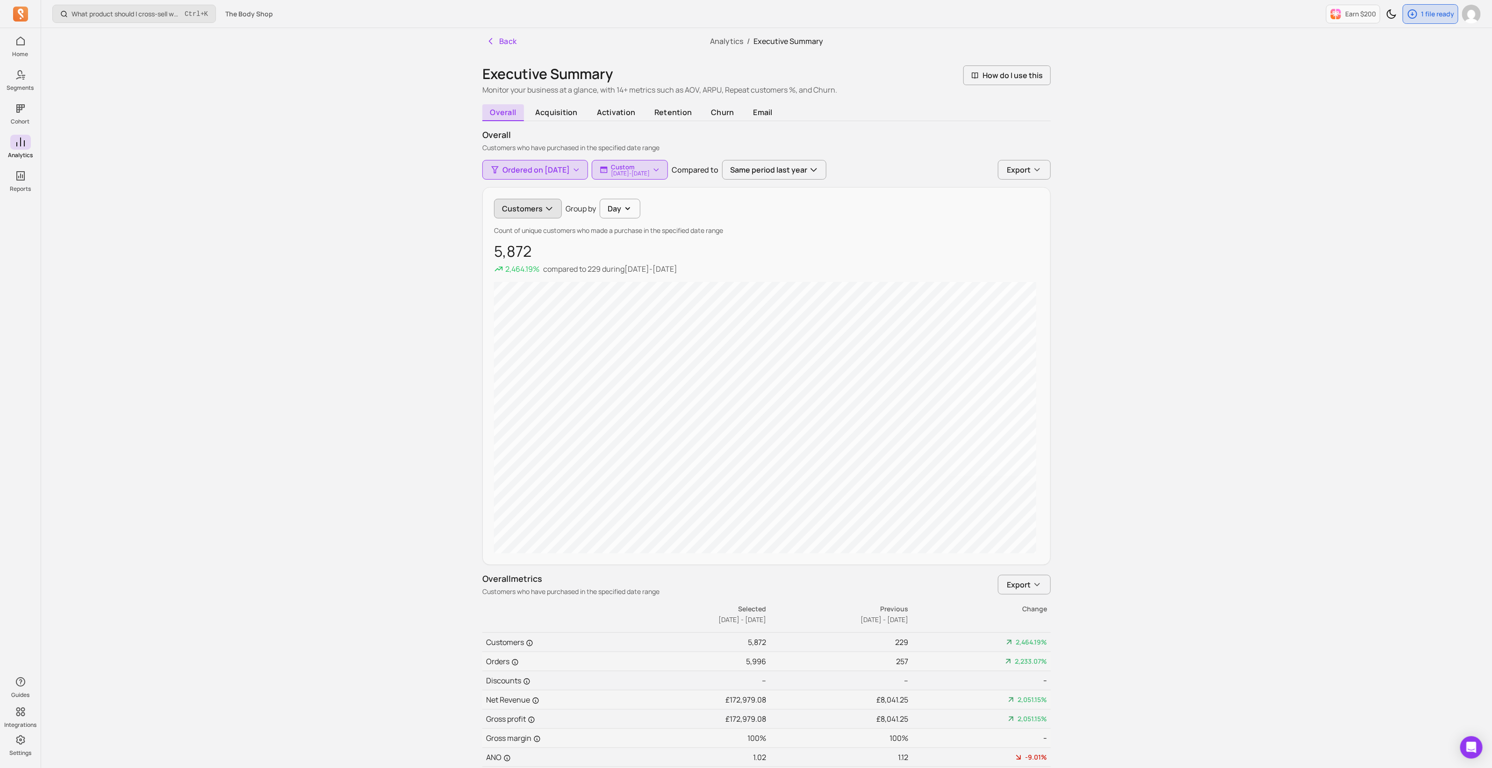
click at [534, 209] on button "Customers" at bounding box center [528, 209] width 68 height 20
click at [531, 245] on span "Orders" at bounding box center [537, 250] width 45 height 11
click at [590, 212] on button "Day" at bounding box center [604, 209] width 41 height 20
click at [590, 212] on button "Day" at bounding box center [606, 209] width 41 height 20
click at [662, 168] on icon "button" at bounding box center [656, 169] width 9 height 9
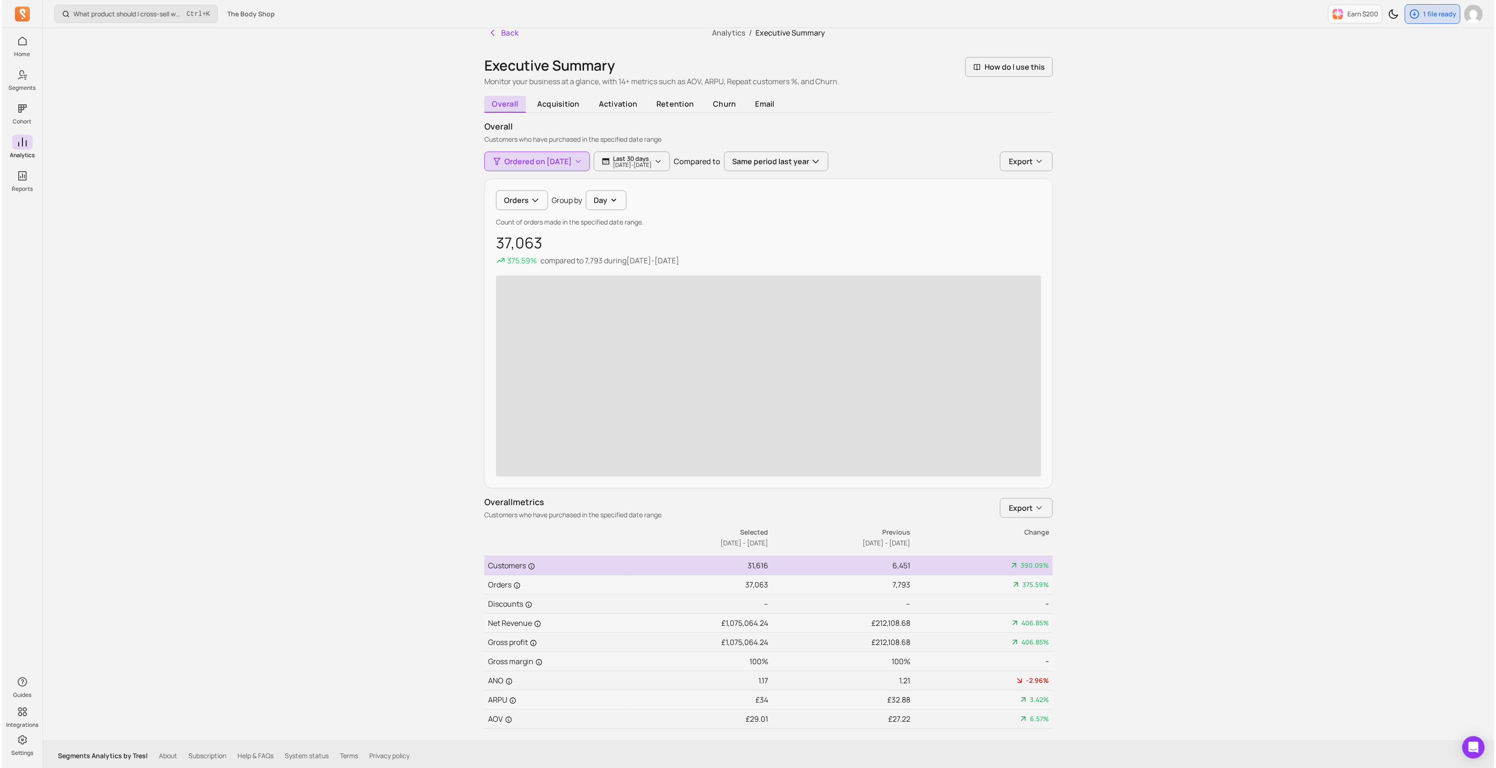
scroll to position [11, 0]
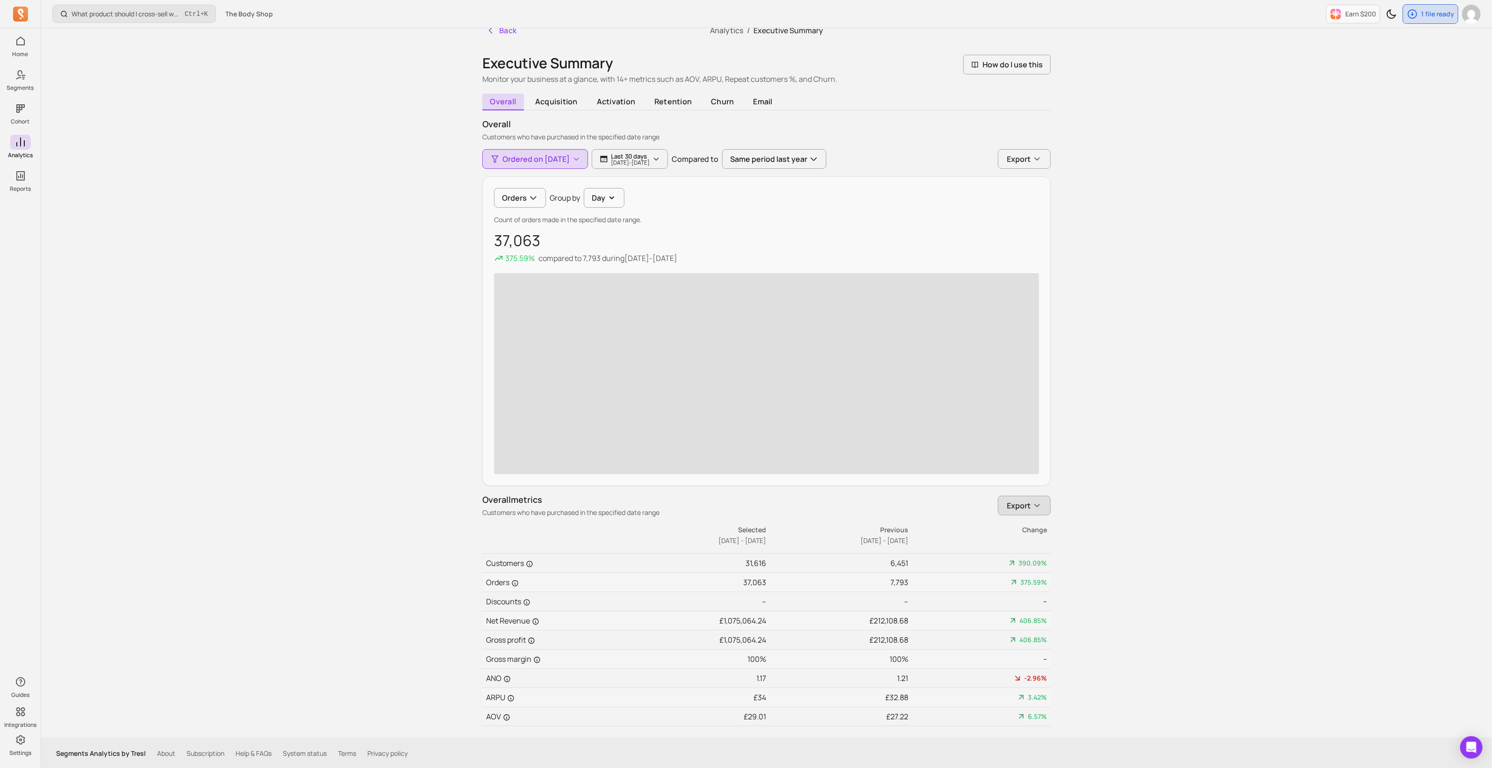
click at [744, 346] on icon "button" at bounding box center [1037, 505] width 9 height 9
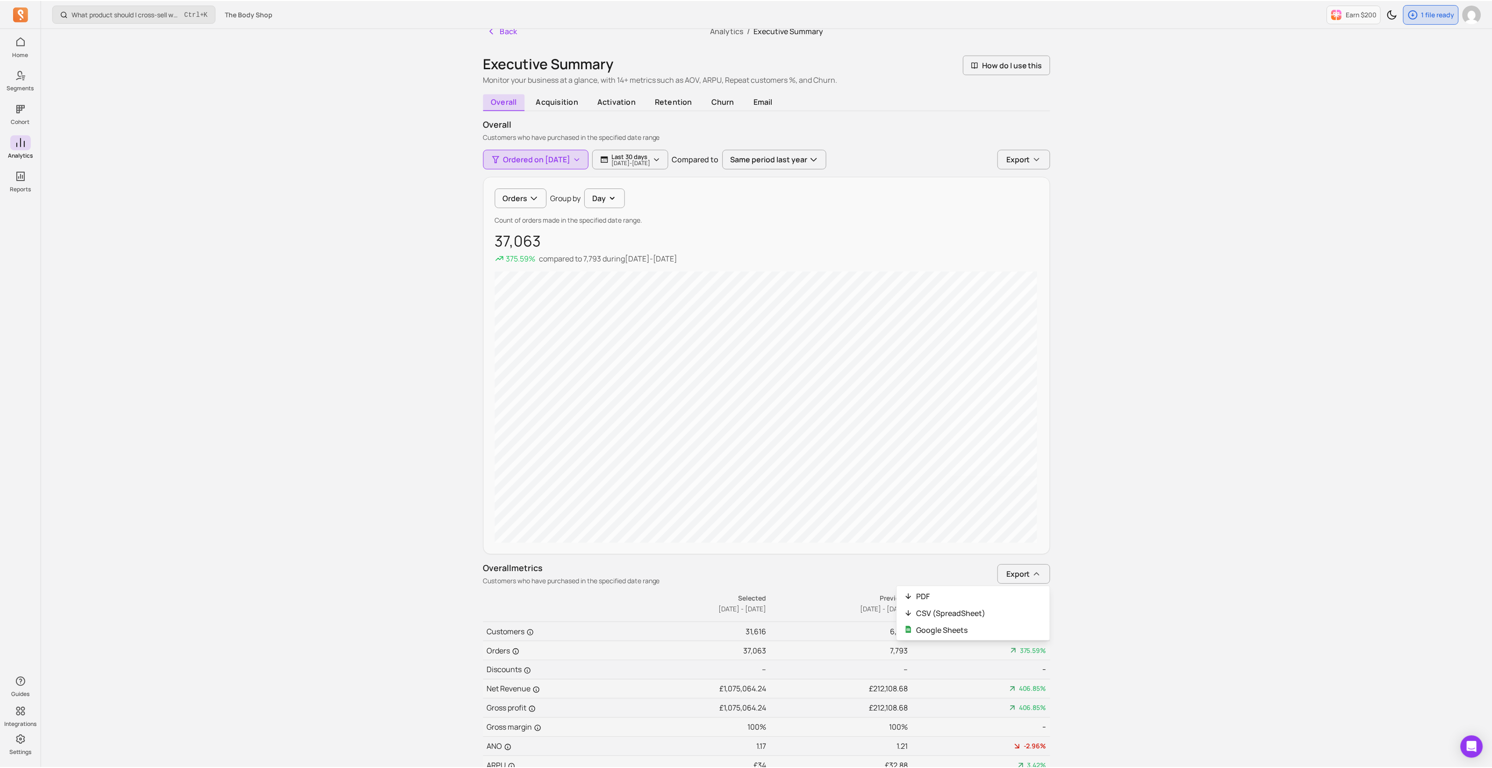
scroll to position [0, 0]
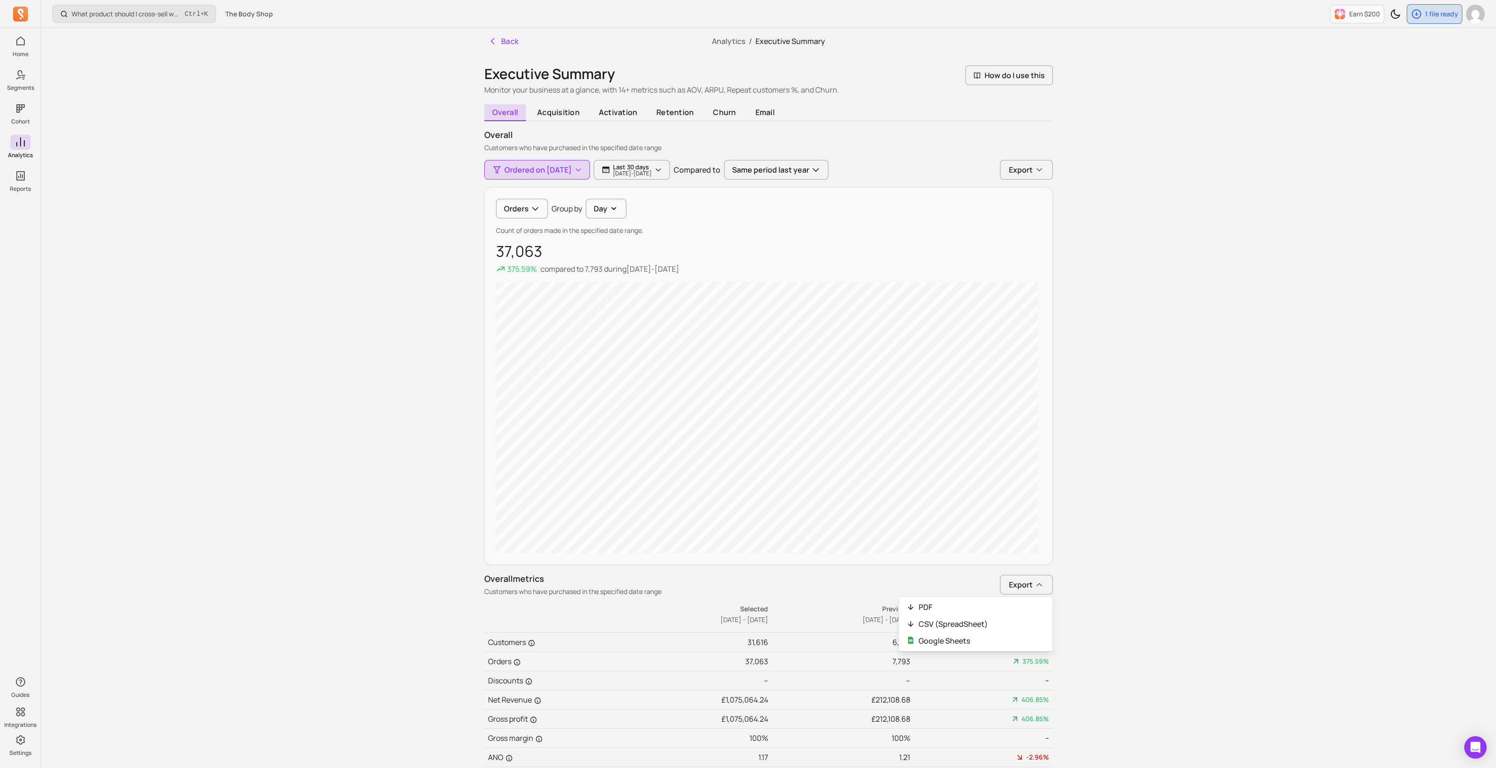
click at [744, 346] on div "What product should I cross-sell when a customer purchases a product? Ctrl + K …" at bounding box center [768, 424] width 1455 height 848
click at [565, 110] on span "acquisition" at bounding box center [557, 112] width 58 height 17
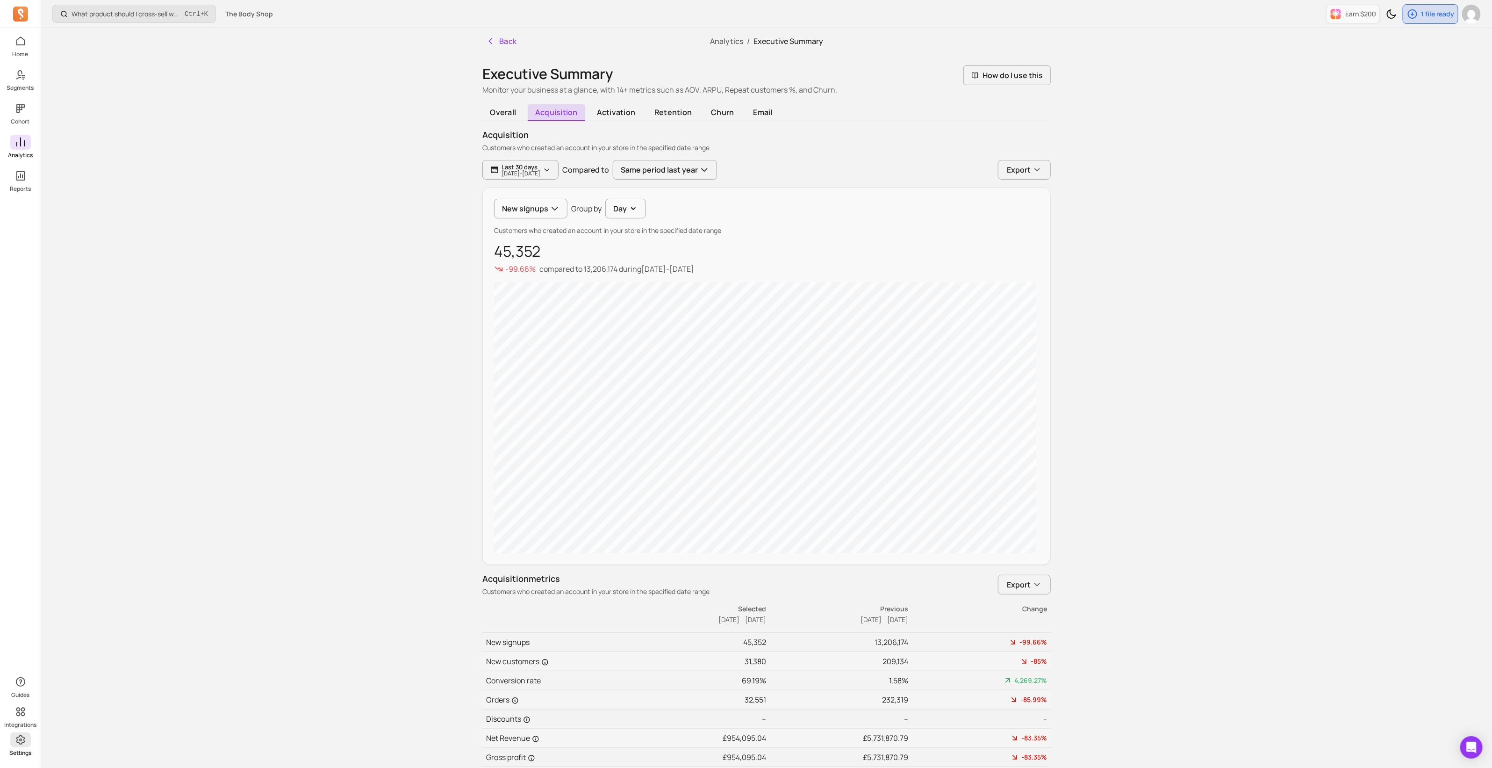
click at [14, 346] on p "Settings" at bounding box center [20, 752] width 22 height 7
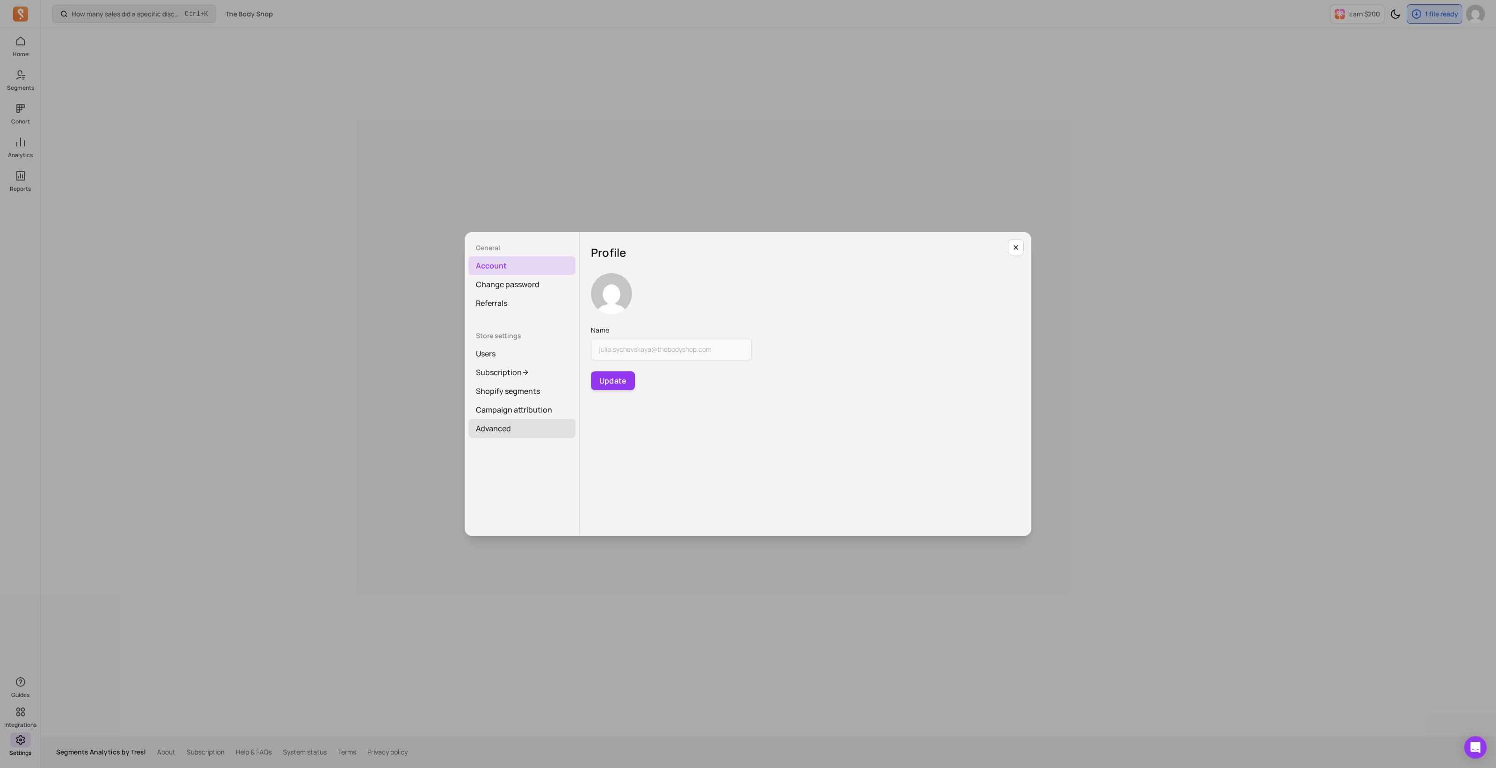
click at [512, 346] on link "Advanced" at bounding box center [521, 428] width 107 height 19
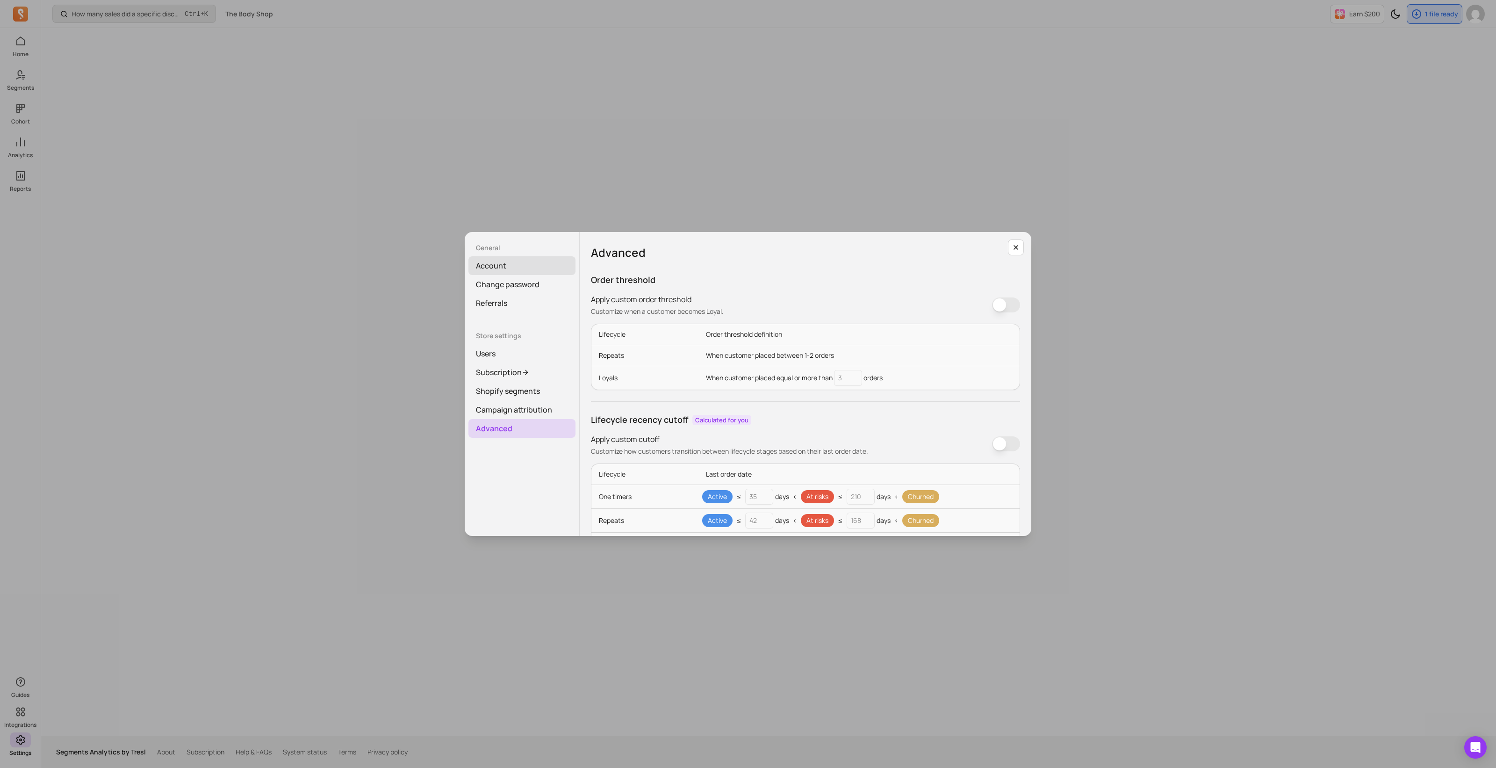
click at [470, 270] on link "Account" at bounding box center [521, 265] width 107 height 19
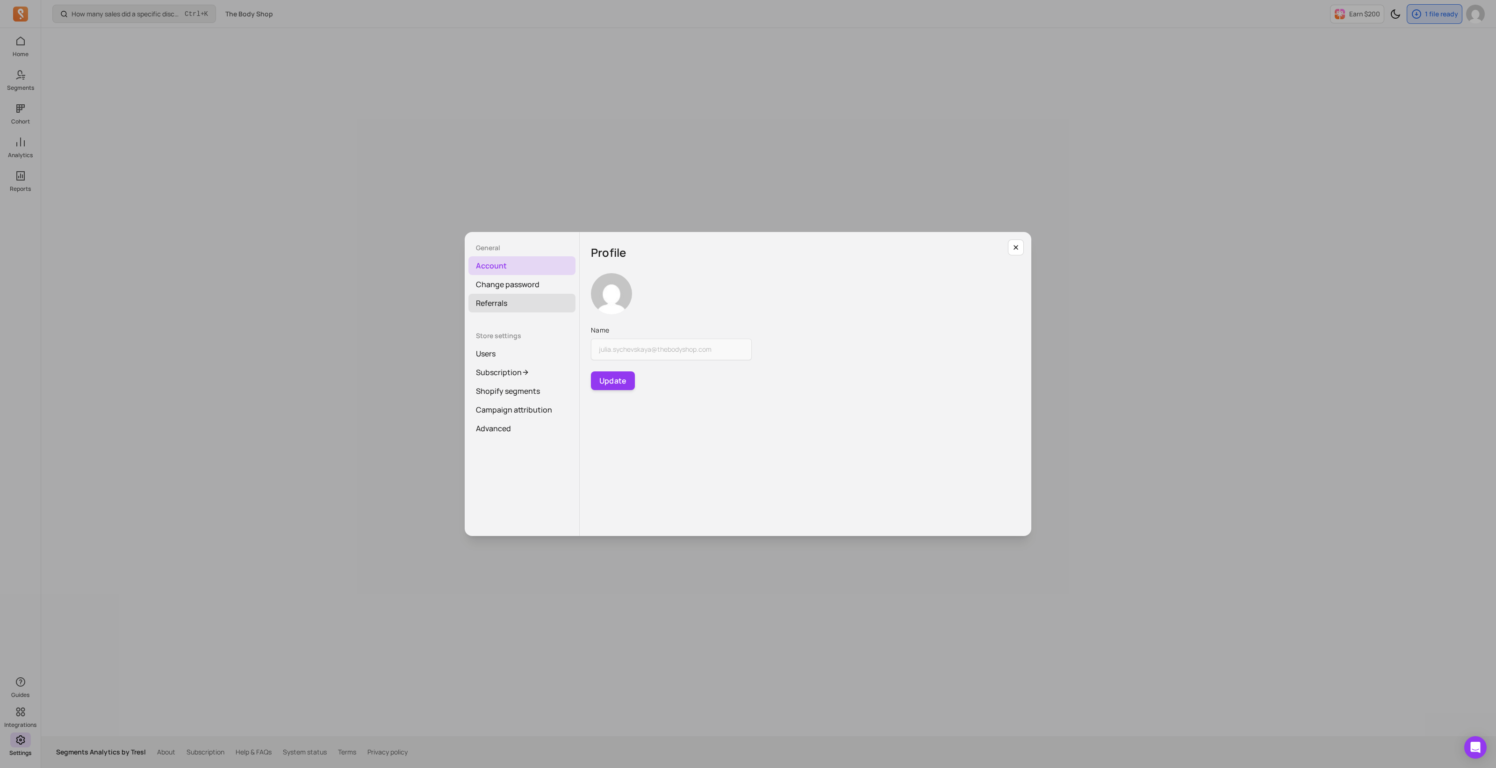
click at [524, 294] on link "Referrals" at bounding box center [521, 303] width 107 height 19
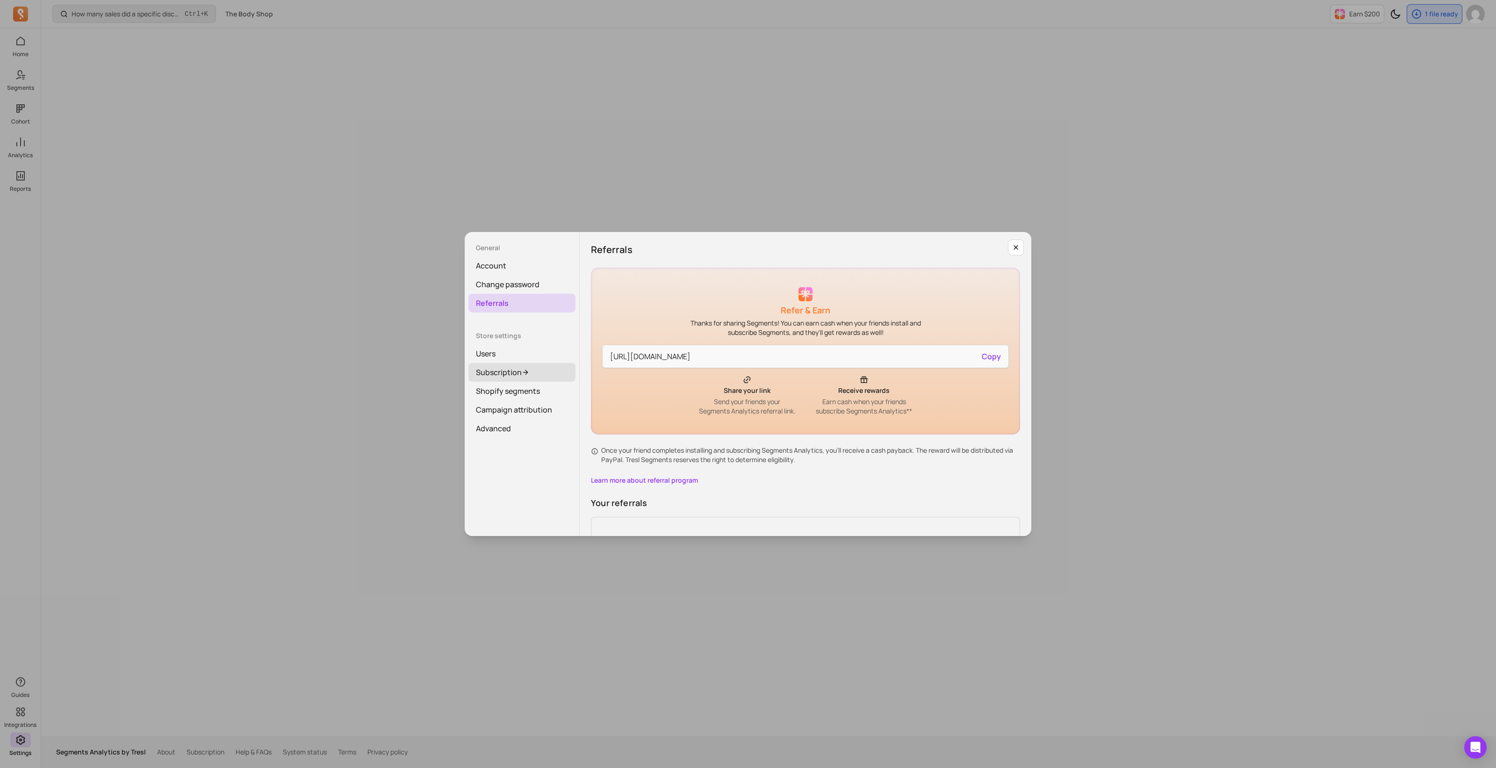
click at [511, 346] on link "Subscription" at bounding box center [521, 372] width 107 height 19
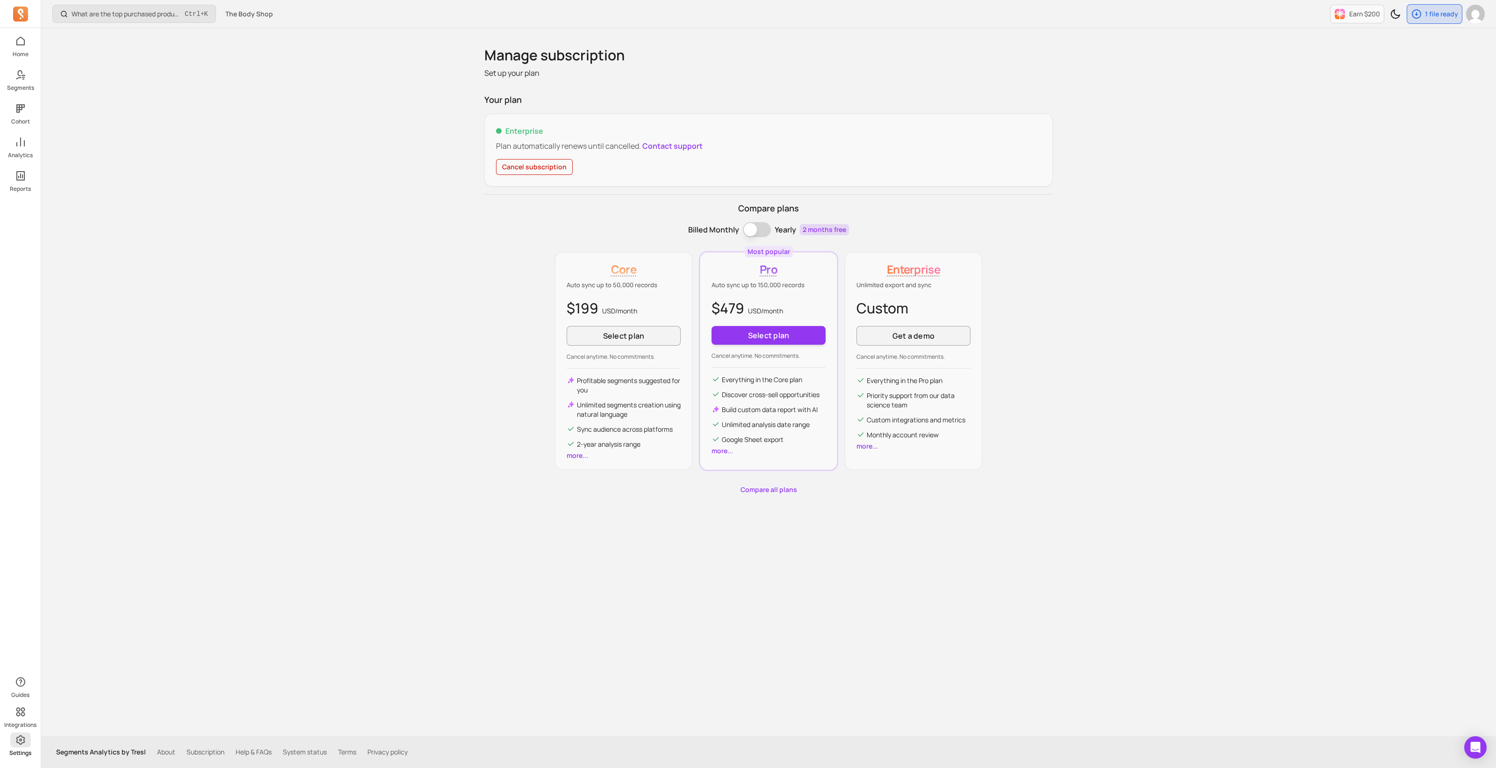
click at [19, 346] on link "Settings" at bounding box center [20, 744] width 41 height 24
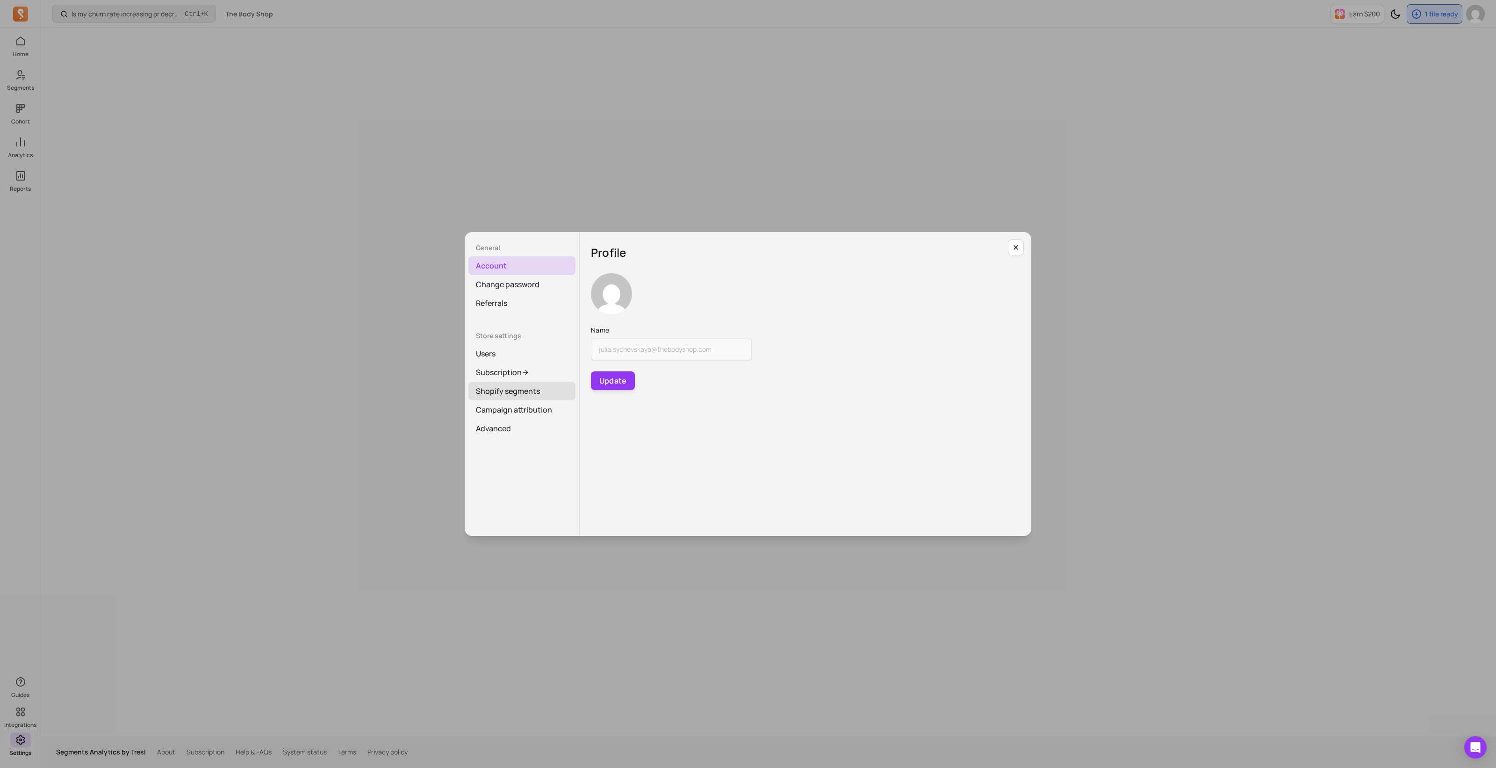
click at [535, 346] on link "Shopify segments" at bounding box center [521, 391] width 107 height 19
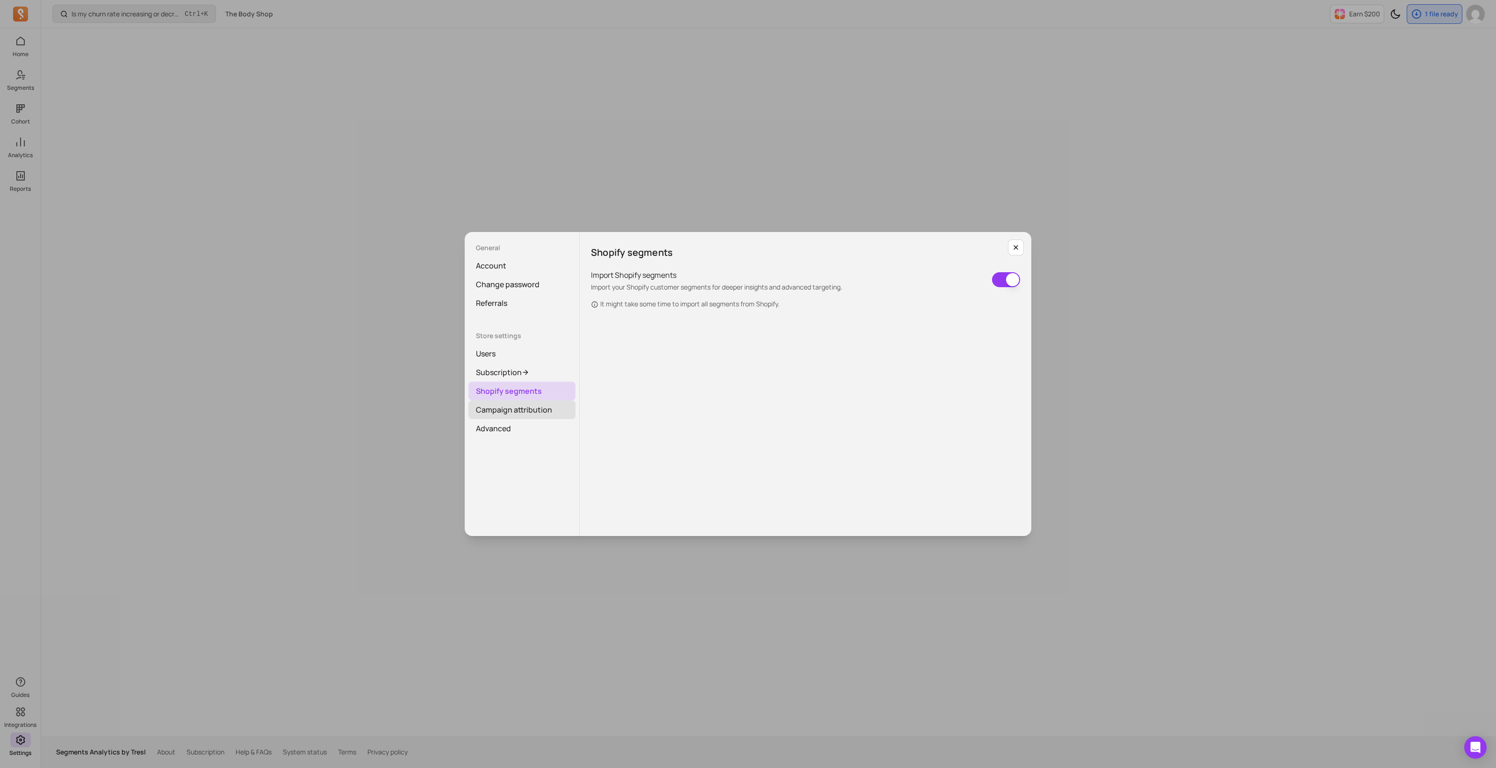
click at [532, 346] on link "Campaign attribution" at bounding box center [521, 409] width 107 height 19
click at [510, 346] on link "Advanced" at bounding box center [521, 428] width 107 height 19
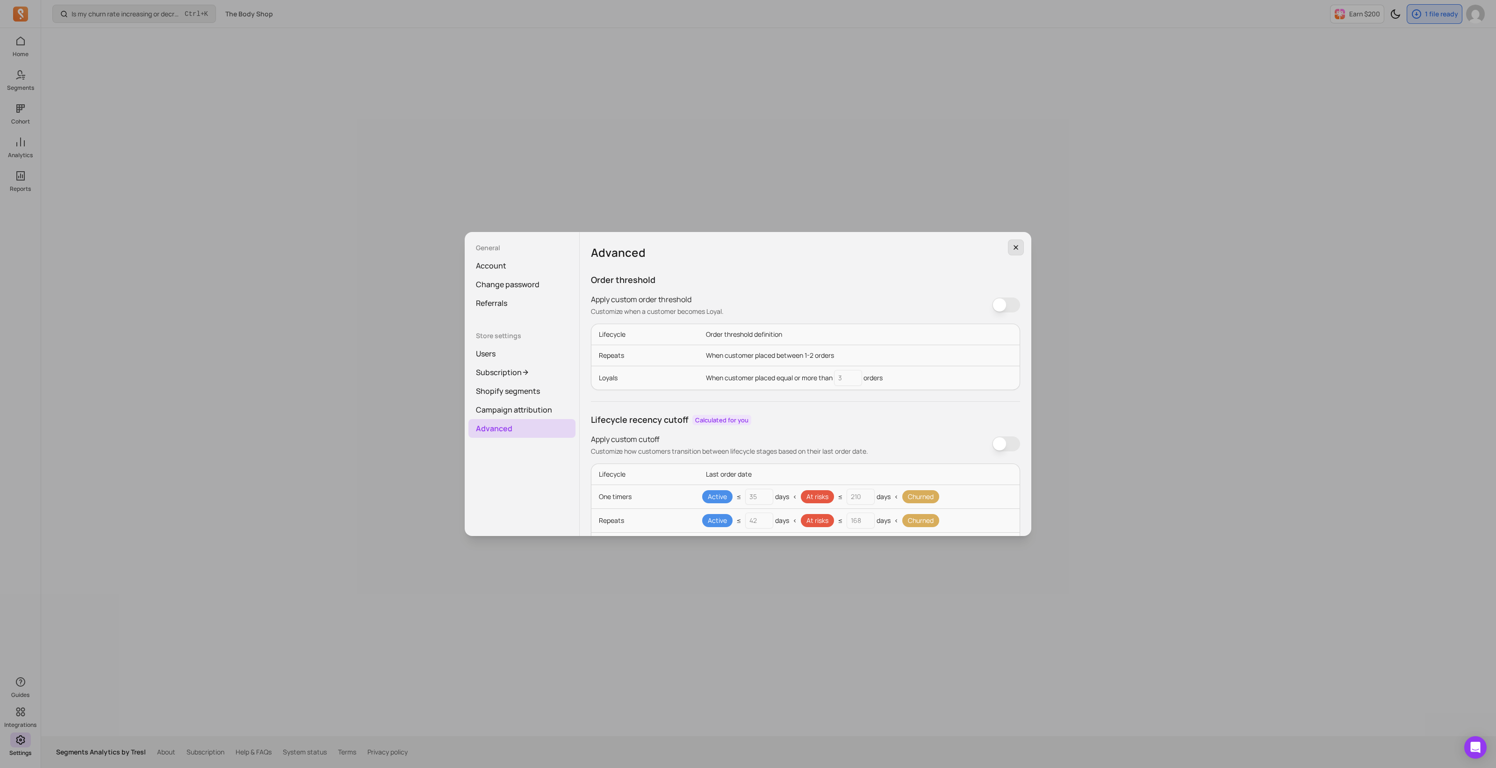
click at [744, 246] on icon "button" at bounding box center [1015, 247] width 7 height 7
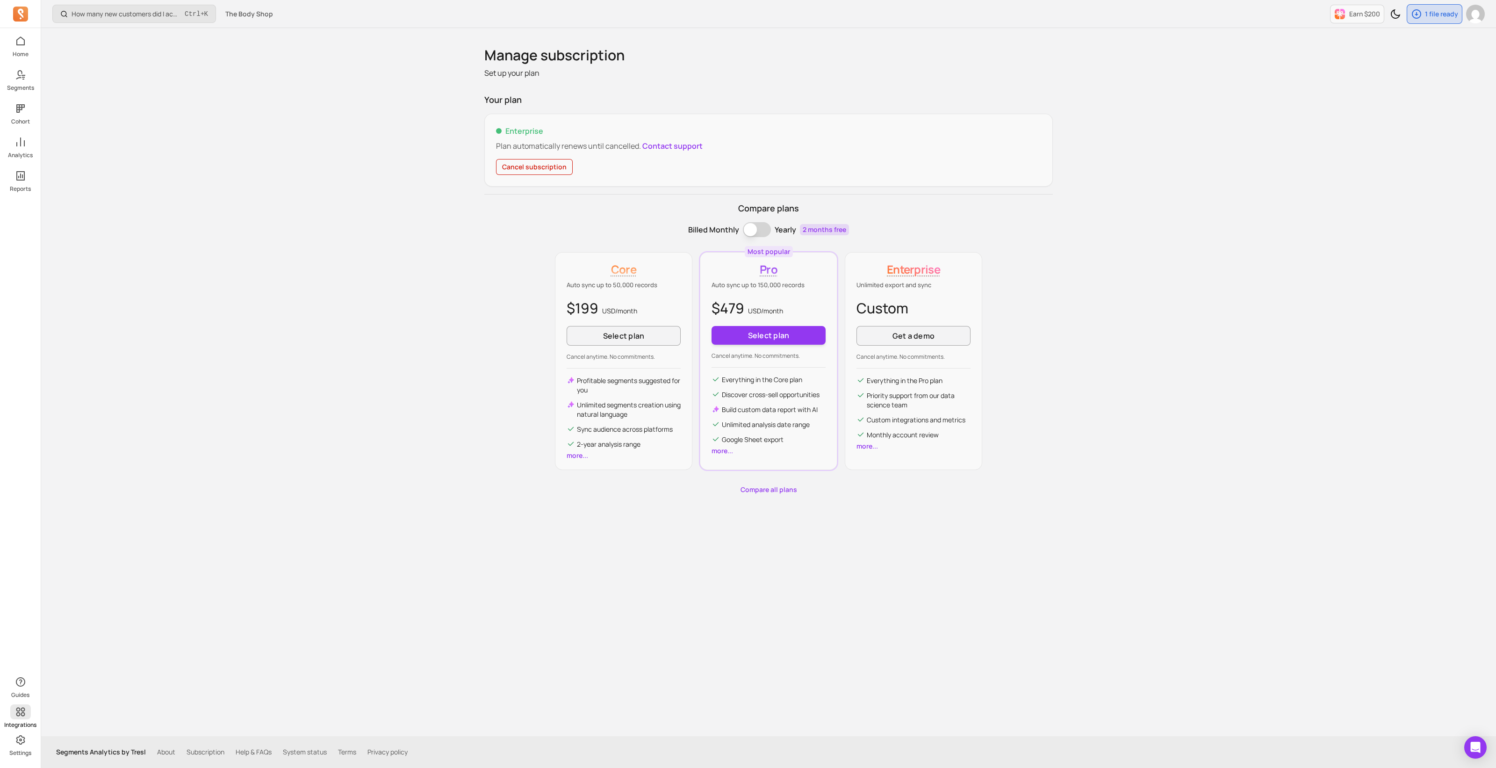
click at [23, 346] on icon at bounding box center [20, 711] width 11 height 11
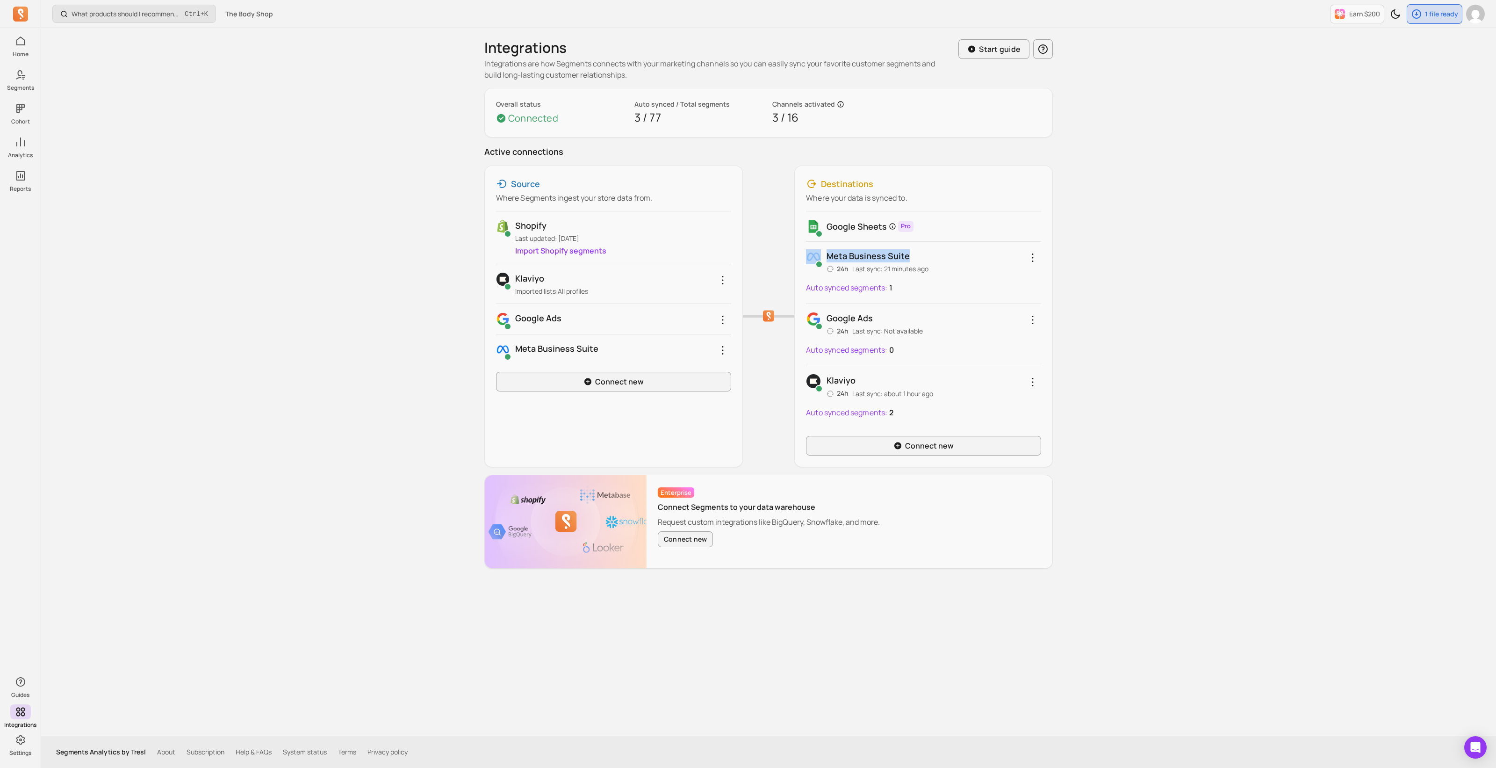
drag, startPoint x: 914, startPoint y: 254, endPoint x: 821, endPoint y: 253, distance: 93.5
click at [744, 253] on div "Meta business suite 24h Last sync: 21 minutes ago" at bounding box center [923, 261] width 235 height 24
copy div "Meta business suite"
